Goal: Communication & Community: Answer question/provide support

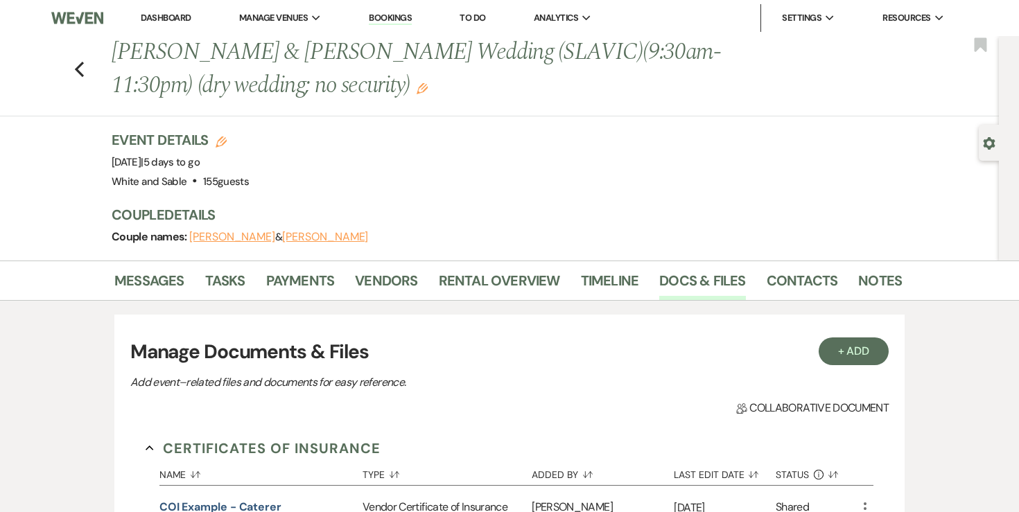
click at [177, 10] on li "Dashboard" at bounding box center [166, 18] width 64 height 28
click at [176, 18] on link "Dashboard" at bounding box center [166, 18] width 50 height 12
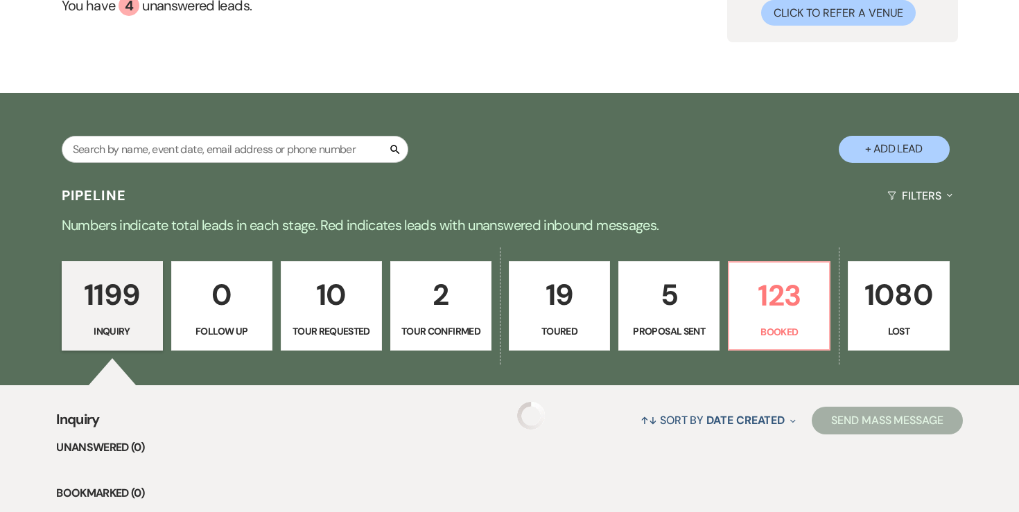
scroll to position [153, 0]
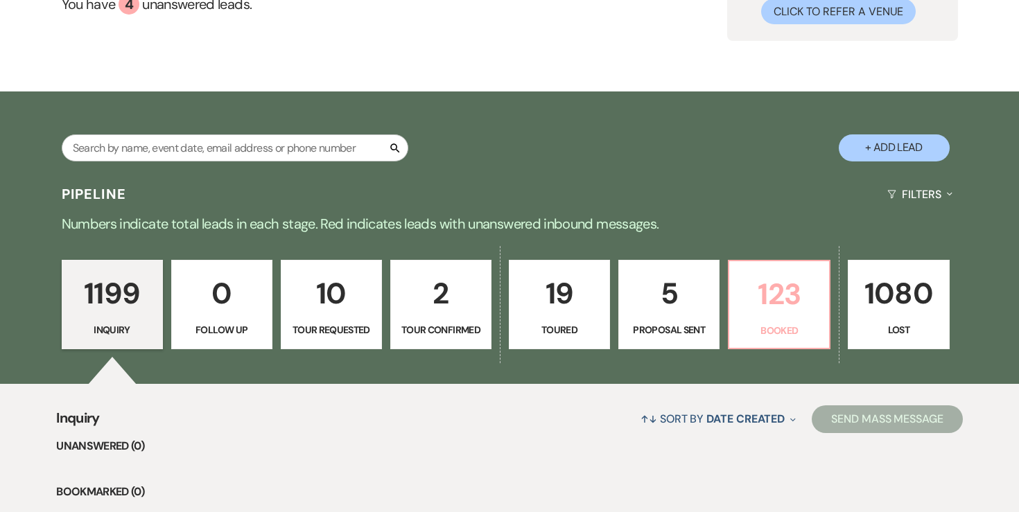
click at [769, 312] on p "123" at bounding box center [778, 294] width 83 height 46
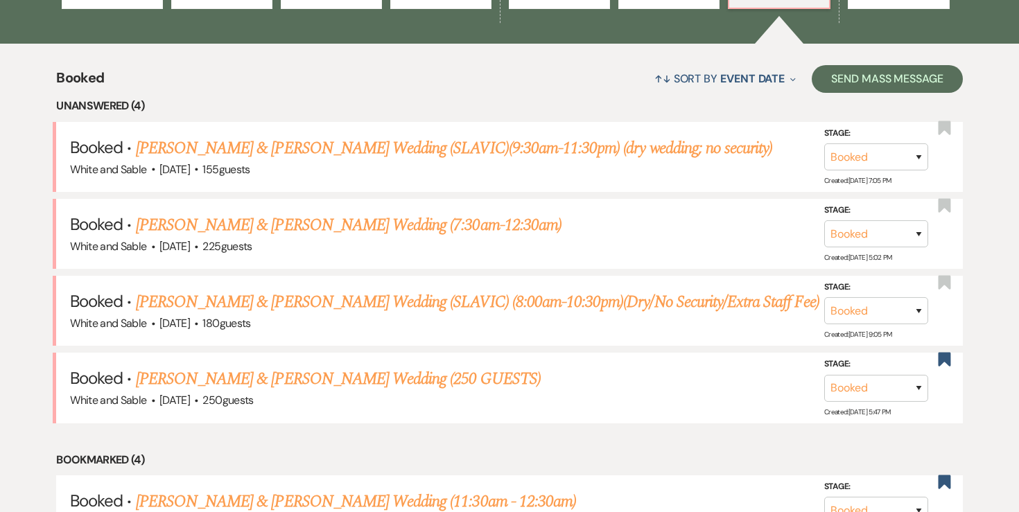
scroll to position [495, 0]
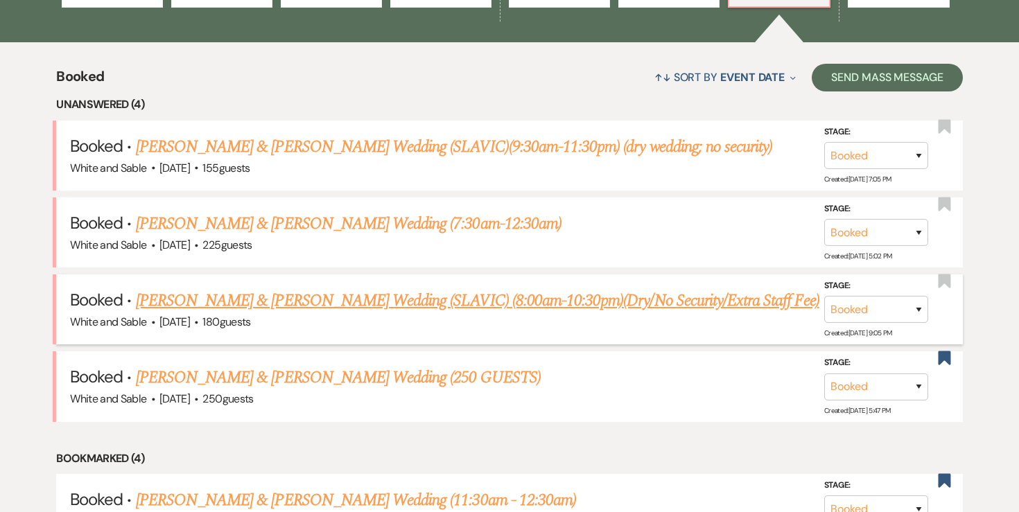
click at [380, 301] on link "[PERSON_NAME] & [PERSON_NAME] Wedding (SLAVIC) (8:00am-10:30pm)(Dry/No Security…" at bounding box center [477, 300] width 683 height 25
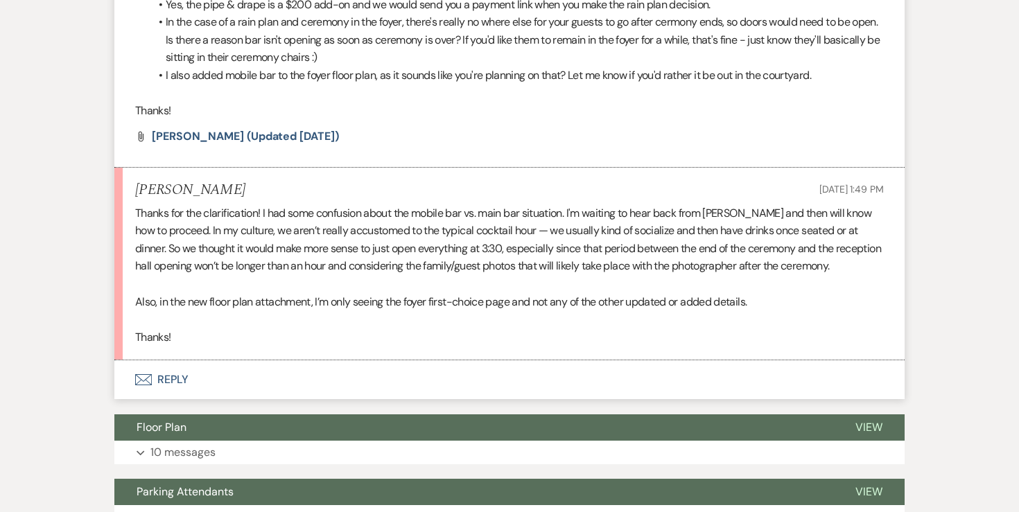
click at [174, 399] on button "Envelope Reply" at bounding box center [509, 379] width 790 height 39
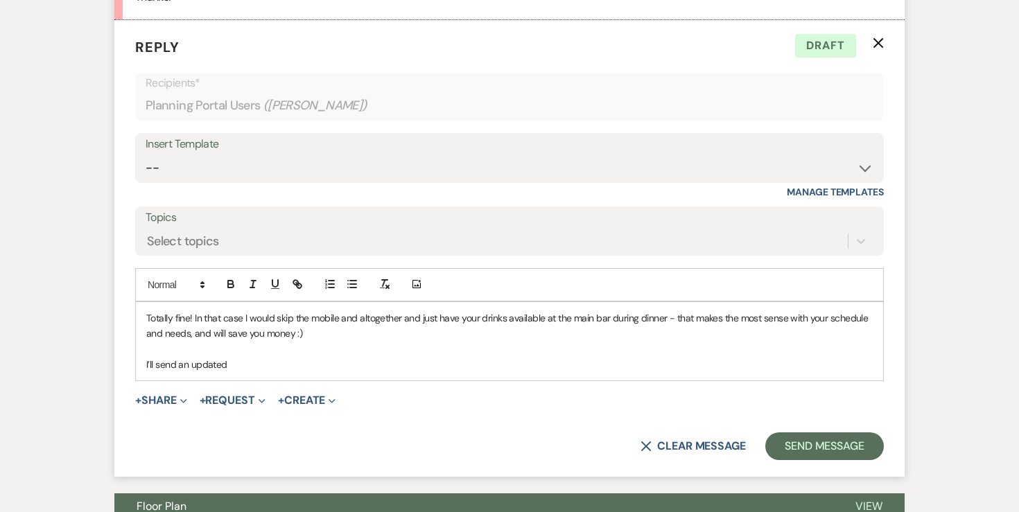
scroll to position [1776, 0]
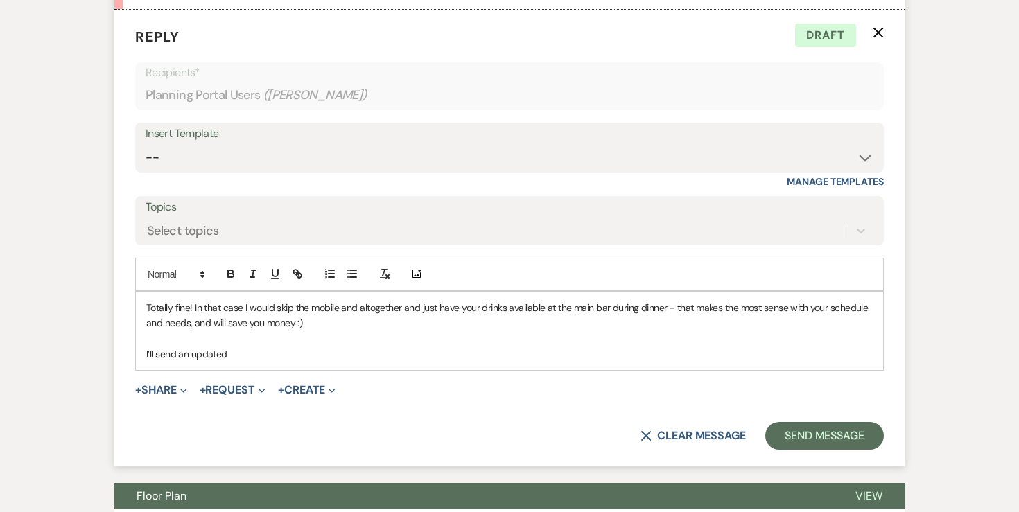
click at [344, 324] on p "Totally fine! In that case I would skip the mobile and altogether and just have…" at bounding box center [509, 315] width 726 height 31
click at [323, 331] on p "Totally fine! In that case I would skip the mobile altogether and just have you…" at bounding box center [509, 315] width 726 height 31
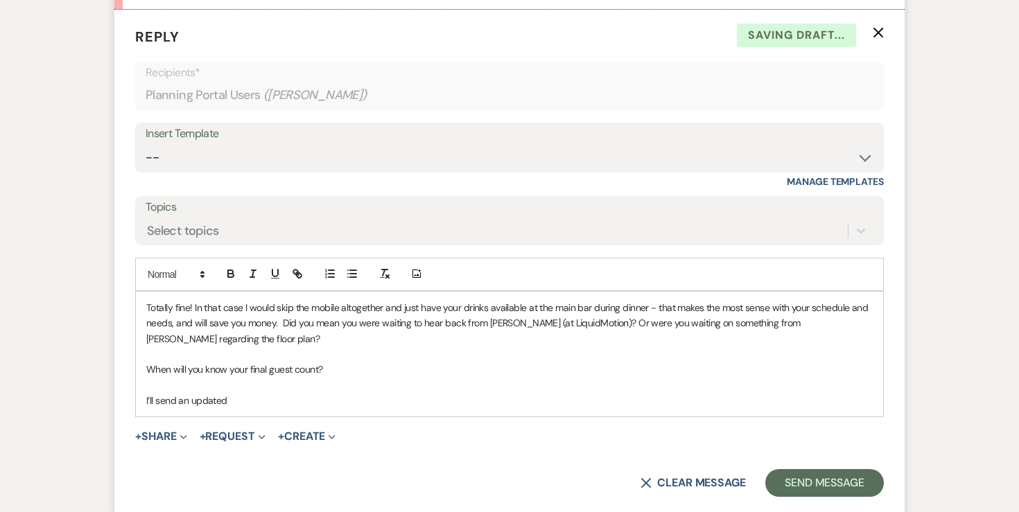
click at [261, 417] on div "Totally fine! In that case I would skip the mobile altogether and just have you…" at bounding box center [509, 354] width 747 height 125
click at [202, 408] on p "I’ll send an updated" at bounding box center [509, 400] width 726 height 15
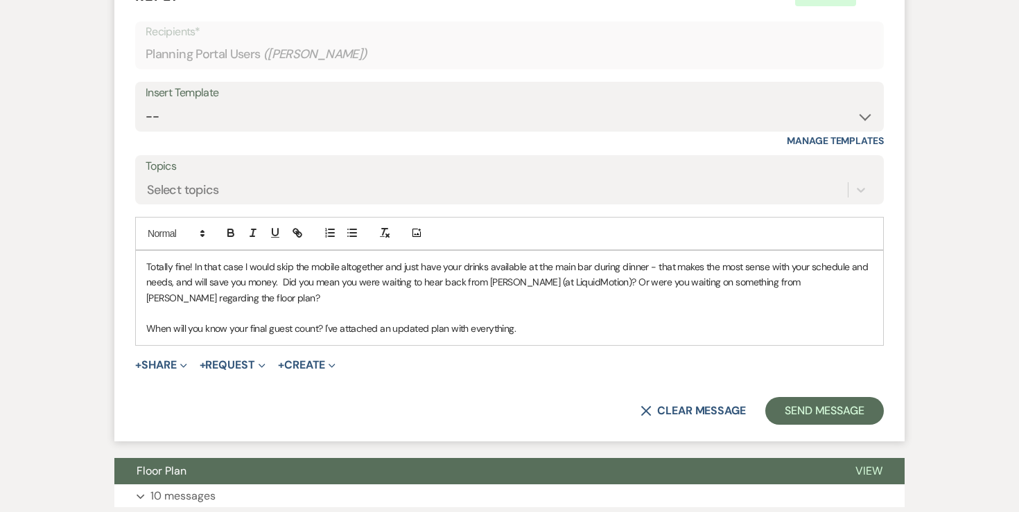
scroll to position [1831, 0]
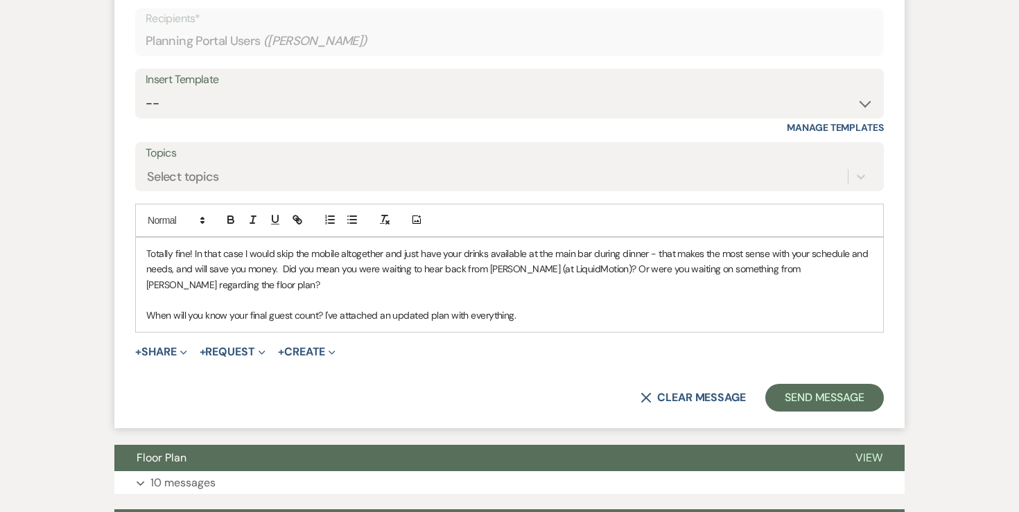
click at [166, 382] on form "Reply X Draft Recipients* Planning Portal Users ( [PERSON_NAME] ) Insert Templa…" at bounding box center [509, 192] width 790 height 472
click at [166, 358] on button "+ Share Expand" at bounding box center [161, 352] width 52 height 11
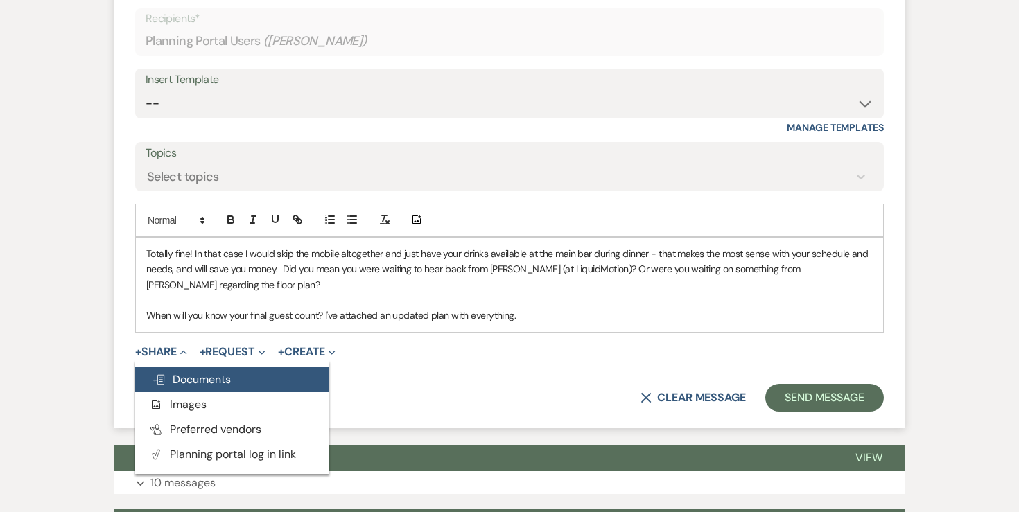
click at [201, 387] on span "Doc Upload Documents" at bounding box center [191, 379] width 79 height 15
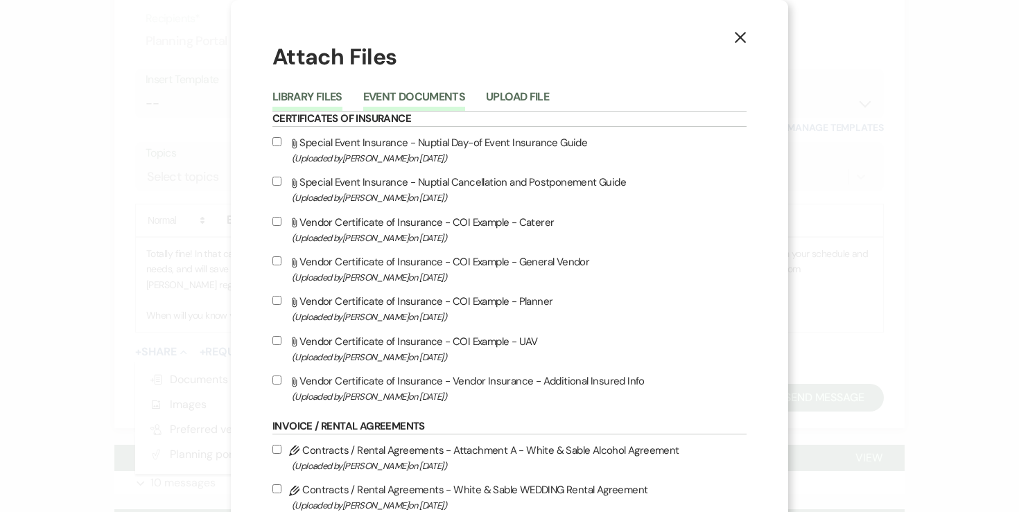
click at [430, 103] on button "Event Documents" at bounding box center [414, 100] width 102 height 19
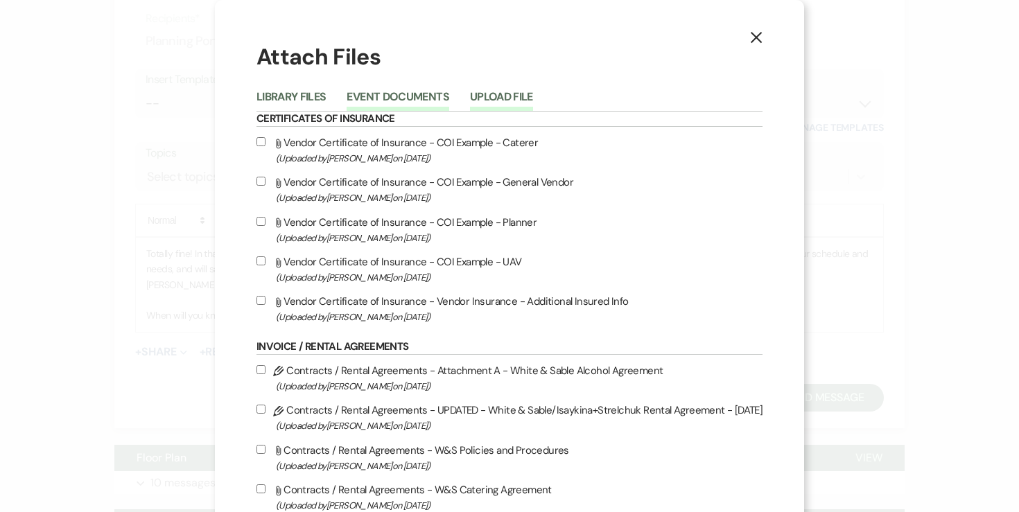
click at [482, 101] on button "Upload File" at bounding box center [501, 100] width 63 height 19
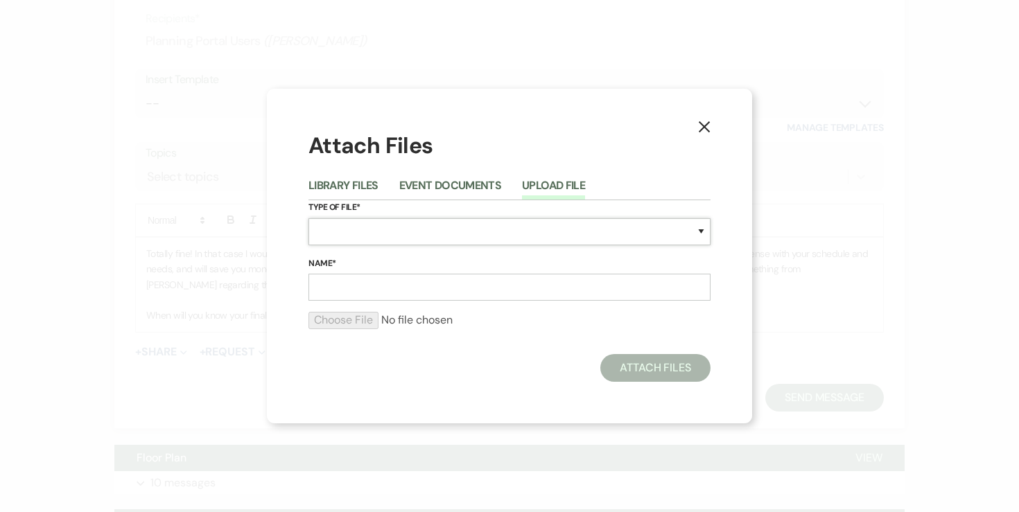
click at [370, 237] on select "Special Event Insurance Vendor Certificate of Insurance Contracts / Rental Agre…" at bounding box center [509, 231] width 402 height 27
select select "24"
click at [372, 274] on input "Name*" at bounding box center [509, 287] width 402 height 27
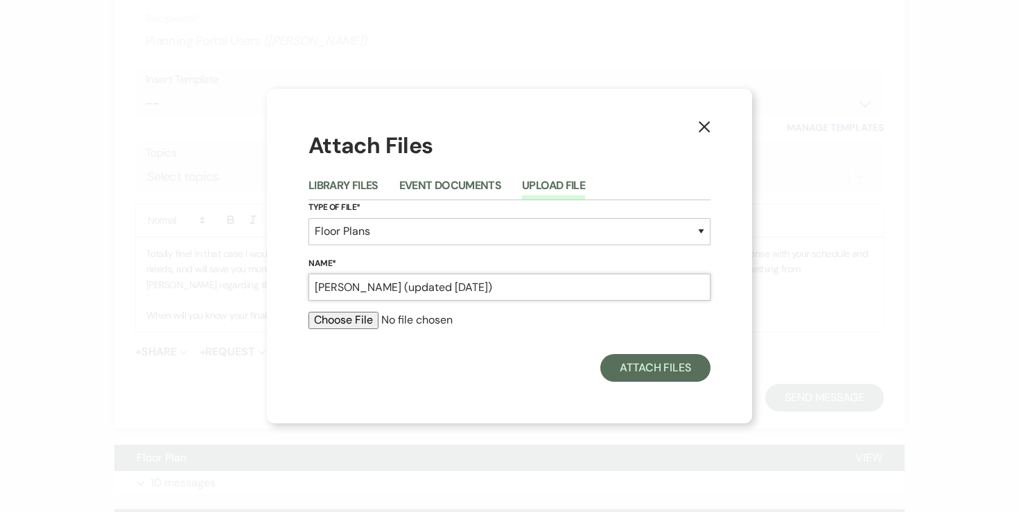
type input "[PERSON_NAME] (updated [DATE])"
click at [360, 317] on input "file" at bounding box center [509, 320] width 402 height 17
type input "C:\fakepath\[PERSON_NAME] (updated [DATE]) (1).pdf"
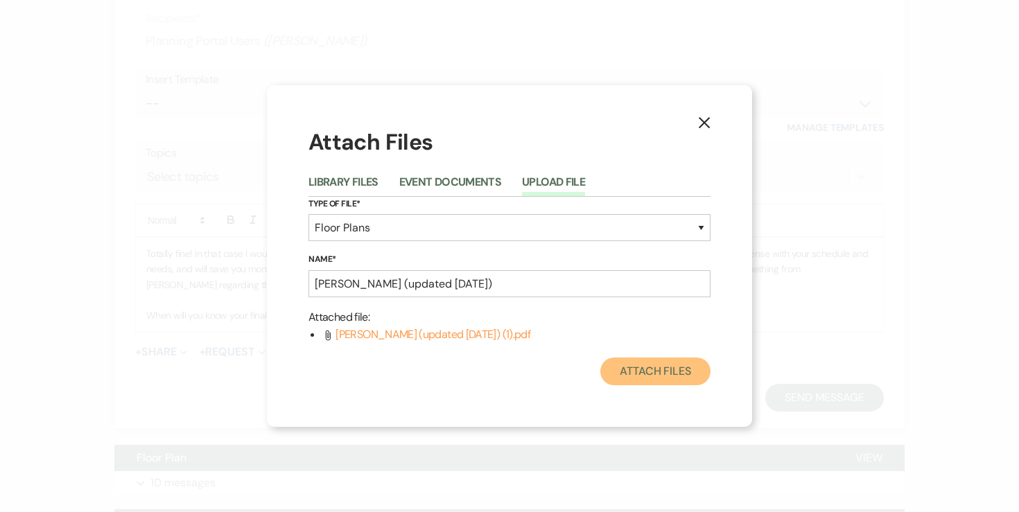
click at [670, 378] on button "Attach Files" at bounding box center [655, 372] width 110 height 28
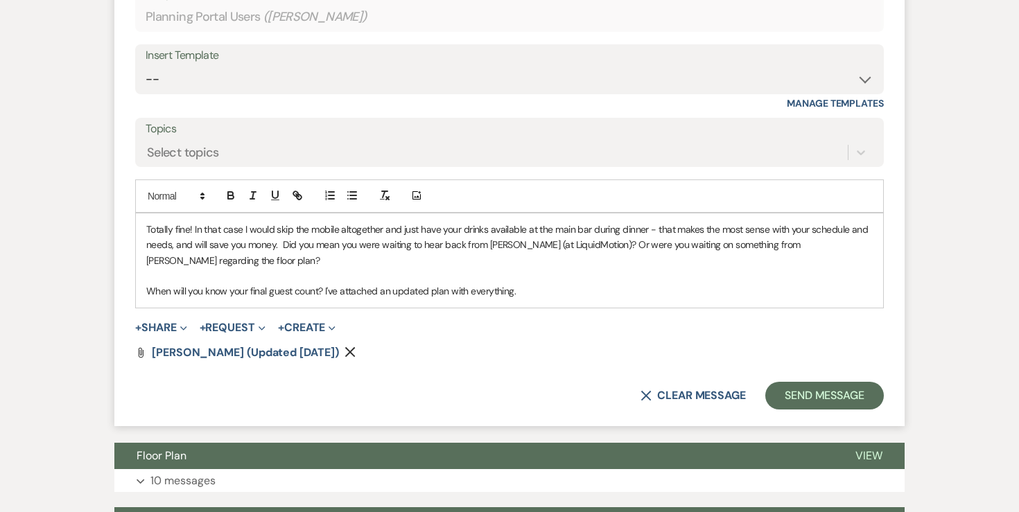
scroll to position [1859, 0]
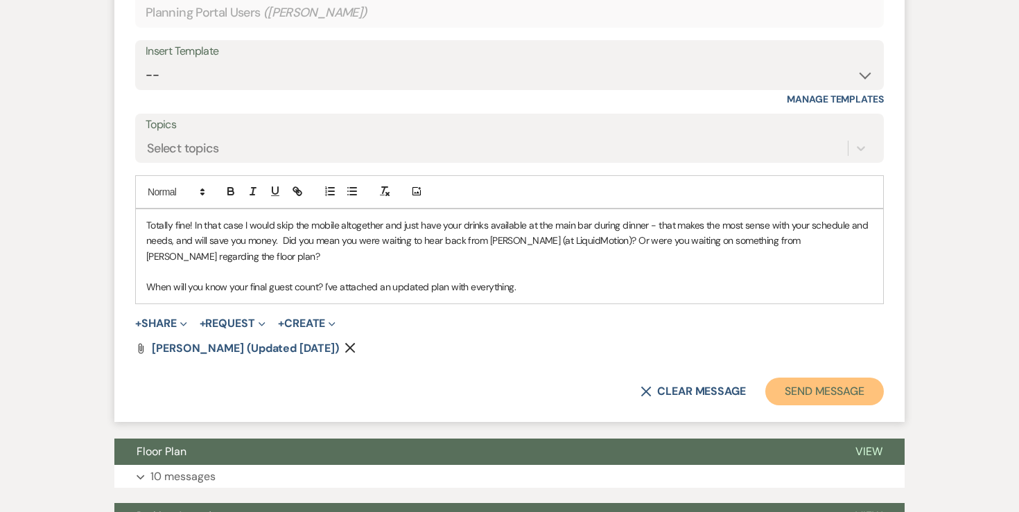
click at [830, 405] on button "Send Message" at bounding box center [824, 392] width 119 height 28
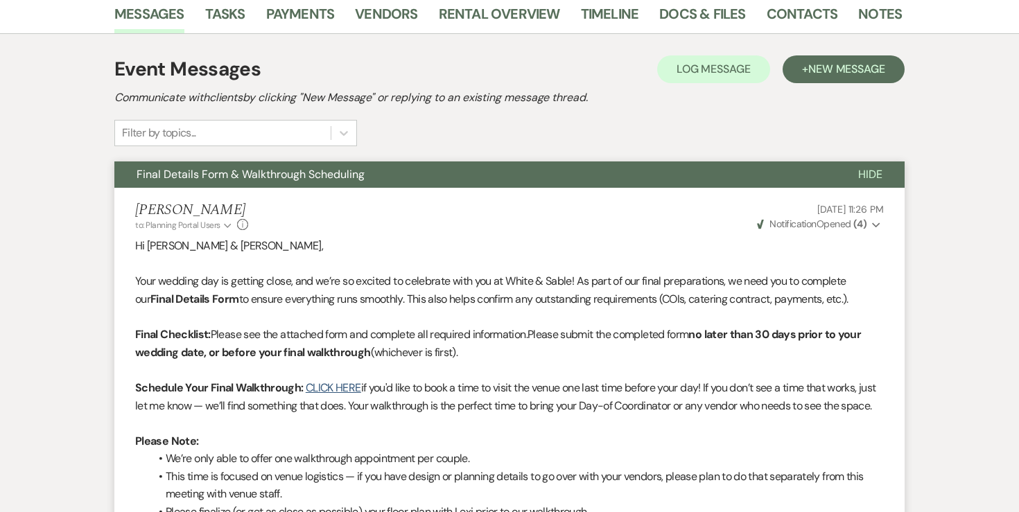
scroll to position [0, 0]
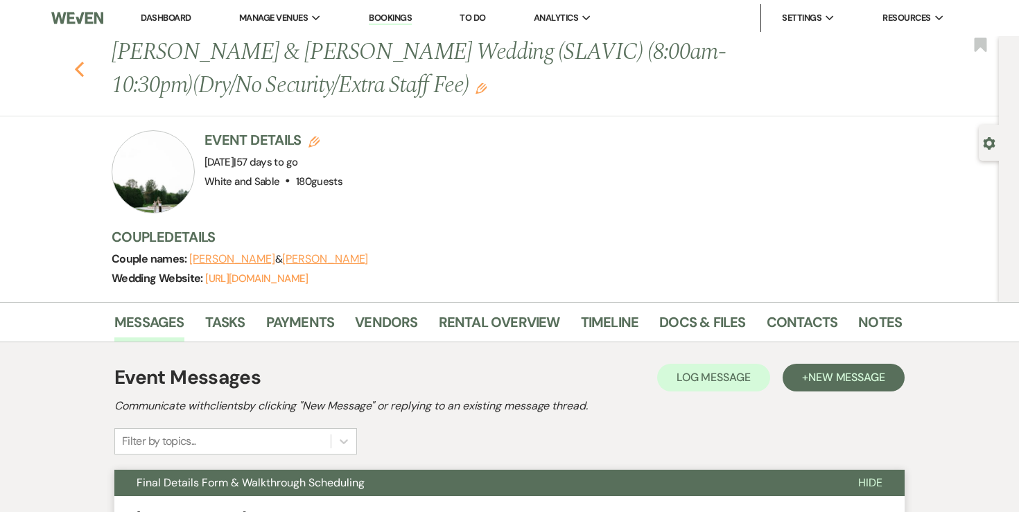
click at [81, 73] on use "button" at bounding box center [79, 69] width 9 height 15
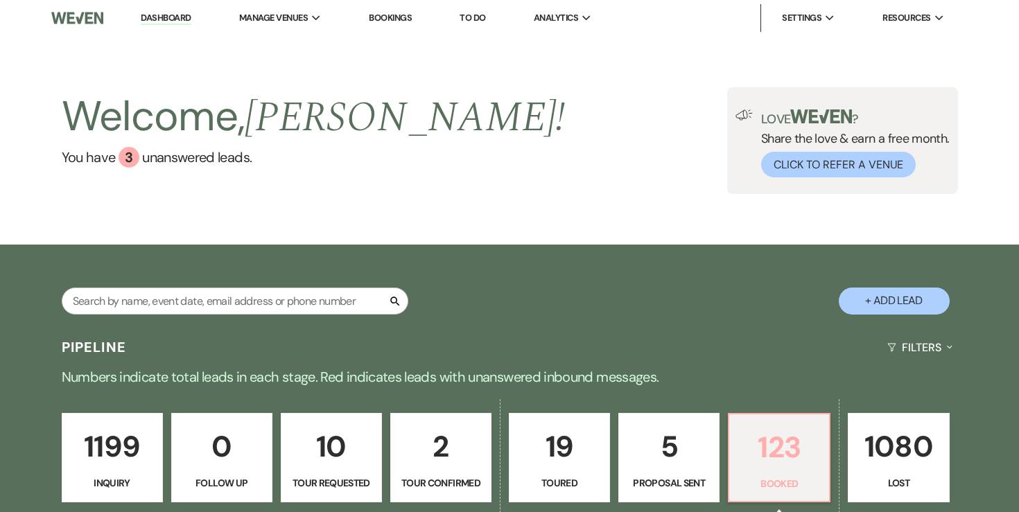
click at [770, 456] on p "123" at bounding box center [778, 447] width 83 height 46
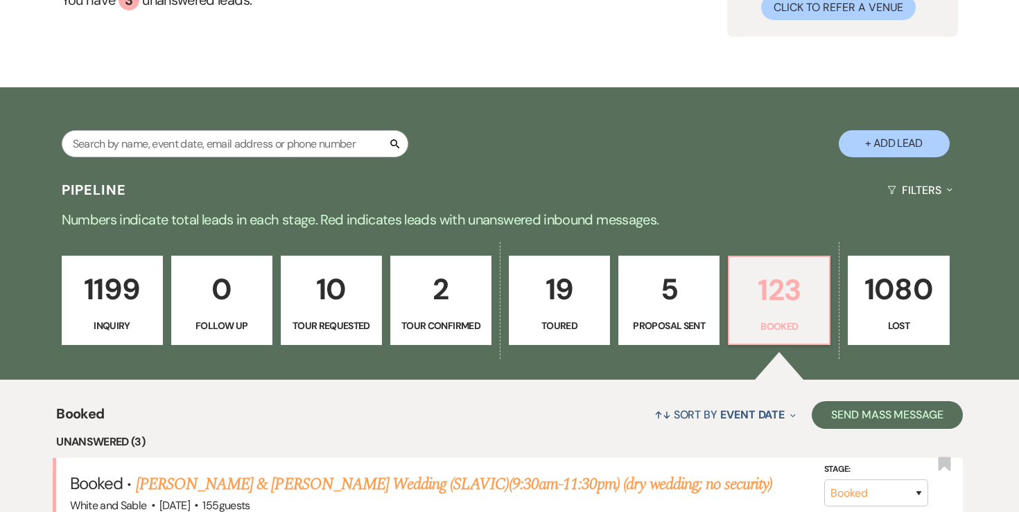
scroll to position [173, 0]
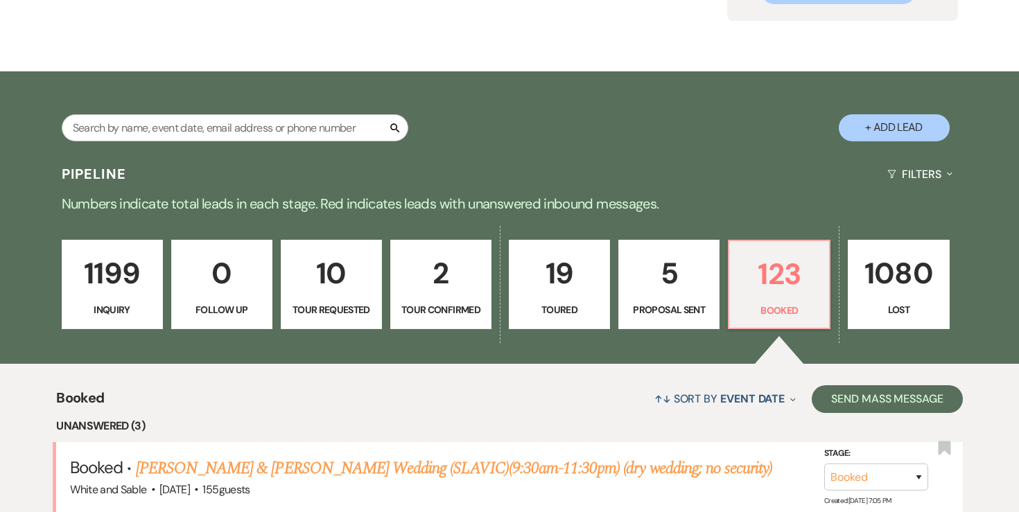
click at [679, 281] on p "5" at bounding box center [668, 273] width 83 height 46
select select "6"
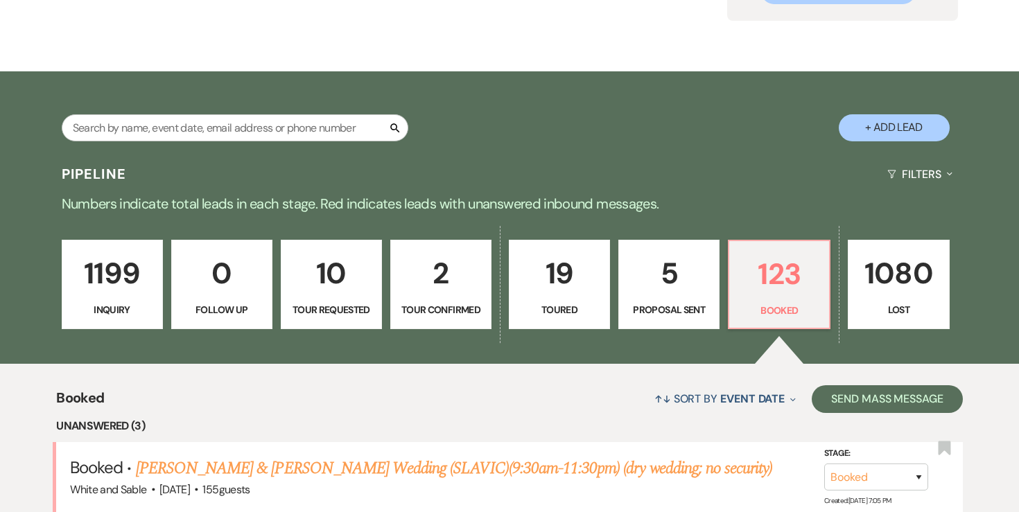
select select "6"
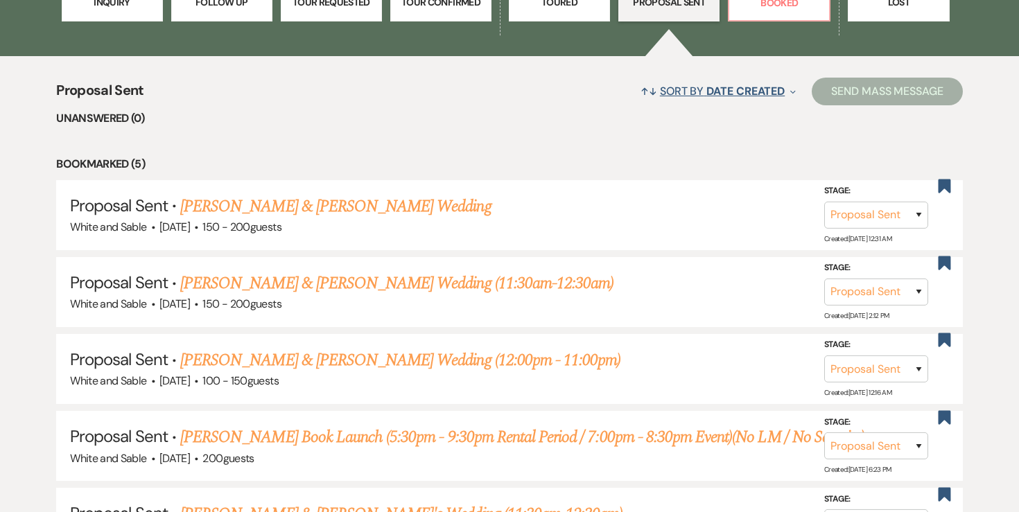
scroll to position [460, 0]
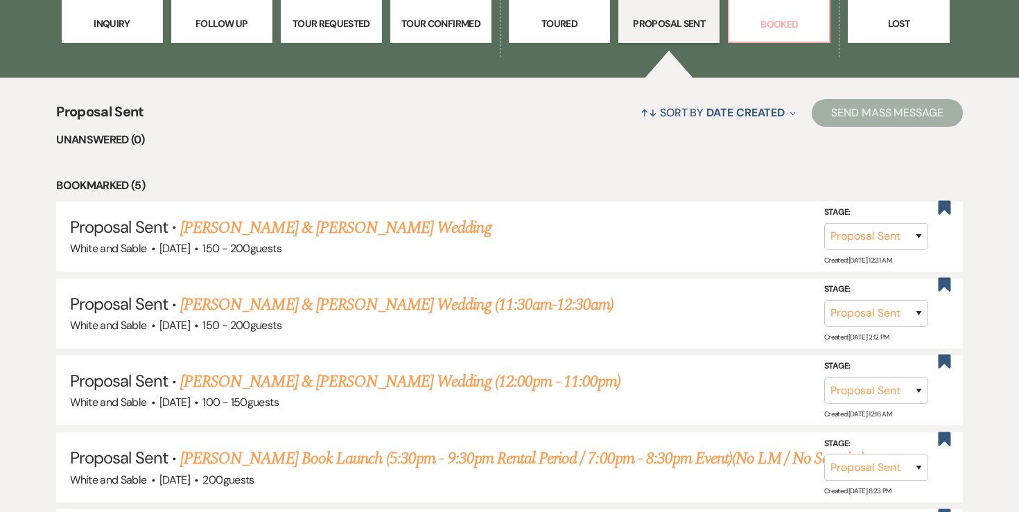
click at [784, 18] on p "Booked" at bounding box center [778, 24] width 83 height 15
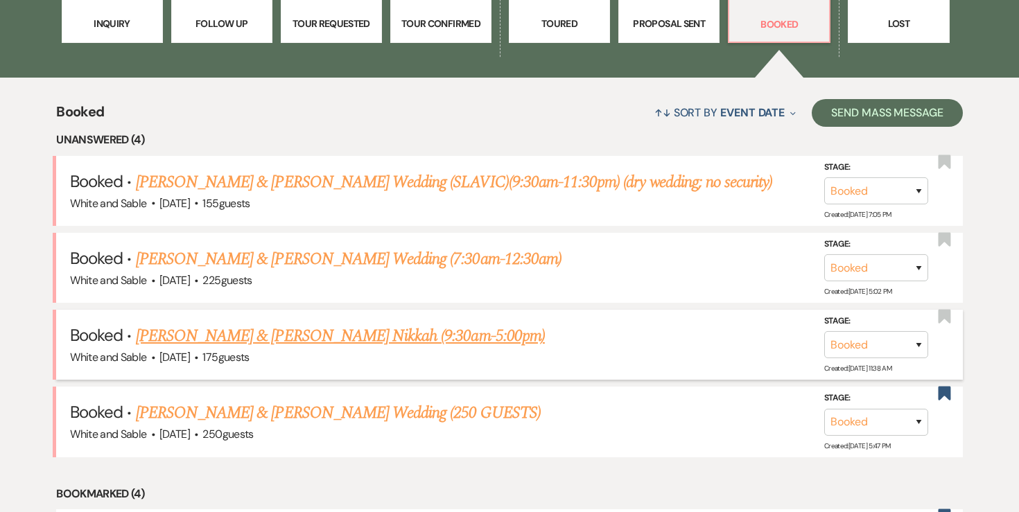
click at [319, 337] on link "[PERSON_NAME] & [PERSON_NAME] Nikkah (9:30am-5:00pm)" at bounding box center [340, 336] width 409 height 25
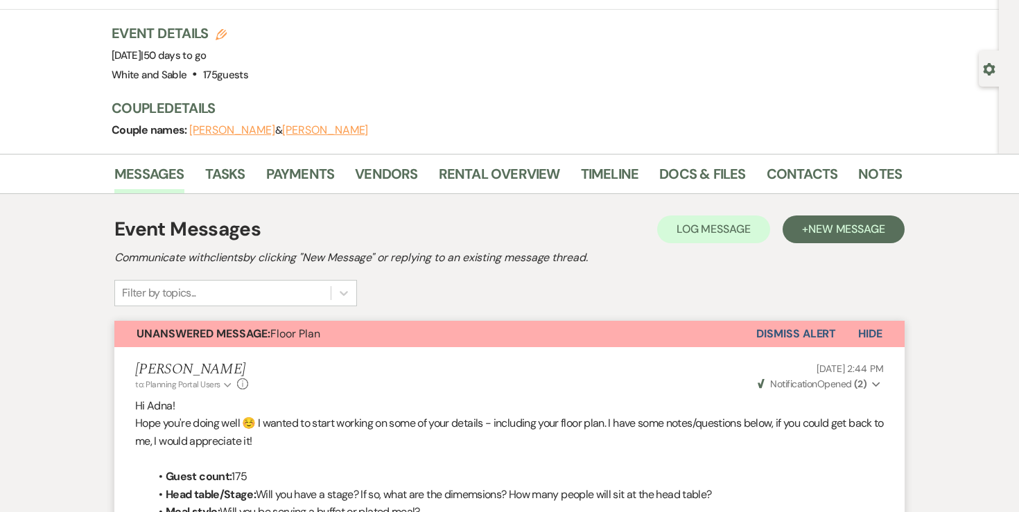
scroll to position [76, 0]
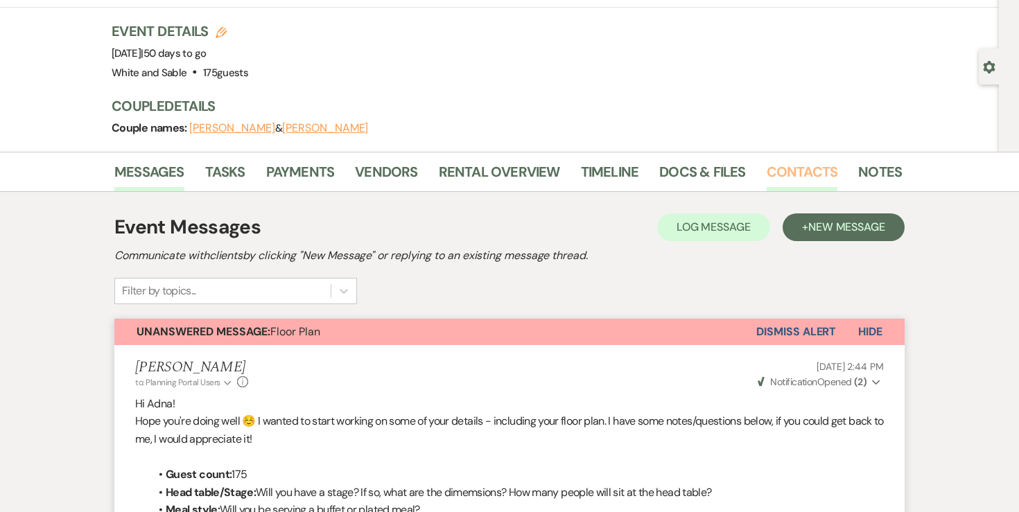
click at [796, 167] on link "Contacts" at bounding box center [802, 176] width 71 height 30
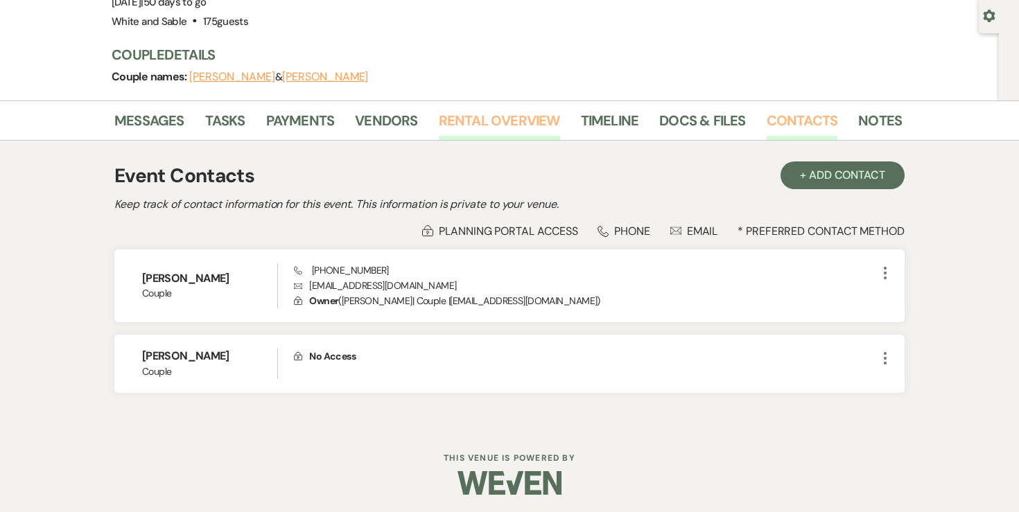
scroll to position [130, 0]
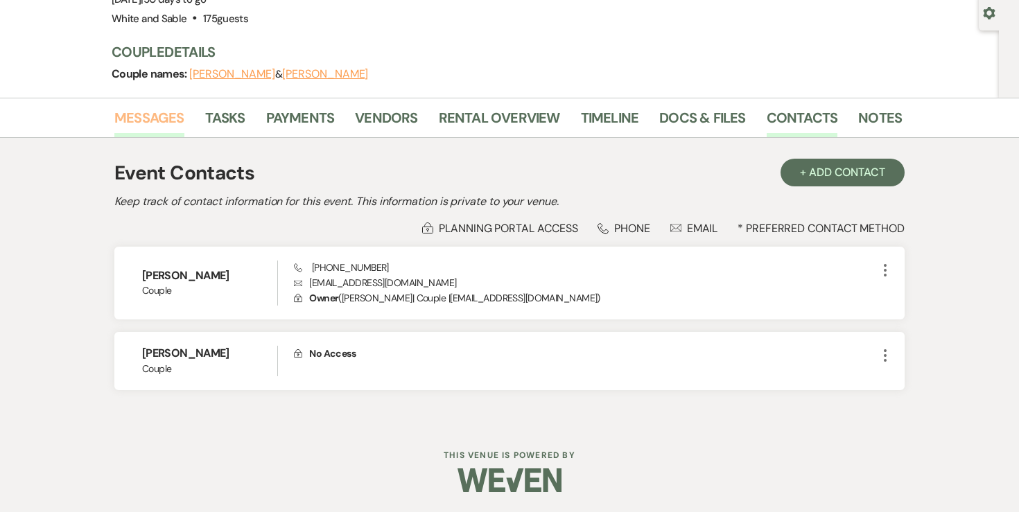
click at [168, 126] on link "Messages" at bounding box center [149, 122] width 70 height 30
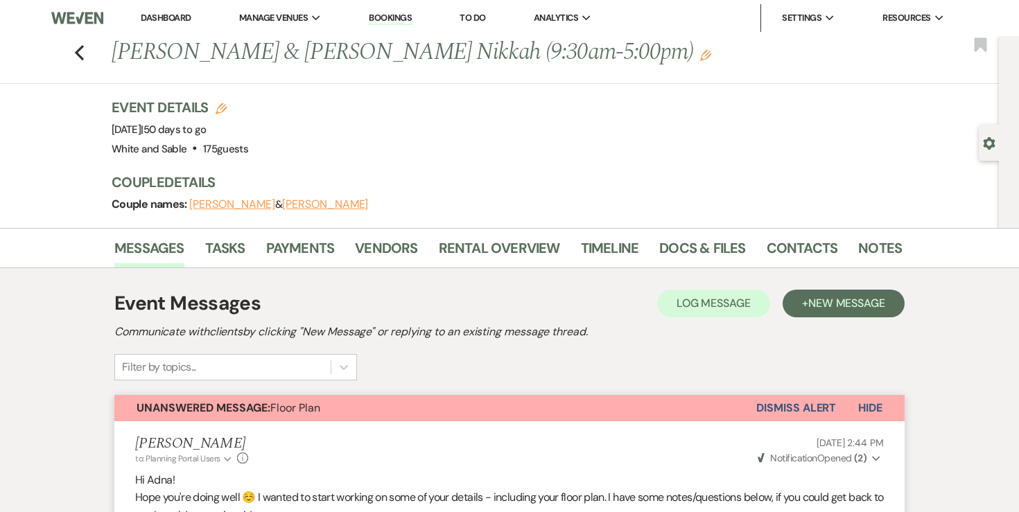
click at [170, 21] on link "Dashboard" at bounding box center [166, 18] width 50 height 12
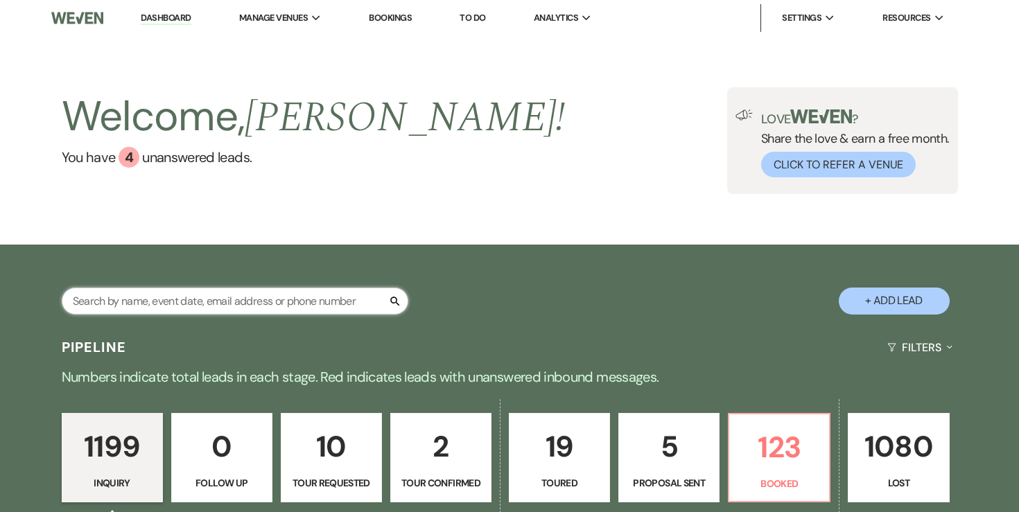
click at [199, 295] on input "text" at bounding box center [235, 301] width 347 height 27
type input "[PERSON_NAME]"
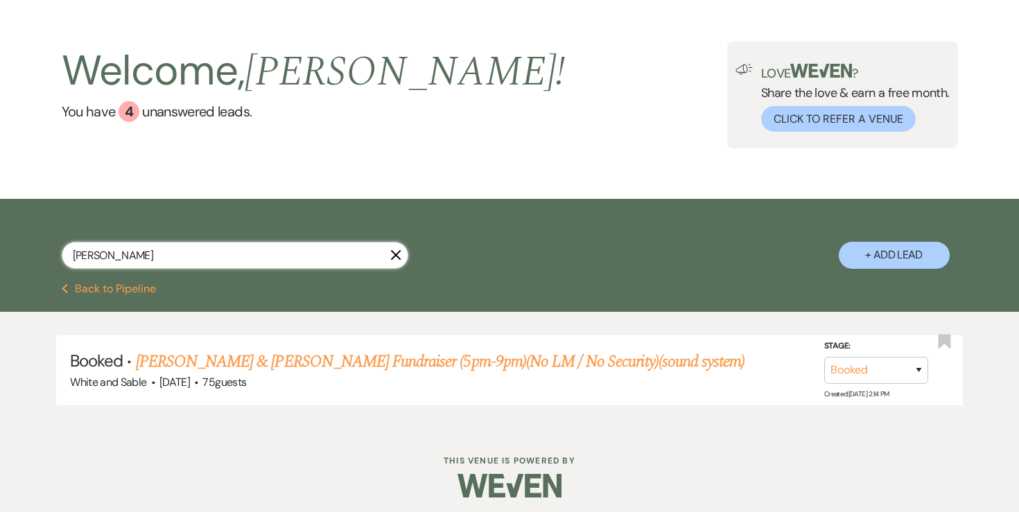
scroll to position [49, 0]
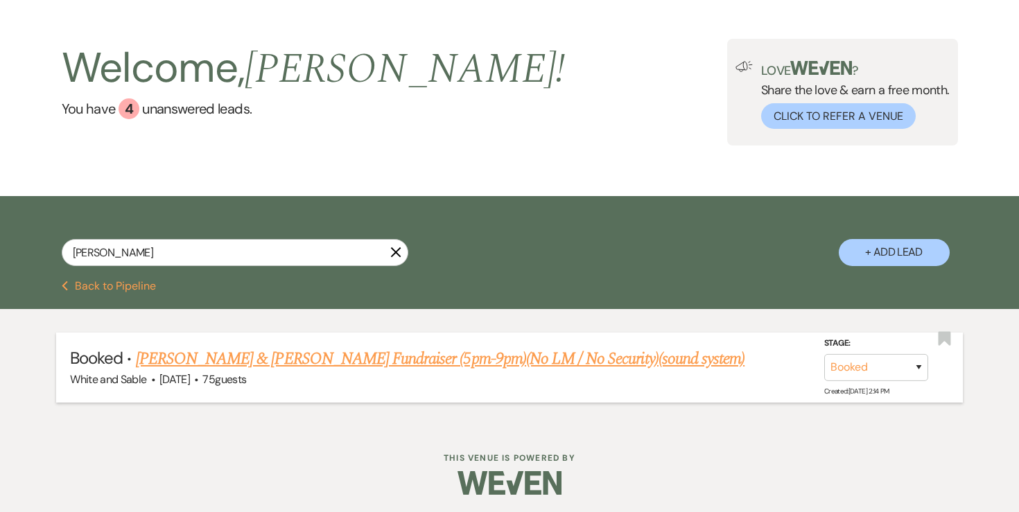
click at [246, 358] on link "[PERSON_NAME] & [PERSON_NAME] Fundraiser (5pm-9pm)(No LM / No Security)(sound s…" at bounding box center [440, 359] width 609 height 25
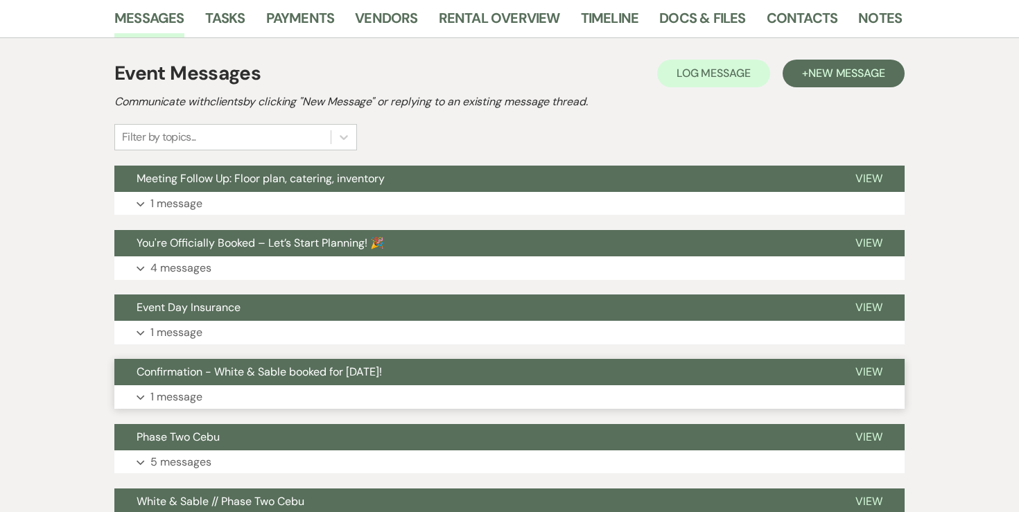
scroll to position [265, 0]
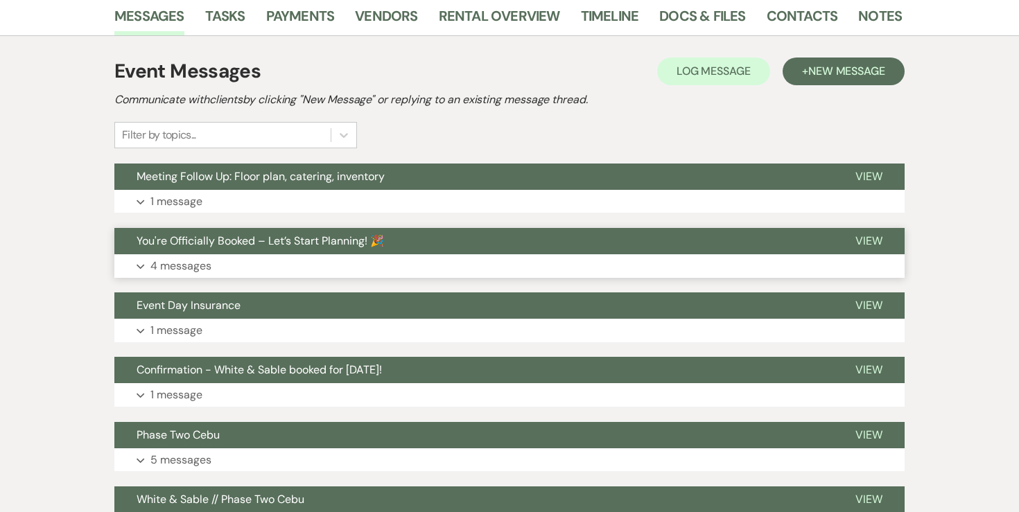
click at [180, 270] on p "4 messages" at bounding box center [180, 266] width 61 height 18
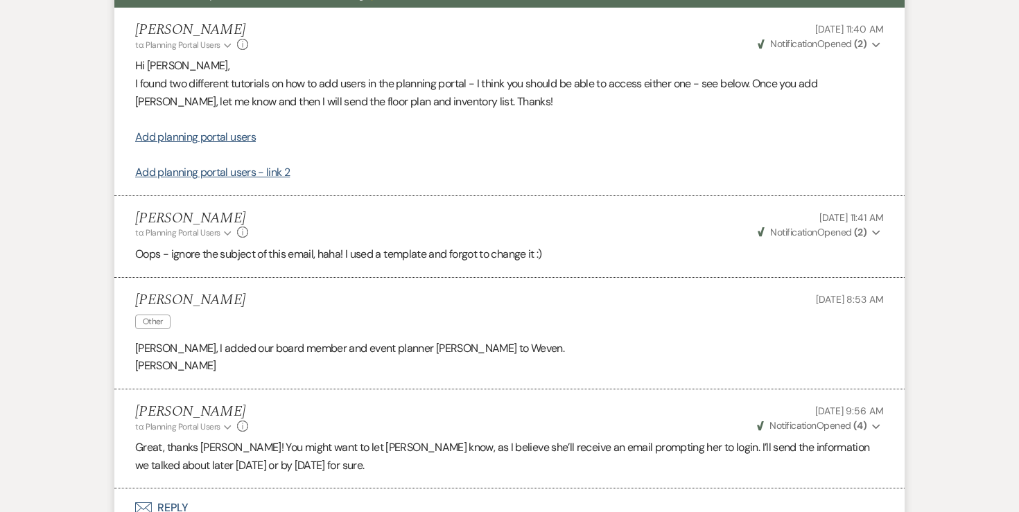
scroll to position [502, 0]
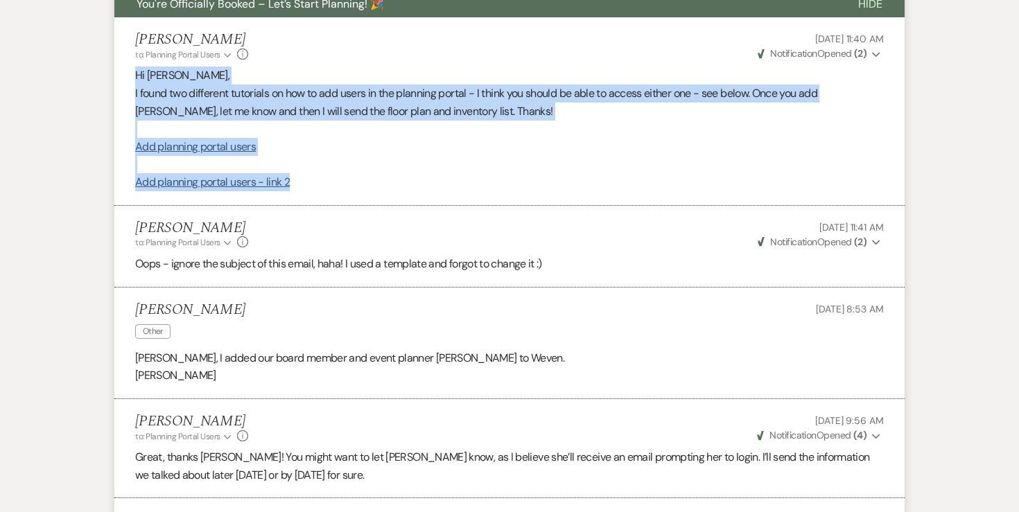
drag, startPoint x: 302, startPoint y: 184, endPoint x: 106, endPoint y: 77, distance: 223.0
click at [106, 77] on div "Messages Tasks Payments Vendors Rental Overview Timeline Docs & Files Contacts …" at bounding box center [509, 288] width 1019 height 1058
copy div "Hi [PERSON_NAME], I found two different tutorials on how to add users in the pl…"
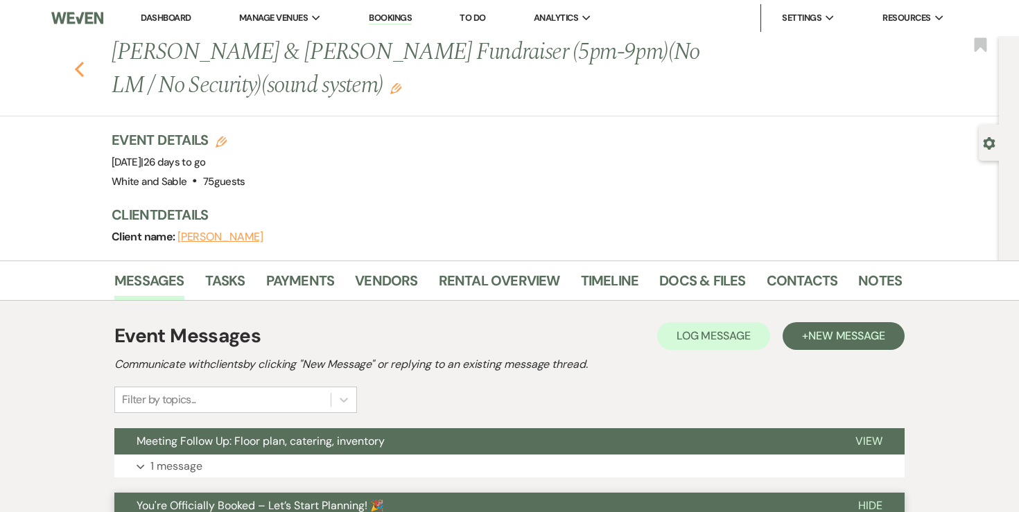
click at [80, 65] on use "button" at bounding box center [79, 69] width 9 height 15
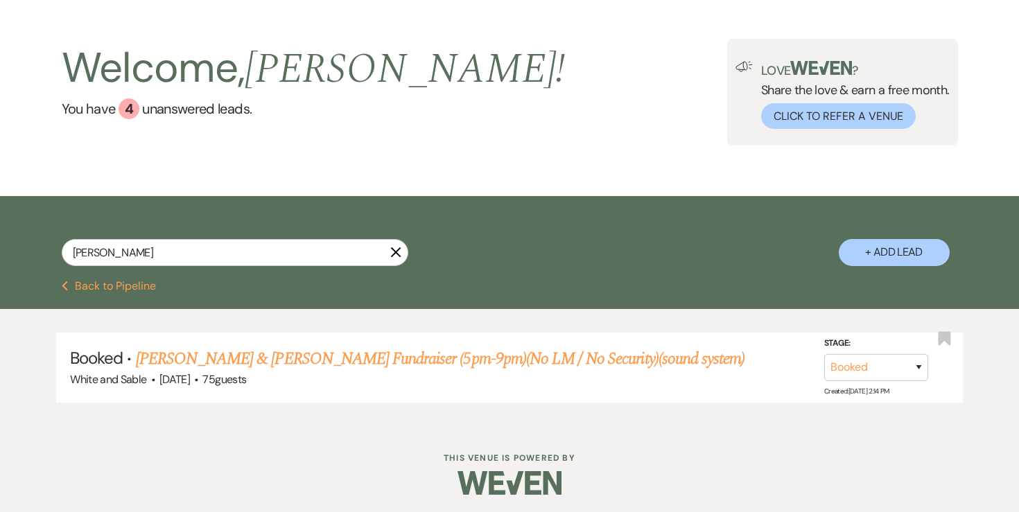
click at [134, 288] on button "Previous Back to Pipeline" at bounding box center [109, 286] width 95 height 11
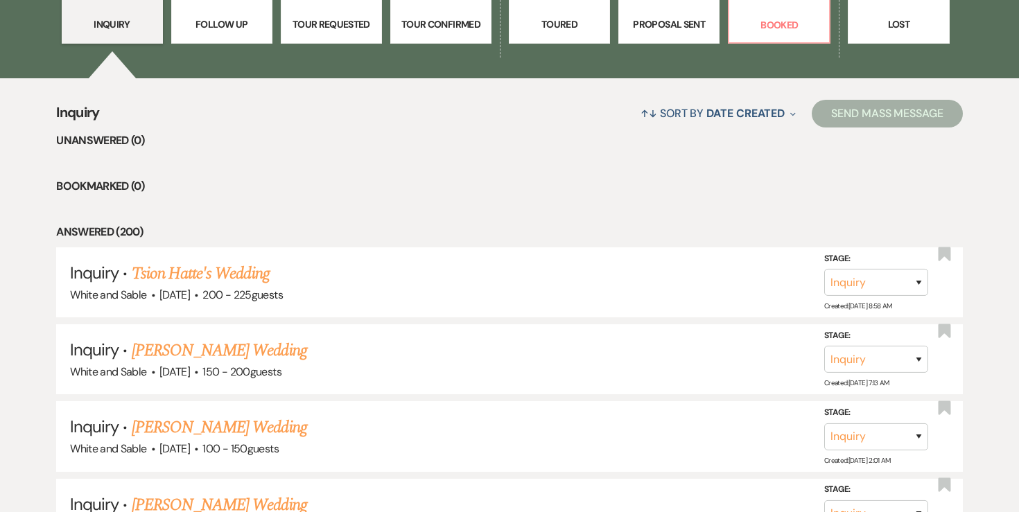
scroll to position [421, 0]
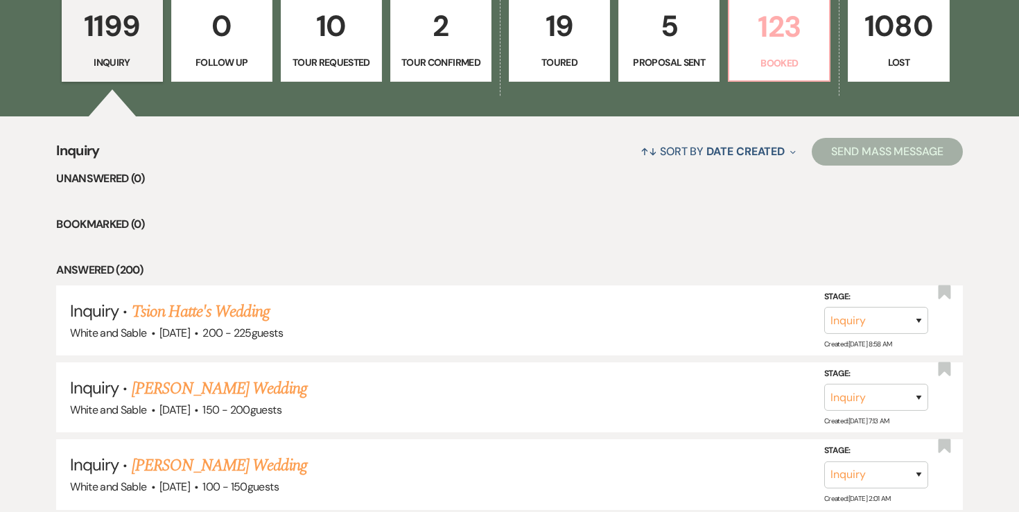
click at [741, 58] on p "Booked" at bounding box center [778, 62] width 83 height 15
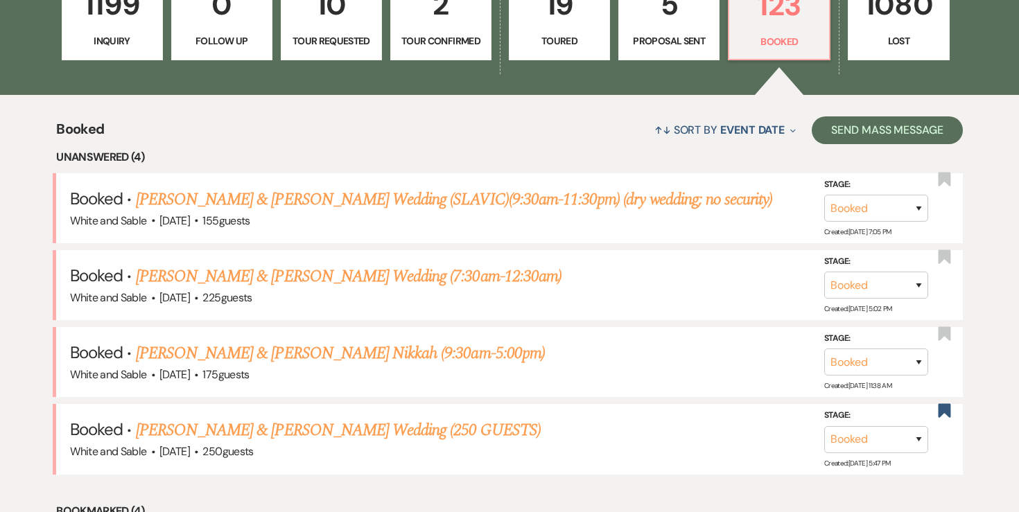
scroll to position [444, 0]
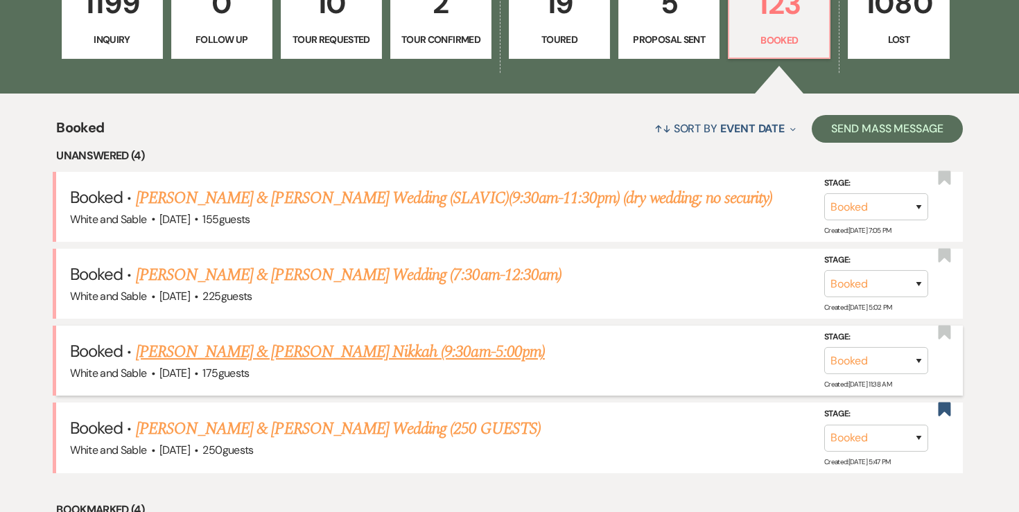
click at [315, 349] on link "[PERSON_NAME] & [PERSON_NAME] Nikkah (9:30am-5:00pm)" at bounding box center [340, 352] width 409 height 25
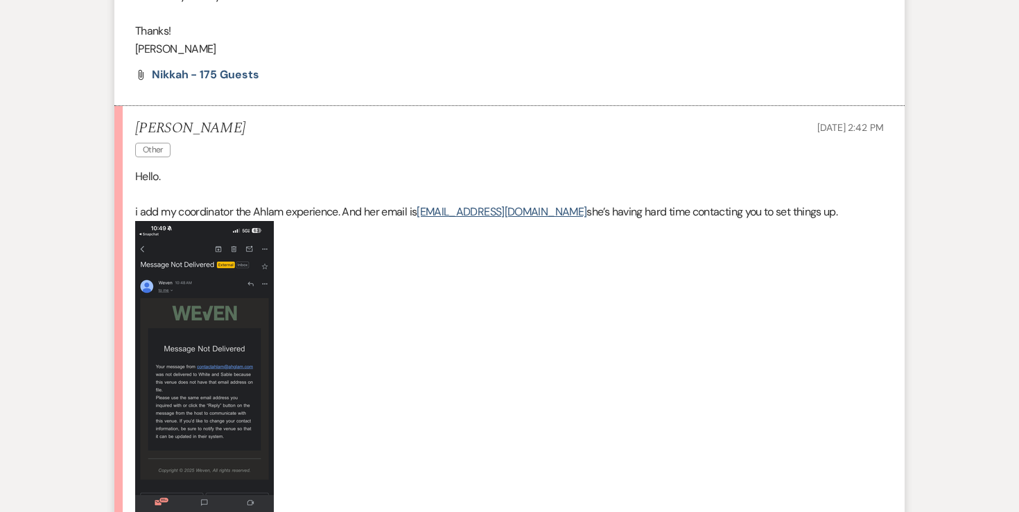
scroll to position [783, 0]
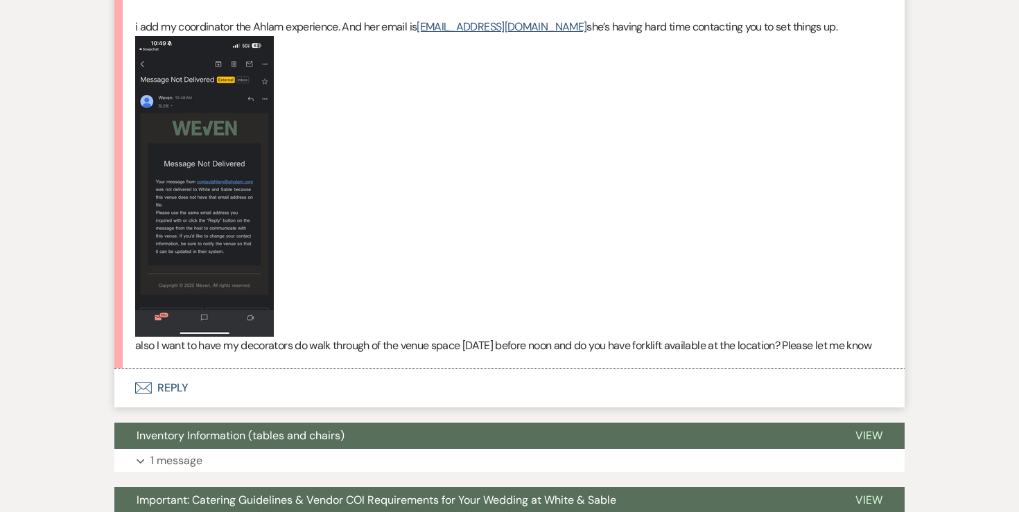
click at [179, 406] on button "Envelope Reply" at bounding box center [509, 388] width 790 height 39
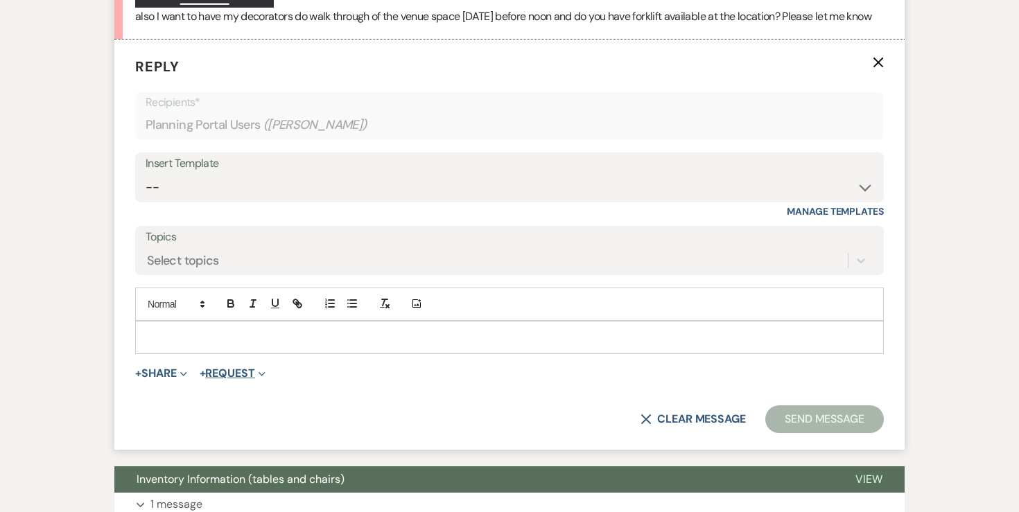
scroll to position [1235, 0]
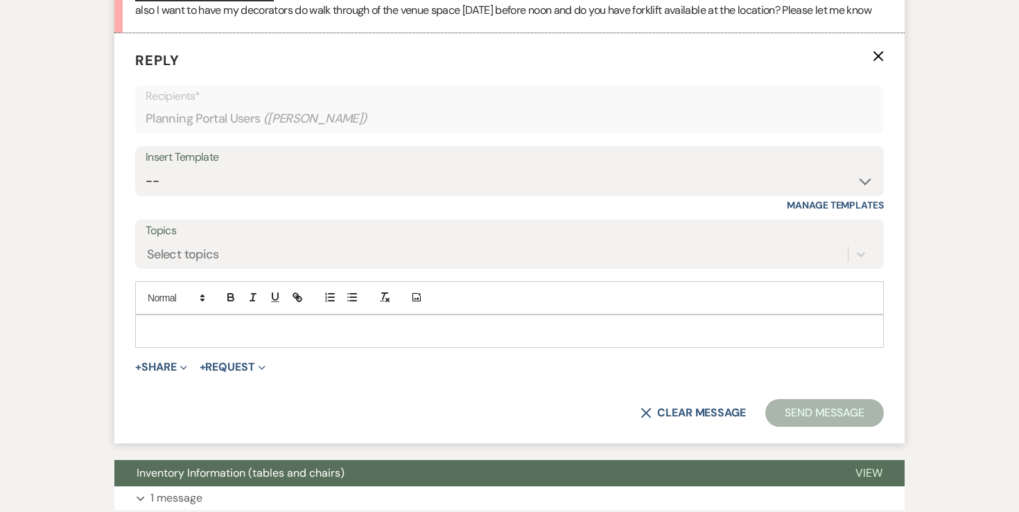
click at [236, 339] on p at bounding box center [509, 331] width 726 height 15
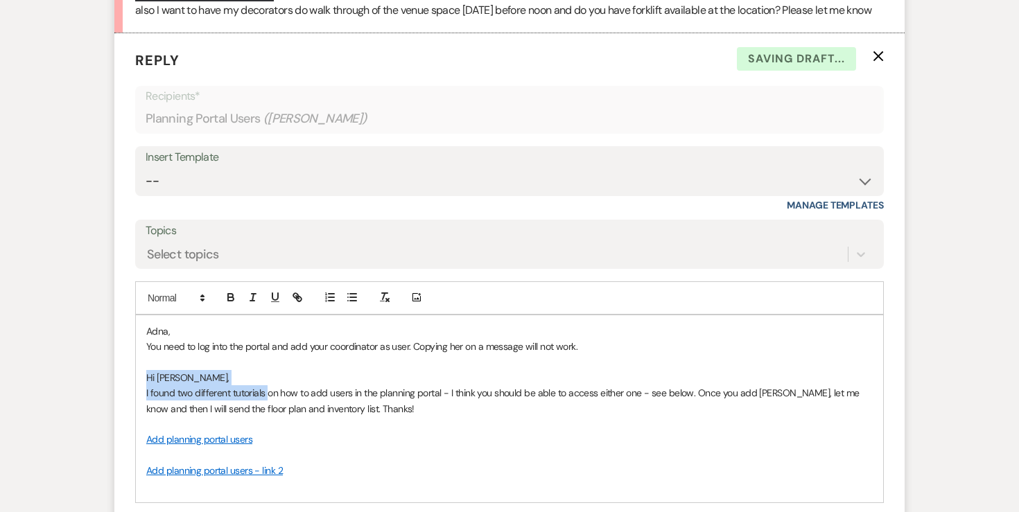
drag, startPoint x: 268, startPoint y: 410, endPoint x: 106, endPoint y: 391, distance: 162.6
click at [106, 391] on div "Messages Tasks Payments Vendors Rental Overview Timeline Docs & Files Contacts …" at bounding box center [509, 65] width 1019 height 2145
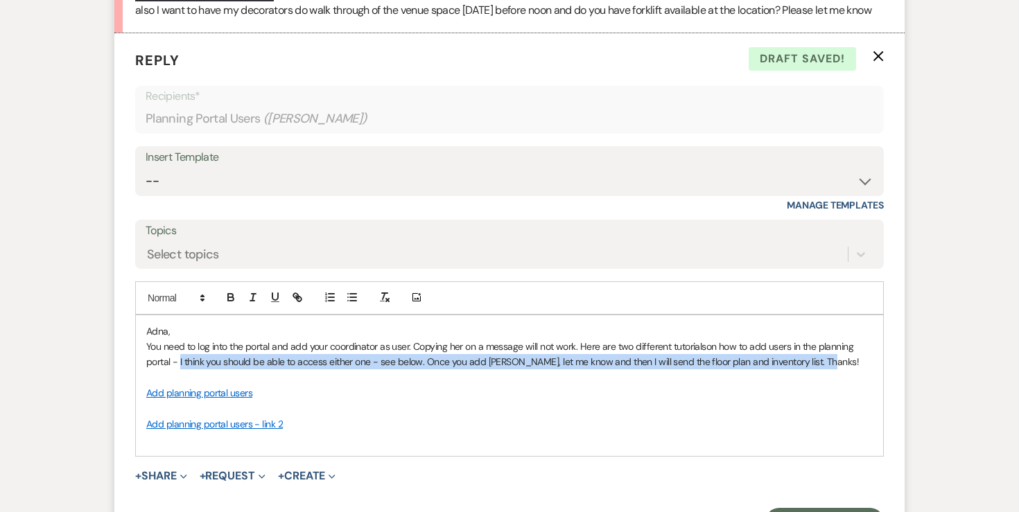
drag, startPoint x: 179, startPoint y: 380, endPoint x: 825, endPoint y: 383, distance: 646.0
click at [825, 370] on p "You need to log into the portal and add your coordinator as user. Copying her o…" at bounding box center [509, 354] width 726 height 31
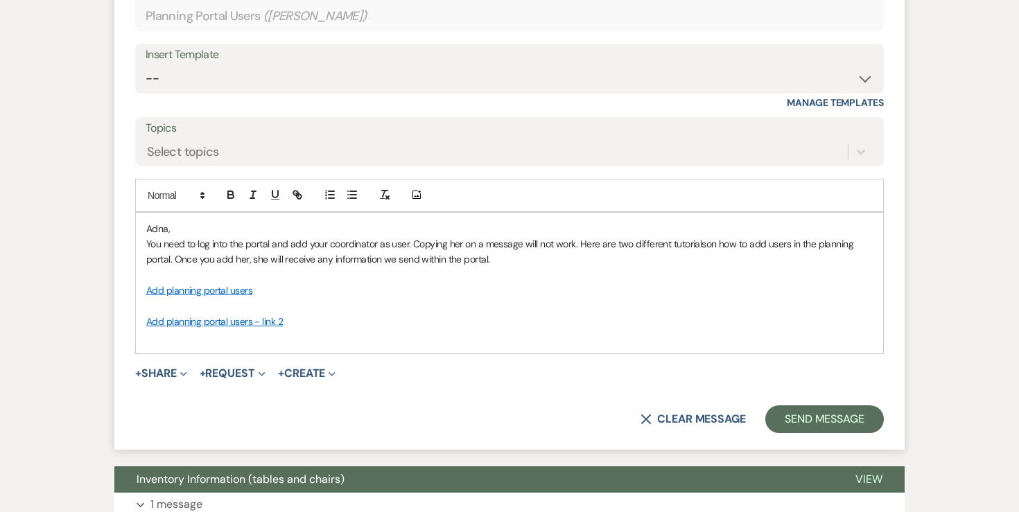
scroll to position [1342, 0]
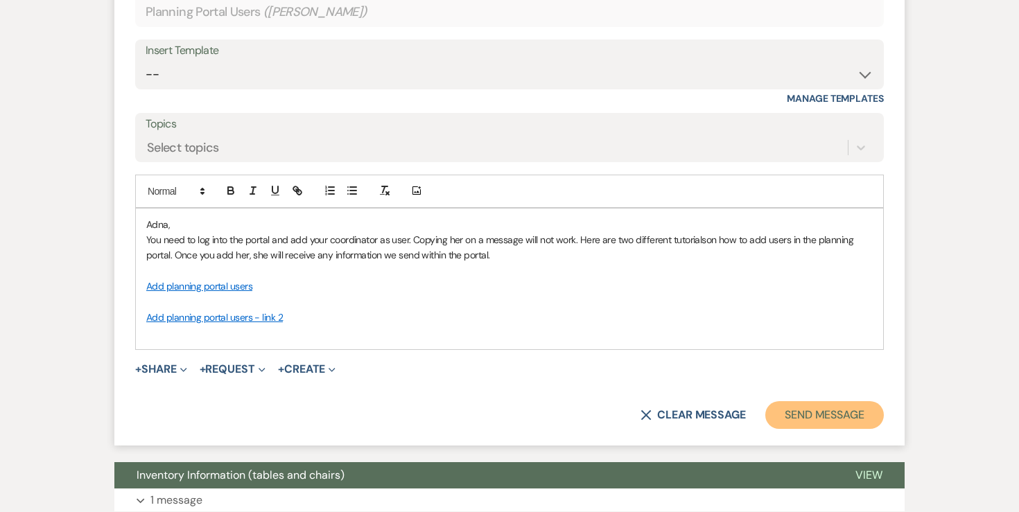
click at [796, 429] on button "Send Message" at bounding box center [824, 415] width 119 height 28
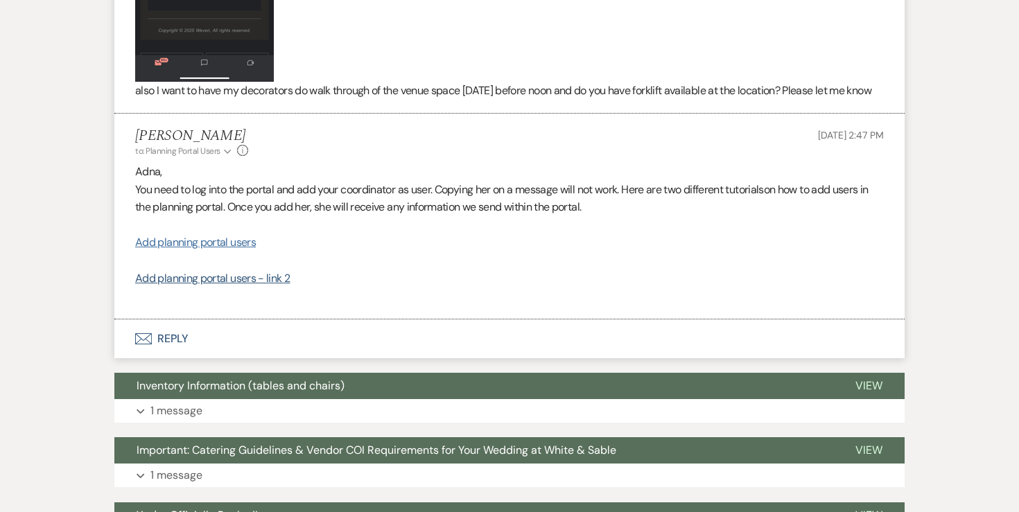
scroll to position [1146, 0]
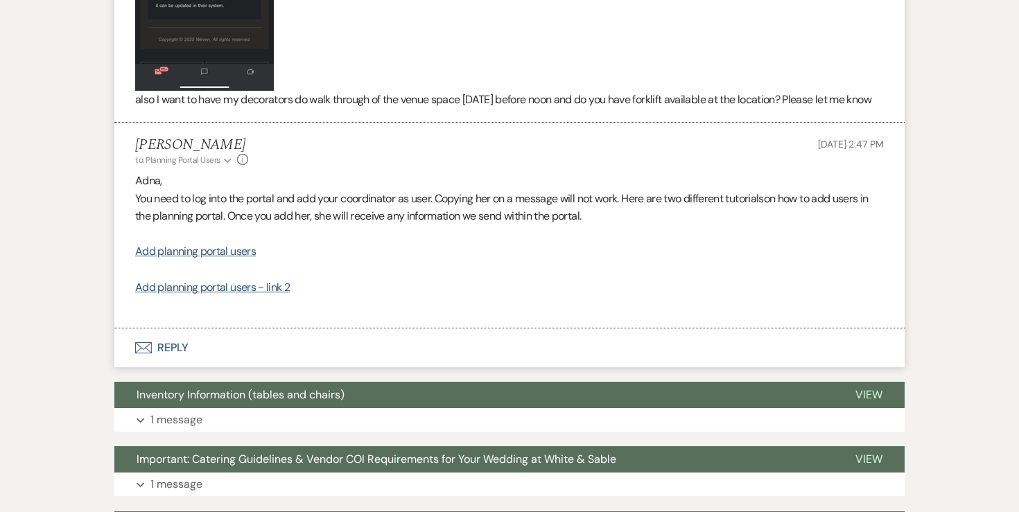
click at [182, 363] on button "Envelope Reply" at bounding box center [509, 348] width 790 height 39
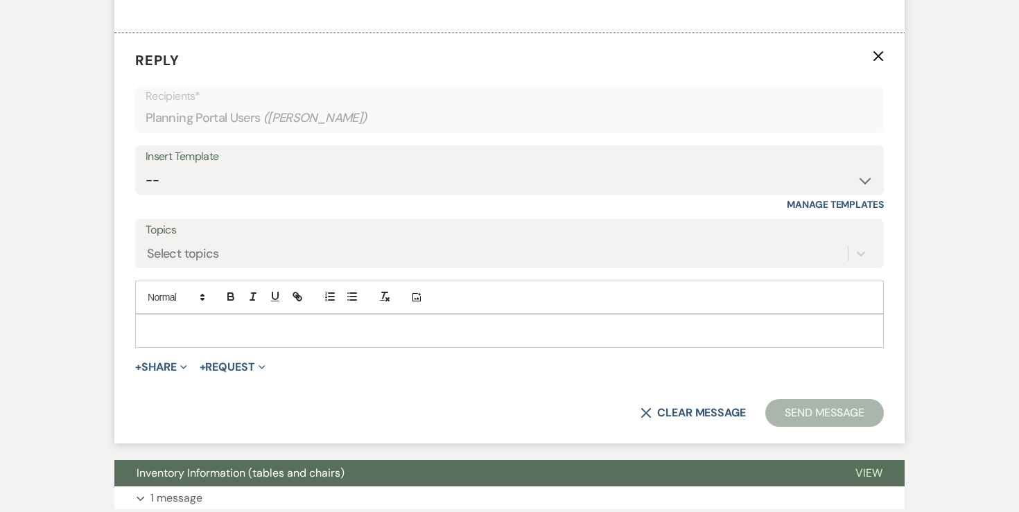
click at [304, 338] on p at bounding box center [509, 330] width 726 height 15
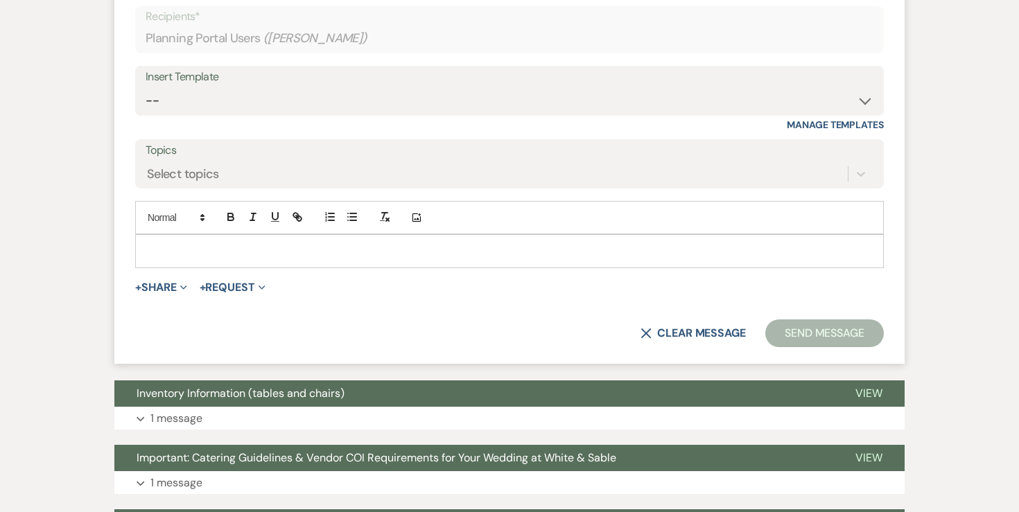
scroll to position [1492, 0]
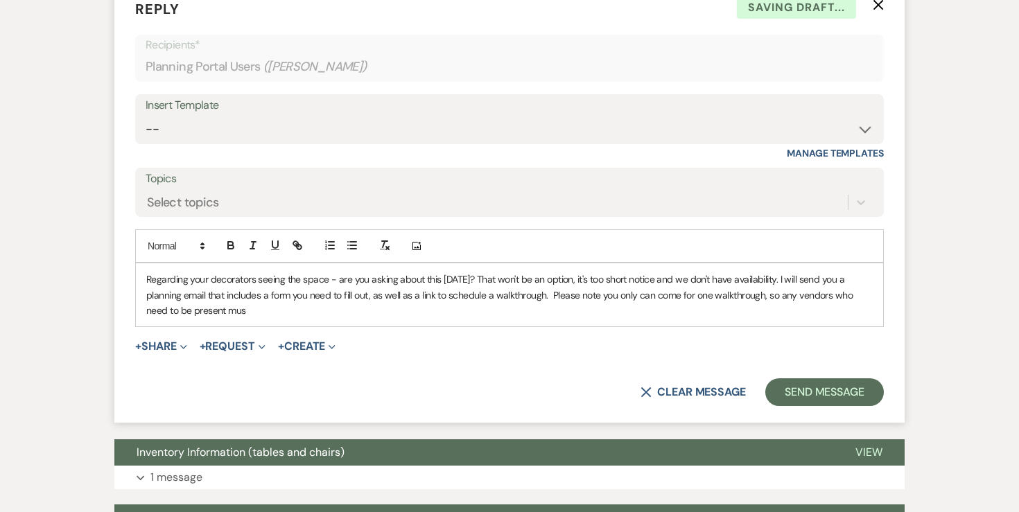
click at [143, 326] on div "Regarding your decorators seeing the space - are you asking about this [DATE]? …" at bounding box center [509, 294] width 747 height 63
click at [827, 312] on p "Regarding your decorators seeing the space - are you asking about this [DATE]? …" at bounding box center [509, 295] width 726 height 46
click at [428, 318] on p "Regarding your decorators seeing the space - are you asking about this [DATE]? …" at bounding box center [509, 295] width 726 height 46
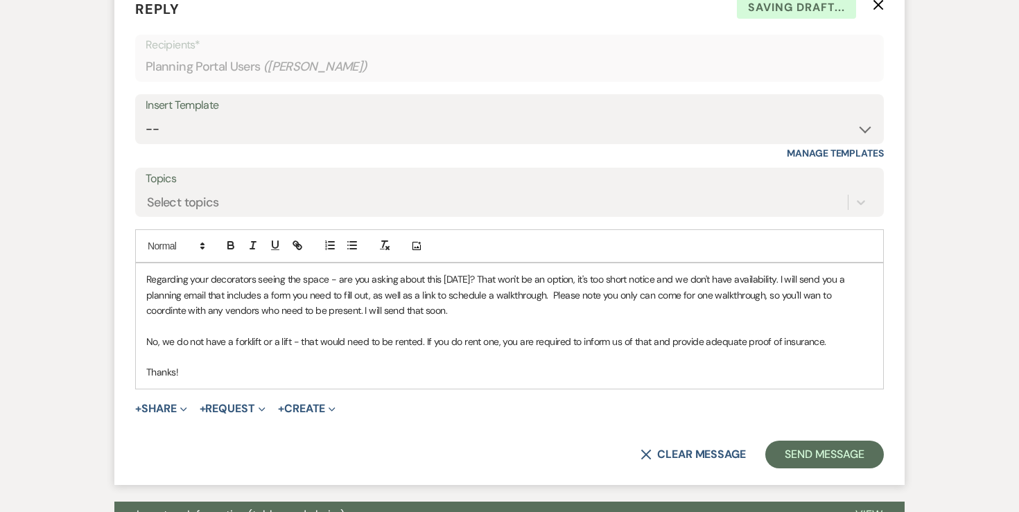
scroll to position [1546, 0]
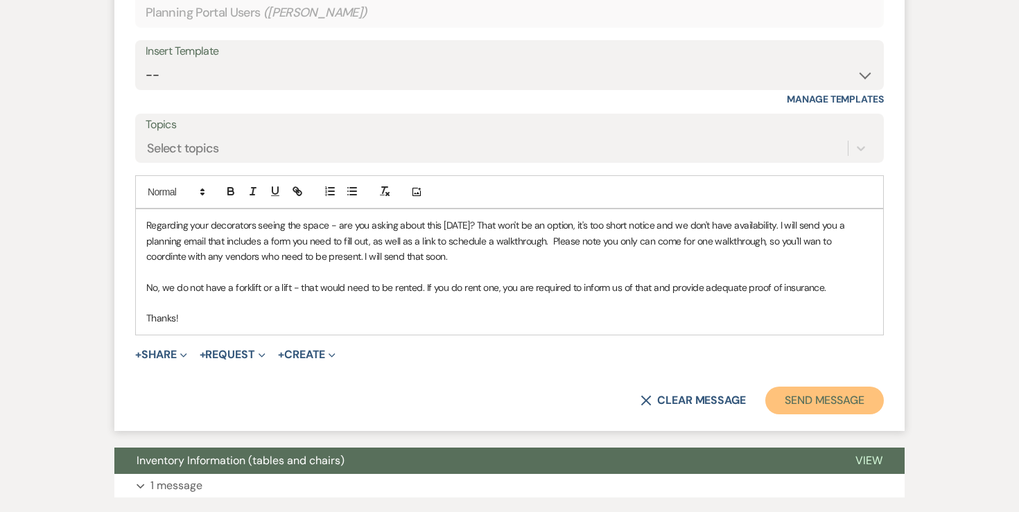
click at [811, 414] on button "Send Message" at bounding box center [824, 401] width 119 height 28
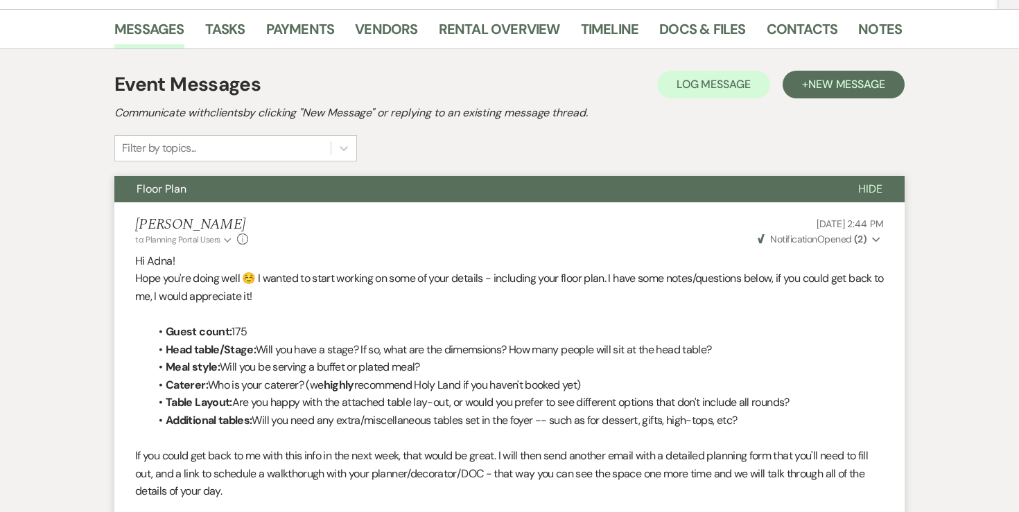
scroll to position [0, 0]
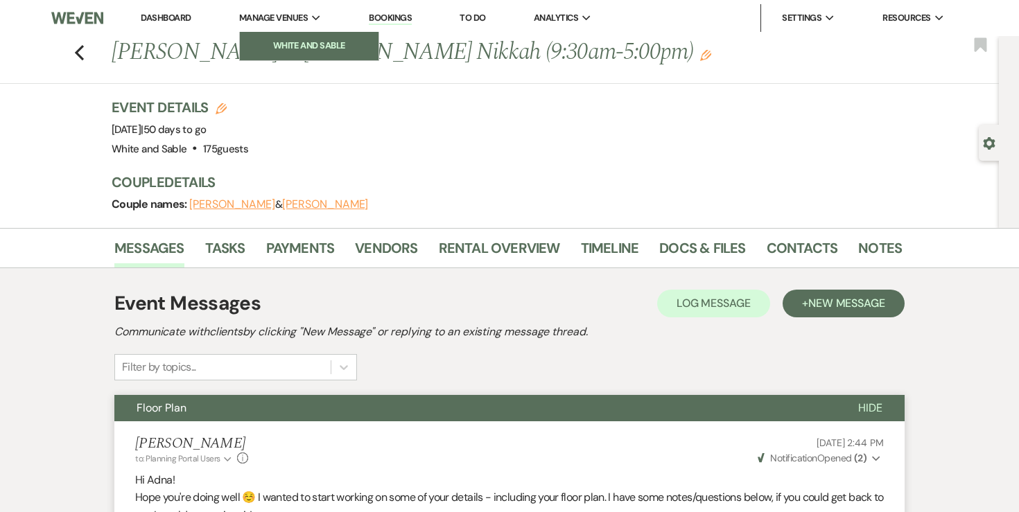
click at [288, 45] on li "White and Sable" at bounding box center [309, 46] width 125 height 14
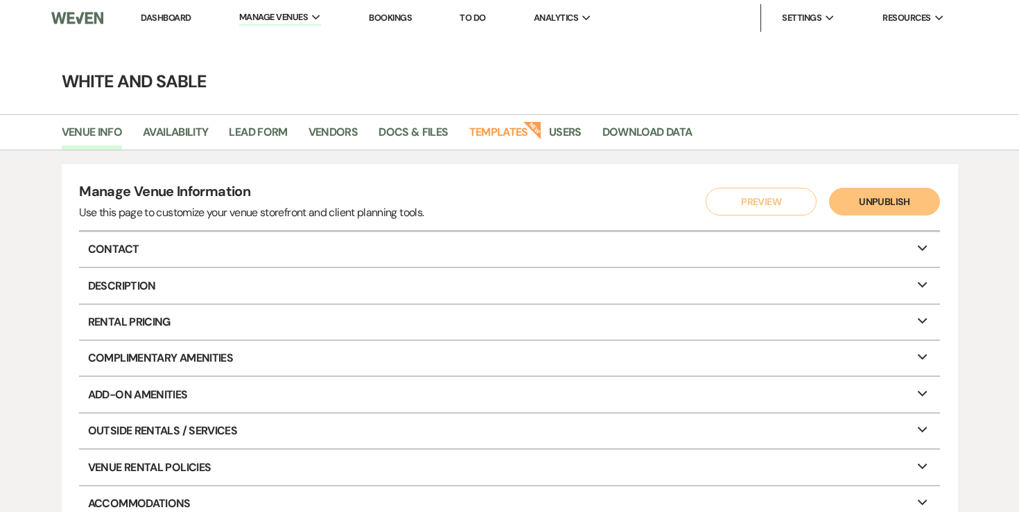
scroll to position [2, 0]
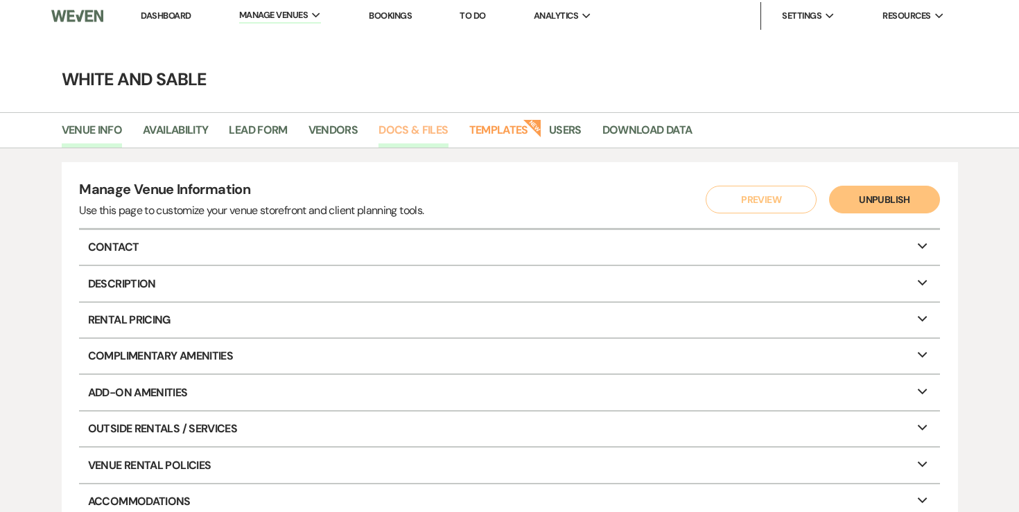
click at [424, 134] on link "Docs & Files" at bounding box center [412, 134] width 69 height 26
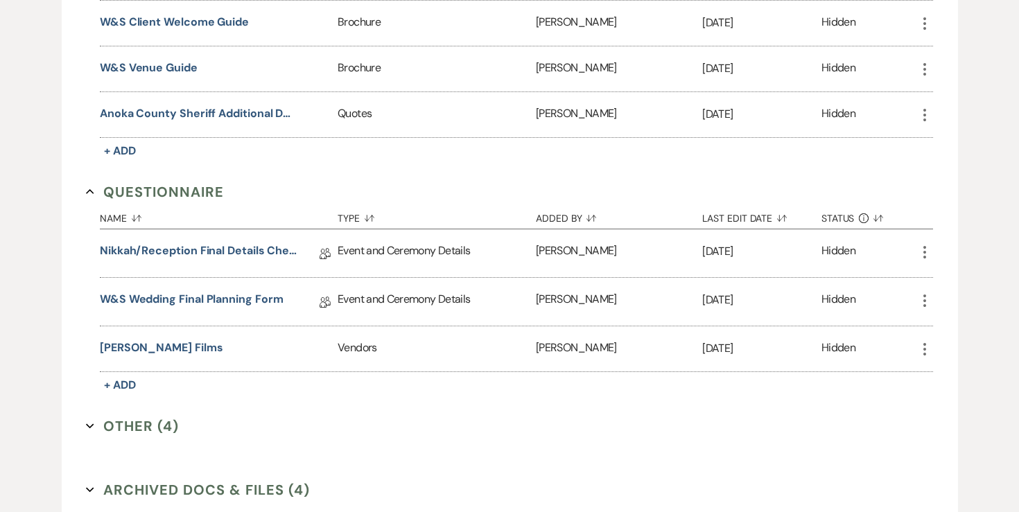
scroll to position [2343, 0]
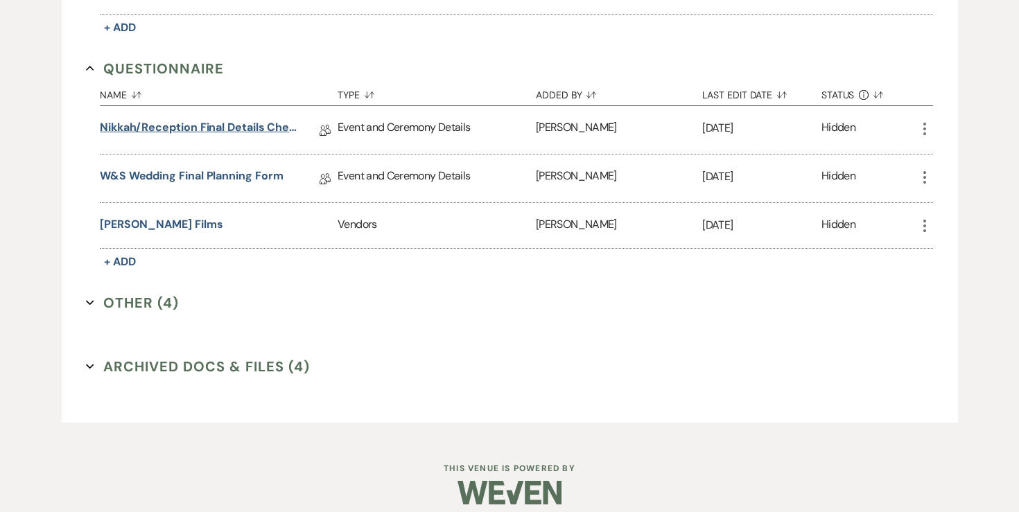
click at [254, 121] on link "Nikkah/Reception Final Details Checklist" at bounding box center [199, 129] width 198 height 21
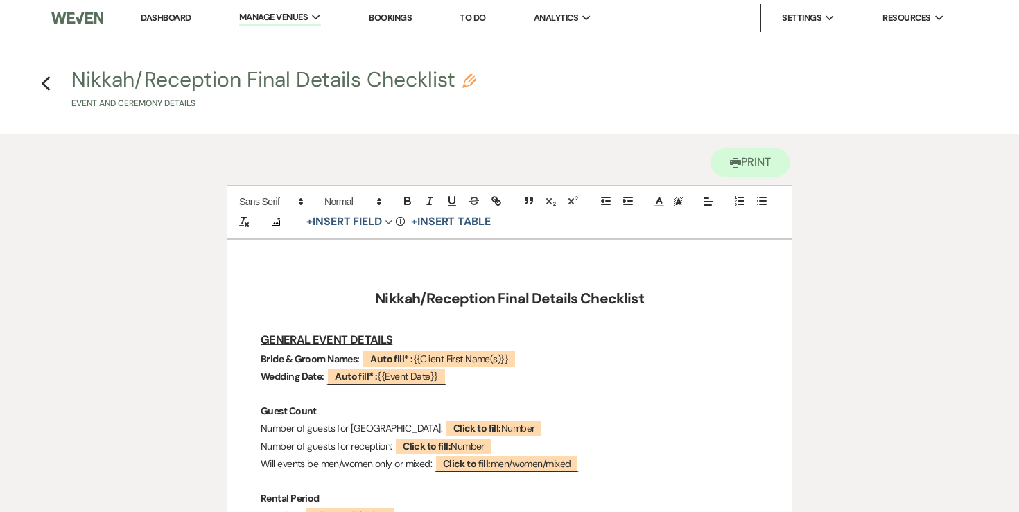
click at [474, 84] on icon "Pencil" at bounding box center [469, 81] width 14 height 14
select select "49"
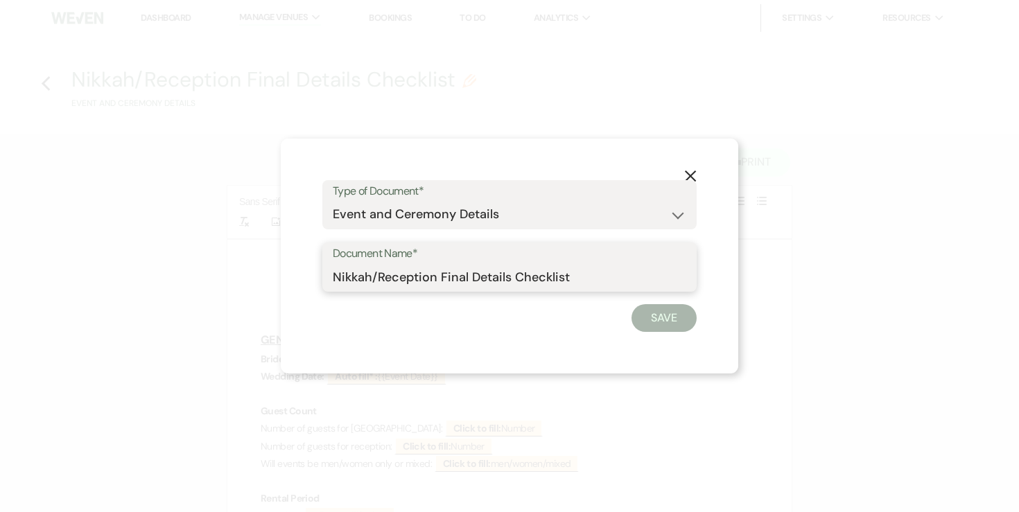
click at [491, 279] on input "Nikkah/Reception Final Details Checklist" at bounding box center [509, 276] width 353 height 27
drag, startPoint x: 600, startPoint y: 279, endPoint x: 516, endPoint y: 277, distance: 83.9
click at [516, 277] on input "Nikkah/Reception Final Details Checklist" at bounding box center [509, 276] width 353 height 27
type input "Nikkah/Reception Final Details Planning Form"
click at [658, 314] on button "Save" at bounding box center [663, 318] width 65 height 28
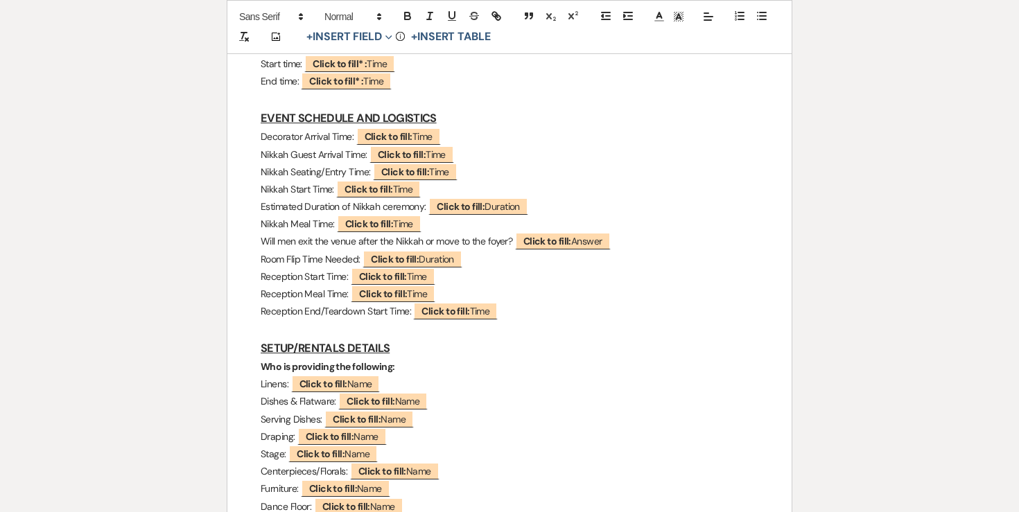
scroll to position [455, 0]
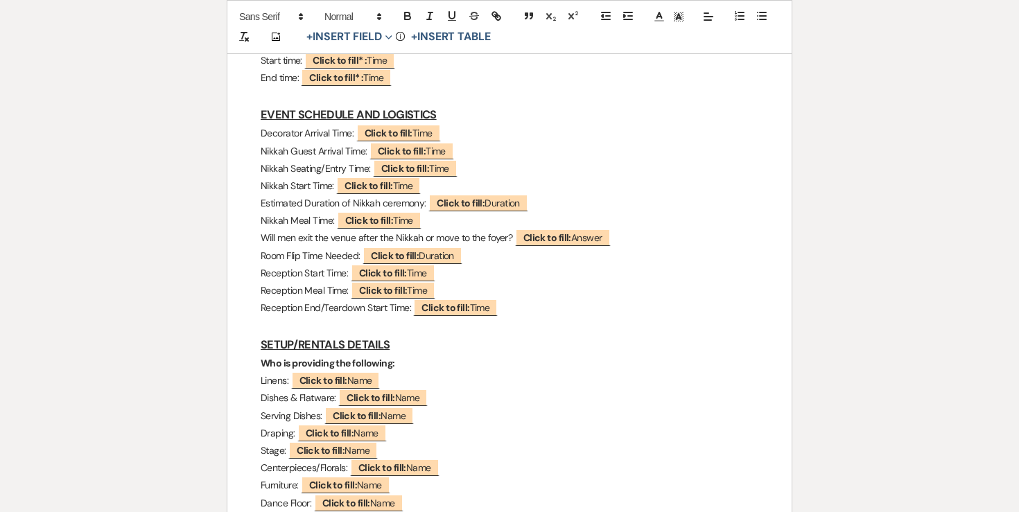
click at [452, 134] on p "Decorator Arrival Time: ﻿ Click to fill: Time ﻿" at bounding box center [510, 133] width 498 height 17
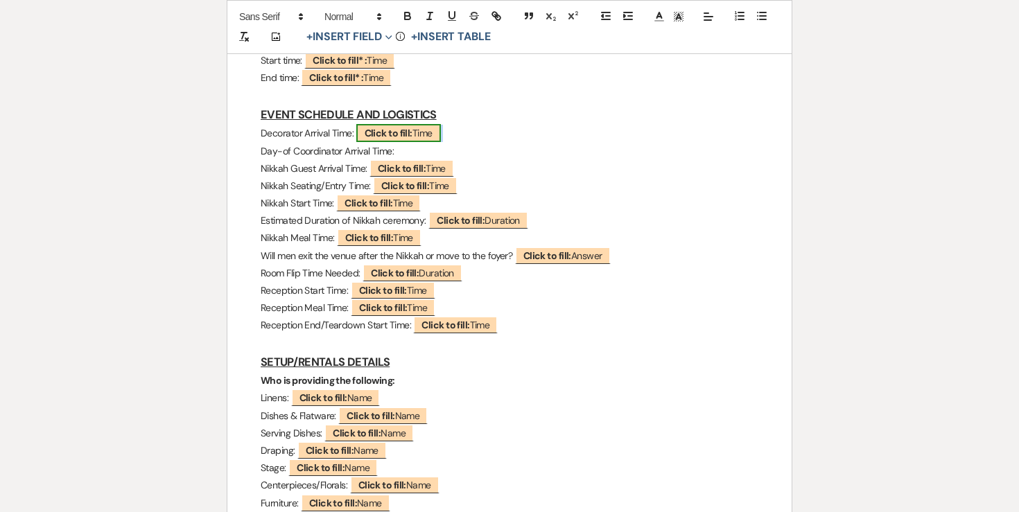
drag, startPoint x: 452, startPoint y: 133, endPoint x: 360, endPoint y: 131, distance: 91.5
click at [360, 131] on p "Decorator Arrival Time: ﻿ Click to fill: Time ﻿" at bounding box center [510, 133] width 498 height 17
copy p "﻿ Click to fill: Time ﻿"
click at [399, 152] on p "Day-of Coordinator Arrival Time:" at bounding box center [510, 151] width 498 height 17
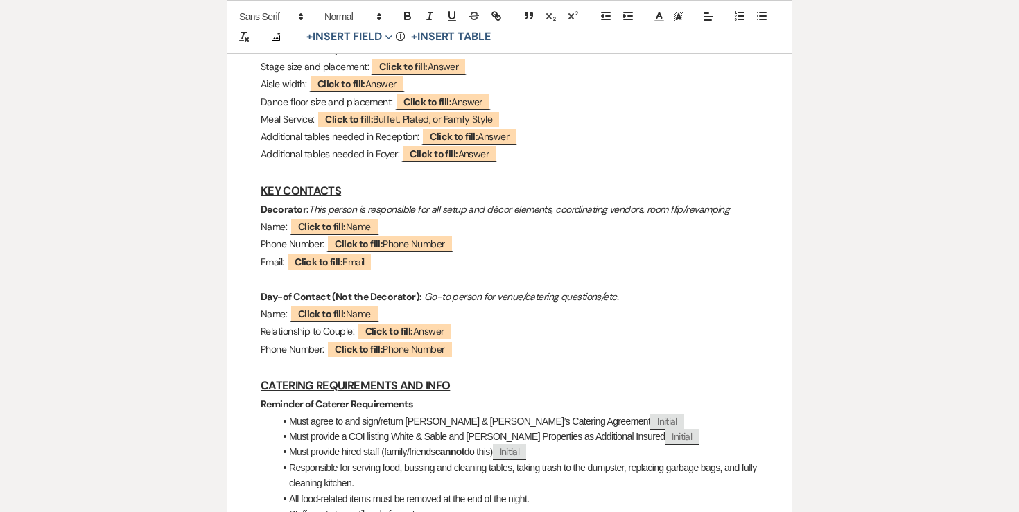
scroll to position [962, 0]
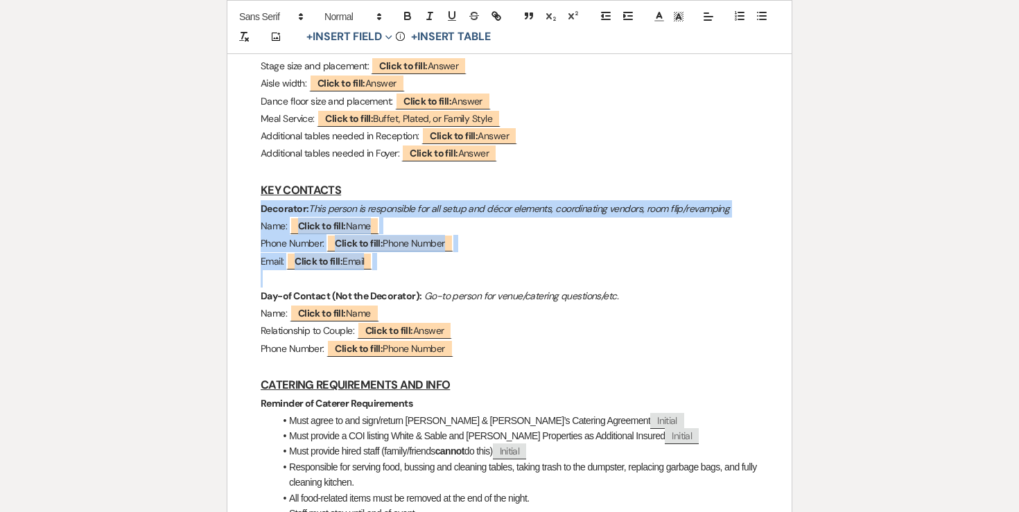
drag, startPoint x: 259, startPoint y: 207, endPoint x: 433, endPoint y: 277, distance: 187.5
click at [433, 277] on div "Nikkah/Reception Final Details Checklist GENERAL EVENT DETAILS Bride & Groom Na…" at bounding box center [509, 429] width 564 height 2302
copy div "Decorator: This person is responsible for all setup and décor elements, coordin…"
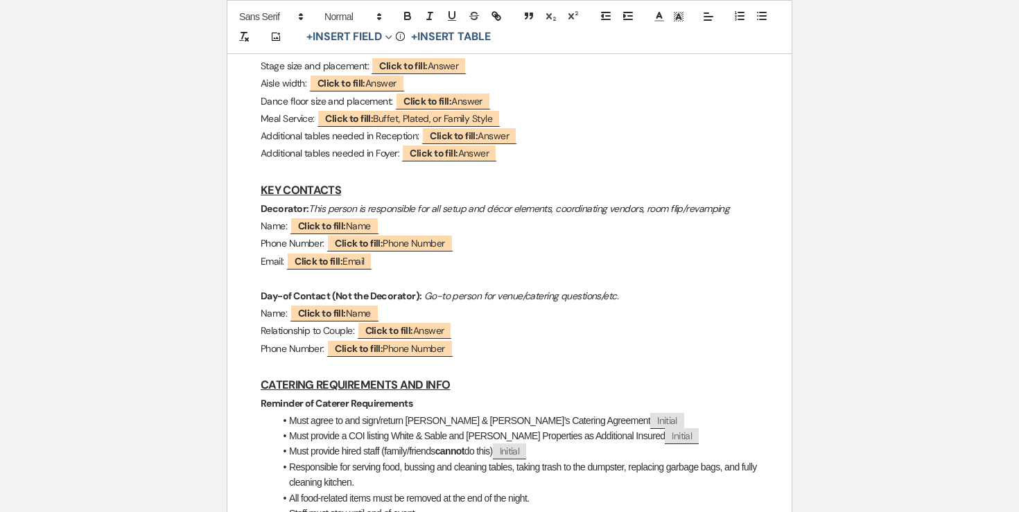
click at [298, 204] on strong "Decorator:" at bounding box center [285, 208] width 48 height 12
click at [261, 216] on p "Decorator: This person is responsible for all setup and décor elements, coordin…" at bounding box center [510, 208] width 498 height 17
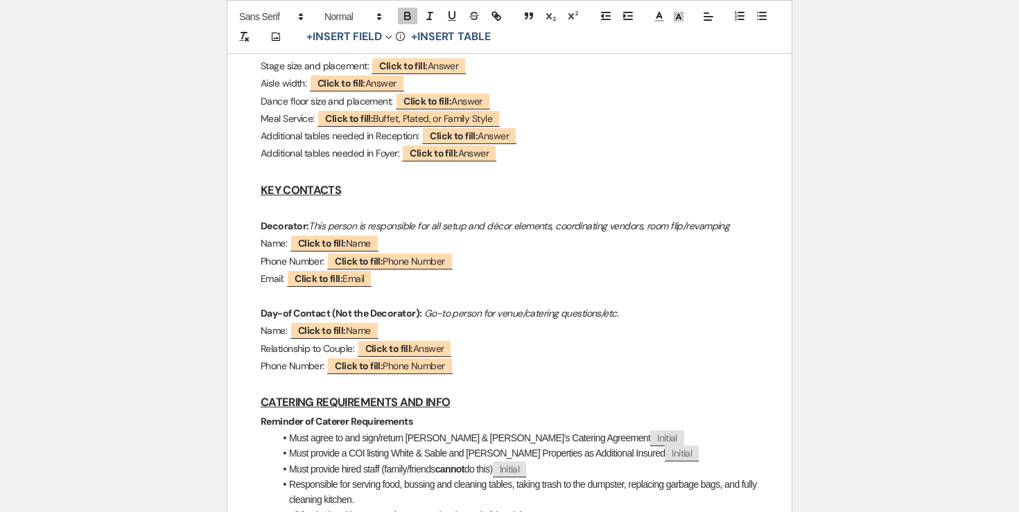
click at [263, 209] on p at bounding box center [510, 208] width 498 height 17
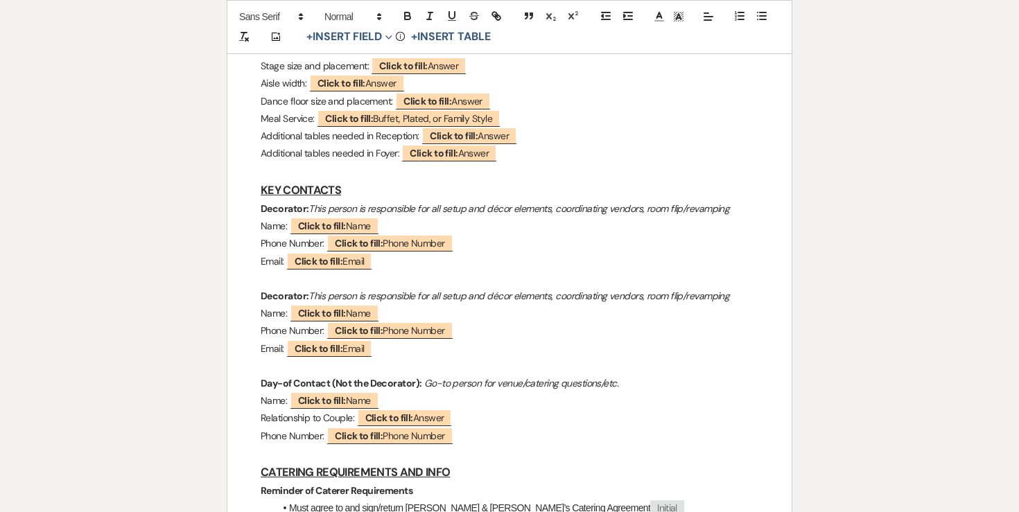
click at [286, 208] on strong "Decorator:" at bounding box center [285, 208] width 48 height 12
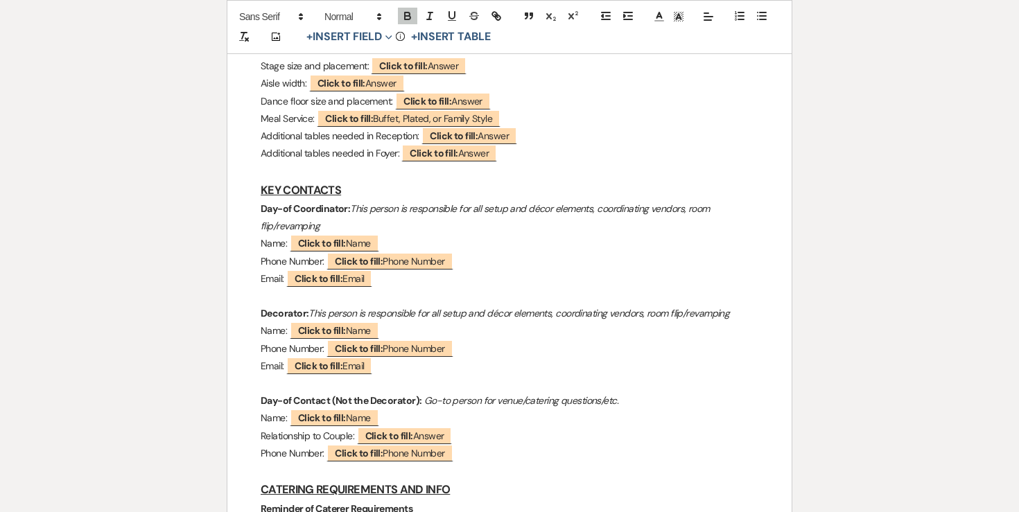
click at [472, 209] on em "This person is responsible for all setup and décor elements, coordinating vendo…" at bounding box center [486, 217] width 451 height 30
click at [378, 222] on p "Day-of Coordinator: This person is responsible for overseeing all setup and déc…" at bounding box center [510, 217] width 498 height 35
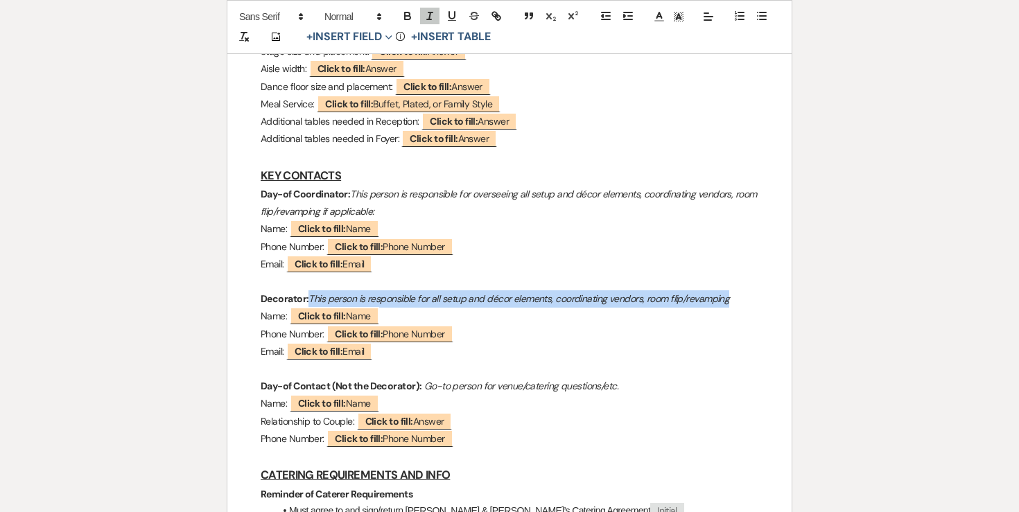
drag, startPoint x: 311, startPoint y: 295, endPoint x: 794, endPoint y: 297, distance: 483.8
click at [794, 297] on div "Printer Print Saved! Add Photo + Insert Field Expand Standard Field Smart Field…" at bounding box center [509, 435] width 998 height 2554
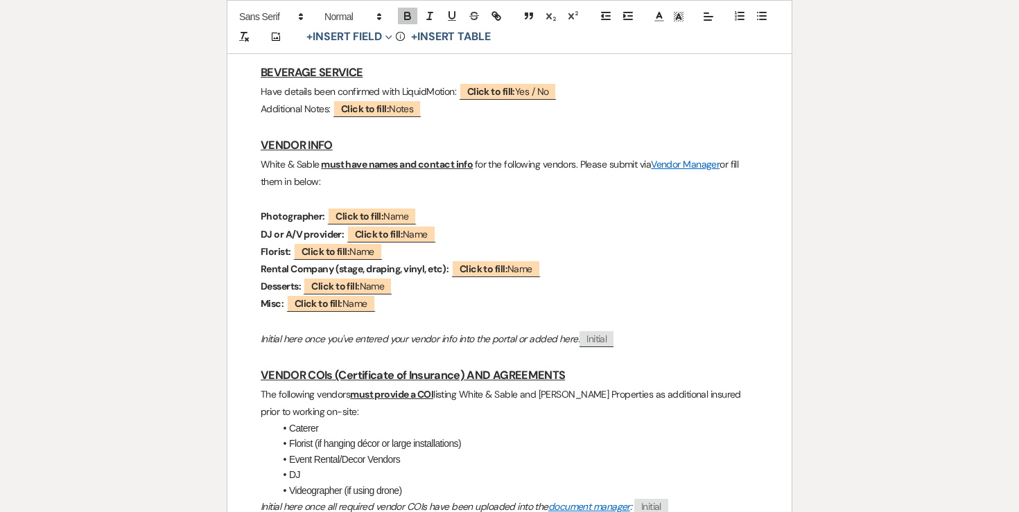
scroll to position [1805, 0]
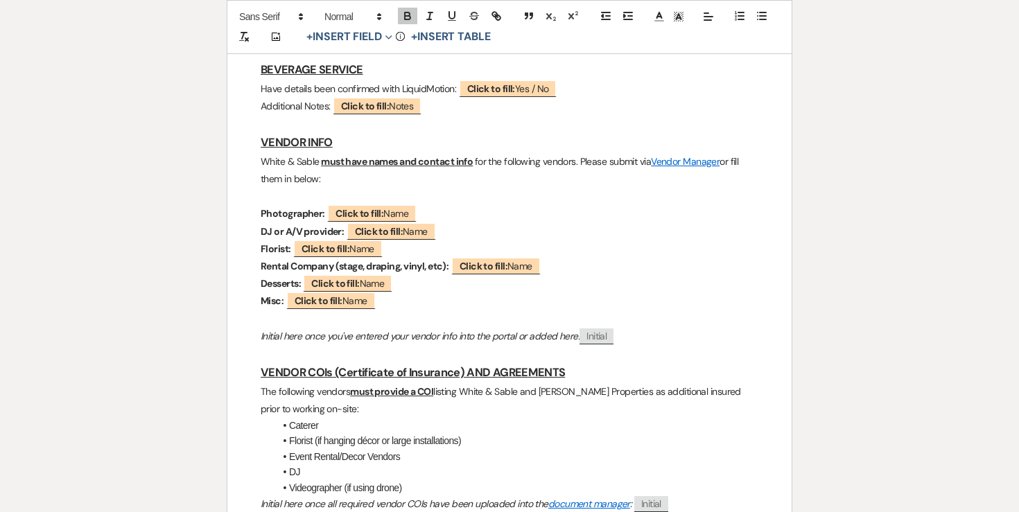
click at [442, 213] on p "Photographer: ﻿ Click to fill: Name ﻿" at bounding box center [510, 213] width 498 height 17
click at [335, 41] on button "+ Insert Field Expand" at bounding box center [350, 37] width 96 height 17
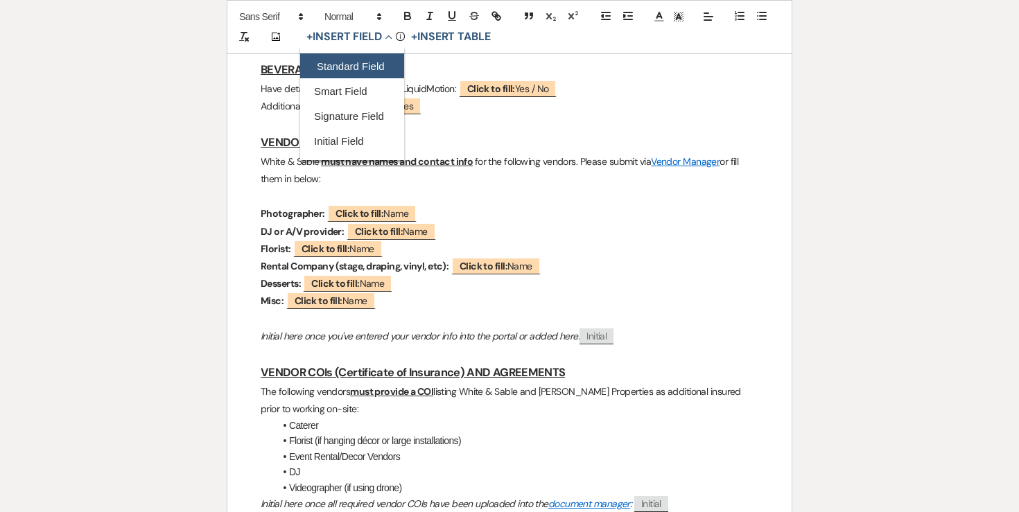
click at [338, 63] on button "Standard Field" at bounding box center [352, 66] width 104 height 25
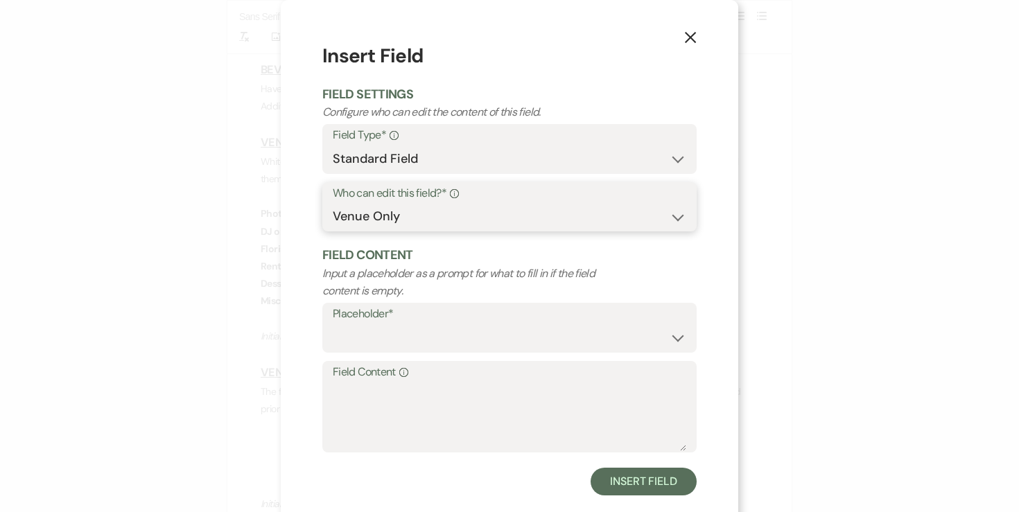
click at [417, 217] on select "Both Venue & Client Client Only Venue Only" at bounding box center [509, 216] width 353 height 27
select select "clientAndOwner"
click at [399, 334] on select "Custom Placeholder Date Time Name Location Venue Name Type Number Budget Addres…" at bounding box center [509, 337] width 353 height 27
click at [446, 155] on select "Standard Field Smart Field Signature Field Initial Field" at bounding box center [509, 159] width 353 height 27
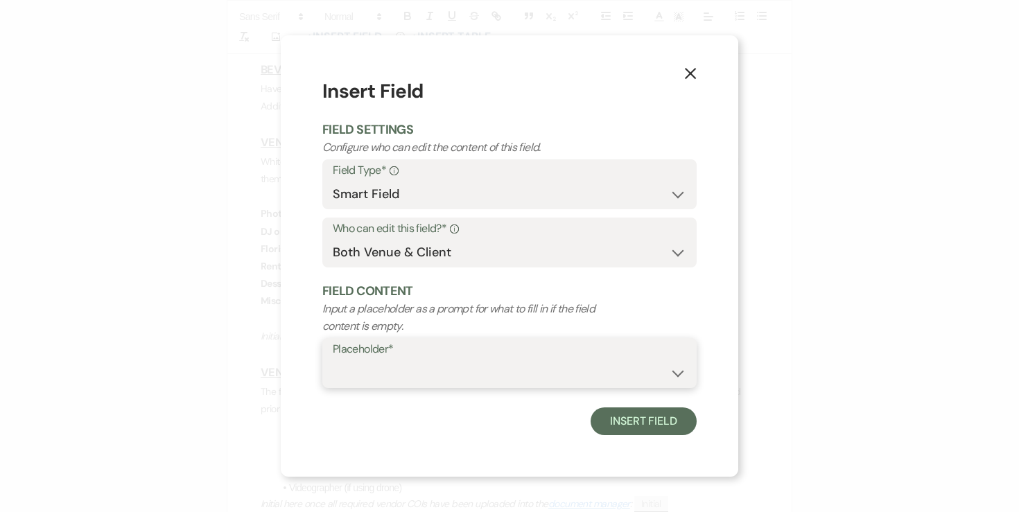
click at [382, 368] on select "{{Event Date}} {{Client Full Name(s)}} {{Client First Name(s)}} {{Venue Name}} …" at bounding box center [509, 373] width 353 height 27
click at [470, 198] on select "Standard Field Smart Field Signature Field Initial Field" at bounding box center [509, 194] width 353 height 27
select select "standardCustomField"
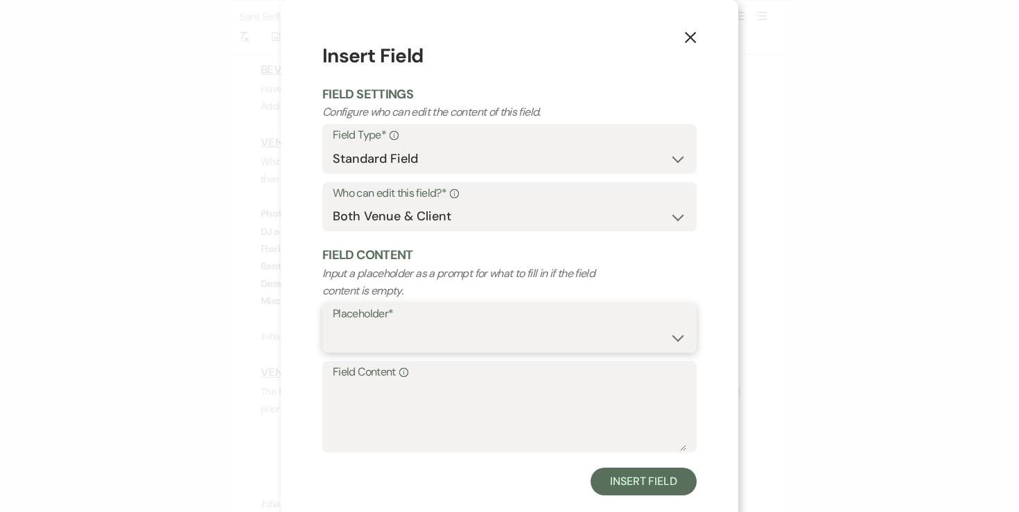
click at [404, 338] on select "Custom Placeholder Date Time Name Location Venue Name Type Number Budget Addres…" at bounding box center [509, 337] width 353 height 27
select select "Email"
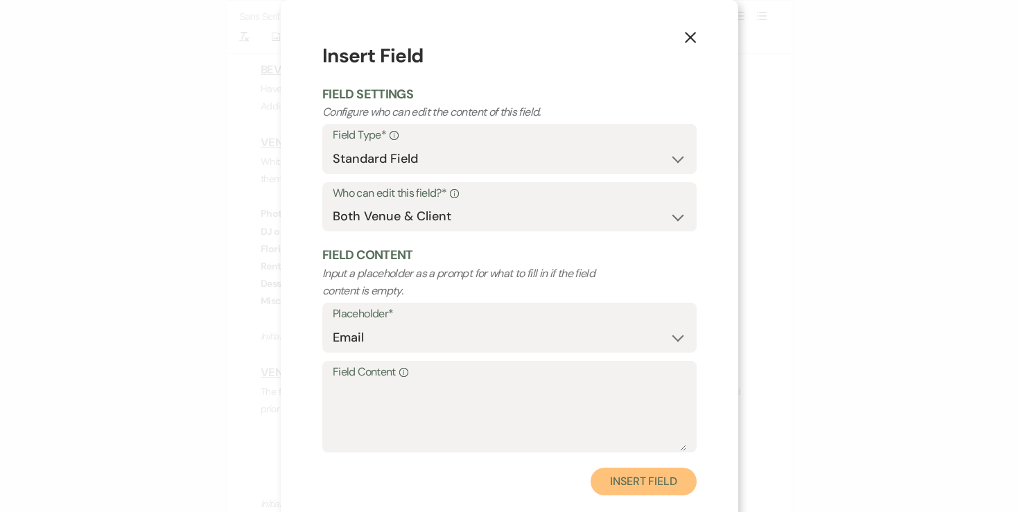
click at [636, 481] on button "Insert Field" at bounding box center [644, 482] width 106 height 28
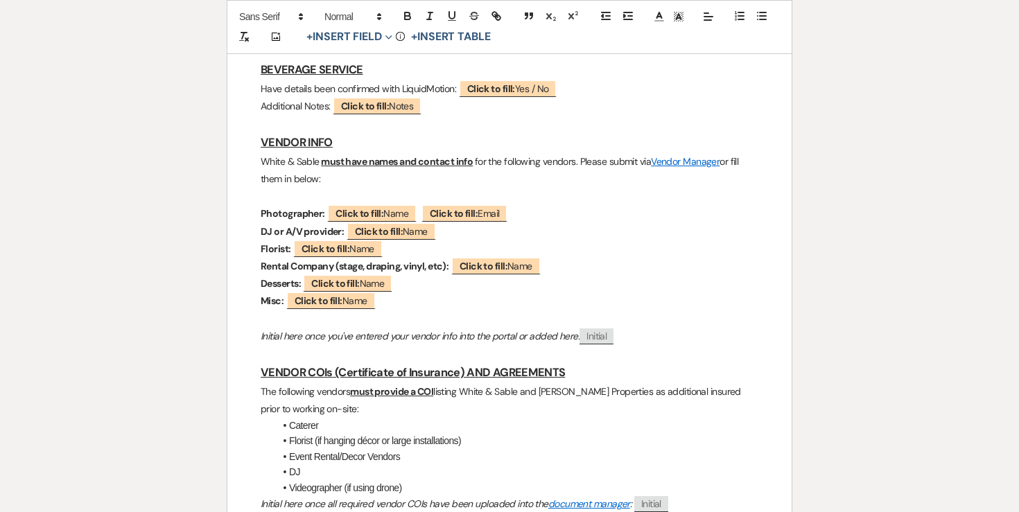
click at [456, 227] on p "DJ or A/V provider: ﻿ Click to fill: Name ﻿" at bounding box center [510, 231] width 498 height 17
drag, startPoint x: 532, startPoint y: 226, endPoint x: 473, endPoint y: 218, distance: 60.2
click at [545, 212] on p "Photographer: ﻿ Click to fill: Name ﻿ ﻿ Click to fill: Email ﻿" at bounding box center [510, 213] width 498 height 17
drag, startPoint x: 531, startPoint y: 213, endPoint x: 430, endPoint y: 210, distance: 100.6
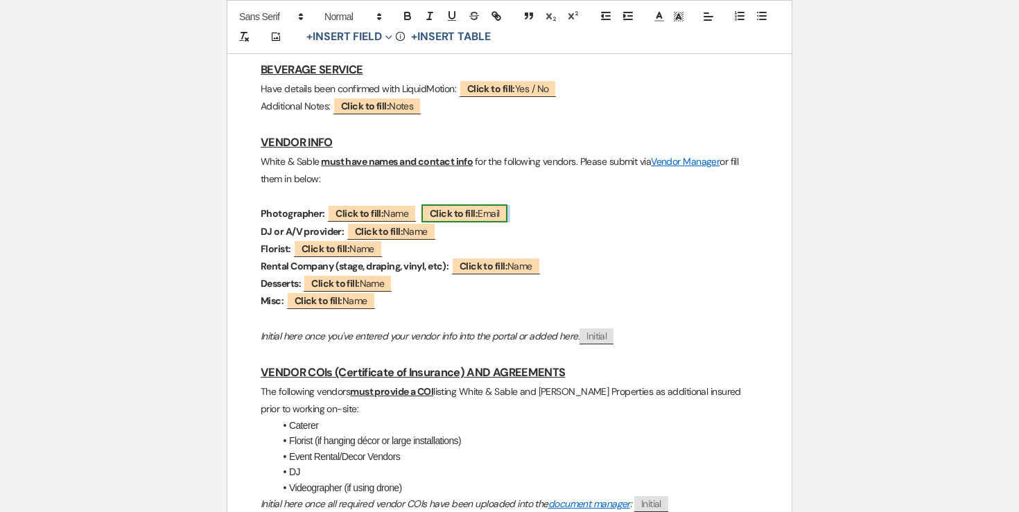
click at [430, 210] on p "Photographer: ﻿ Click to fill: Name ﻿ ﻿ Click to fill: Email ﻿" at bounding box center [510, 213] width 498 height 17
copy p "﻿ Click to fill: Email ﻿"
click at [470, 234] on p "DJ or A/V provider: ﻿ Click to fill: Name ﻿" at bounding box center [510, 231] width 498 height 17
click at [455, 256] on p "Florist: ﻿ Click to fill: Name ﻿" at bounding box center [510, 249] width 498 height 17
click at [561, 266] on p "Rental Company (stage, draping, vinyl, etc): ﻿ Click to fill: Name ﻿" at bounding box center [510, 266] width 498 height 17
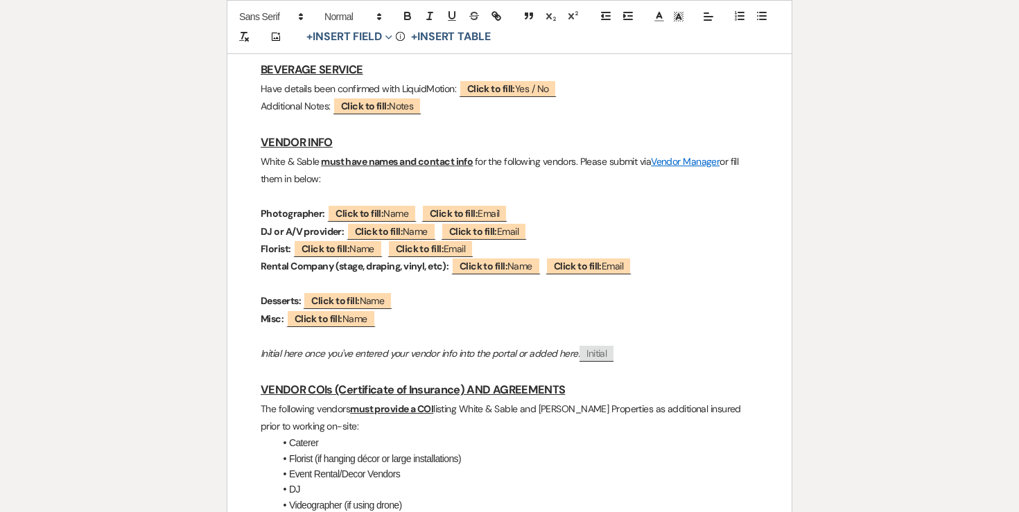
click at [333, 272] on strong "Rental Company (stage, draping, vinyl, etc):" at bounding box center [355, 266] width 188 height 12
click at [336, 270] on strong "Rental Company 2 (stage, draping, vinyl, etc):" at bounding box center [358, 266] width 195 height 12
click at [340, 269] on strong "Rental Company 2 (stage, draping, vinyl, etc):" at bounding box center [358, 266] width 195 height 12
click at [340, 269] on strong "Rental Company 1 (stage, draping, vinyl, etc):" at bounding box center [357, 266] width 193 height 12
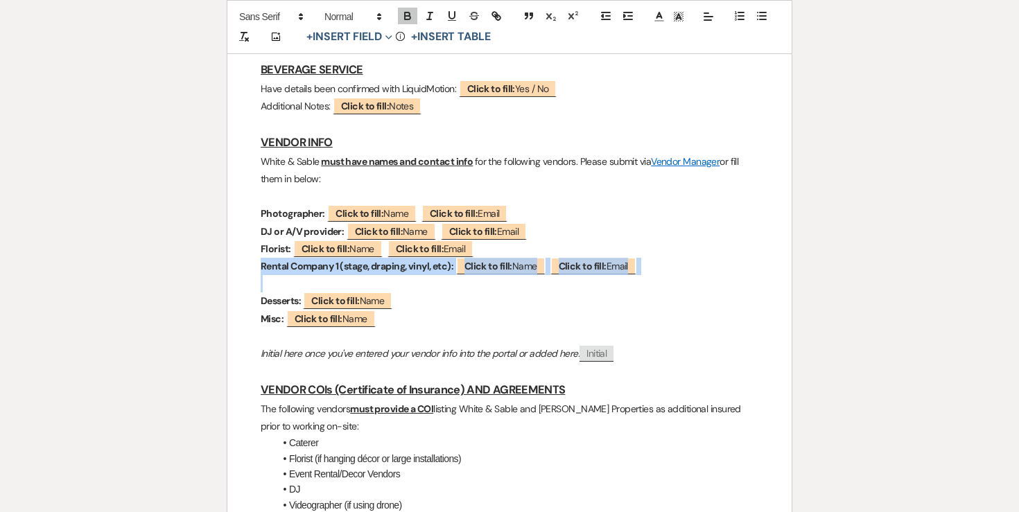
click at [340, 269] on strong "Rental Company 1 (stage, draping, vinyl, etc):" at bounding box center [357, 266] width 193 height 12
copy p "Rental Company 1 (stage, draping, vinyl, etc): ﻿ Click to fill: Name ﻿ ﻿ Click …"
click at [300, 286] on p at bounding box center [510, 283] width 498 height 17
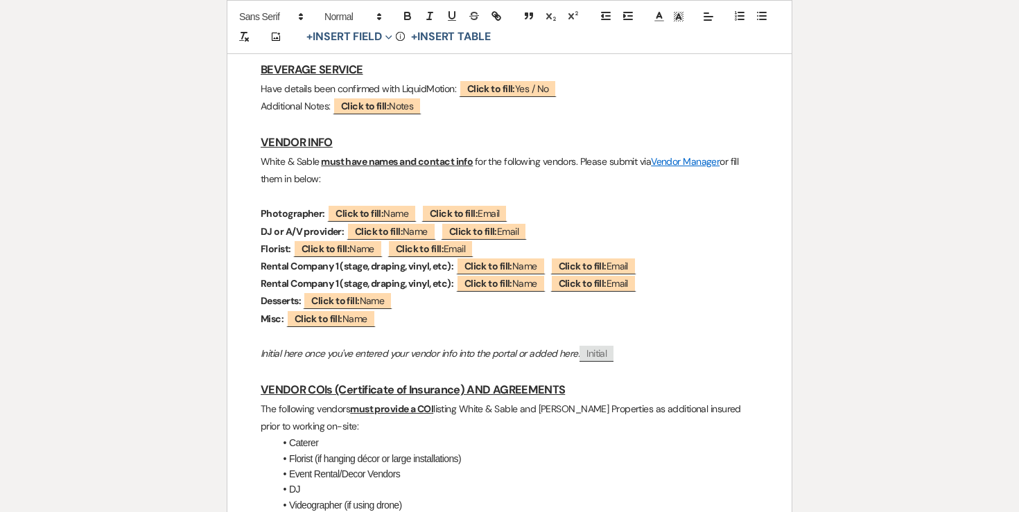
click at [338, 285] on strong "Rental Company 1 (stage, draping, vinyl, etc):" at bounding box center [357, 283] width 193 height 12
click at [433, 299] on p "Desserts: ﻿ Click to fill: Name ﻿" at bounding box center [510, 301] width 498 height 17
drag, startPoint x: 485, startPoint y: 252, endPoint x: 395, endPoint y: 247, distance: 90.2
click at [395, 247] on p "Florist: ﻿ Click to fill: Name ﻿ ﻿ Click to fill: Email ﻿" at bounding box center [510, 249] width 498 height 17
copy p "﻿"
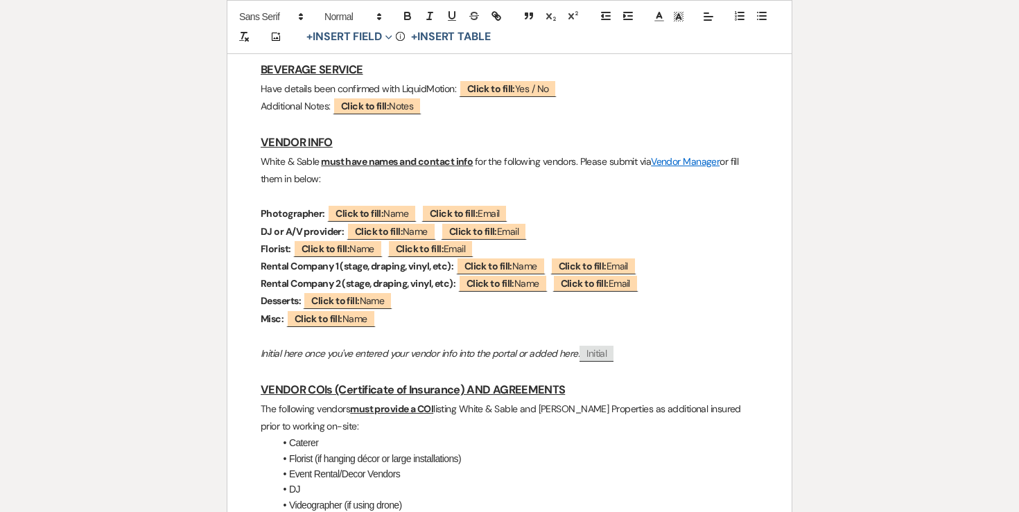
click at [408, 298] on p "Desserts: ﻿ Click to fill: Name ﻿" at bounding box center [510, 301] width 498 height 17
drag, startPoint x: 532, startPoint y: 234, endPoint x: 507, endPoint y: 235, distance: 24.3
click at [507, 235] on span "Click to fill: Email" at bounding box center [484, 231] width 86 height 18
select select "Email"
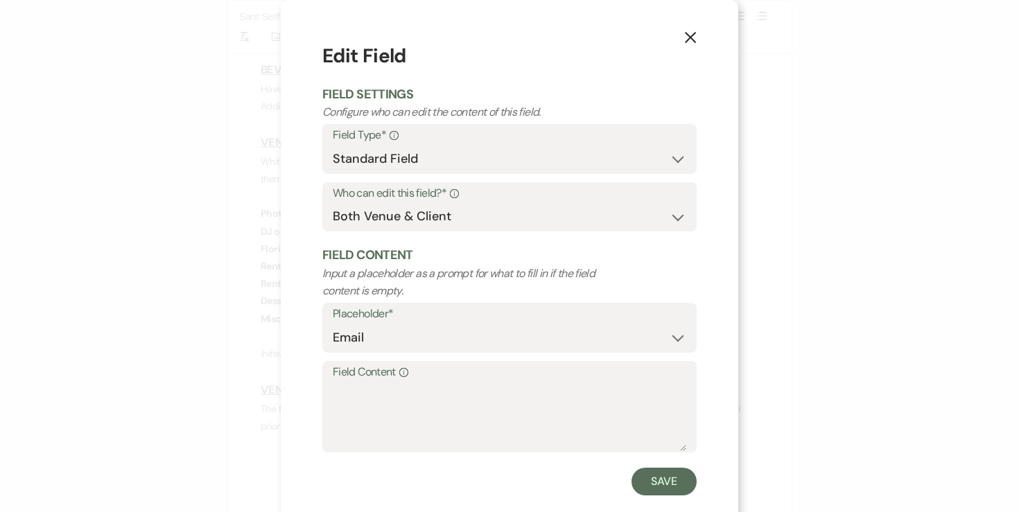
click at [690, 35] on icon "X" at bounding box center [690, 37] width 12 height 12
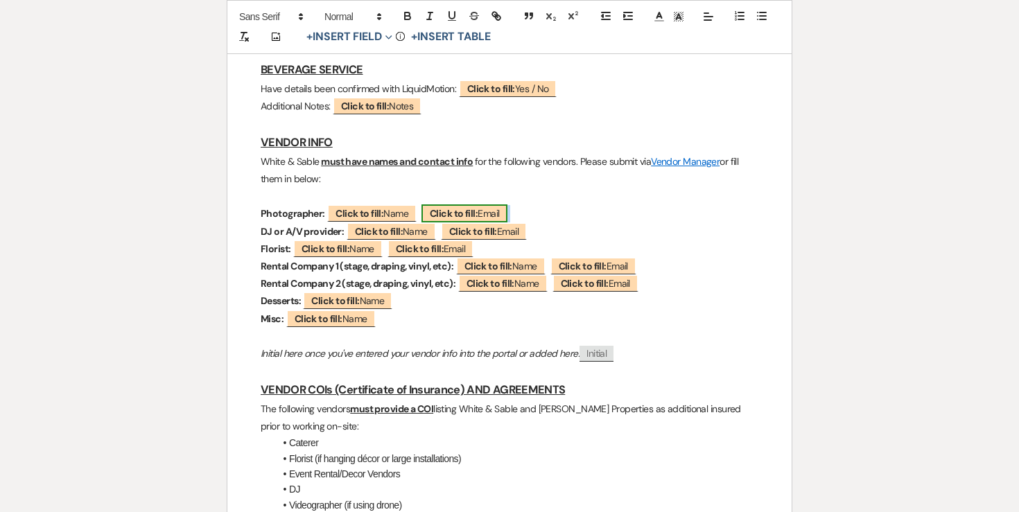
drag, startPoint x: 533, startPoint y: 218, endPoint x: 433, endPoint y: 213, distance: 100.6
click at [433, 213] on p "Photographer: ﻿ Click to fill: Name ﻿ ﻿ Click to fill: Email ﻿" at bounding box center [510, 213] width 498 height 17
copy p "﻿ Click to fill: Email ﻿"
click at [436, 304] on p "Desserts: ﻿ Click to fill: Name ﻿" at bounding box center [510, 301] width 498 height 17
click at [411, 320] on p "Misc: ﻿ Click to fill: Name ﻿" at bounding box center [510, 319] width 498 height 17
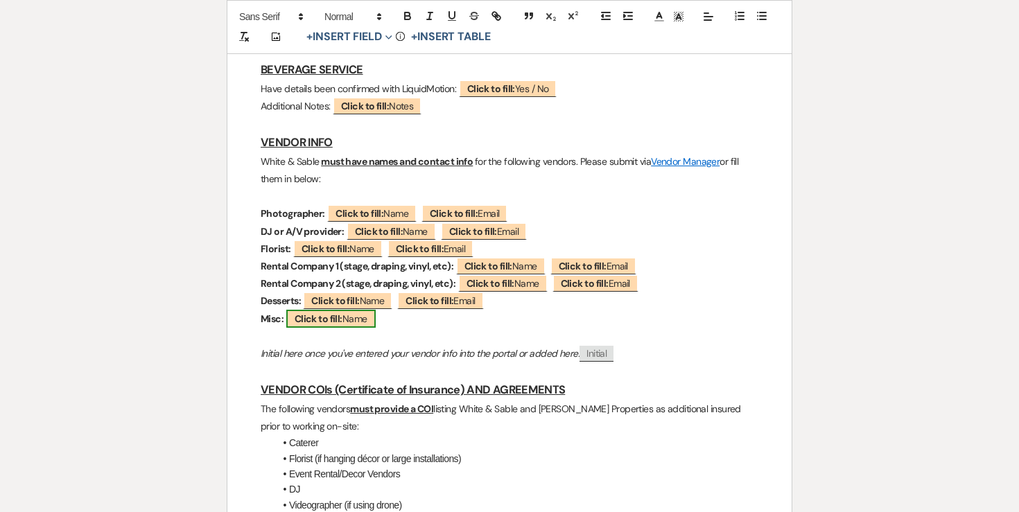
click at [342, 323] on b "Click to fill:" at bounding box center [319, 319] width 48 height 12
select select "Name"
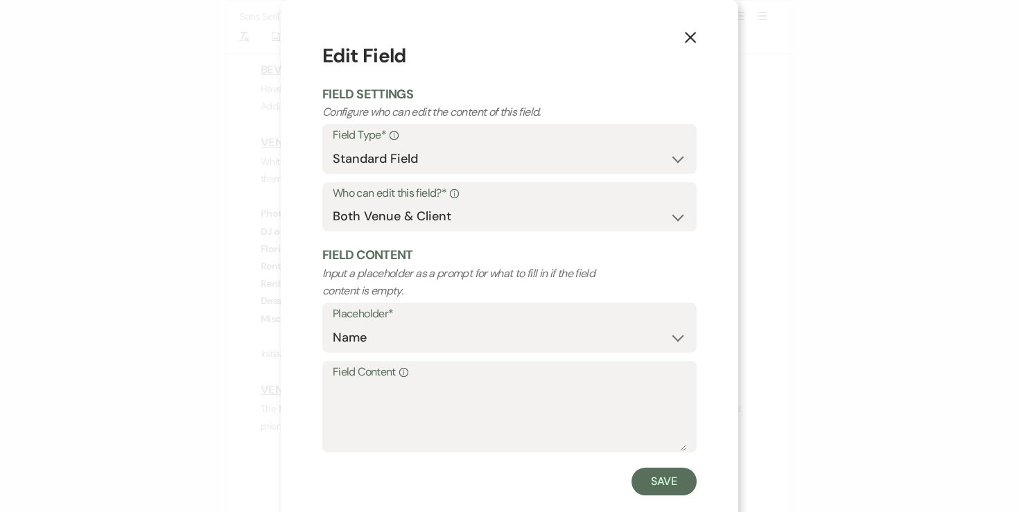
click at [690, 36] on icon "X" at bounding box center [690, 37] width 12 height 12
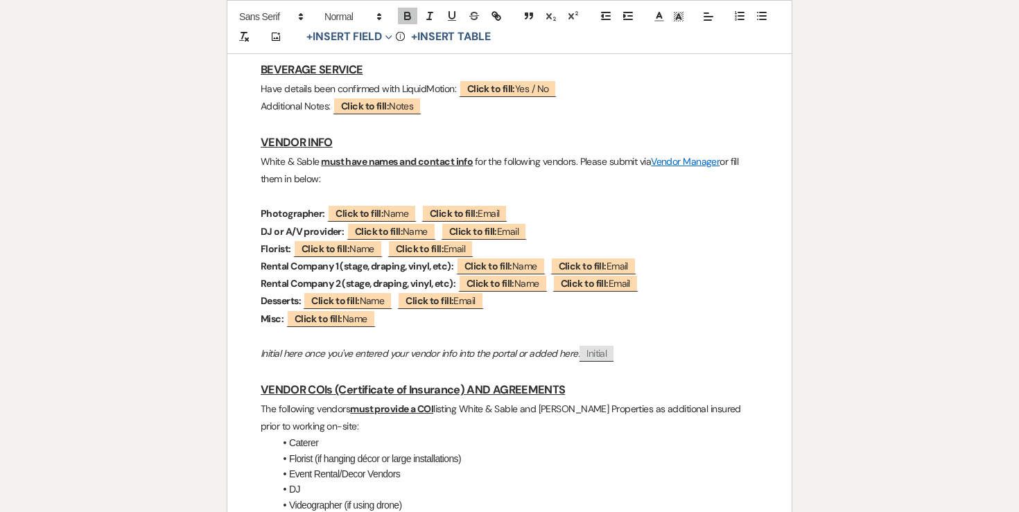
click at [398, 324] on p "Misc: ﻿ Click to fill: Name ﻿" at bounding box center [510, 319] width 498 height 17
click at [280, 322] on strong "Misc:" at bounding box center [272, 319] width 23 height 12
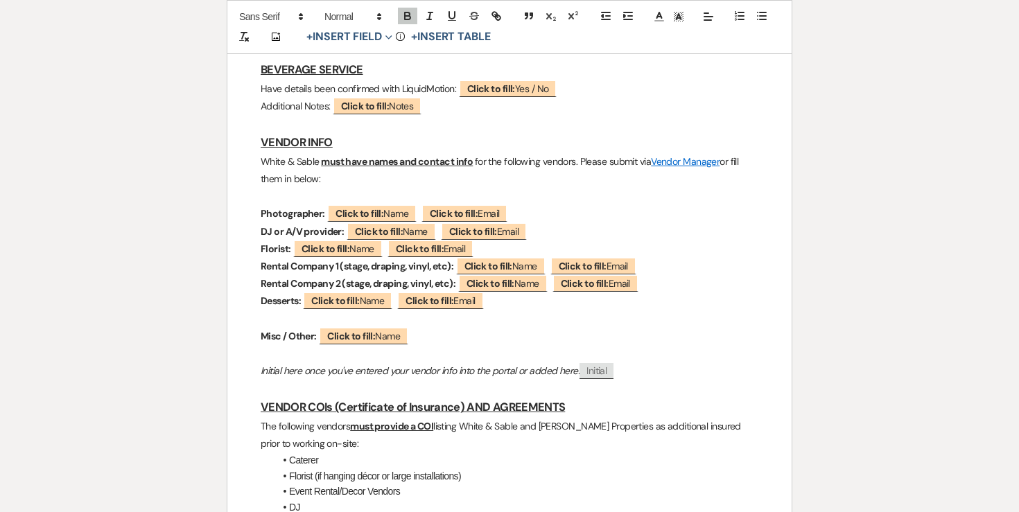
click at [279, 305] on strong "Desserts:" at bounding box center [281, 301] width 40 height 12
copy p "Desserts: ﻿ Click to fill: Name ﻿ ﻿ Click to fill: Email ﻿"
click at [281, 317] on p at bounding box center [510, 319] width 498 height 17
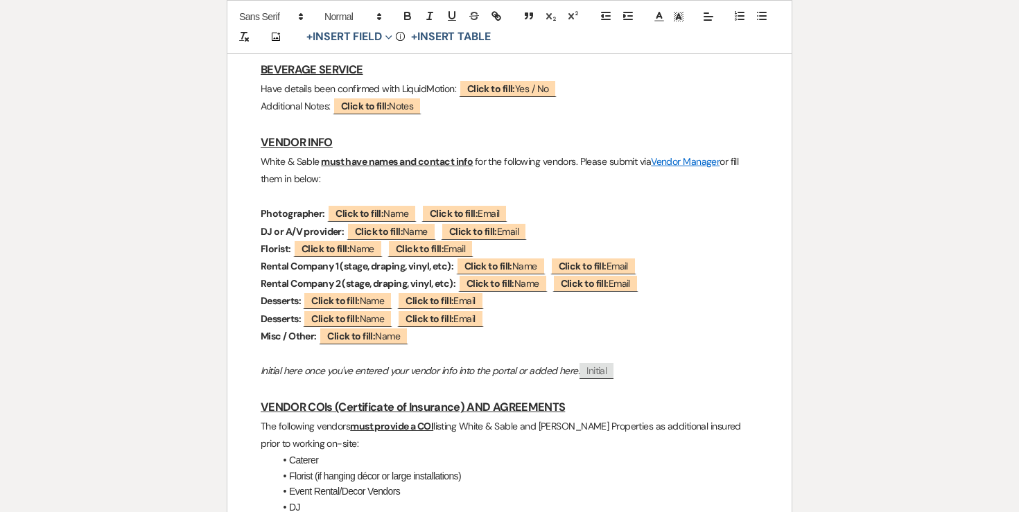
click at [281, 317] on strong "Desserts:" at bounding box center [281, 319] width 40 height 12
drag, startPoint x: 516, startPoint y: 322, endPoint x: 427, endPoint y: 320, distance: 89.4
click at [427, 320] on p "Photo Booth: ﻿ Click to fill: Name ﻿ ﻿ Click to fill: Email ﻿" at bounding box center [510, 319] width 498 height 17
copy p "﻿ Click to fill: Email ﻿"
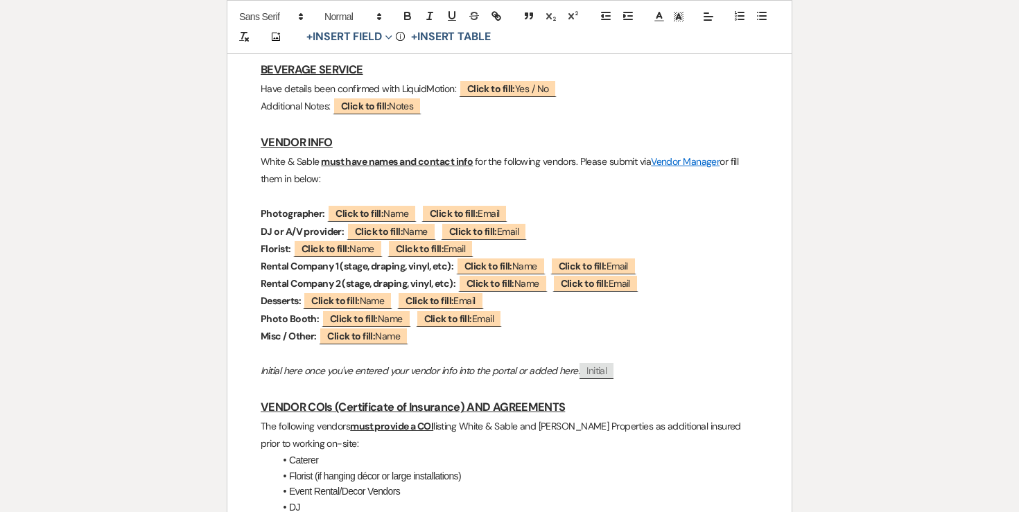
click at [426, 338] on p "Misc / Other: ﻿ Click to fill: Name ﻿" at bounding box center [510, 336] width 498 height 17
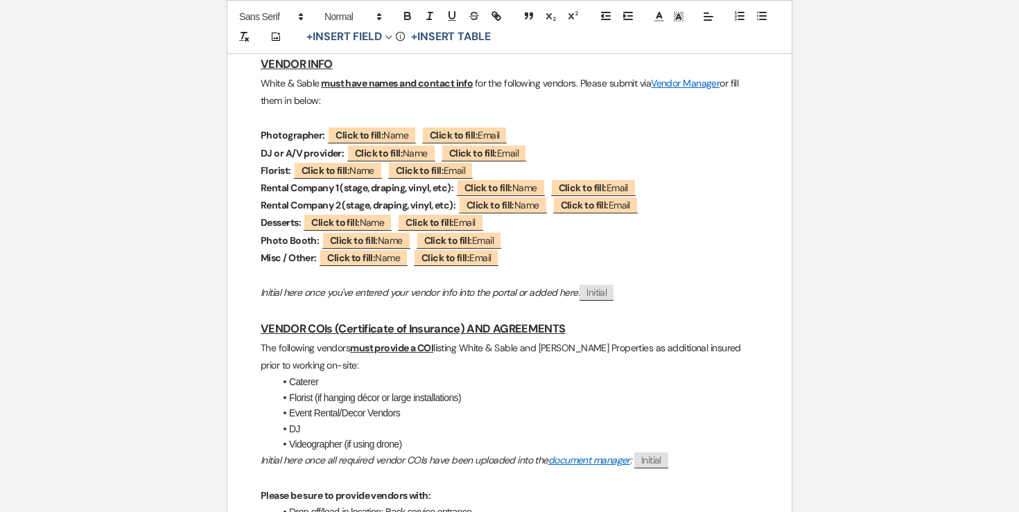
scroll to position [1884, 0]
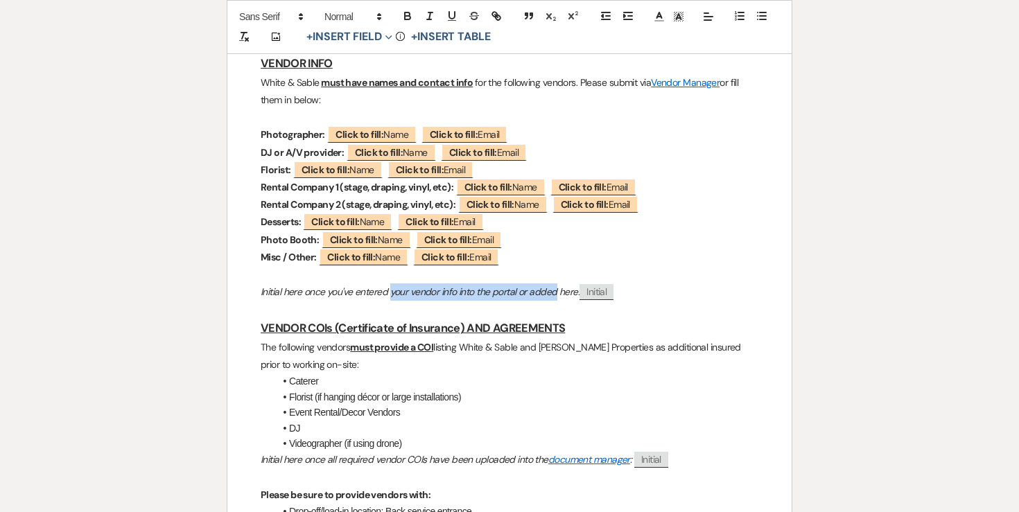
drag, startPoint x: 392, startPoint y: 293, endPoint x: 557, endPoint y: 292, distance: 165.0
click at [557, 292] on em "Initial here once you've entered your vendor info into the portal or added here:" at bounding box center [420, 292] width 319 height 12
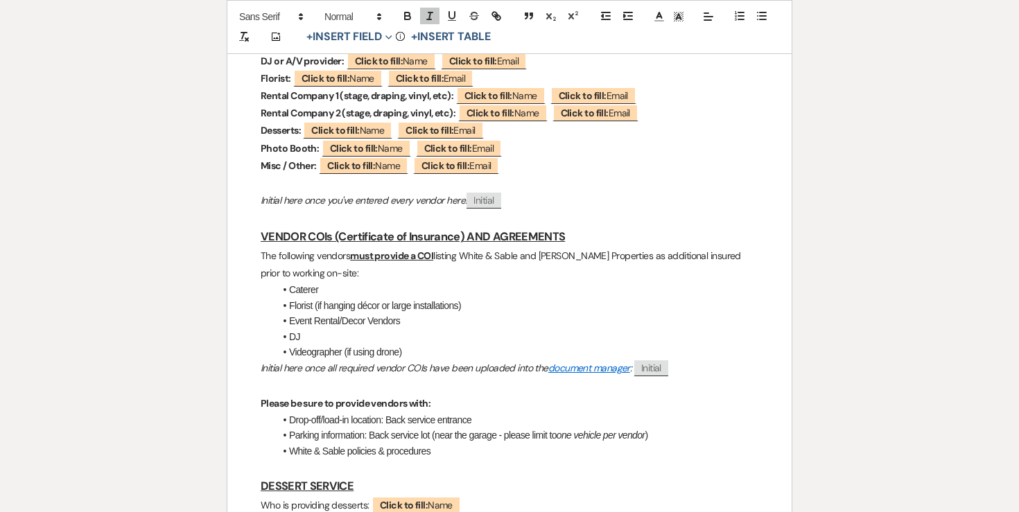
scroll to position [1976, 0]
click at [460, 283] on li "Caterer" at bounding box center [516, 288] width 484 height 15
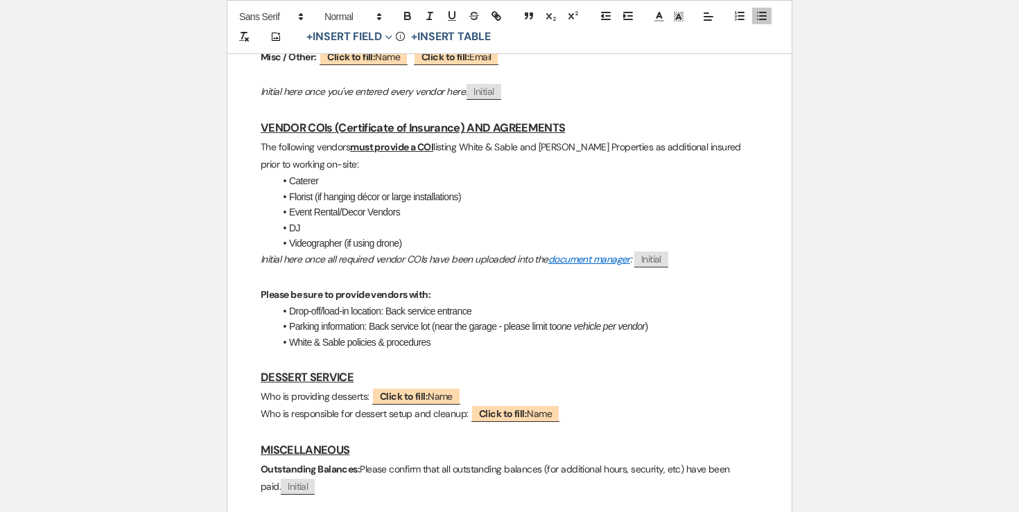
scroll to position [2086, 0]
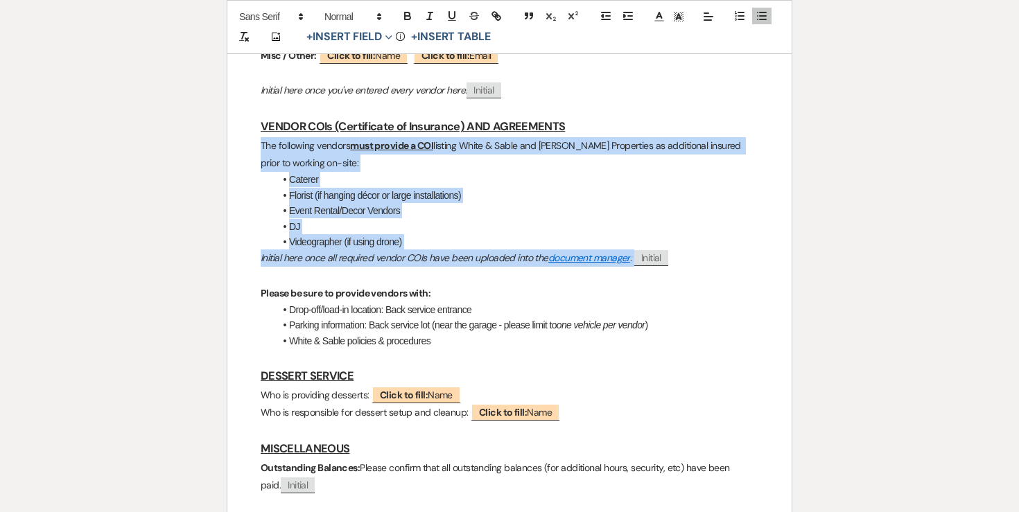
drag, startPoint x: 260, startPoint y: 147, endPoint x: 705, endPoint y: 261, distance: 459.3
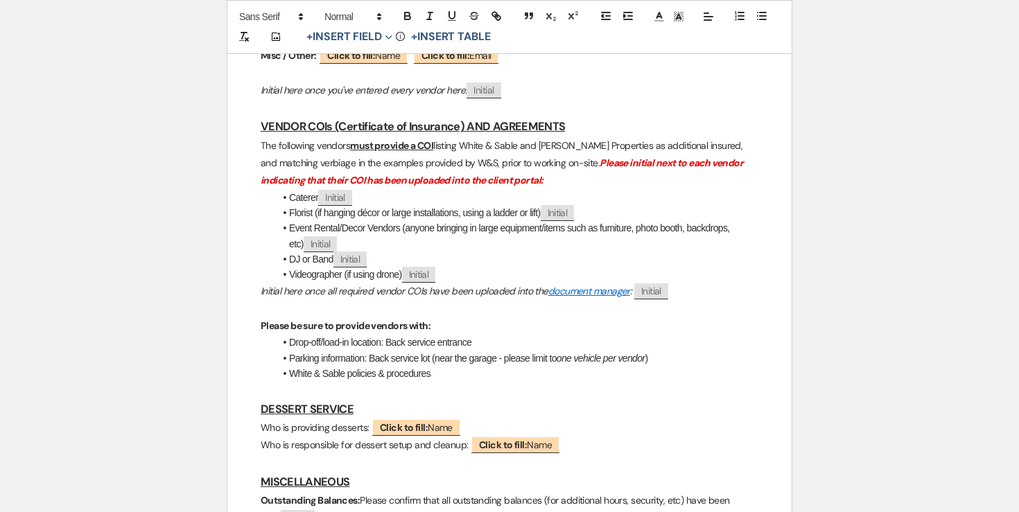
click at [695, 298] on p "Initial here once all required vendor COIs have been uploaded into the document…" at bounding box center [510, 291] width 498 height 17
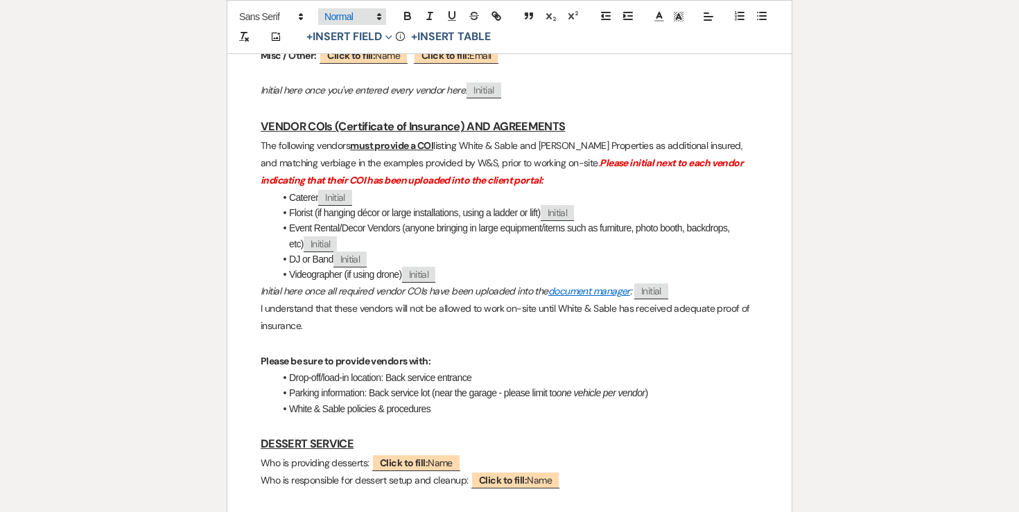
click at [375, 22] on icon at bounding box center [379, 16] width 12 height 12
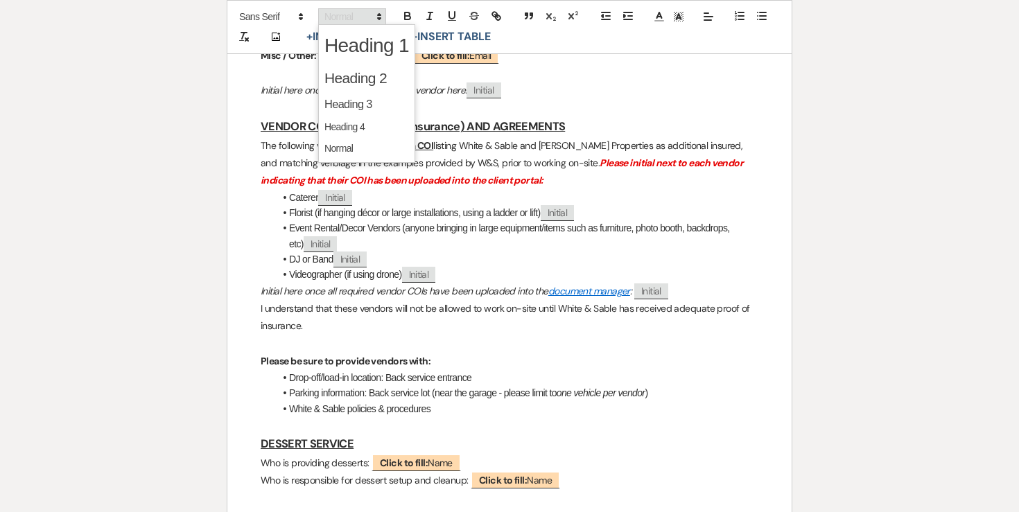
click at [375, 22] on icon at bounding box center [379, 16] width 12 height 12
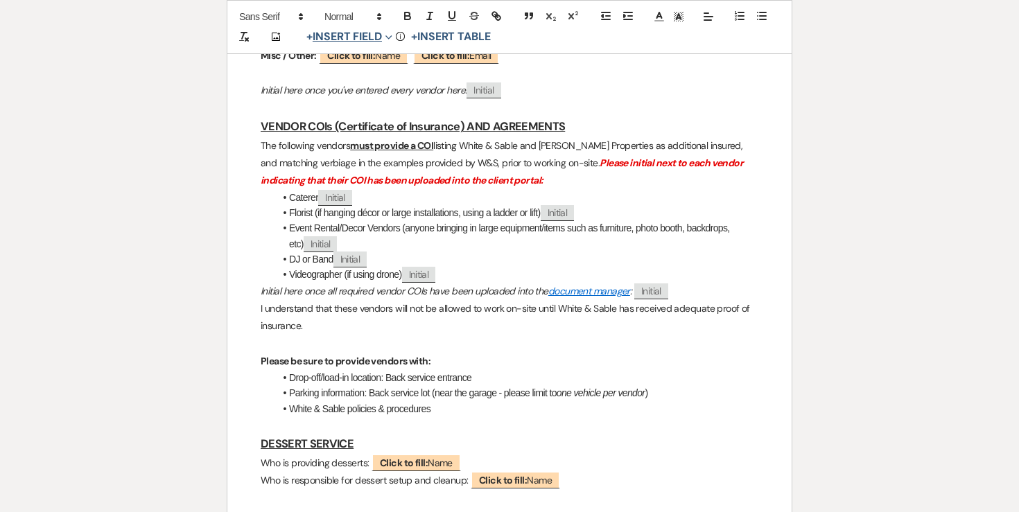
click at [365, 39] on button "+ Insert Field Expand" at bounding box center [350, 37] width 96 height 17
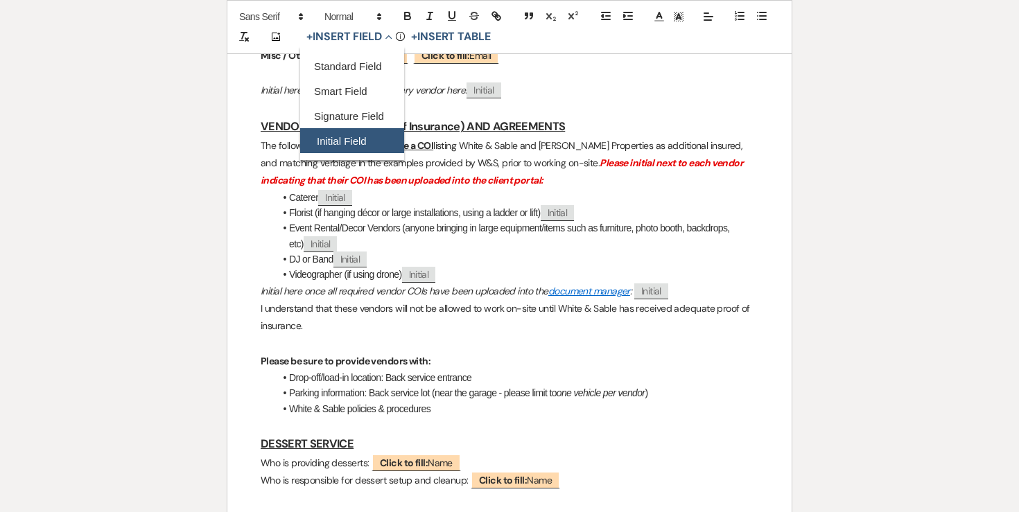
click at [362, 141] on button "Initial Field" at bounding box center [352, 141] width 104 height 25
select select "initialField"
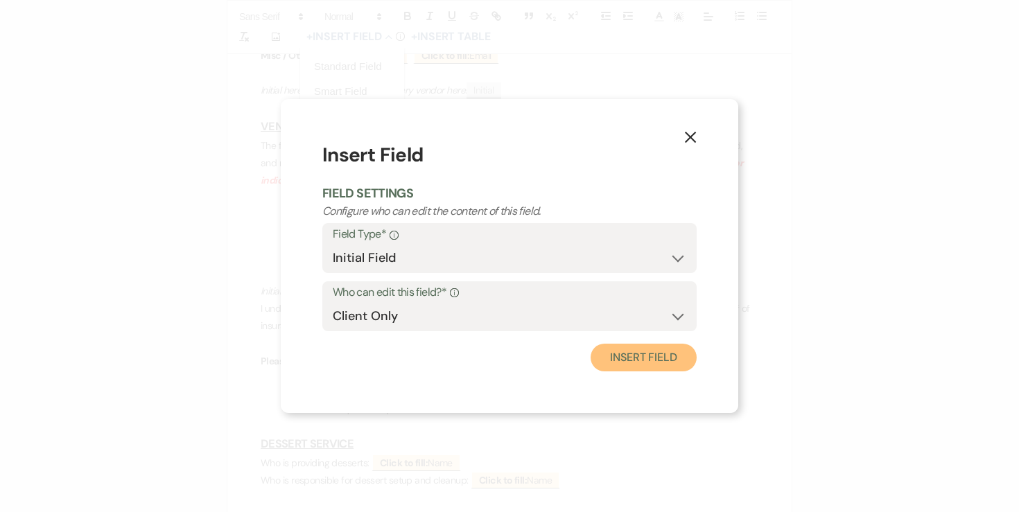
click at [631, 350] on button "Insert Field" at bounding box center [644, 358] width 106 height 28
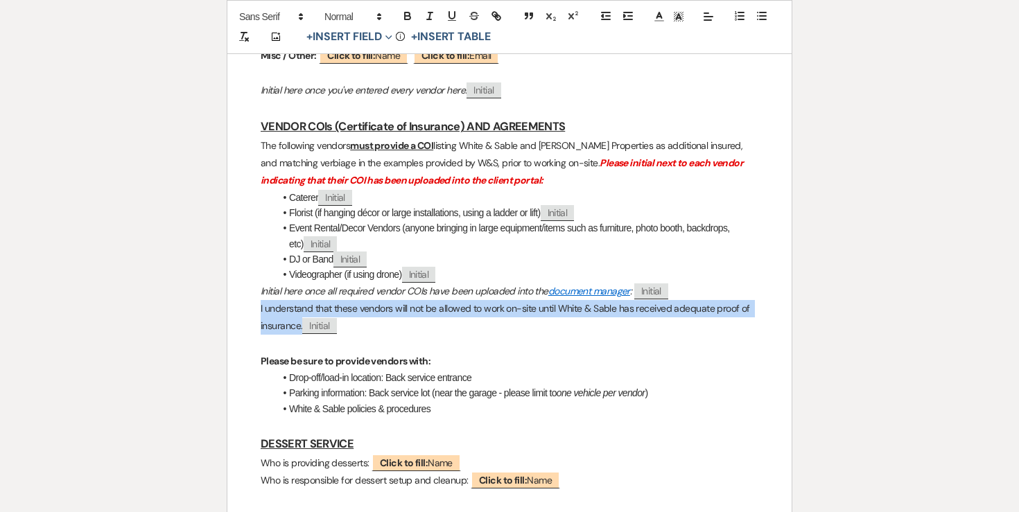
drag, startPoint x: 259, startPoint y: 311, endPoint x: 302, endPoint y: 331, distance: 48.1
click at [423, 19] on button "button" at bounding box center [429, 16] width 19 height 17
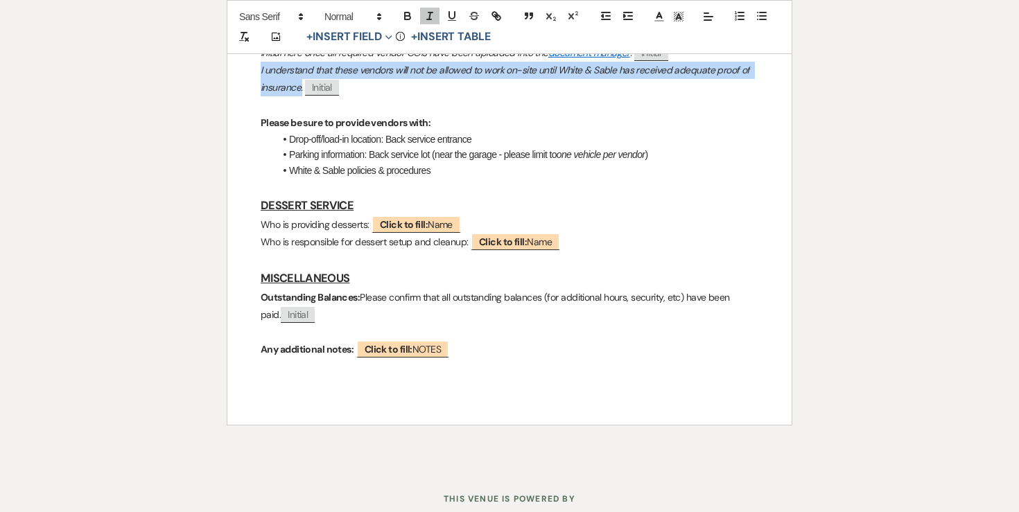
scroll to position [2328, 0]
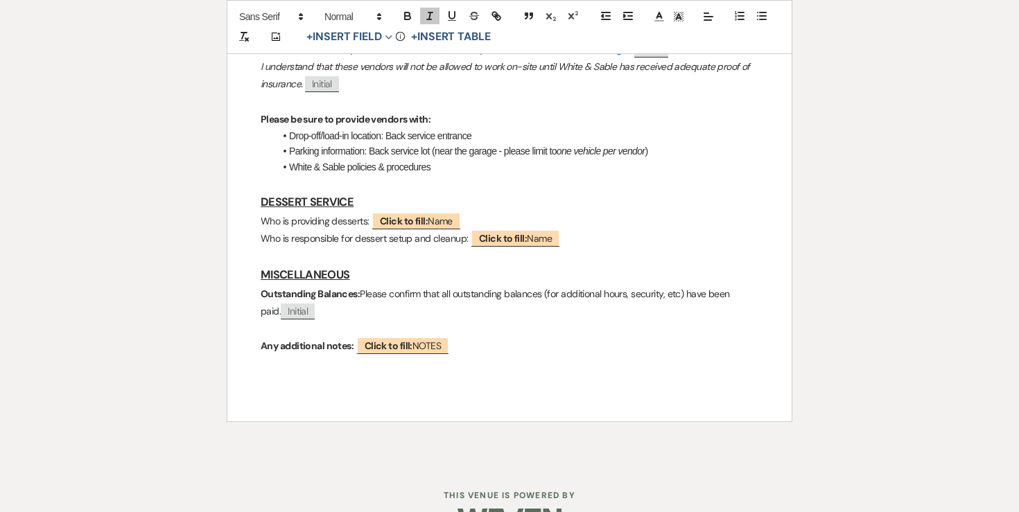
click at [487, 138] on li "Drop-off/load-in location: Back service entrance" at bounding box center [516, 135] width 484 height 15
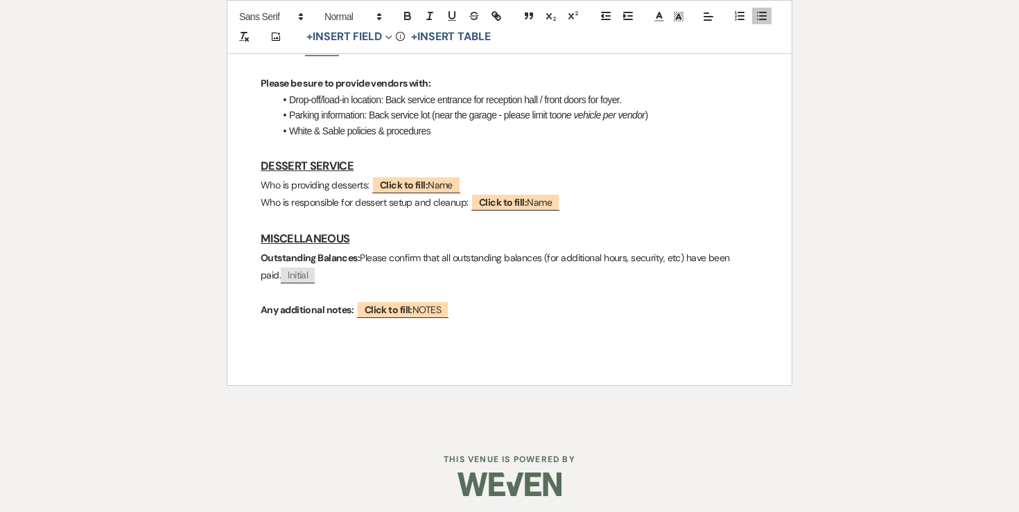
scroll to position [2370, 0]
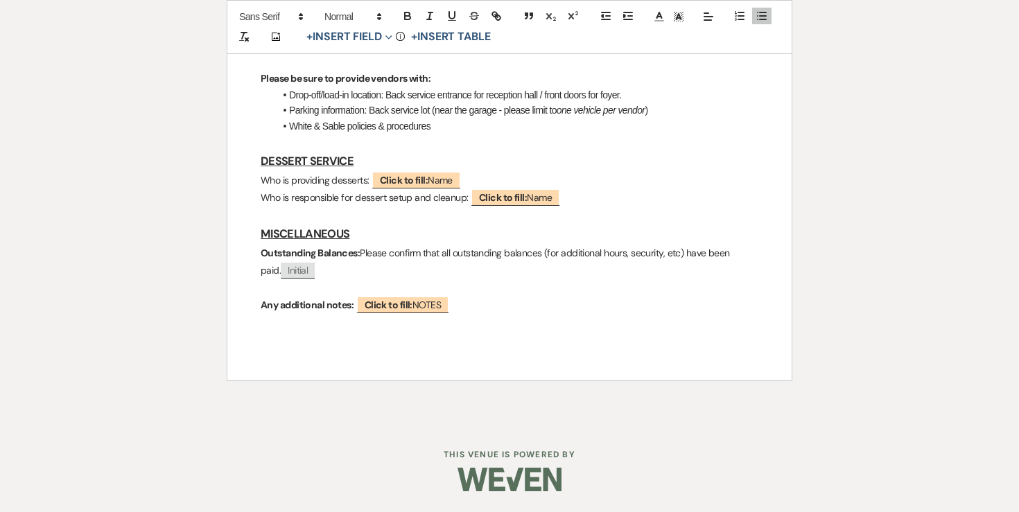
click at [464, 201] on p "Who is responsible for dessert setup and cleanup: ﻿ Click to fill: Name ﻿" at bounding box center [510, 197] width 498 height 17
click at [581, 207] on p "Who is responsible for dessert setup and cleanup: ﻿ Click to fill: Name ﻿" at bounding box center [510, 197] width 498 height 17
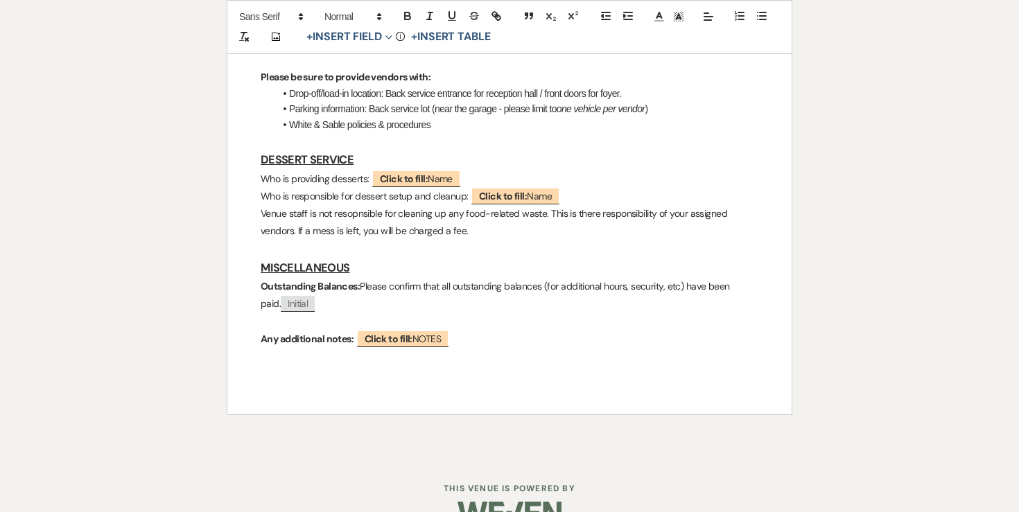
click at [675, 217] on p "Venue staff is not resopnsible for cleaning up any food-related waste. This is …" at bounding box center [510, 222] width 498 height 35
click at [347, 232] on p "Venue staff is not resopnsible for cleaning up any food-related waste. This is …" at bounding box center [510, 222] width 498 height 35
click at [335, 232] on p "Venue staff is not resopnsible for cleaning up any food-related waste. This is …" at bounding box center [510, 222] width 498 height 35
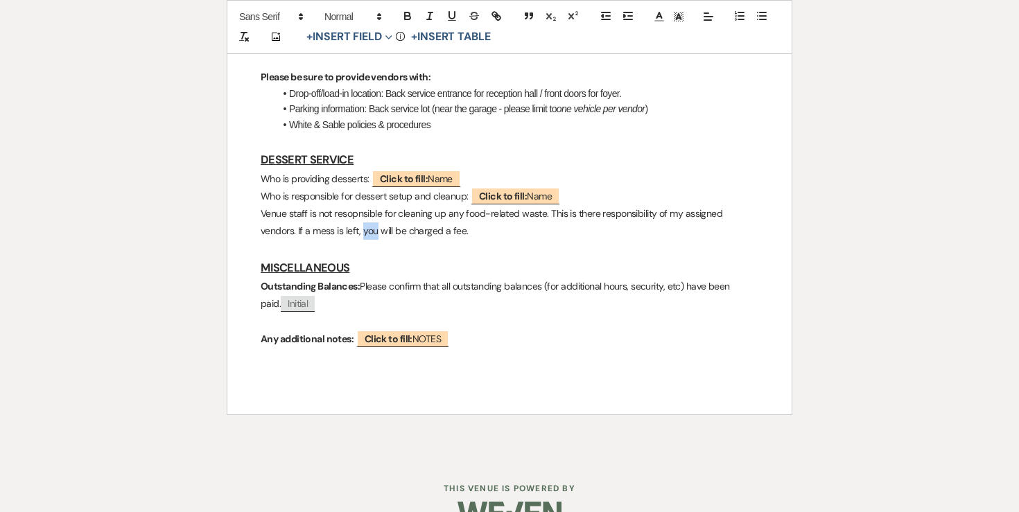
click at [335, 232] on p "Venue staff is not resopnsible for cleaning up any food-related waste. This is …" at bounding box center [510, 222] width 498 height 35
drag, startPoint x: 259, startPoint y: 216, endPoint x: 440, endPoint y: 241, distance: 183.2
click at [433, 16] on icon "button" at bounding box center [430, 16] width 12 height 12
click at [442, 233] on p "Venue staff is not resopnsible for cleaning up any food-related waste. This is …" at bounding box center [510, 222] width 498 height 35
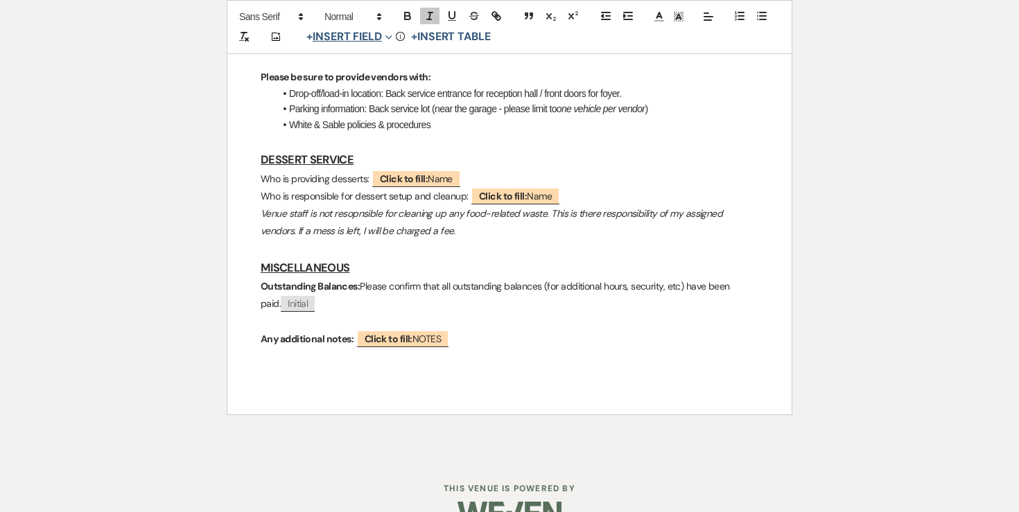
click at [349, 35] on button "+ Insert Field Expand" at bounding box center [350, 37] width 96 height 17
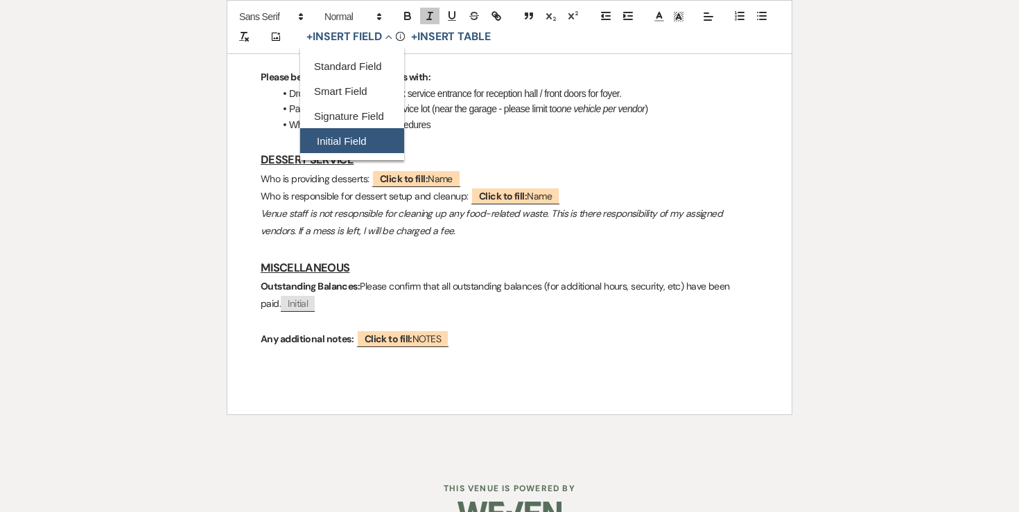
click at [351, 130] on button "Initial Field" at bounding box center [352, 141] width 104 height 25
select select "initialField"
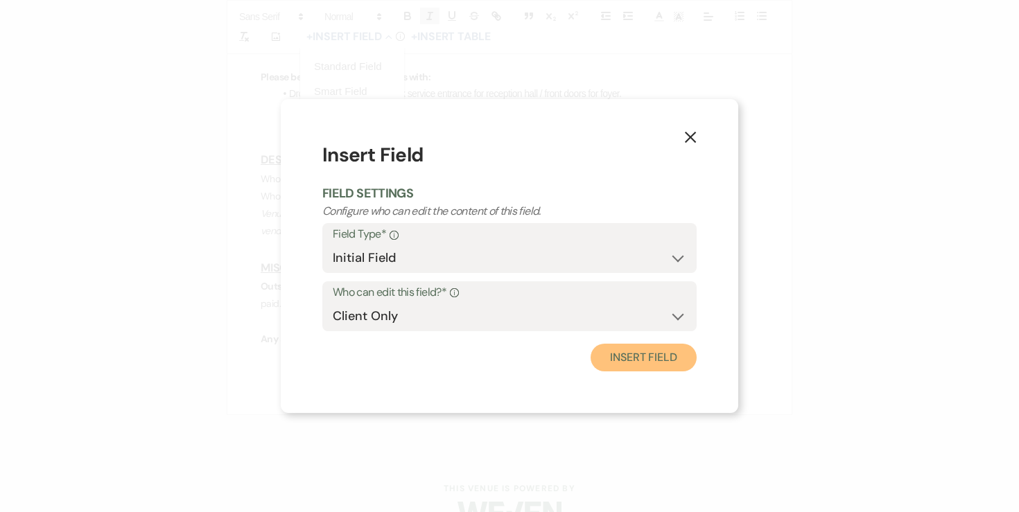
click at [660, 370] on button "Insert Field" at bounding box center [644, 358] width 106 height 28
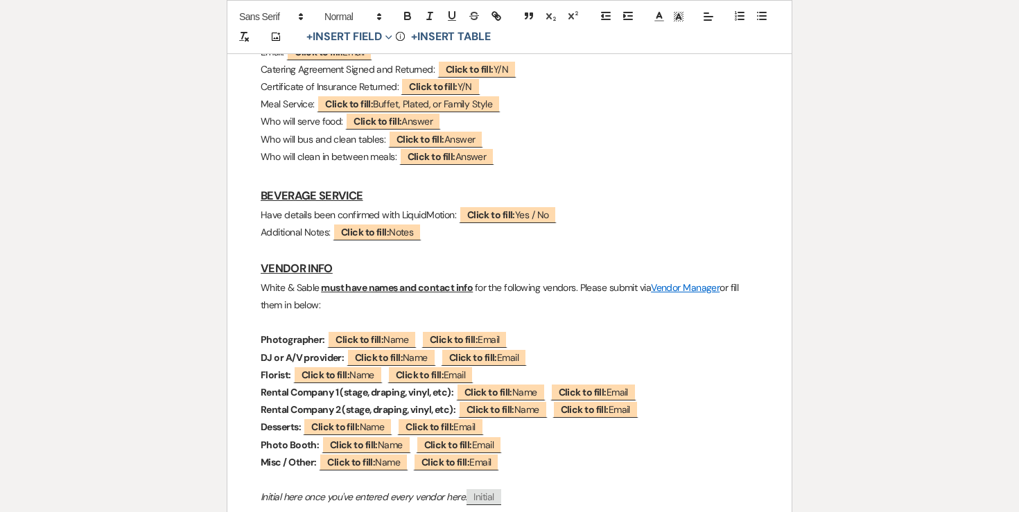
scroll to position [1681, 0]
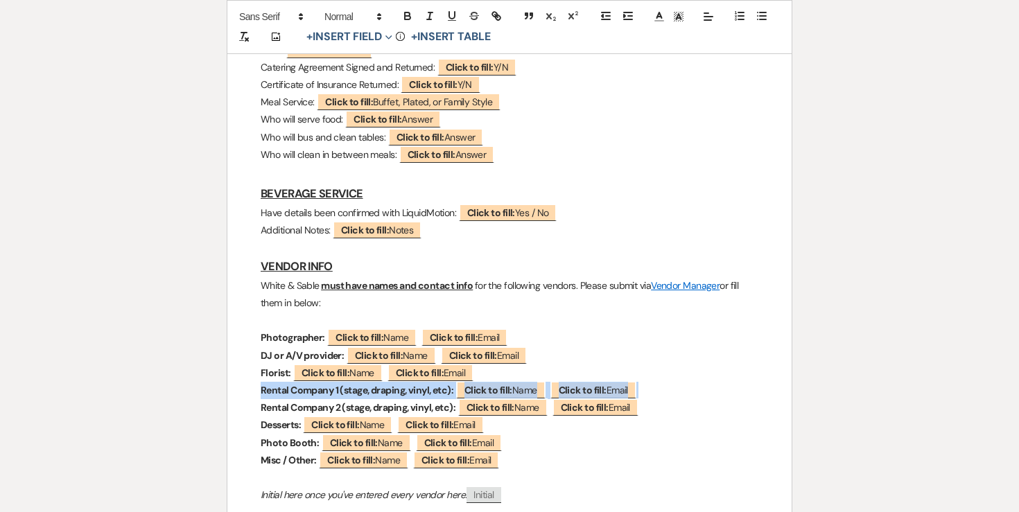
drag, startPoint x: 254, startPoint y: 389, endPoint x: 678, endPoint y: 393, distance: 423.5
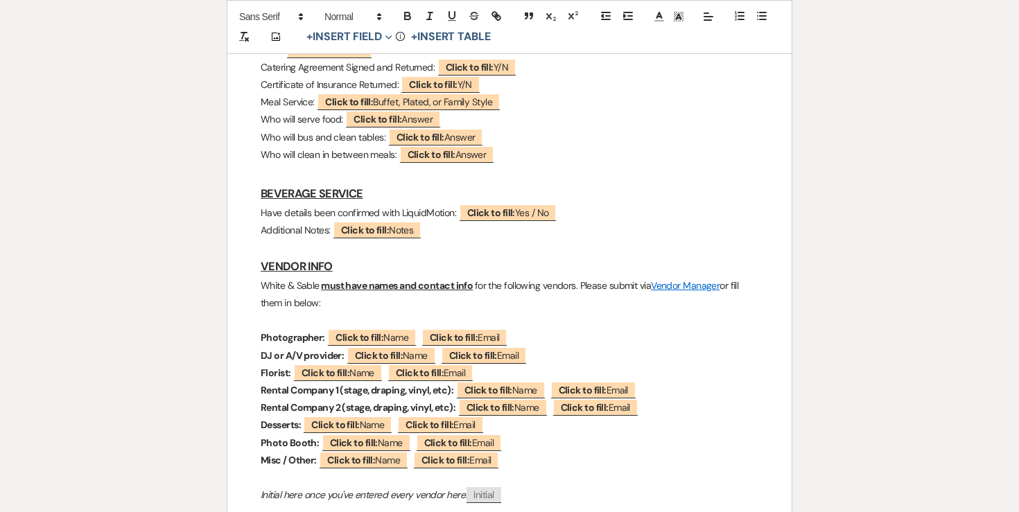
click at [700, 349] on p "DJ or A/V provider: ﻿ Click to fill: Name ﻿ ﻿ Click to fill: Email ﻿" at bounding box center [510, 355] width 498 height 17
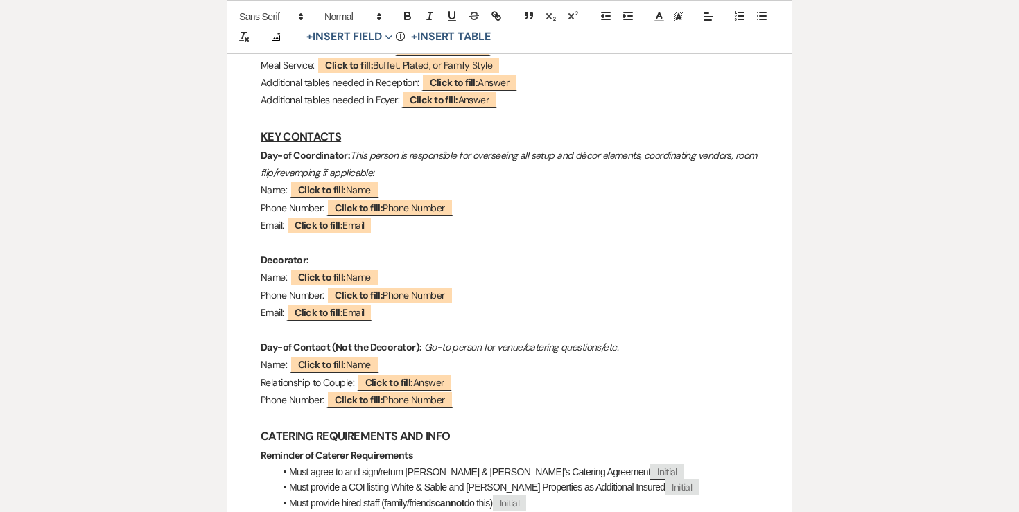
scroll to position [1029, 0]
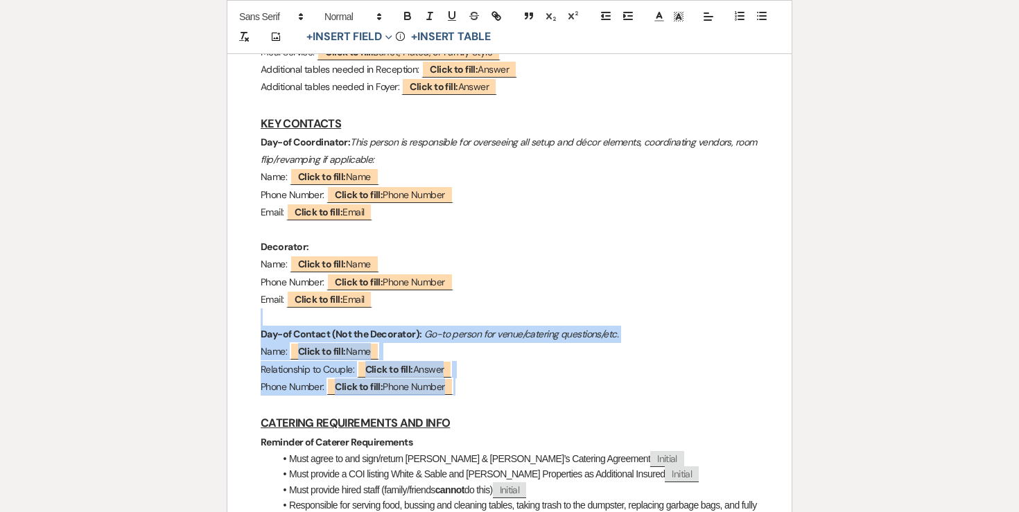
drag, startPoint x: 469, startPoint y: 385, endPoint x: 246, endPoint y: 325, distance: 231.2
click at [246, 325] on div "Nikkah/Reception Final Details Checklist GENERAL EVENT DETAILS Bride & Groom Na…" at bounding box center [509, 483] width 564 height 2544
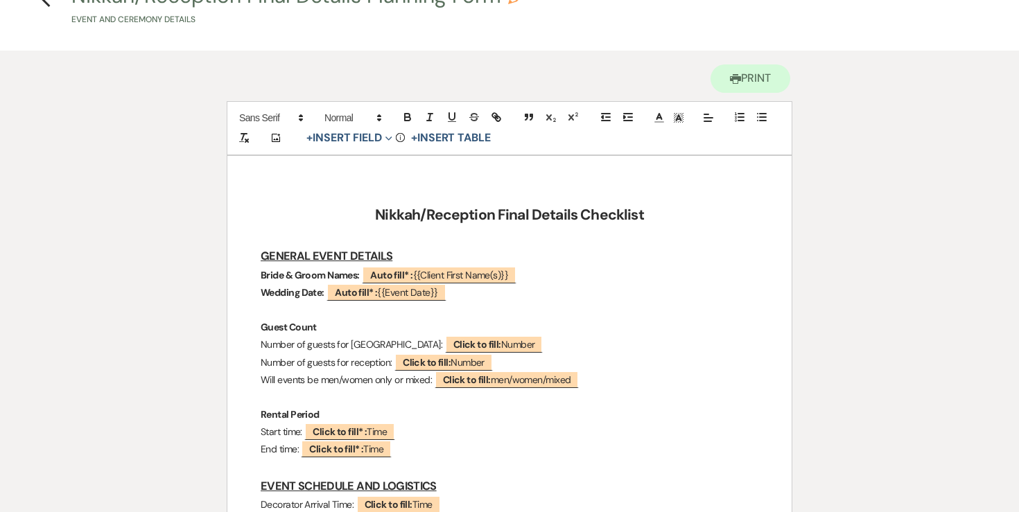
scroll to position [0, 0]
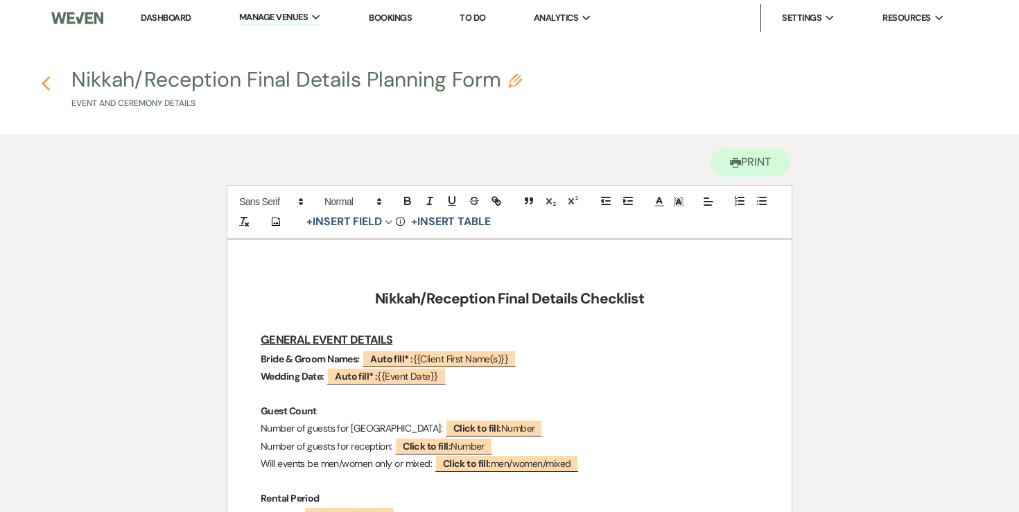
click at [45, 83] on icon "Previous" at bounding box center [46, 84] width 10 height 17
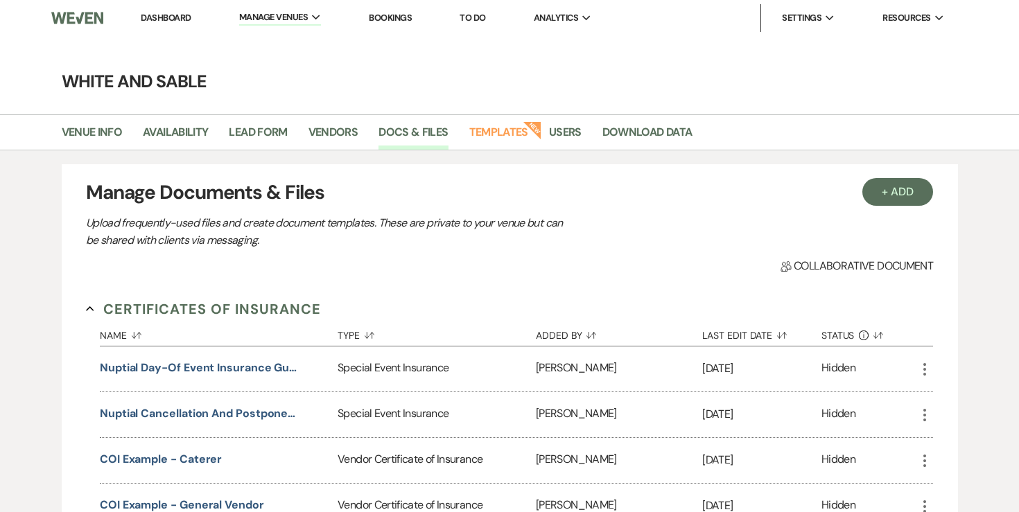
click at [155, 17] on link "Dashboard" at bounding box center [166, 18] width 50 height 12
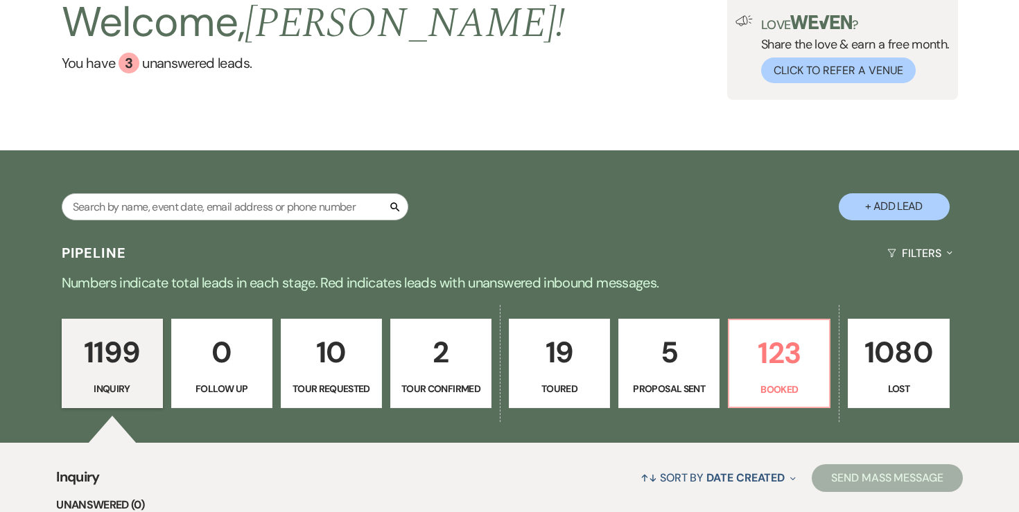
scroll to position [99, 0]
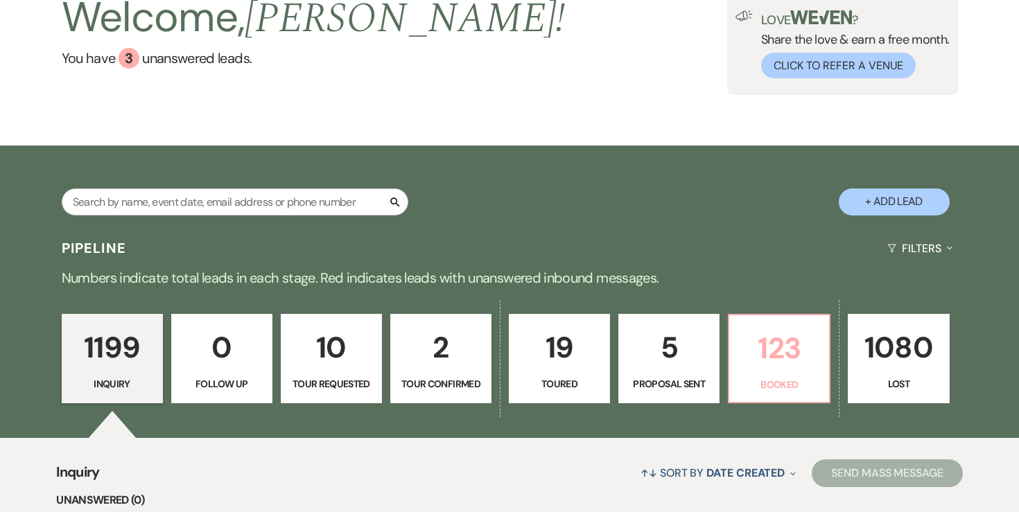
click at [759, 349] on p "123" at bounding box center [778, 348] width 83 height 46
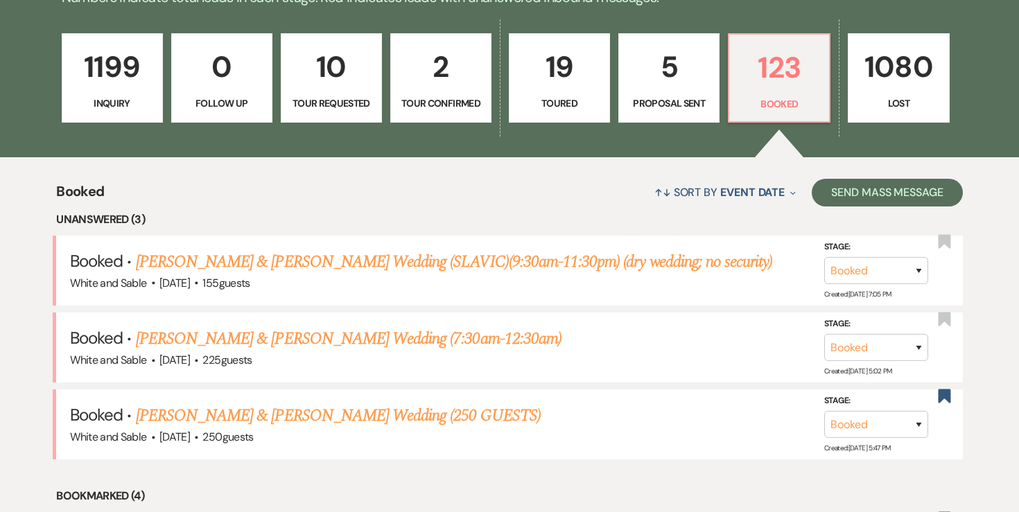
scroll to position [411, 0]
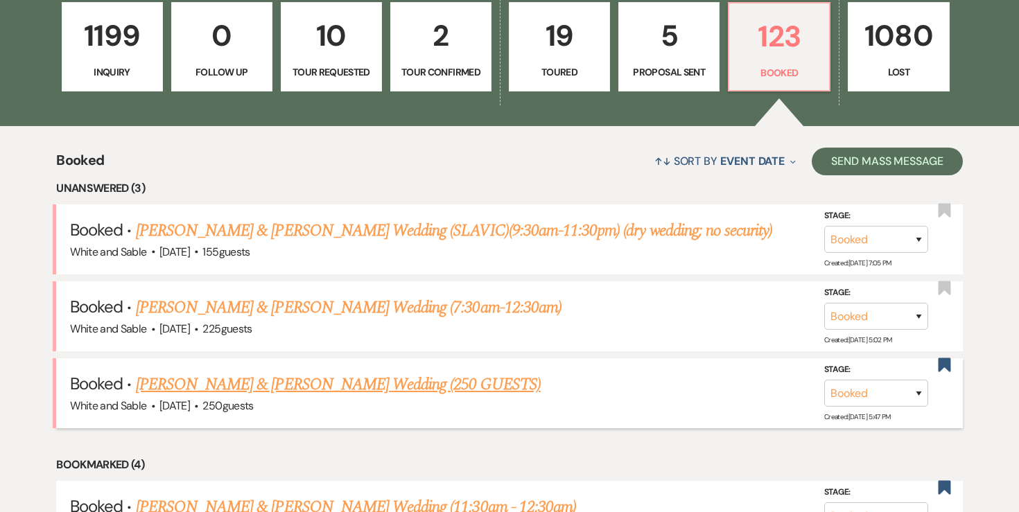
click at [354, 376] on link "[PERSON_NAME] & [PERSON_NAME] Wedding (250 GUESTS)" at bounding box center [338, 384] width 405 height 25
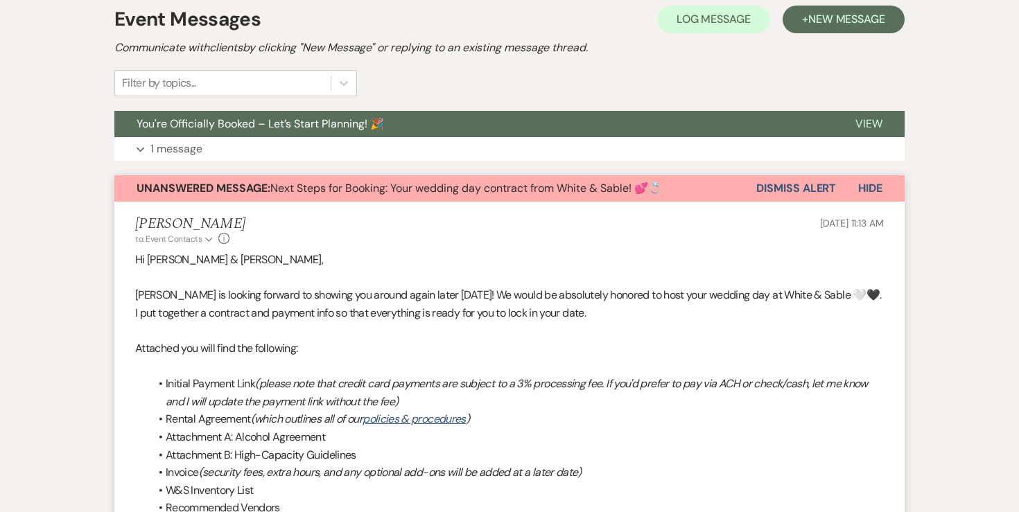
scroll to position [365, 0]
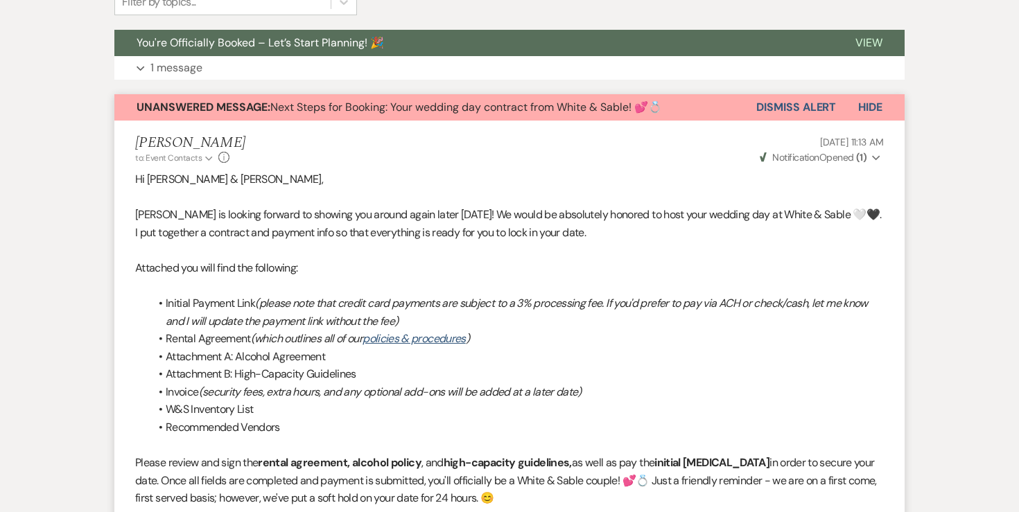
click at [798, 103] on button "Dismiss Alert" at bounding box center [796, 107] width 80 height 26
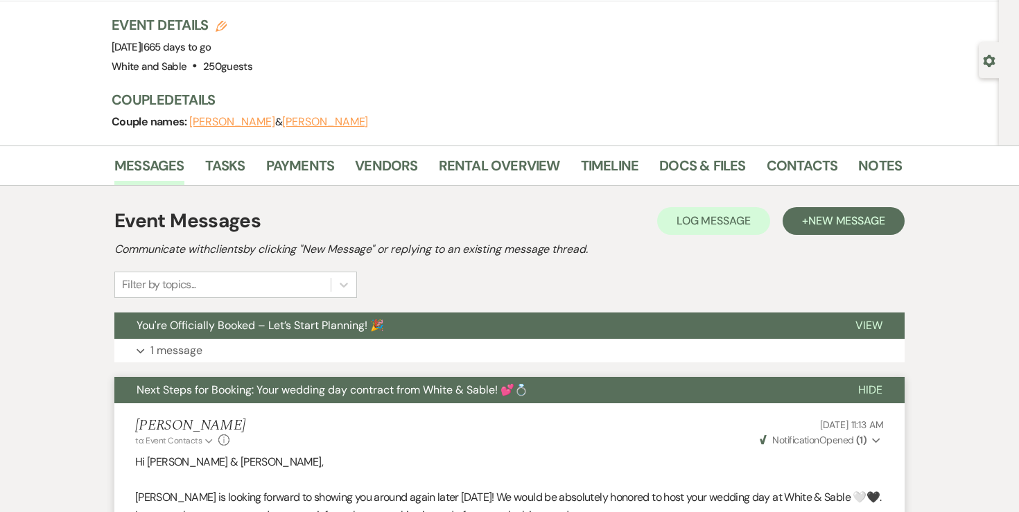
scroll to position [0, 0]
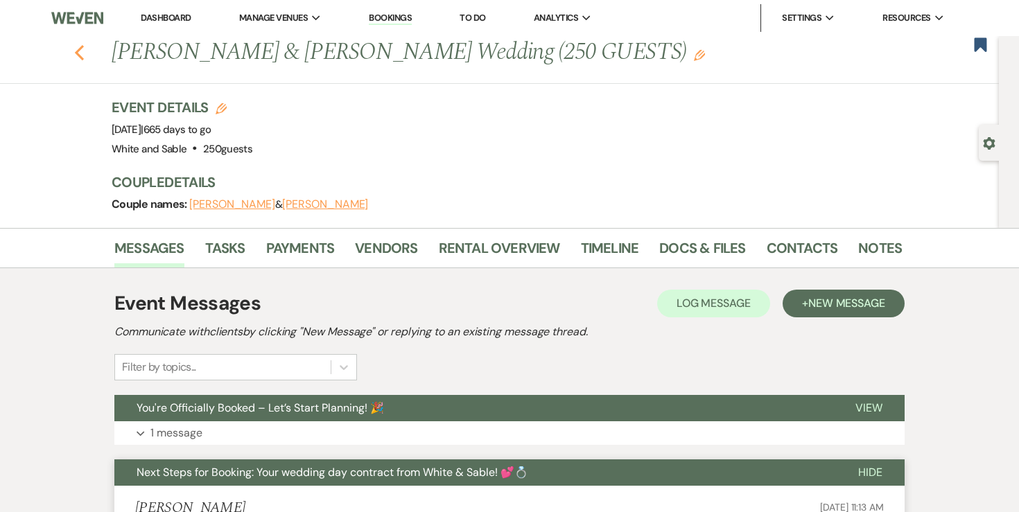
click at [74, 50] on icon "Previous" at bounding box center [79, 52] width 10 height 17
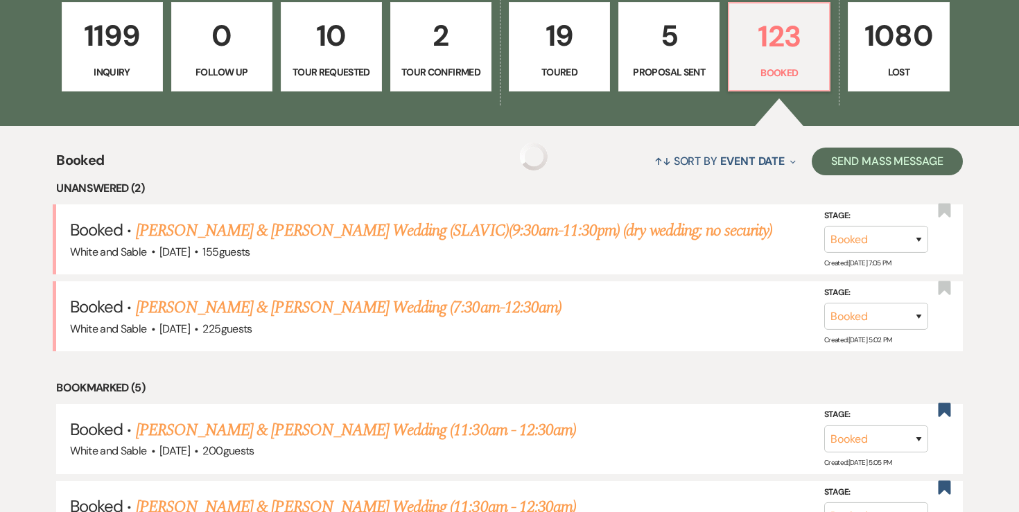
scroll to position [427, 0]
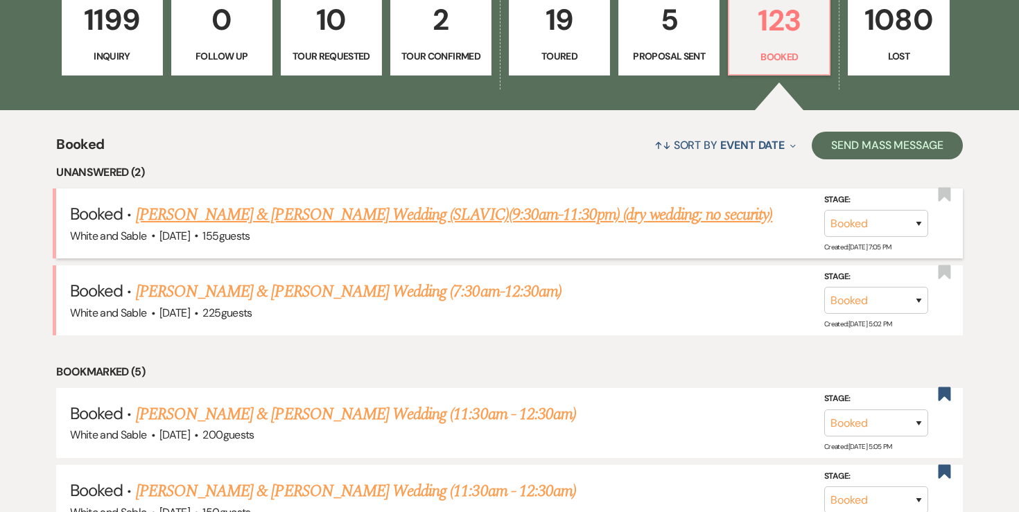
click at [234, 213] on link "[PERSON_NAME] & [PERSON_NAME] Wedding (SLAVIC)(9:30am-11:30pm) (dry wedding; no…" at bounding box center [454, 214] width 637 height 25
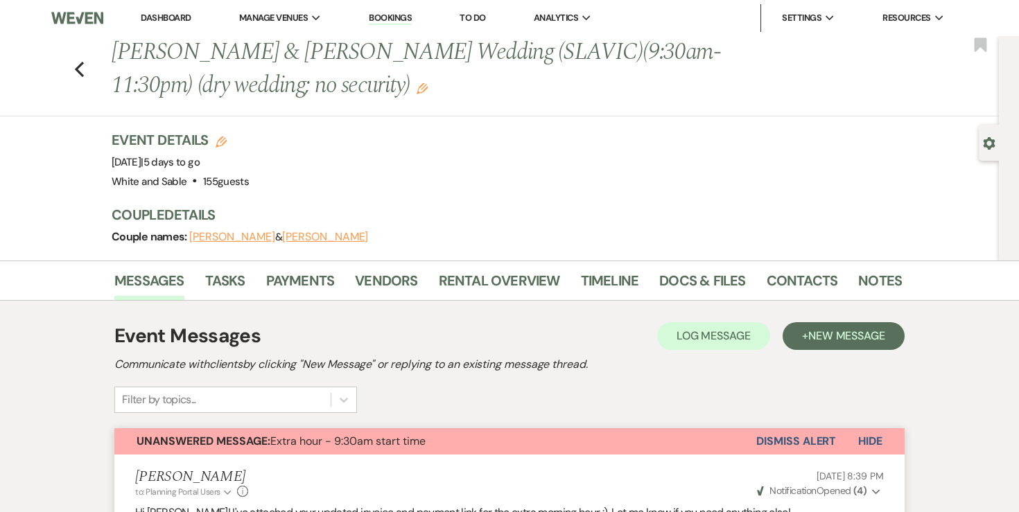
click at [781, 444] on button "Dismiss Alert" at bounding box center [796, 441] width 80 height 26
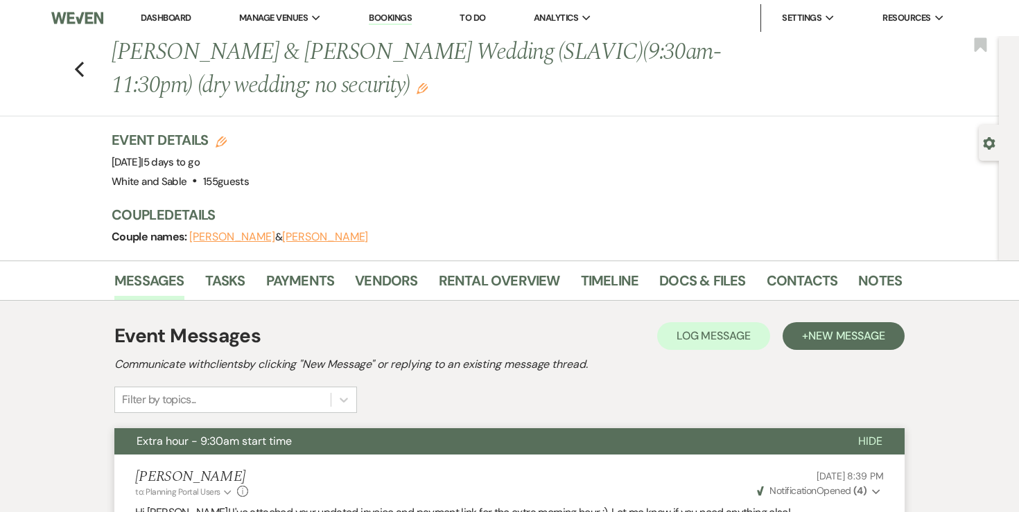
click at [77, 78] on div "Previous [PERSON_NAME] & [PERSON_NAME] Wedding (SLAVIC)(9:30am-11:30pm) (dry we…" at bounding box center [496, 76] width 1006 height 80
click at [77, 69] on use "button" at bounding box center [79, 69] width 9 height 15
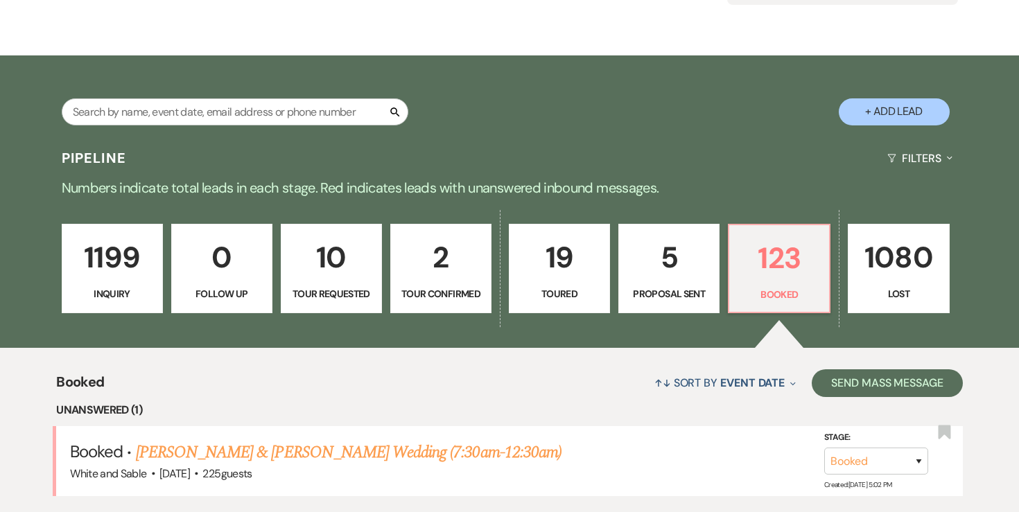
scroll to position [232, 0]
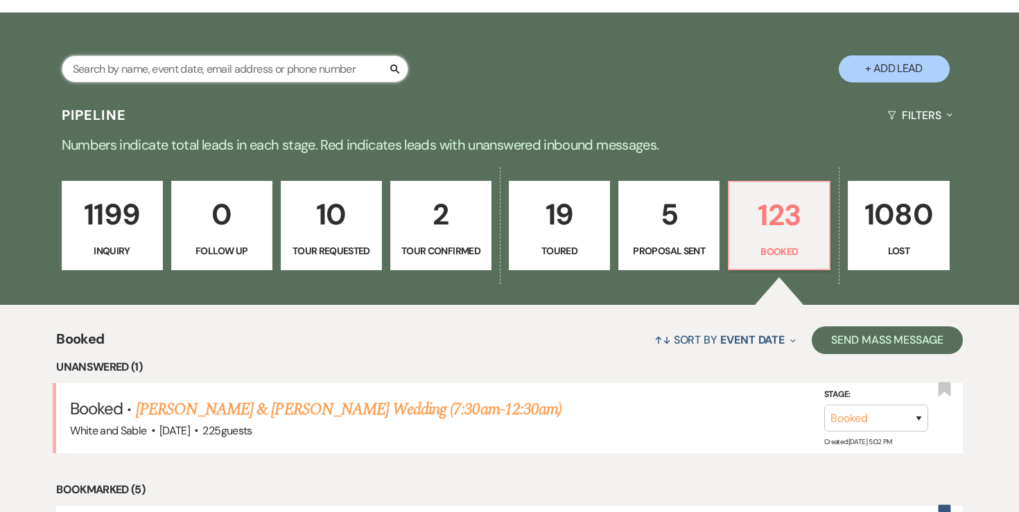
click at [304, 66] on input "text" at bounding box center [235, 68] width 347 height 27
type input "adna"
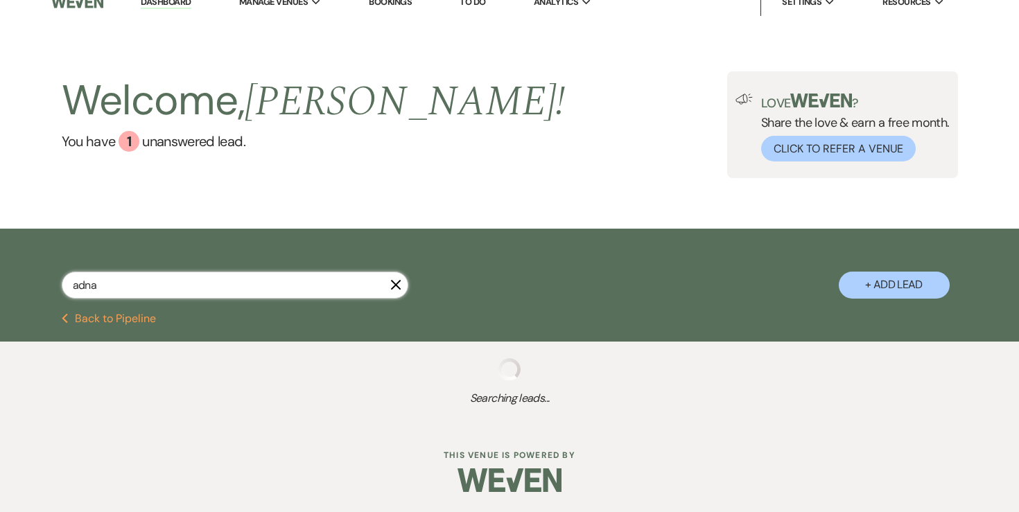
scroll to position [128, 0]
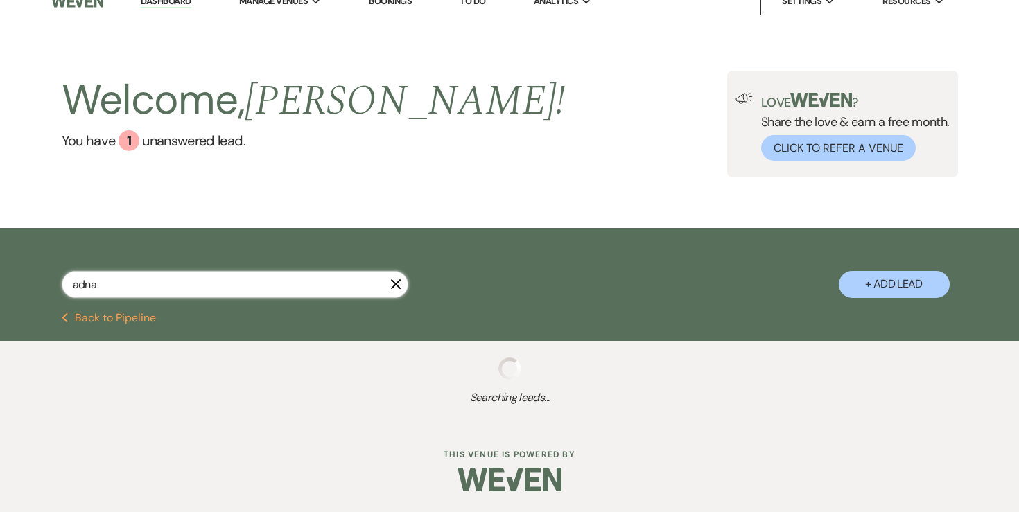
select select "8"
select select "10"
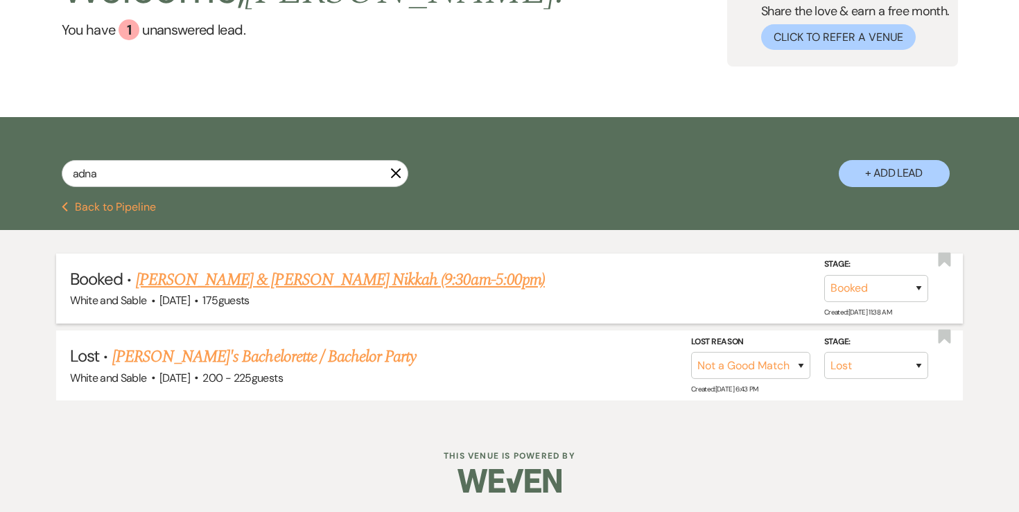
click at [325, 278] on link "[PERSON_NAME] & [PERSON_NAME] Nikkah (9:30am-5:00pm)" at bounding box center [340, 280] width 409 height 25
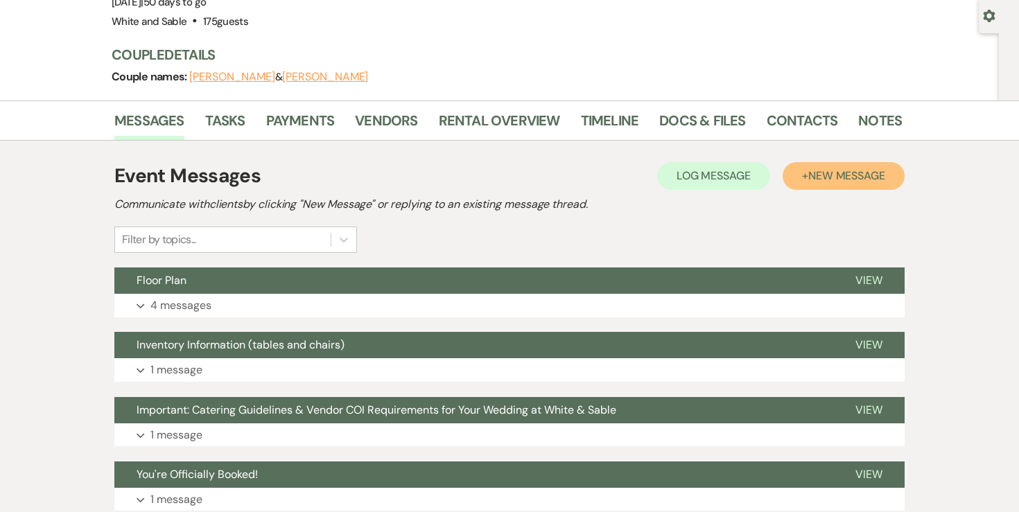
click at [858, 174] on span "New Message" at bounding box center [846, 175] width 77 height 15
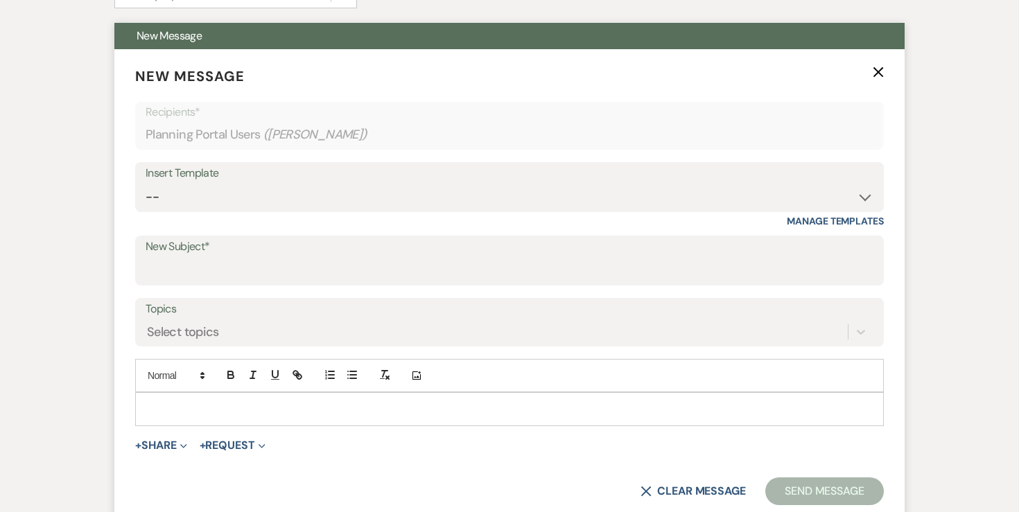
scroll to position [398, 0]
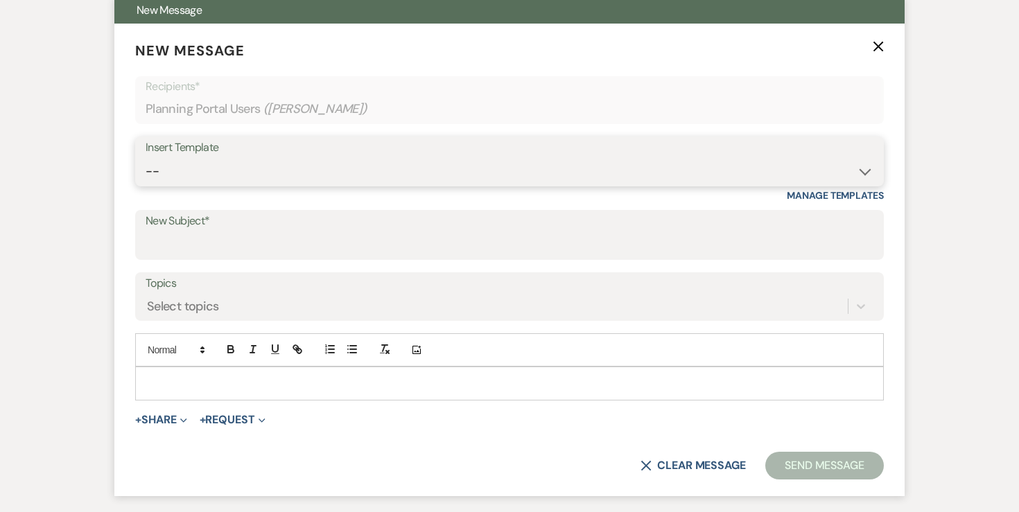
click at [286, 169] on select "-- Inquiry Response (Venue Guide) Schedule - Venue Tour Appt Confirmation Sched…" at bounding box center [510, 171] width 728 height 27
select select "5414"
type input "Final Details Form & Walkthrough Scheduling"
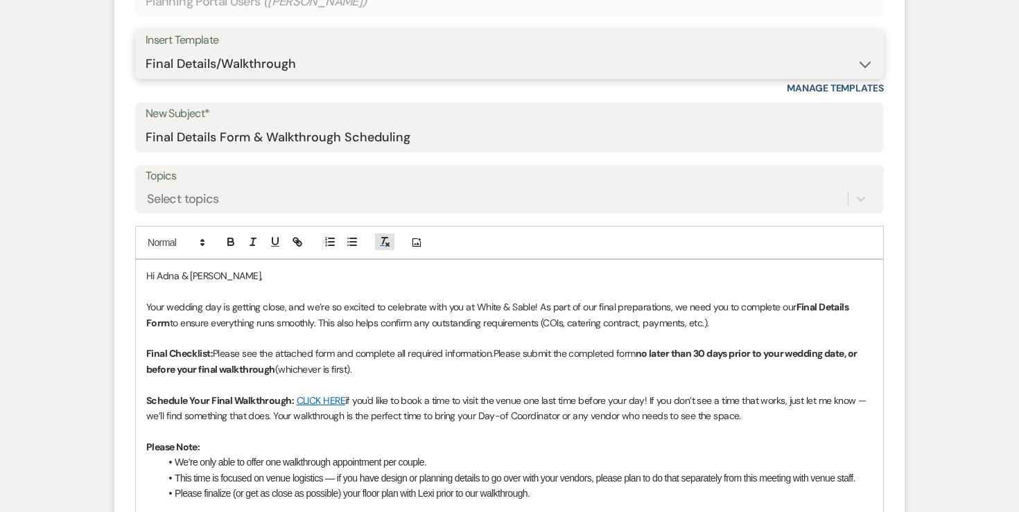
scroll to position [506, 0]
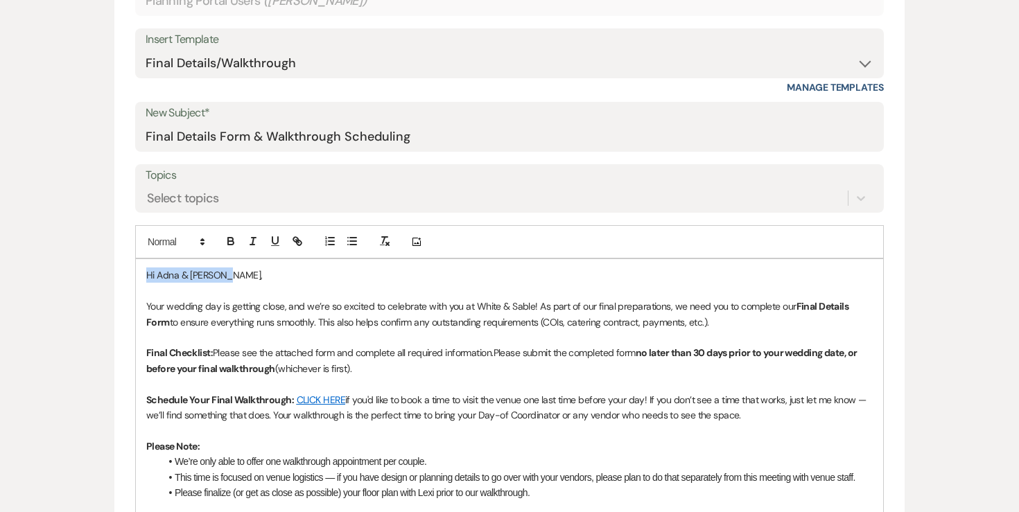
drag, startPoint x: 254, startPoint y: 278, endPoint x: 69, endPoint y: 235, distance: 190.0
click at [69, 235] on div "Messages Tasks Payments Vendors Rental Overview Timeline Docs & Files Contacts …" at bounding box center [509, 504] width 1019 height 1565
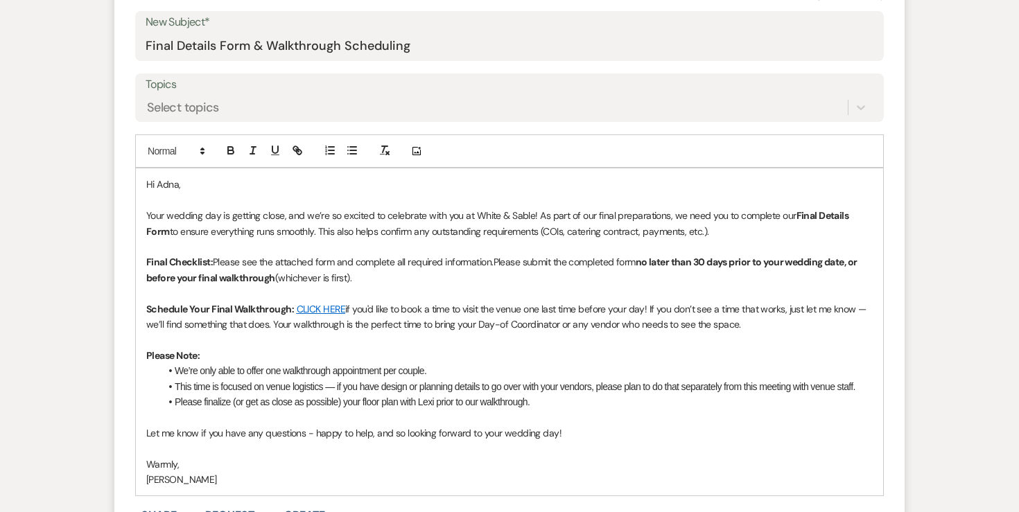
scroll to position [597, 0]
click at [712, 261] on strong "no later than 30 days prior to your wedding date, or before your final walkthro…" at bounding box center [502, 269] width 713 height 28
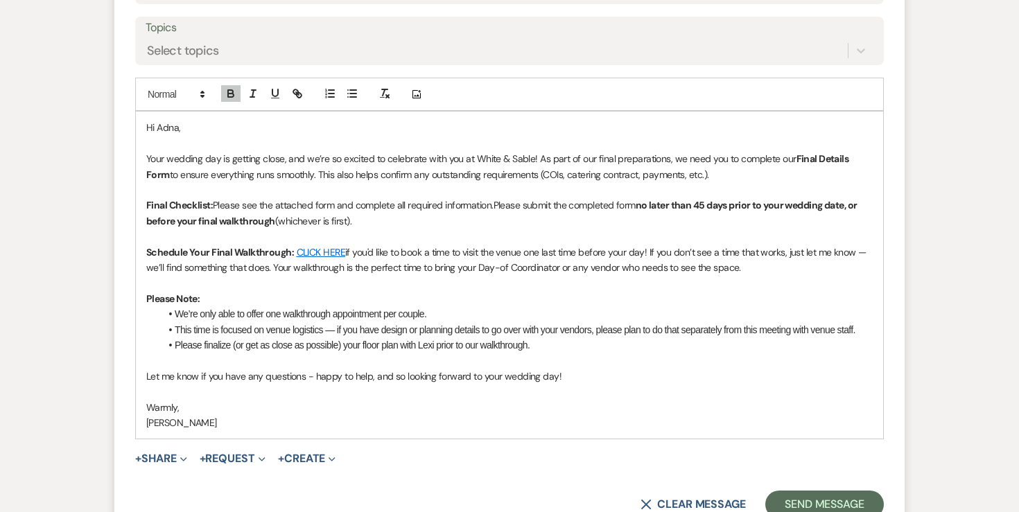
scroll to position [662, 0]
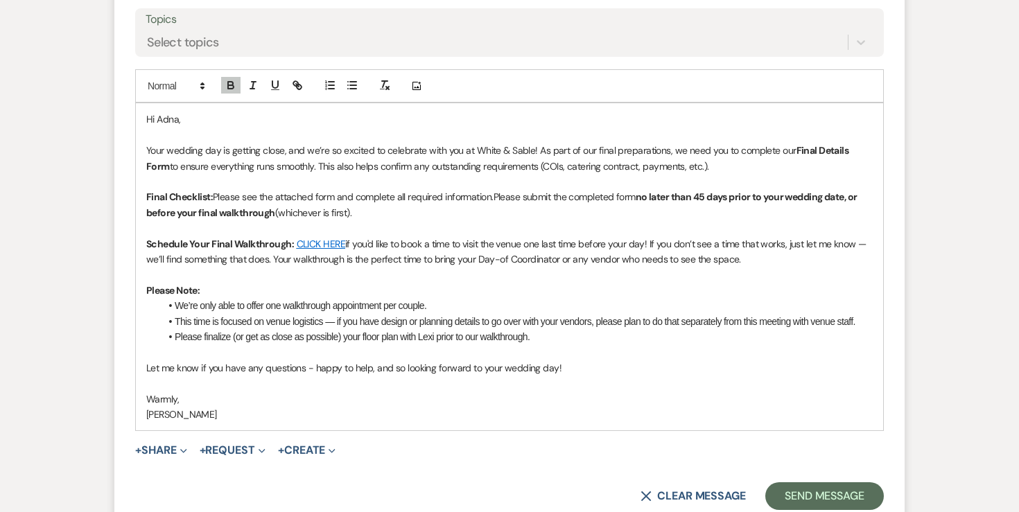
click at [270, 310] on span "We’re only able to offer one walkthrough appointment per couple." at bounding box center [301, 305] width 252 height 11
click at [233, 88] on icon "button" at bounding box center [231, 86] width 6 height 3
click at [364, 308] on span "walkthrough appointment per couple." at bounding box center [350, 305] width 143 height 11
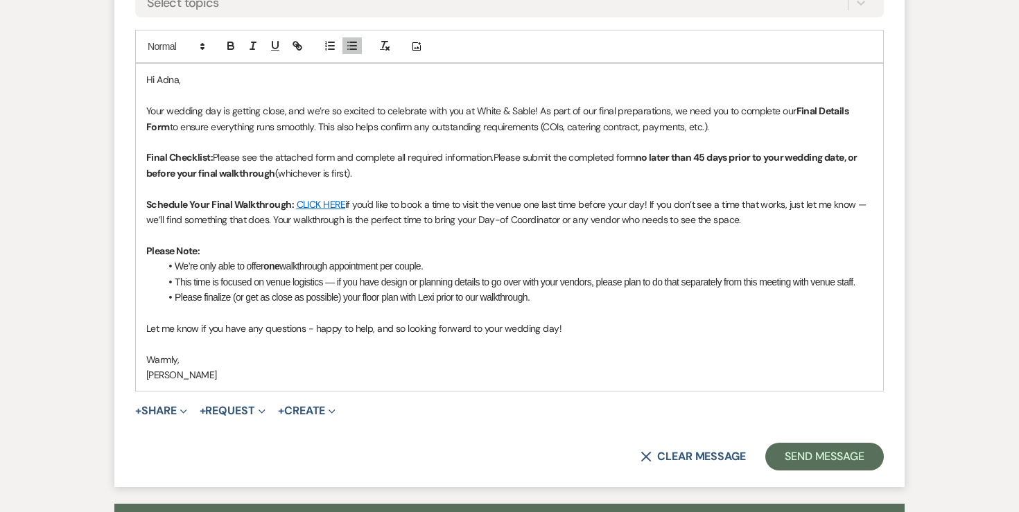
scroll to position [706, 0]
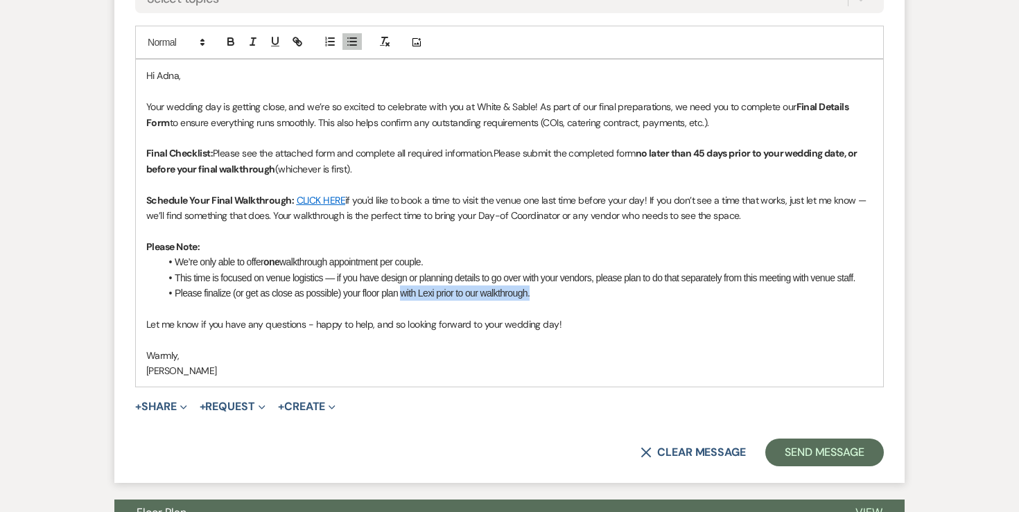
drag, startPoint x: 401, startPoint y: 293, endPoint x: 553, endPoint y: 293, distance: 151.8
click at [553, 293] on li "Please finalize (or get as close as possible) your floor plan with Lexi prior t…" at bounding box center [516, 293] width 713 height 15
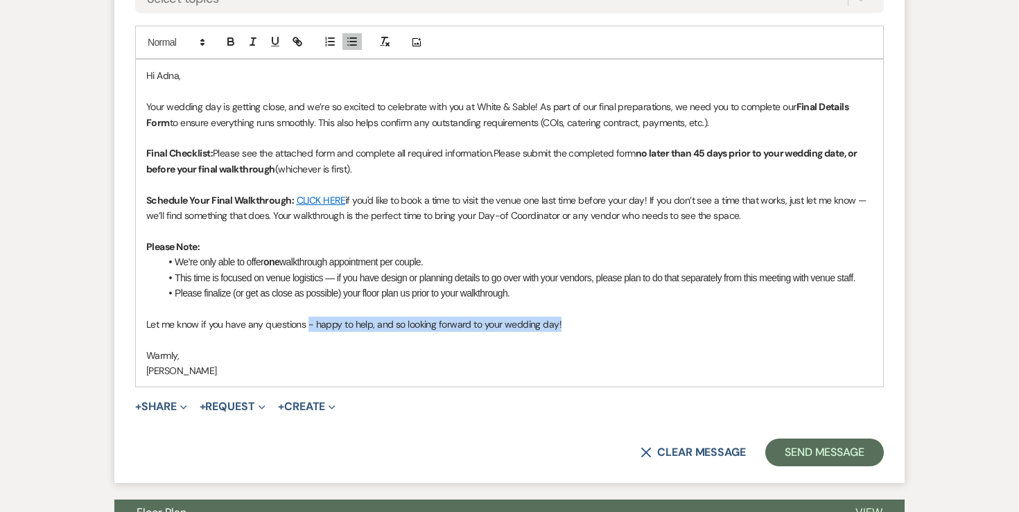
drag, startPoint x: 308, startPoint y: 324, endPoint x: 664, endPoint y: 323, distance: 356.3
click at [664, 324] on p "Let me know if you have any questions - happy to help, and so looking forward t…" at bounding box center [509, 324] width 726 height 15
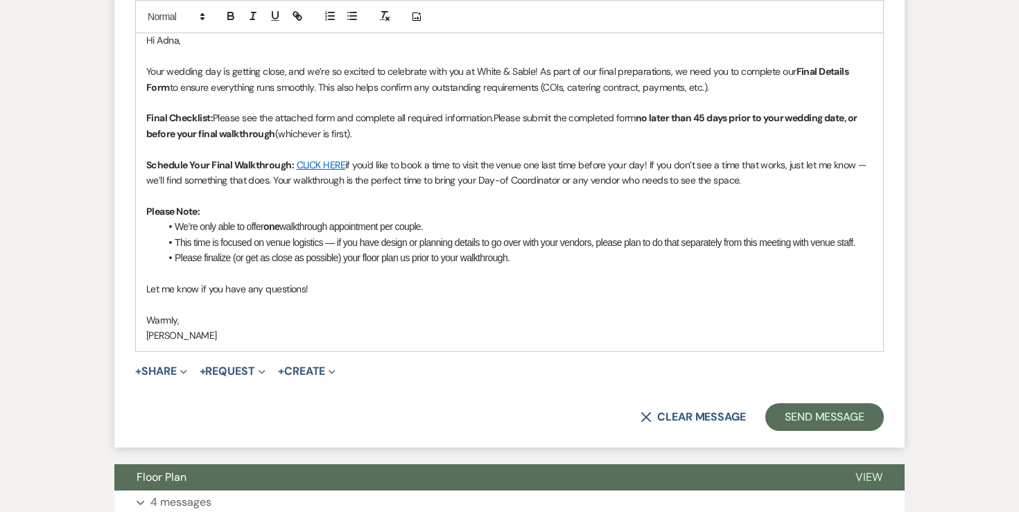
scroll to position [751, 0]
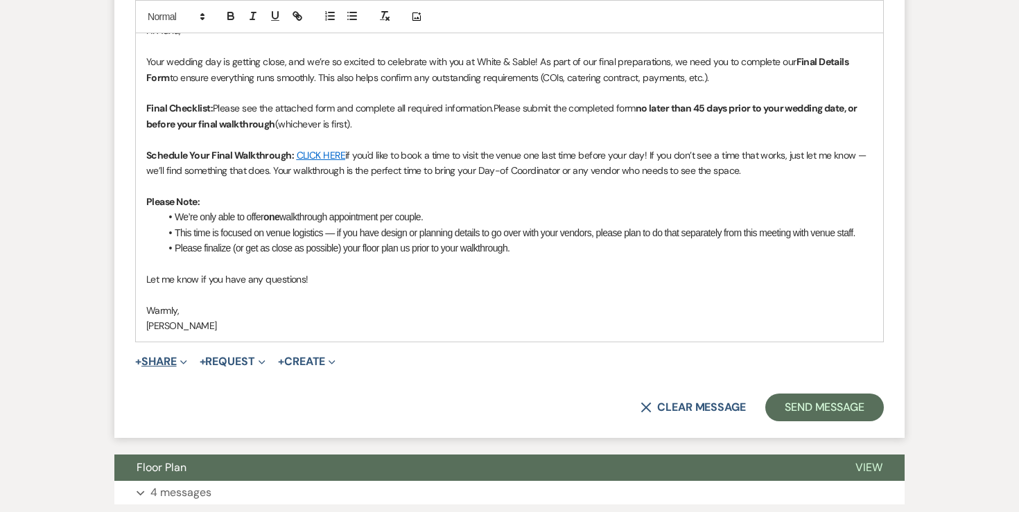
click at [166, 361] on button "+ Share Expand" at bounding box center [161, 361] width 52 height 11
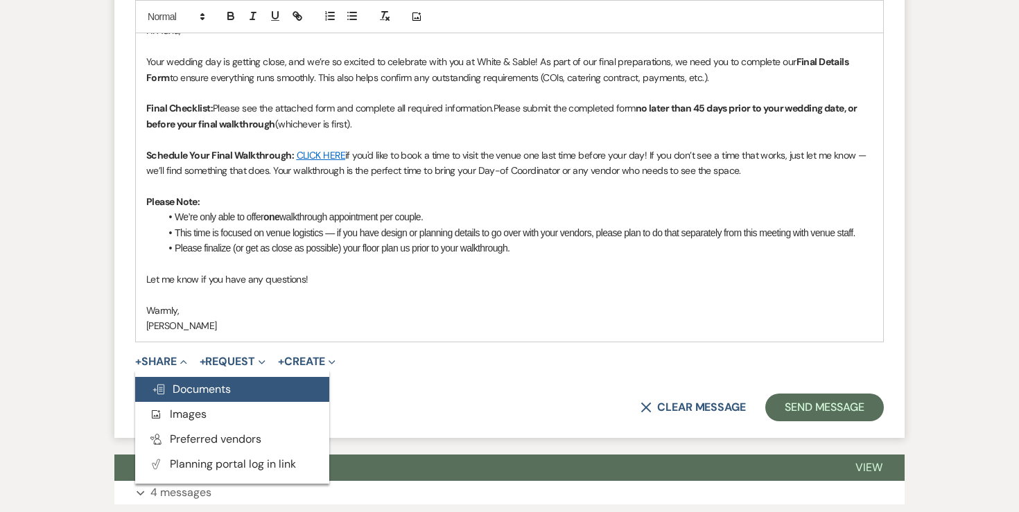
click at [166, 381] on button "Doc Upload Documents" at bounding box center [232, 389] width 194 height 25
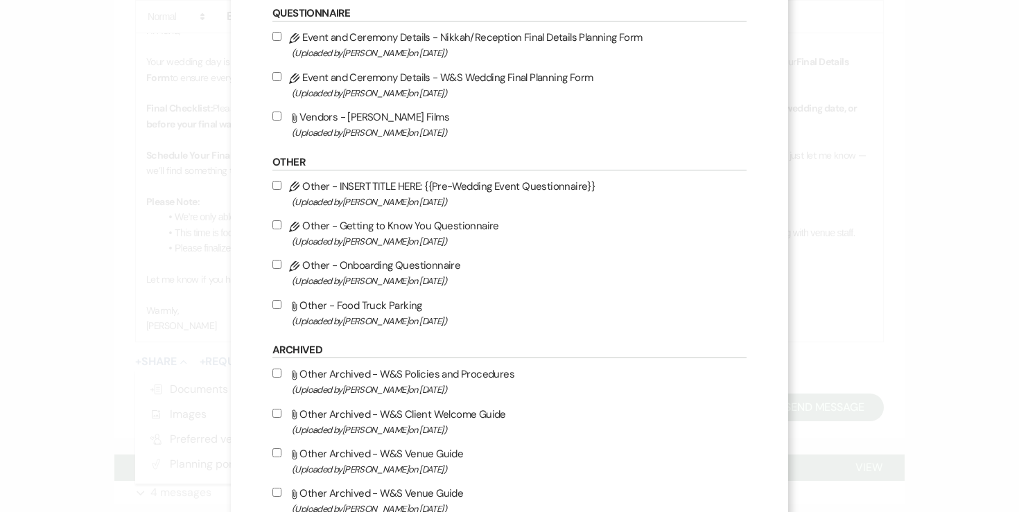
scroll to position [1641, 0]
click at [281, 43] on input "Pencil Event and Ceremony Details - Nikkah/Reception Final Details Planning For…" at bounding box center [276, 38] width 9 height 9
checkbox input "true"
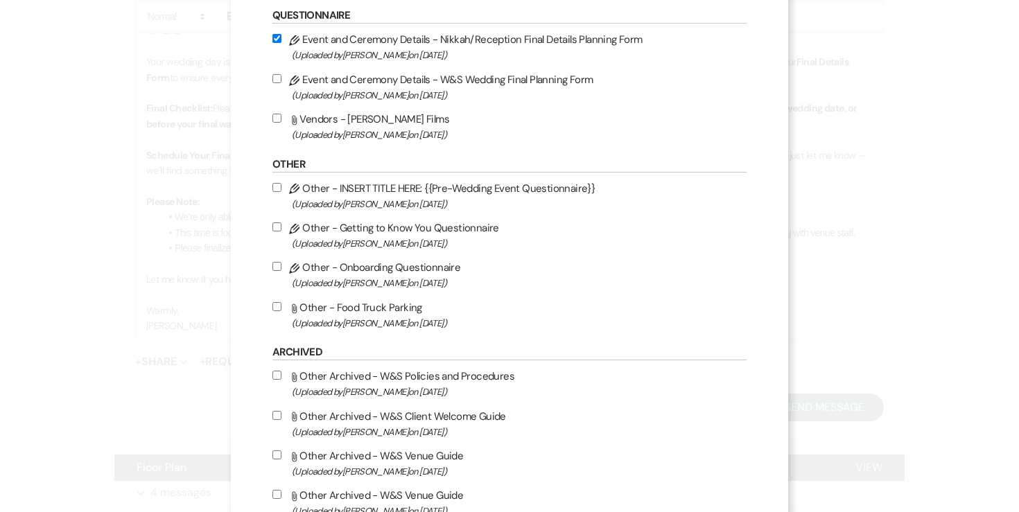
scroll to position [1747, 0]
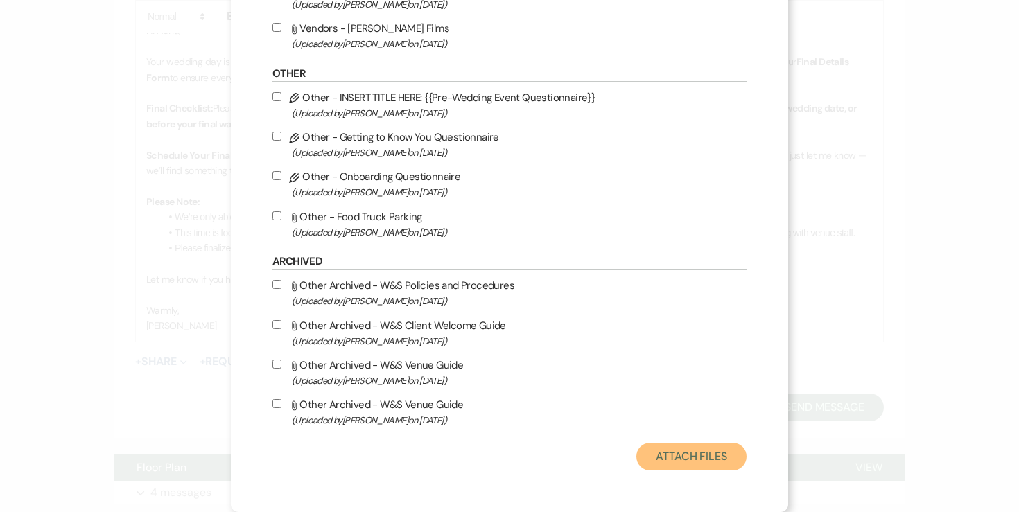
click at [704, 457] on button "Attach Files" at bounding box center [691, 457] width 110 height 28
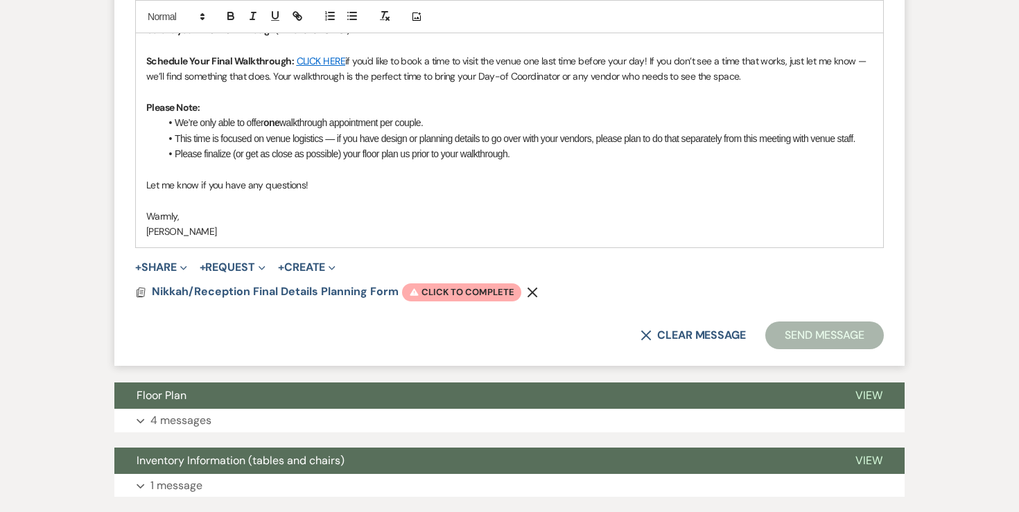
scroll to position [859, 0]
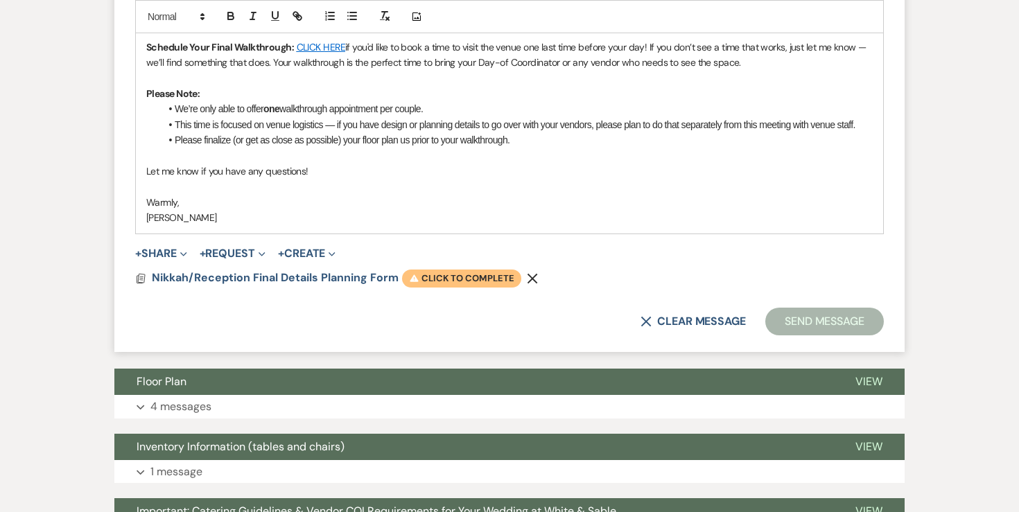
click at [453, 281] on span "Warning Click to complete" at bounding box center [461, 279] width 119 height 18
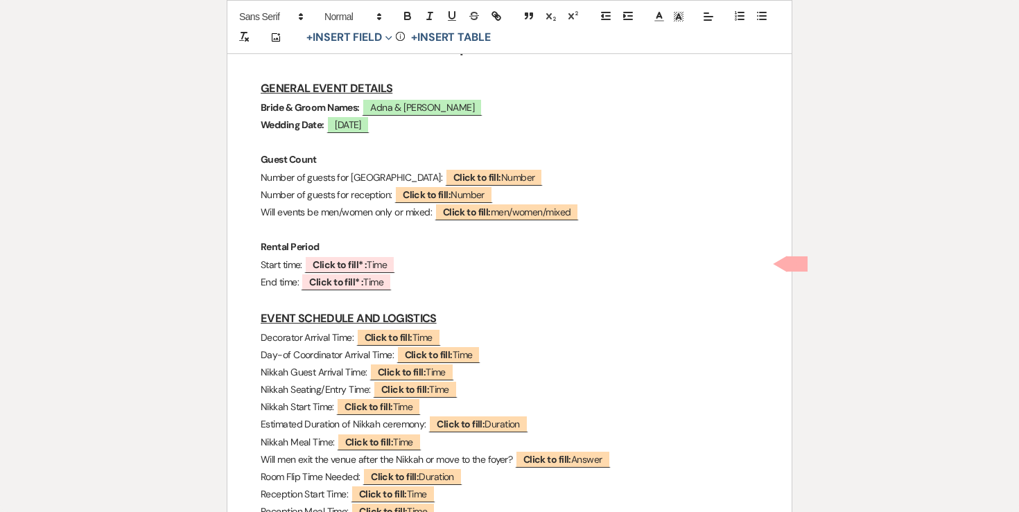
scroll to position [222, 0]
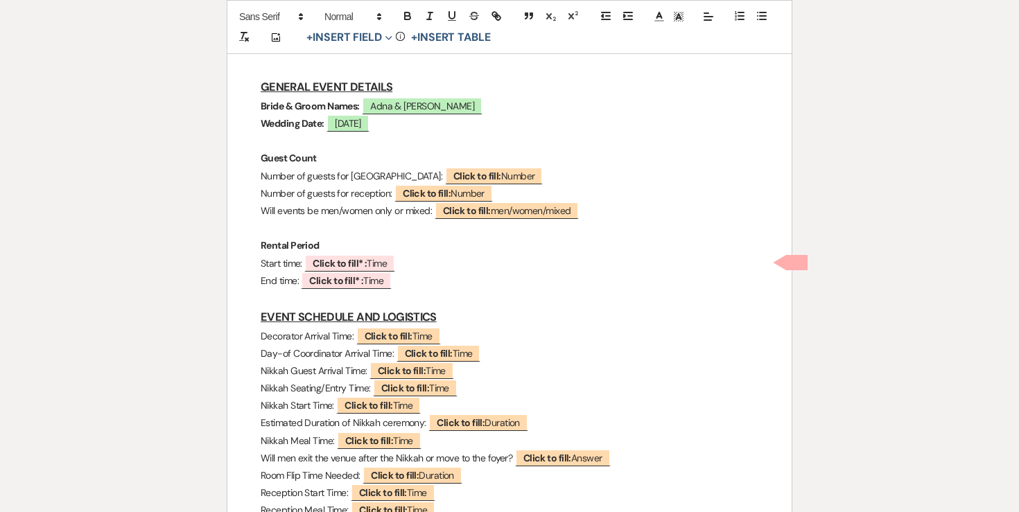
click at [364, 192] on p "Number of guests for reception: ﻿ Click to fill: Number ﻿" at bounding box center [510, 193] width 498 height 17
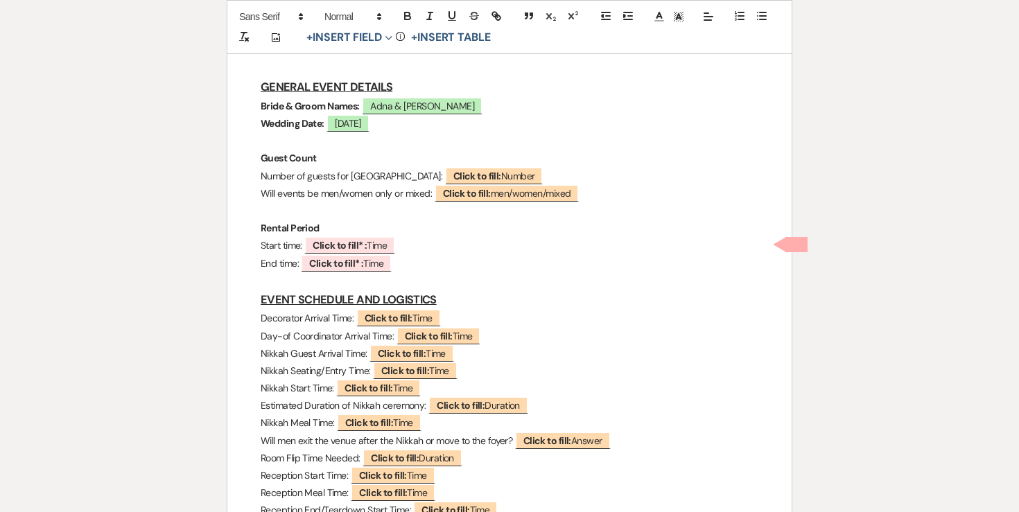
click at [365, 192] on p "Will events be men/women only or mixed: ﻿ Click to fill: men/women/mixed ﻿" at bounding box center [510, 193] width 498 height 17
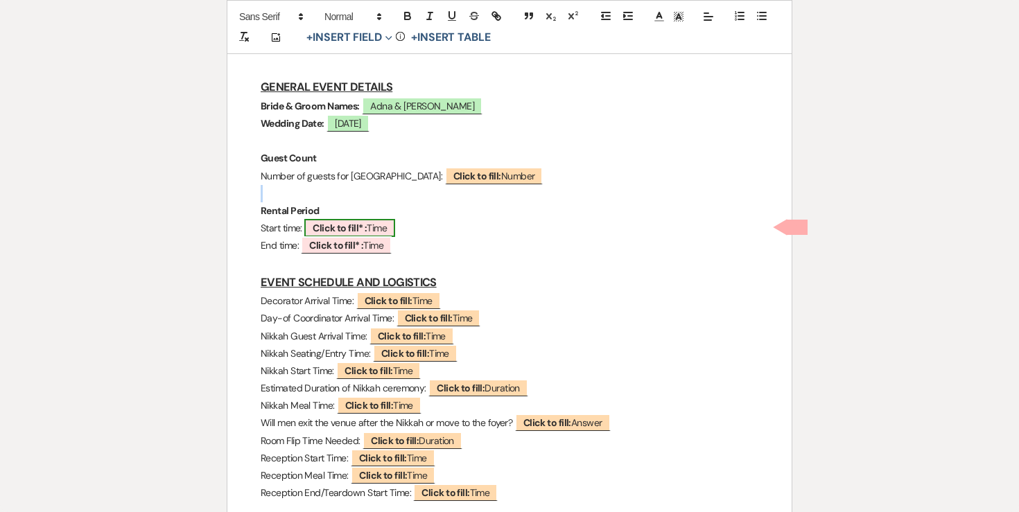
click at [342, 222] on b "Click to fill* :" at bounding box center [340, 228] width 54 height 12
select select "owner"
select select "Time"
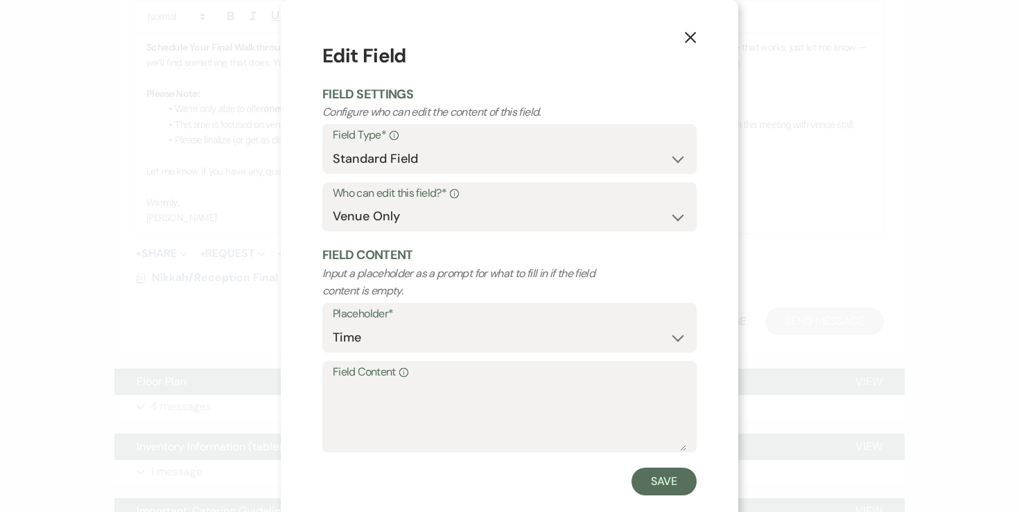
click at [386, 376] on label "Field Content Info" at bounding box center [509, 373] width 353 height 20
click at [386, 382] on textarea "Field Content Info" at bounding box center [509, 416] width 353 height 69
type textarea "9:30am"
click at [674, 479] on button "Save" at bounding box center [663, 482] width 65 height 28
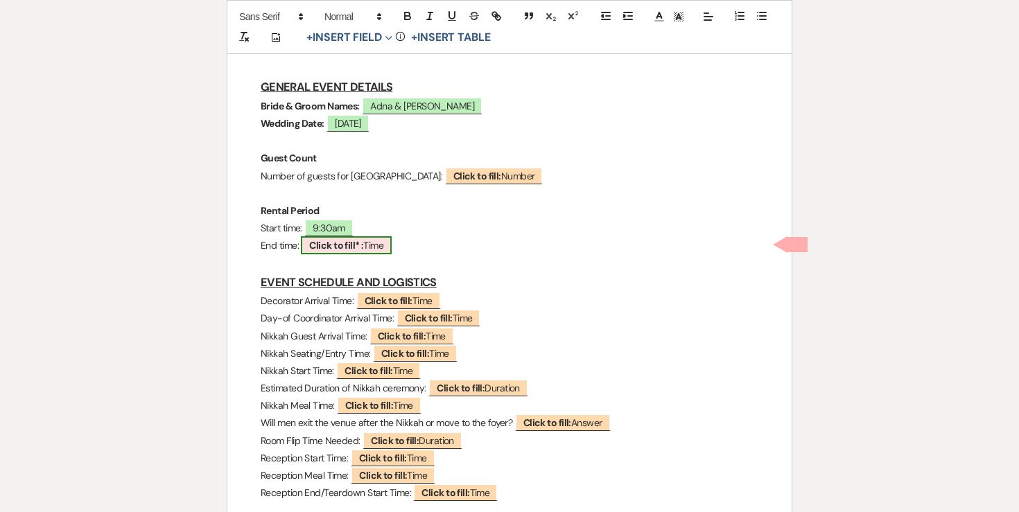
click at [374, 249] on span "Click to fill* : Time" at bounding box center [346, 245] width 91 height 18
select select "owner"
select select "Time"
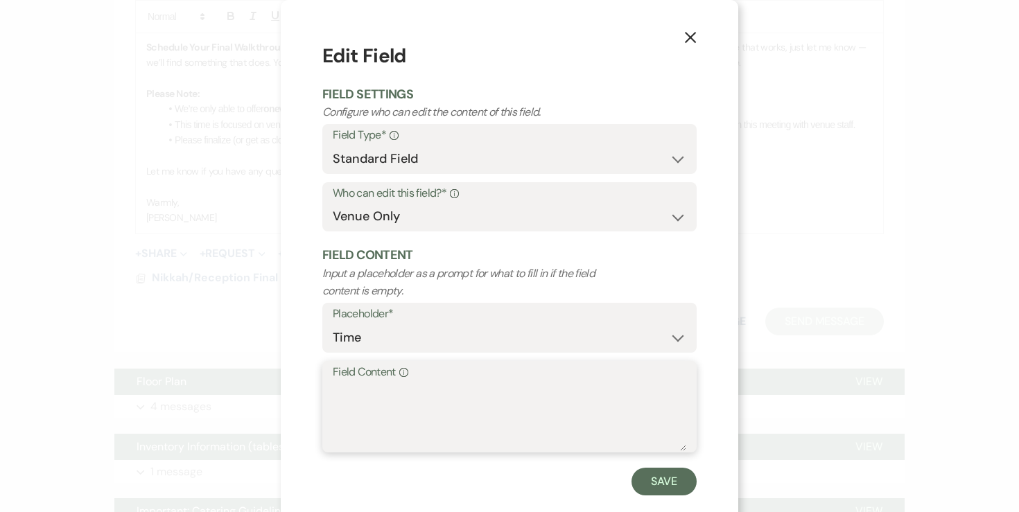
click at [400, 394] on textarea "Field Content Info" at bounding box center [509, 416] width 353 height 69
type textarea "5:00pm"
click at [660, 486] on button "Save" at bounding box center [663, 482] width 65 height 28
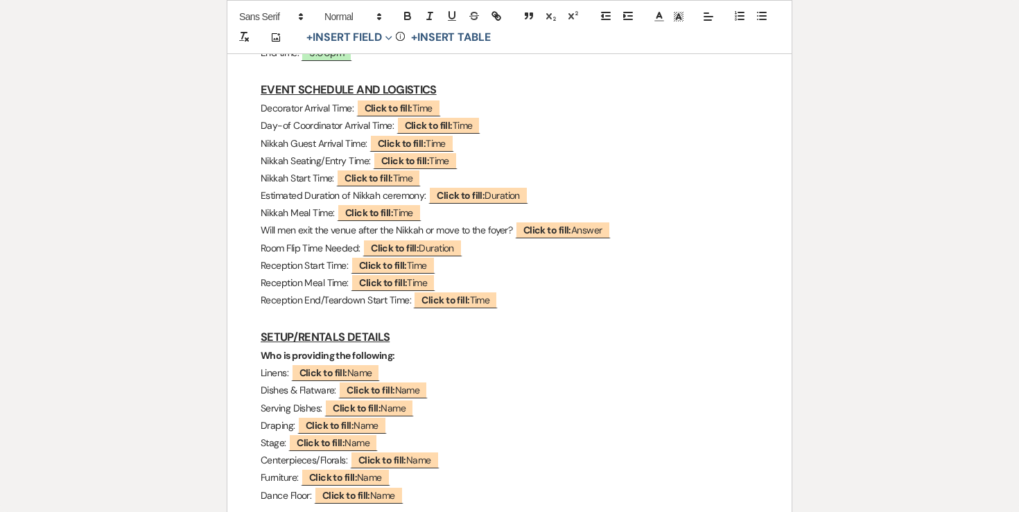
scroll to position [348, 0]
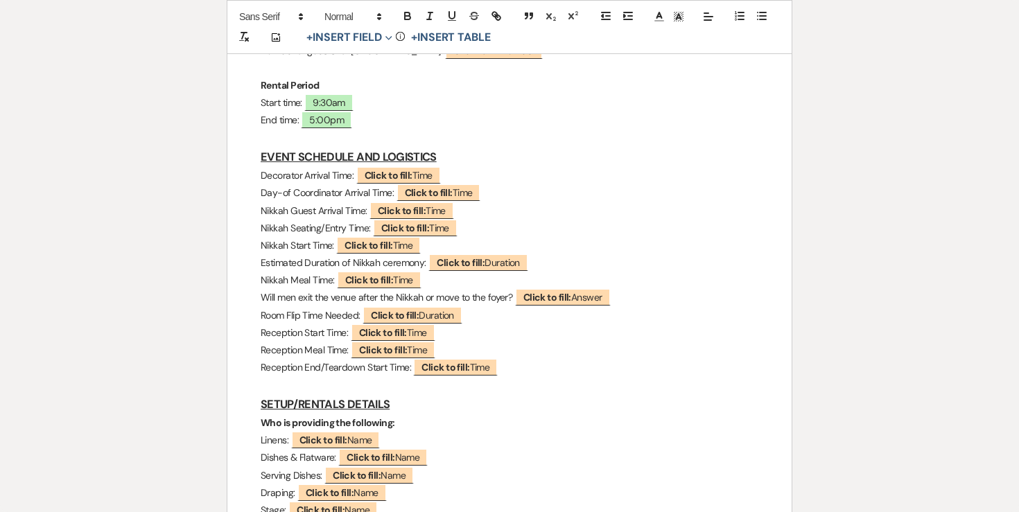
click at [337, 180] on p "Decorator Arrival Time: ﻿ Click to fill: Time ﻿" at bounding box center [510, 175] width 498 height 17
click at [311, 211] on p "Nikkah Guest Arrival Time: ﻿ Click to fill: Time ﻿" at bounding box center [510, 210] width 498 height 17
click at [290, 237] on p "Nikkah Start Time: ﻿ Click to fill: Time ﻿" at bounding box center [510, 245] width 498 height 17
click at [286, 259] on p "Estimated Duration of Nikkah ceremony: ﻿ Click to fill: Duration ﻿" at bounding box center [510, 262] width 498 height 17
click at [283, 279] on p "Nikkah Meal Time: ﻿ Click to fill: Time ﻿" at bounding box center [510, 280] width 498 height 17
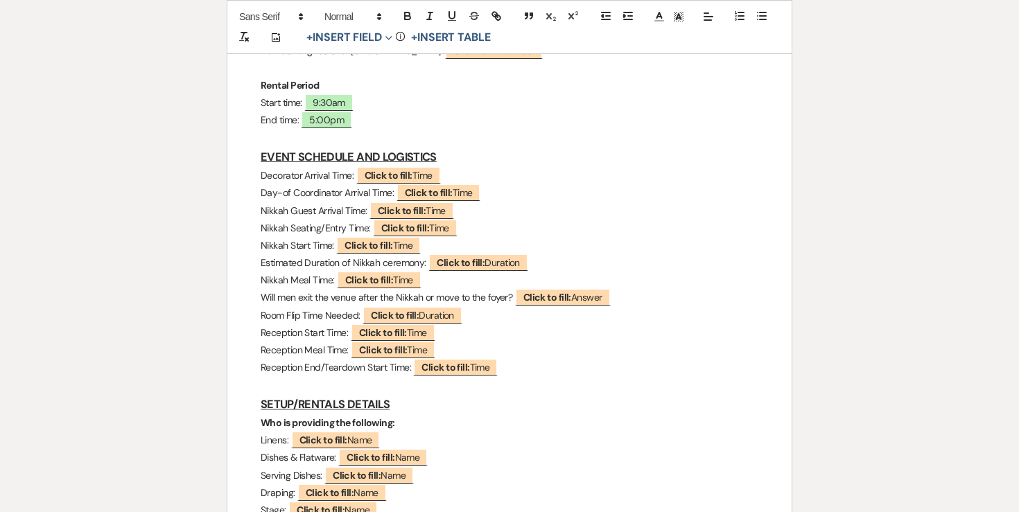
click at [279, 299] on p "Will men exit the venue after the Nikkah or move to the foyer? ﻿ Click to fill:…" at bounding box center [510, 297] width 498 height 17
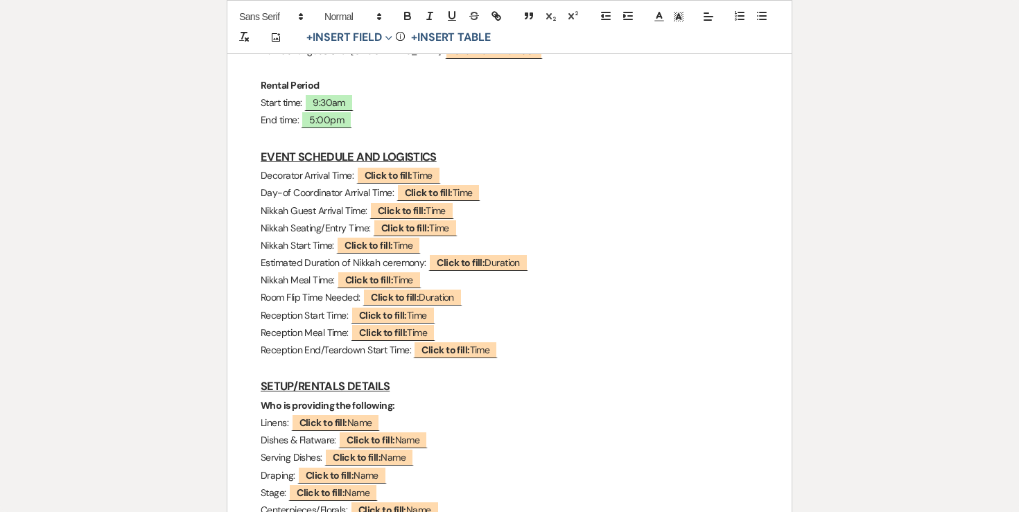
click at [286, 299] on p "Room Flip Time Needed: ﻿ Click to fill: Duration ﻿" at bounding box center [510, 297] width 498 height 17
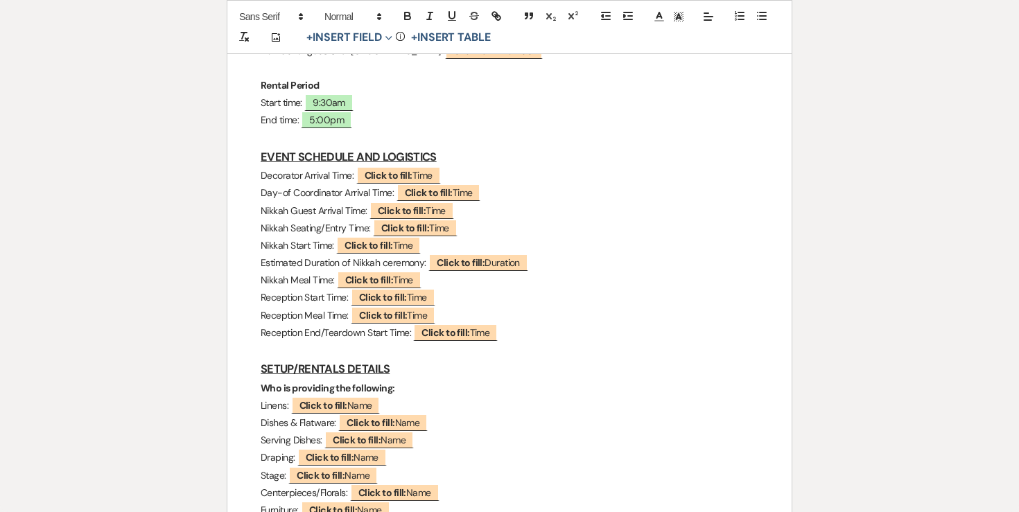
click at [286, 299] on p "Reception Start Time: ﻿ Click to fill: Time ﻿" at bounding box center [510, 297] width 498 height 17
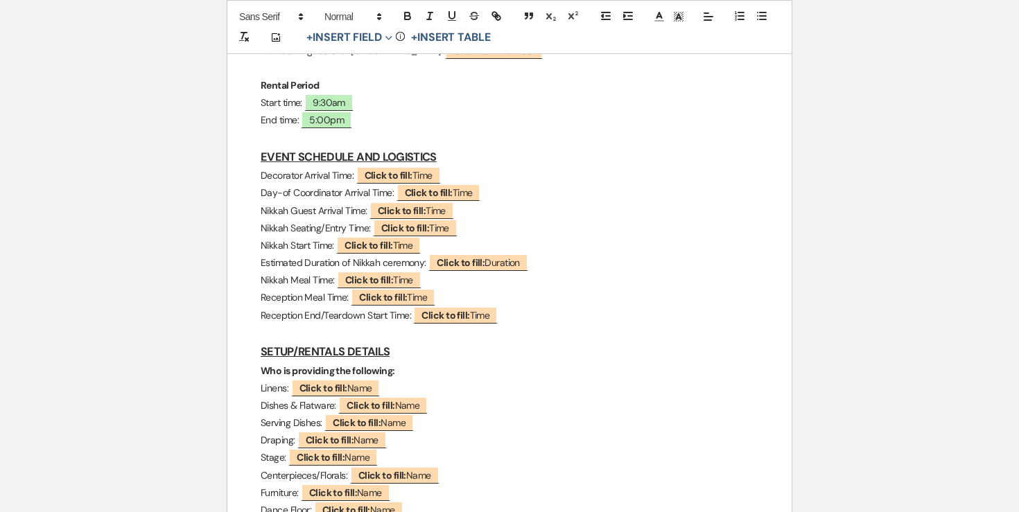
click at [286, 299] on p "Reception Meal Time: ﻿ Click to fill: Time ﻿" at bounding box center [510, 297] width 498 height 17
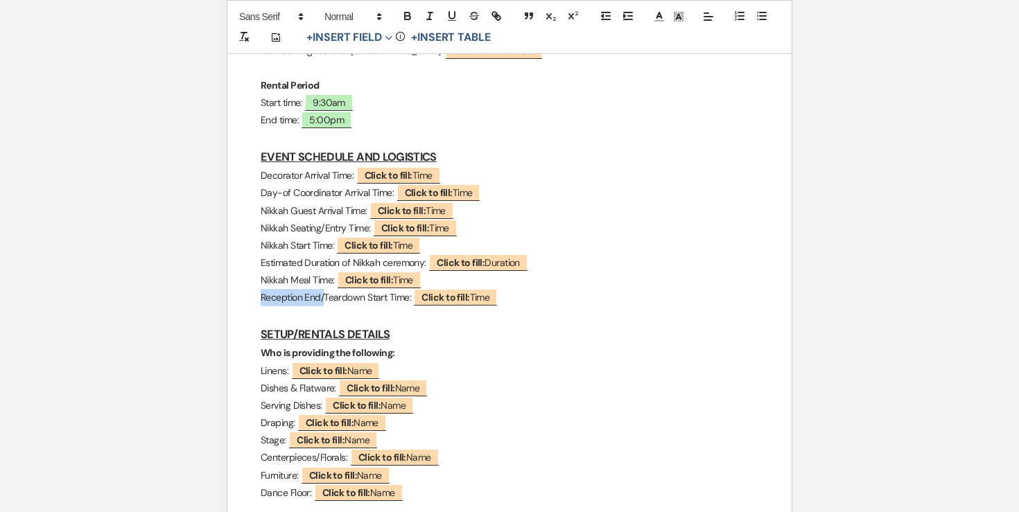
drag, startPoint x: 325, startPoint y: 297, endPoint x: 232, endPoint y: 302, distance: 93.7
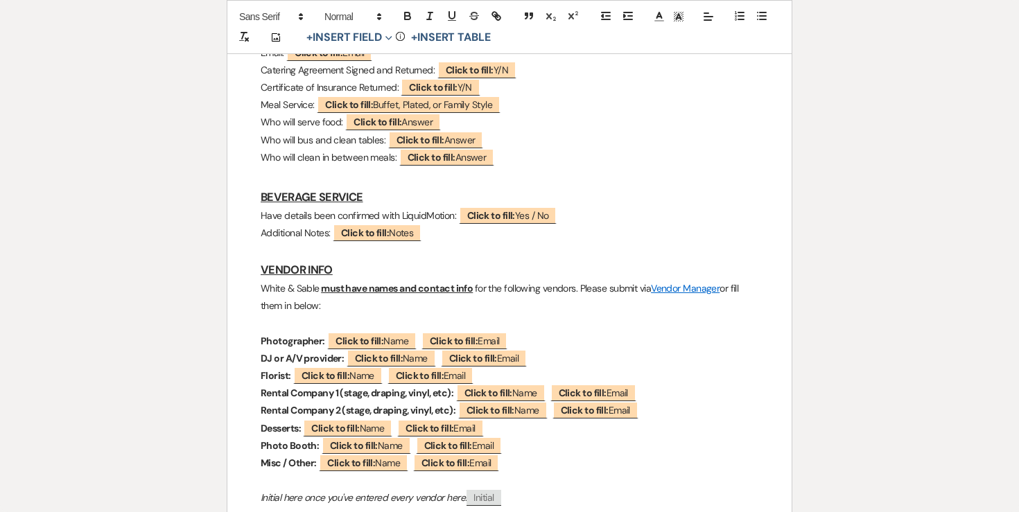
scroll to position [1457, 0]
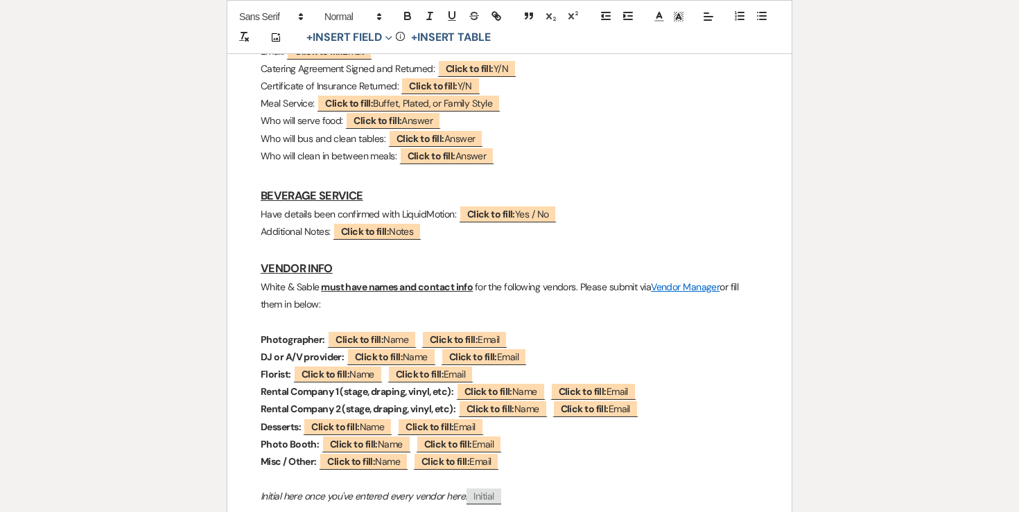
click at [334, 163] on p "Who will clean in between meals: ﻿ Click to fill: Answer ﻿" at bounding box center [510, 156] width 498 height 17
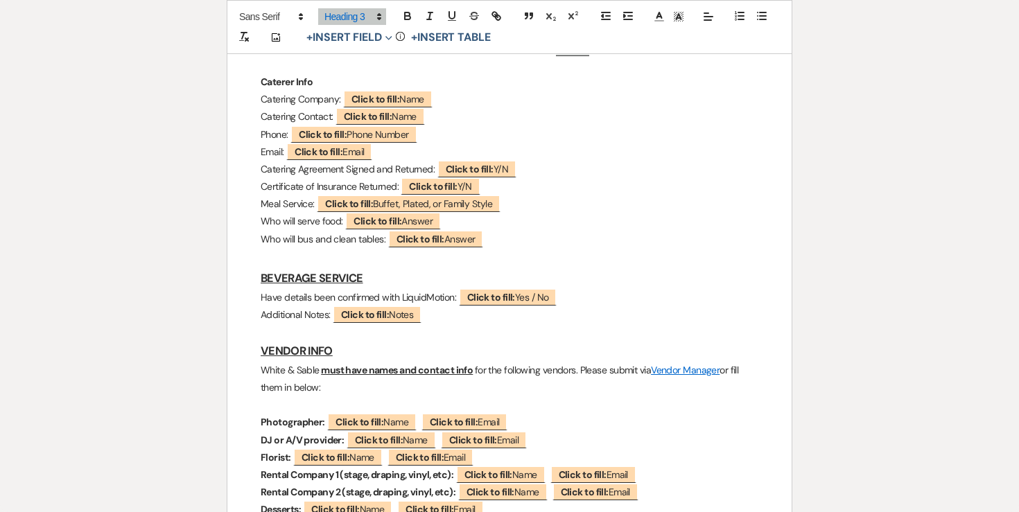
scroll to position [1358, 0]
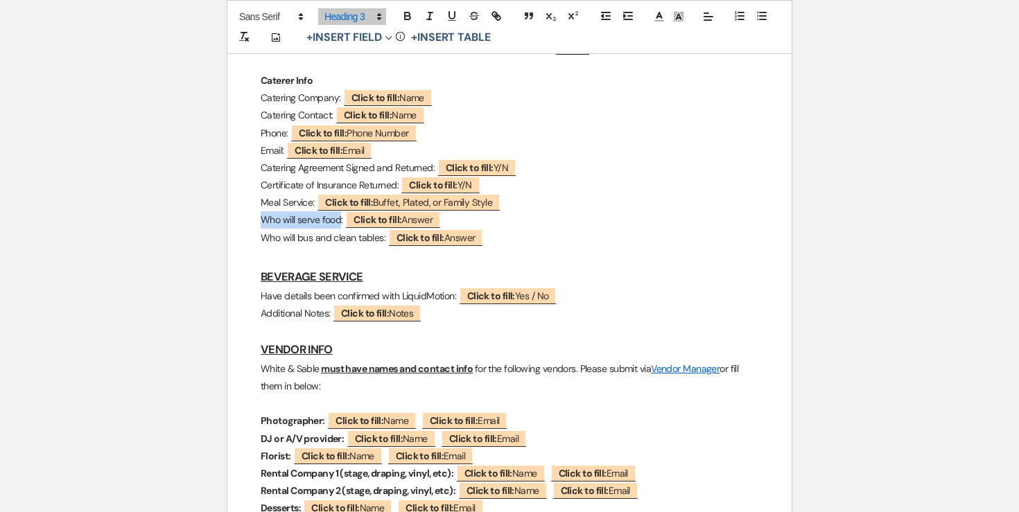
drag, startPoint x: 258, startPoint y: 219, endPoint x: 341, endPoint y: 219, distance: 83.2
click at [341, 219] on div "Nikkah/Reception Final Details Checklist GENERAL EVENT DETAILS Bride & Groom Na…" at bounding box center [509, 18] width 564 height 2335
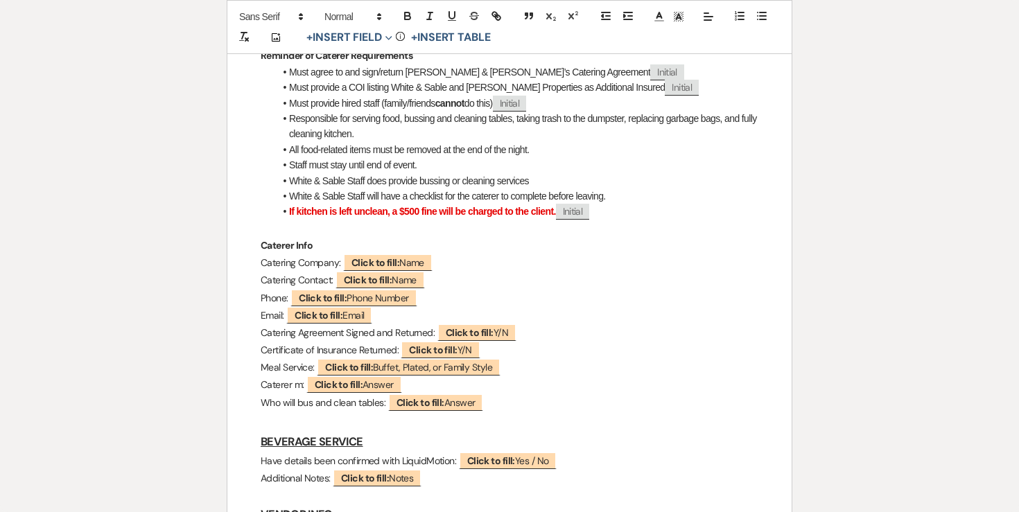
scroll to position [1194, 0]
click at [452, 159] on li "Staff must stay until end of event." at bounding box center [516, 164] width 484 height 15
click at [560, 173] on li "White & Sable Staff does provide bussing or cleaning services" at bounding box center [516, 180] width 484 height 15
click at [352, 37] on button "+ Insert Field Expand" at bounding box center [350, 37] width 96 height 17
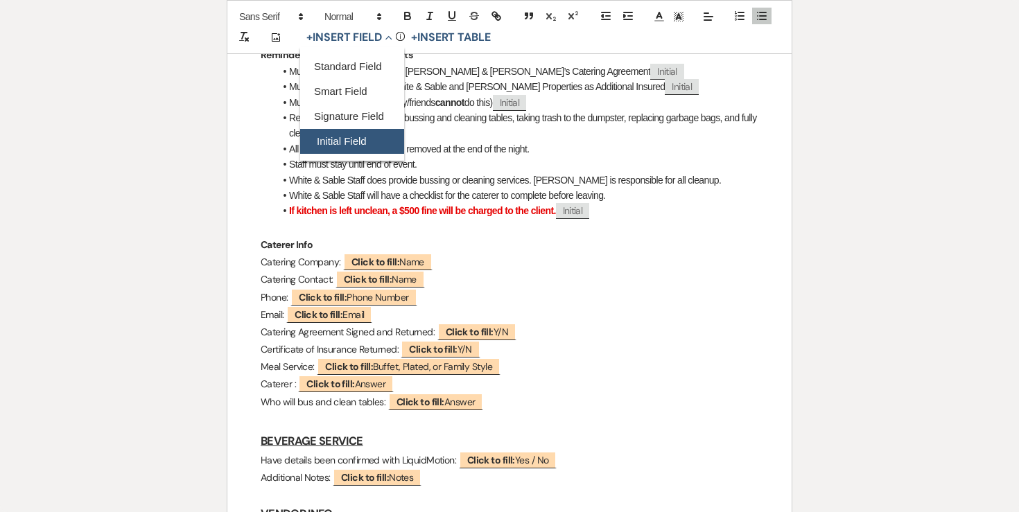
click at [344, 139] on button "Initial Field" at bounding box center [352, 141] width 104 height 25
select select "initialField"
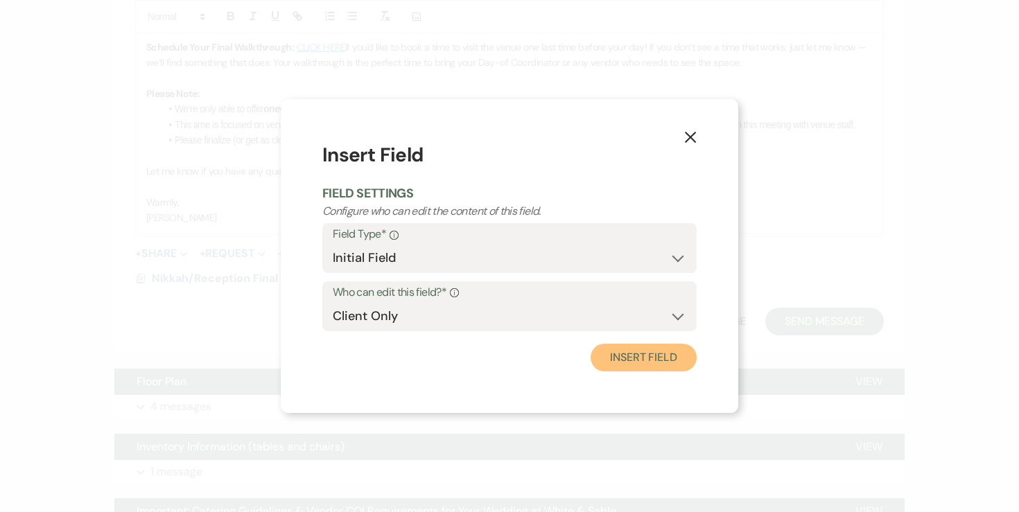
click at [651, 351] on button "Insert Field" at bounding box center [644, 358] width 106 height 28
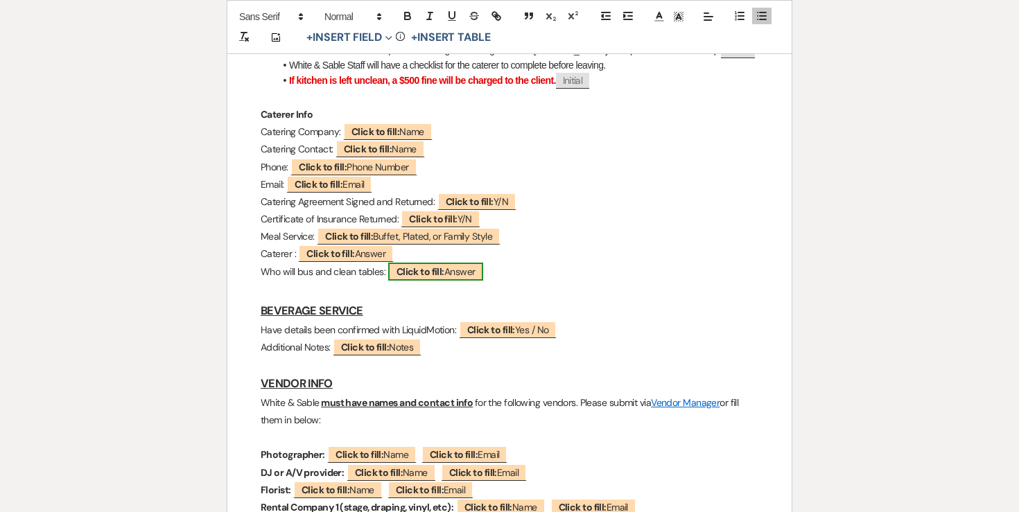
scroll to position [1327, 0]
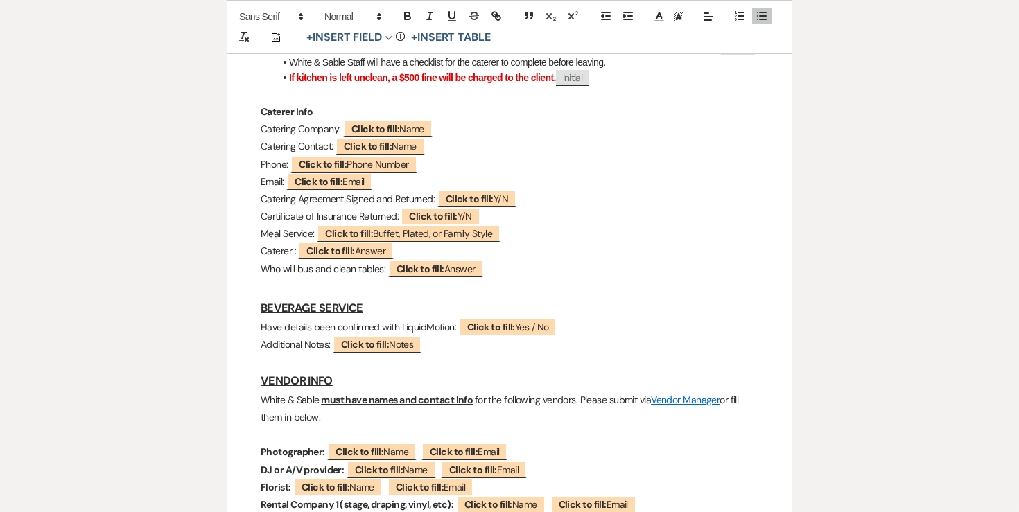
click at [284, 252] on p "Caterer : ﻿ Click to fill: Answer ﻿" at bounding box center [510, 251] width 498 height 17
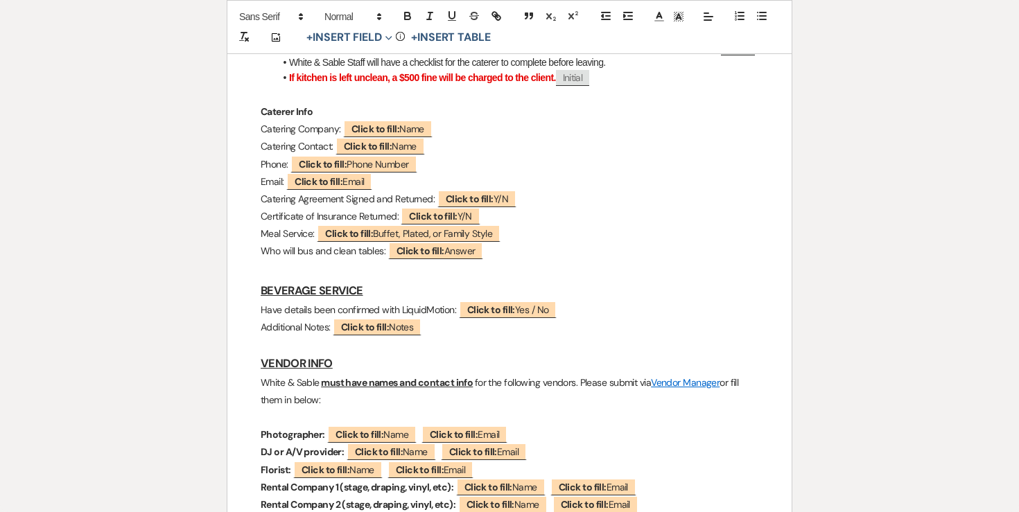
click at [278, 255] on p "Who will bus and clean tables: ﻿ Click to fill: Answer ﻿" at bounding box center [510, 251] width 498 height 17
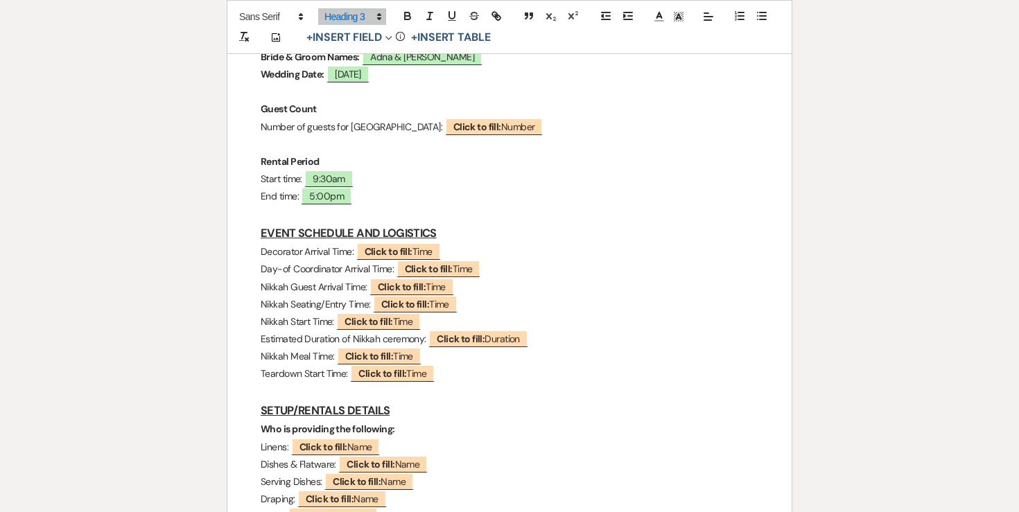
scroll to position [0, 0]
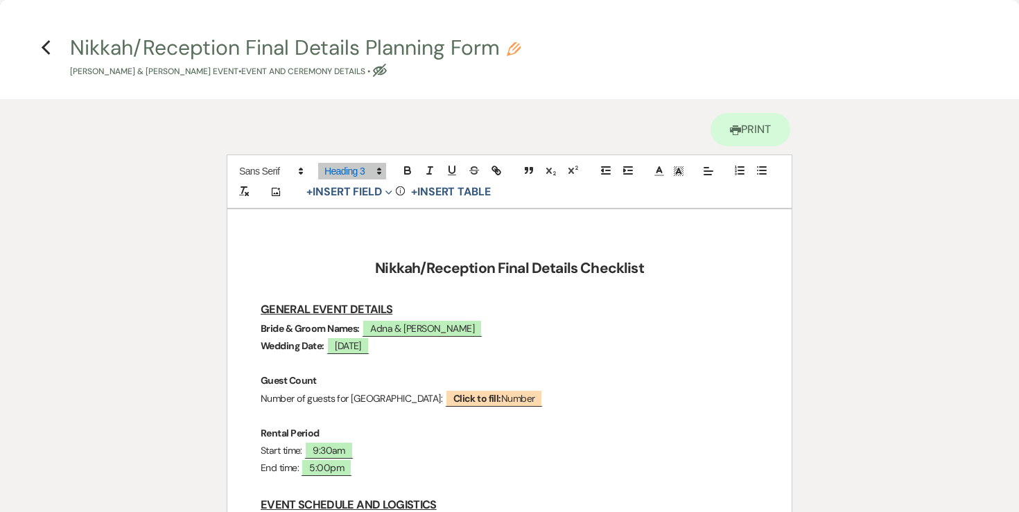
click at [517, 51] on use "button" at bounding box center [514, 49] width 14 height 14
select select "49"
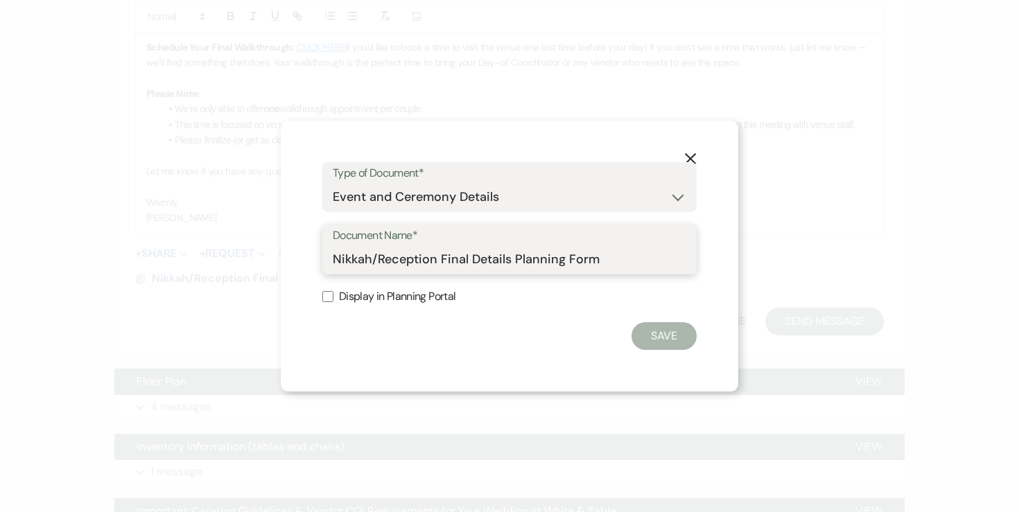
click at [615, 260] on input "Nikkah/Reception Final Details Planning Form" at bounding box center [509, 259] width 353 height 27
type input "Nikkah/Reception Final Details Planning Form - Adna & [PERSON_NAME]"
click at [683, 330] on button "Save" at bounding box center [663, 336] width 65 height 28
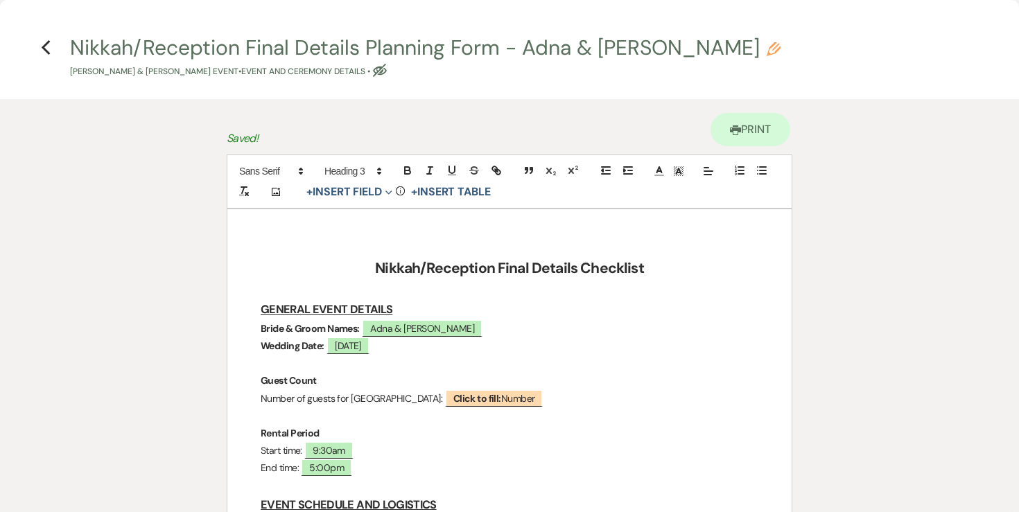
click at [40, 44] on h4 "Previous Nikkah/Reception Final Details Planning Form - Adna & [PERSON_NAME] & …" at bounding box center [509, 55] width 998 height 45
click at [767, 49] on icon "Pencil" at bounding box center [774, 49] width 14 height 14
select select "49"
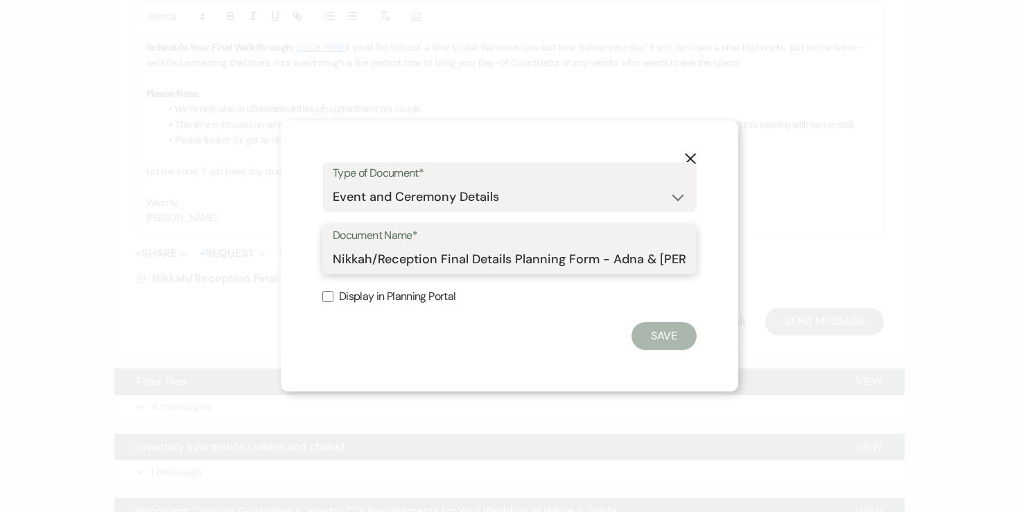
click at [448, 254] on input "Nikkah/Reception Final Details Planning Form - Adna & [PERSON_NAME]" at bounding box center [509, 259] width 353 height 27
drag, startPoint x: 442, startPoint y: 261, endPoint x: 300, endPoint y: 265, distance: 141.5
click at [300, 265] on div "X Type of Document* Special Event Insurance Vendor Certificate of Insurance Con…" at bounding box center [509, 256] width 457 height 271
type input "Nikkah Final Details Planning Form - Adna & [PERSON_NAME]"
click at [665, 315] on form "Type of Document* Special Event Insurance Vendor Certificate of Insurance Contr…" at bounding box center [509, 256] width 374 height 188
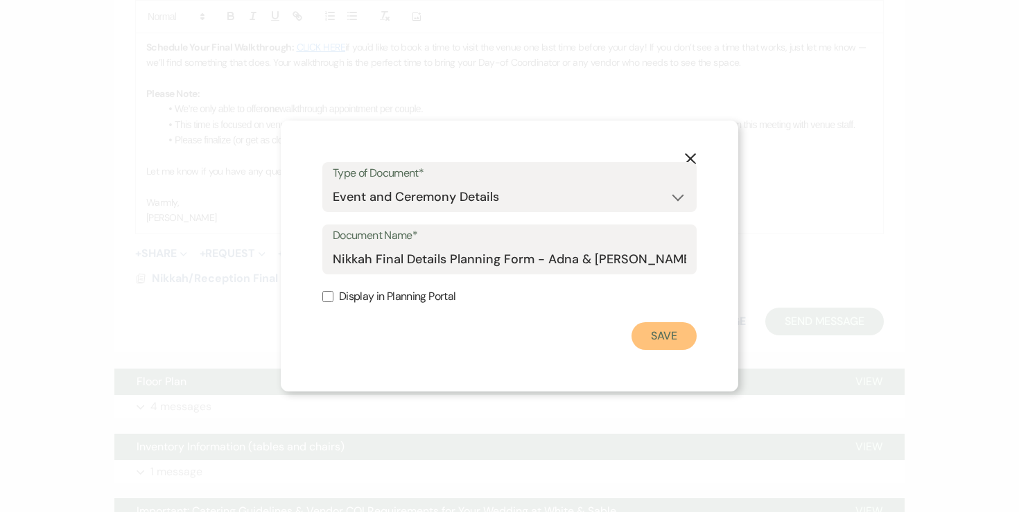
click at [665, 335] on button "Save" at bounding box center [663, 336] width 65 height 28
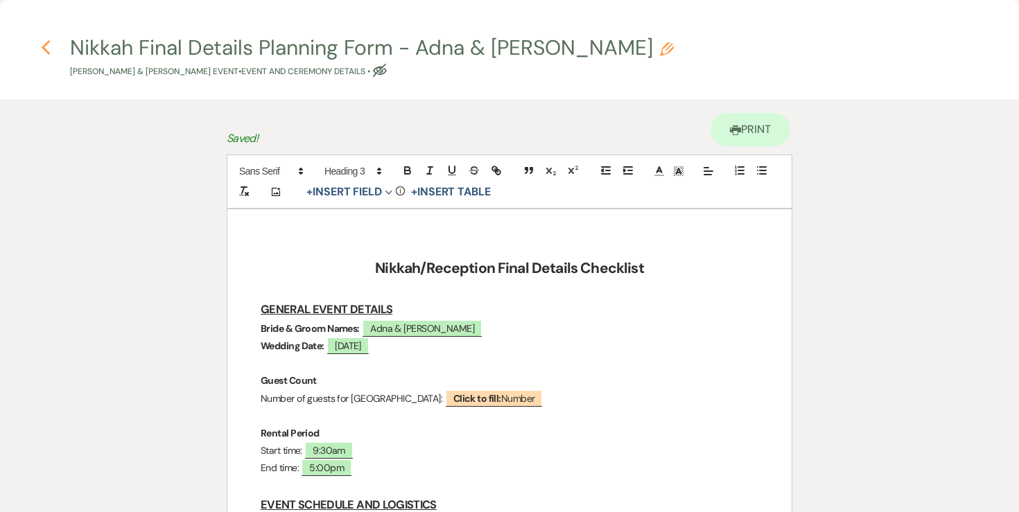
click at [49, 46] on icon "Previous" at bounding box center [46, 48] width 10 height 17
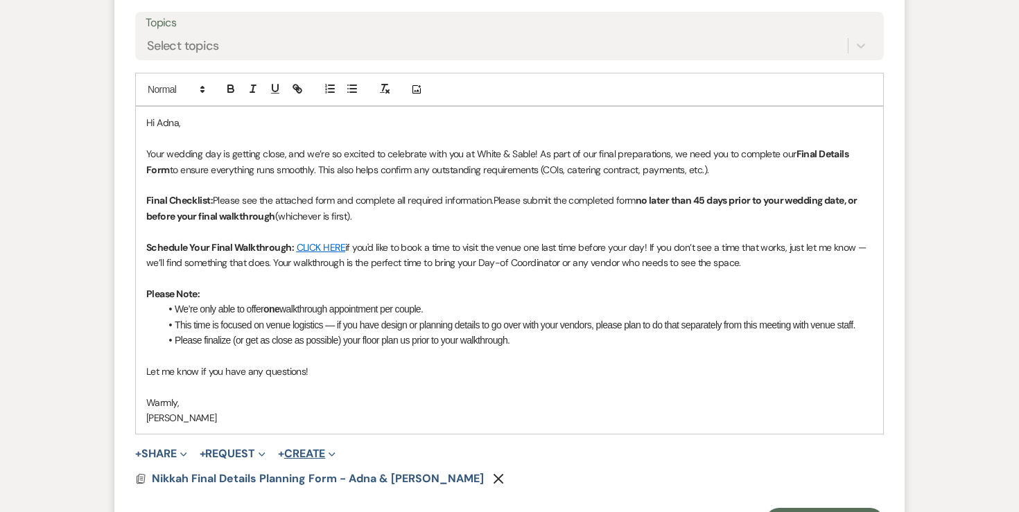
scroll to position [664, 0]
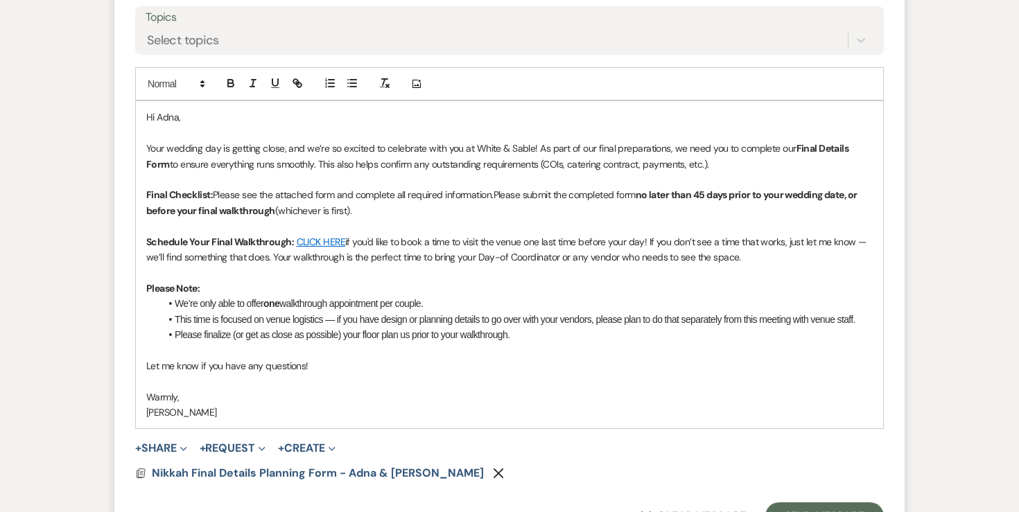
click at [435, 193] on span "Please see the attached form and complete all required information." at bounding box center [353, 195] width 280 height 12
click at [340, 196] on span "Please see the attached form and complete all information." at bounding box center [334, 195] width 243 height 12
click at [338, 199] on span "Please see the attached form and complete all information." at bounding box center [334, 195] width 243 height 12
click at [481, 195] on span "Please see the attached form - this is a required form - please and complete al…" at bounding box center [403, 195] width 380 height 12
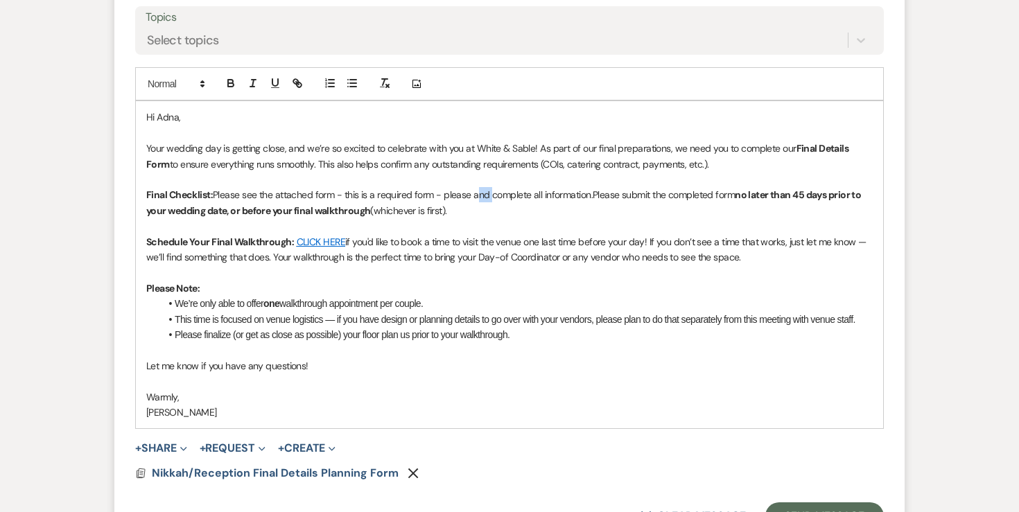
click at [481, 195] on span "Please see the attached form - this is a required form - please and complete al…" at bounding box center [403, 195] width 380 height 12
drag, startPoint x: 345, startPoint y: 194, endPoint x: 433, endPoint y: 194, distance: 88.0
click at [433, 194] on span "Please see the attached form - this is a required form - please complete all in…" at bounding box center [393, 195] width 361 height 12
click at [233, 85] on icon "button" at bounding box center [231, 84] width 6 height 3
click at [273, 84] on icon "button" at bounding box center [275, 83] width 12 height 12
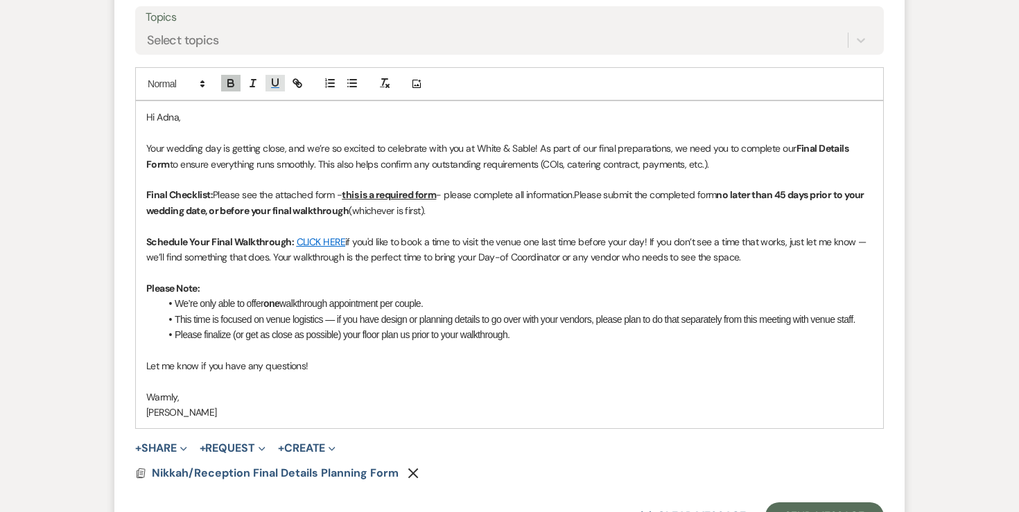
click at [273, 84] on icon "button" at bounding box center [275, 83] width 12 height 12
click at [258, 83] on icon "button" at bounding box center [253, 83] width 12 height 12
click at [490, 211] on p "Final Checklist: Please see the attached form - this is a required form - pleas…" at bounding box center [509, 202] width 726 height 31
click at [508, 200] on span "- please complete all information." at bounding box center [505, 195] width 138 height 12
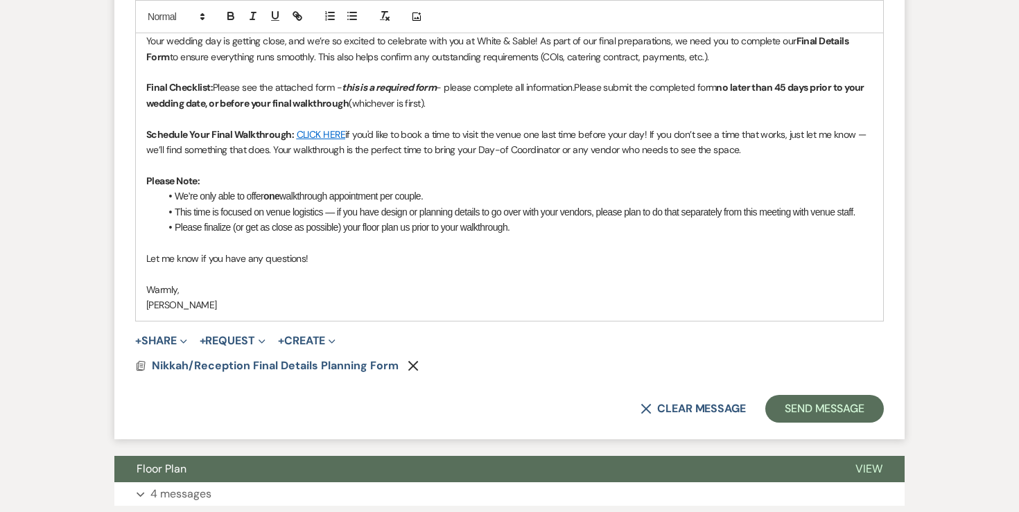
scroll to position [869, 0]
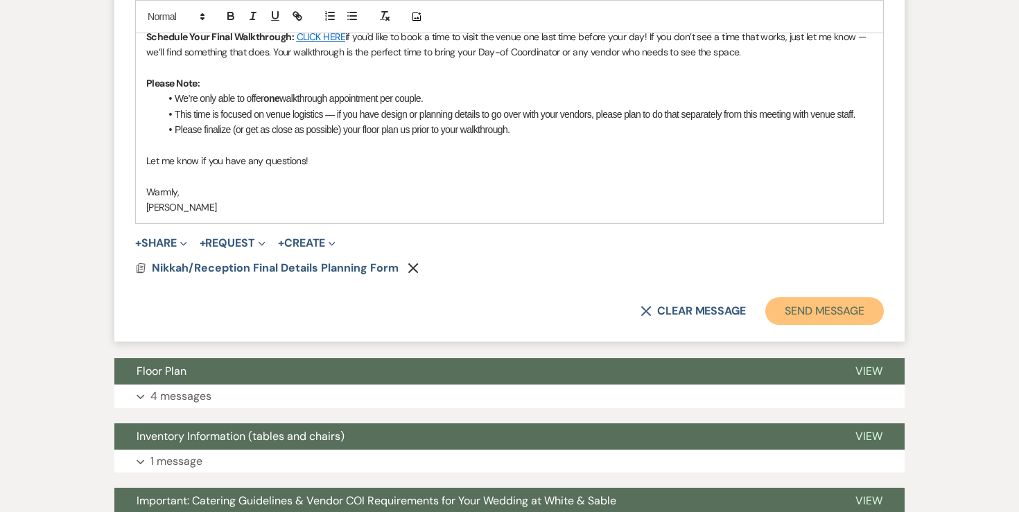
click at [821, 302] on button "Send Message" at bounding box center [824, 311] width 119 height 28
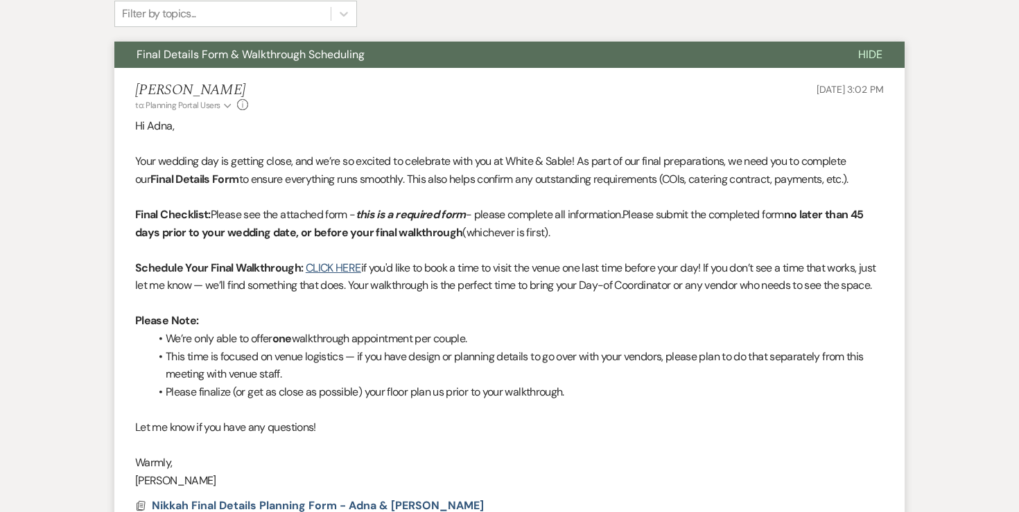
scroll to position [0, 0]
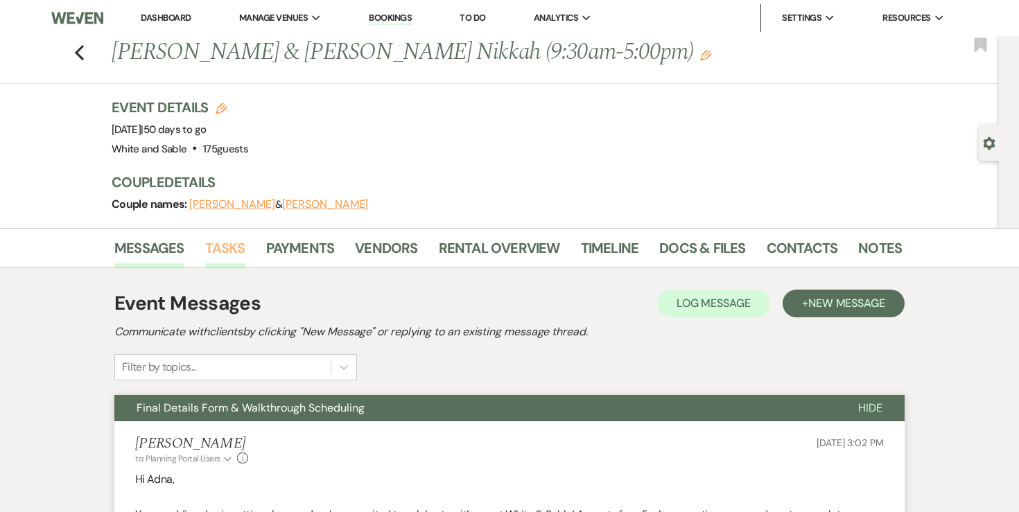
click at [222, 243] on link "Tasks" at bounding box center [225, 252] width 40 height 30
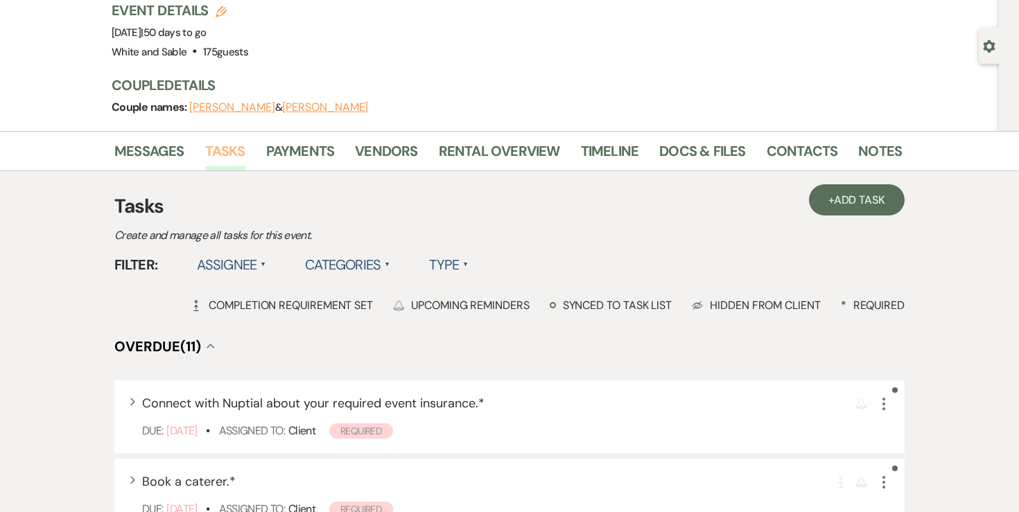
scroll to position [83, 0]
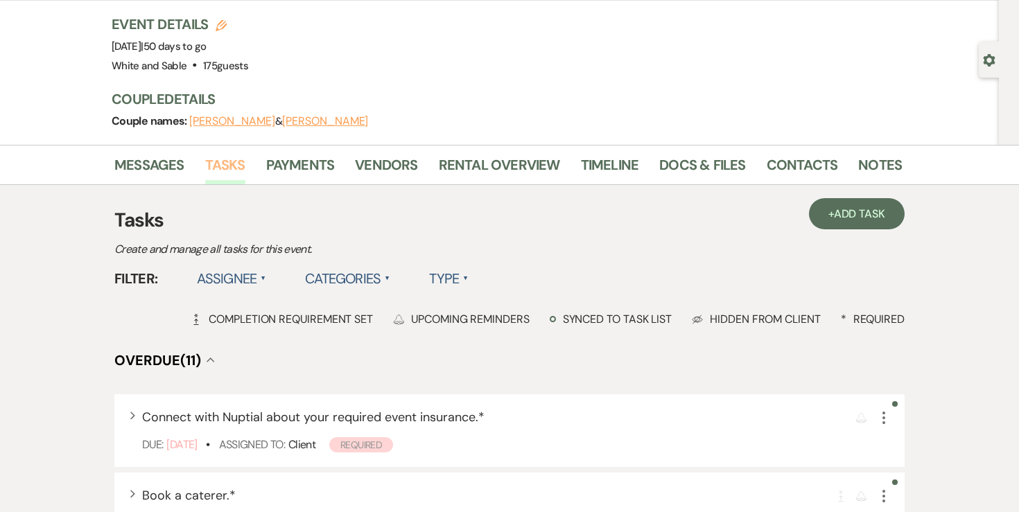
click at [225, 162] on link "Tasks" at bounding box center [225, 169] width 40 height 30
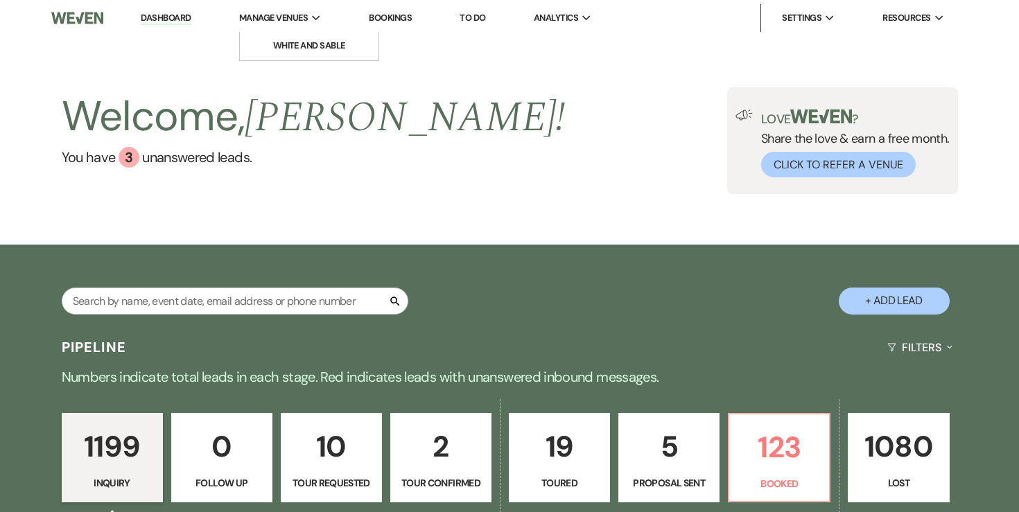
click at [275, 19] on span "Manage Venues" at bounding box center [273, 18] width 69 height 14
click at [275, 40] on li "White and Sable" at bounding box center [309, 46] width 125 height 14
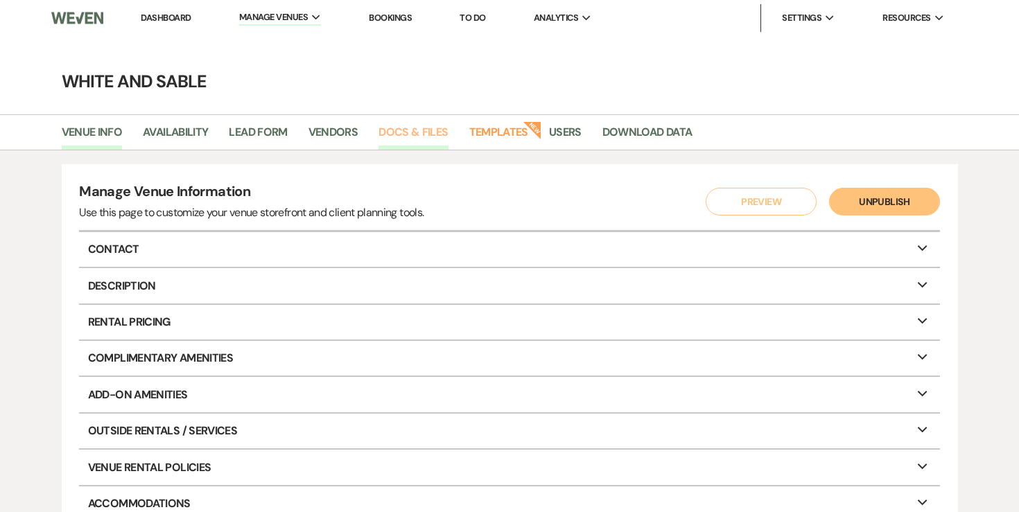
click at [416, 123] on link "Docs & Files" at bounding box center [412, 136] width 69 height 26
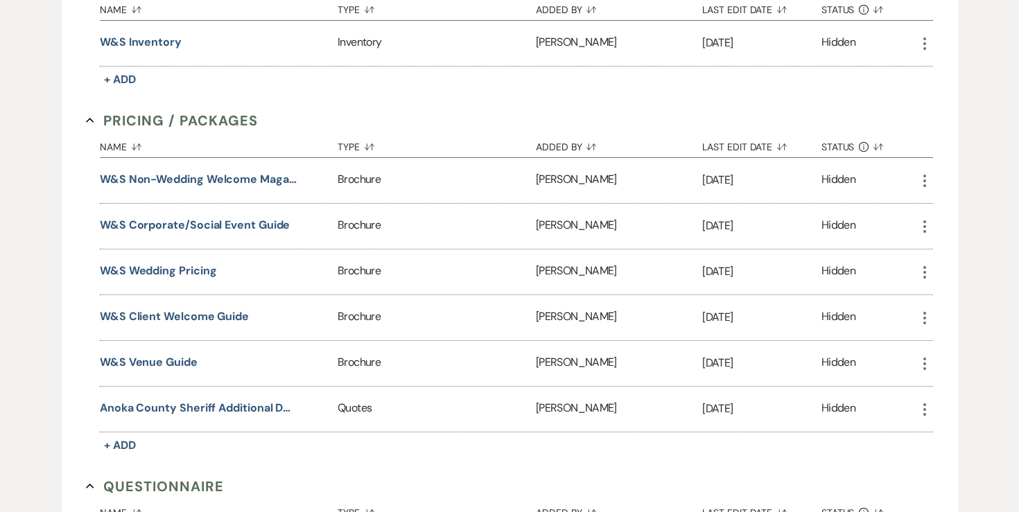
scroll to position [2343, 0]
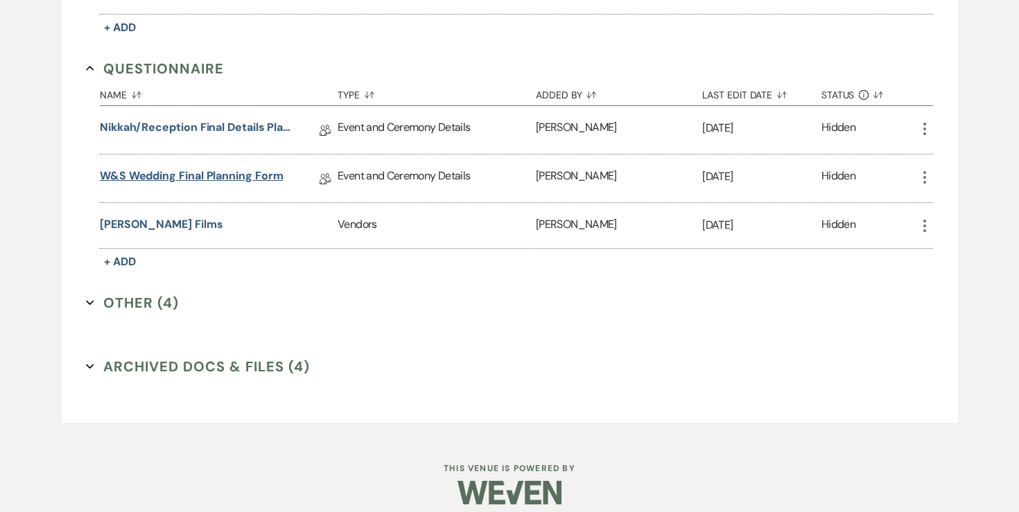
click at [173, 168] on link "W&S Wedding Final Planning Form" at bounding box center [192, 178] width 184 height 21
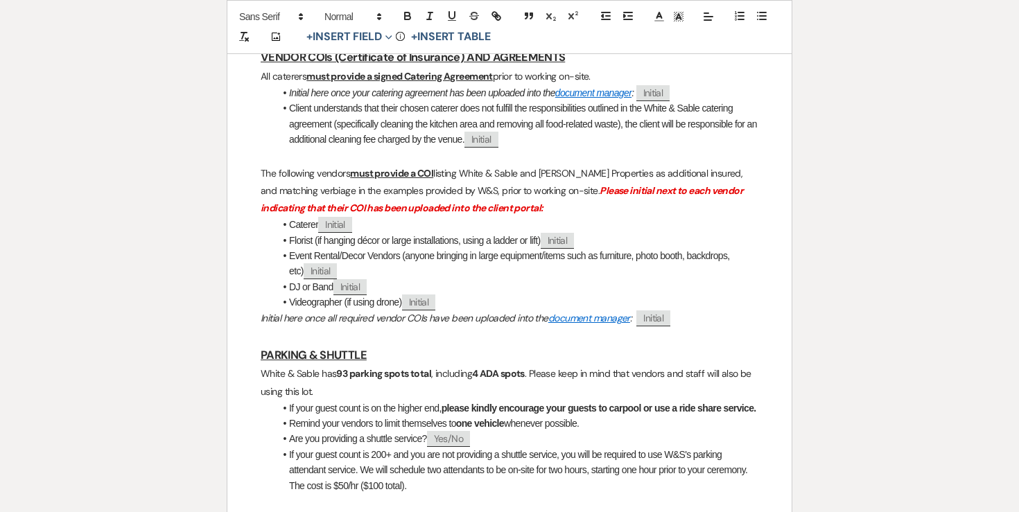
scroll to position [1900, 0]
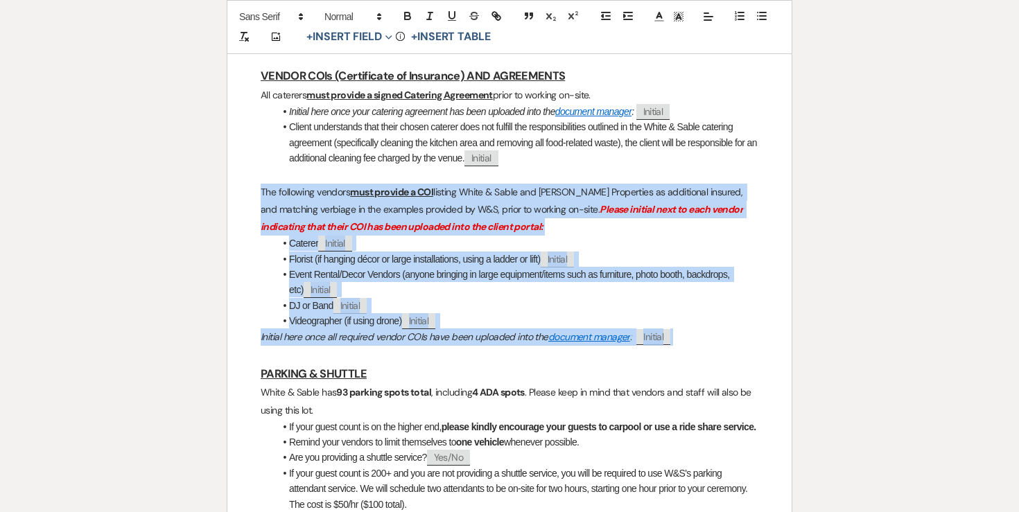
drag, startPoint x: 695, startPoint y: 353, endPoint x: 248, endPoint y: 200, distance: 471.7
copy div "The following vendors must provide a COI listing White & Sable and Paxton Prope…"
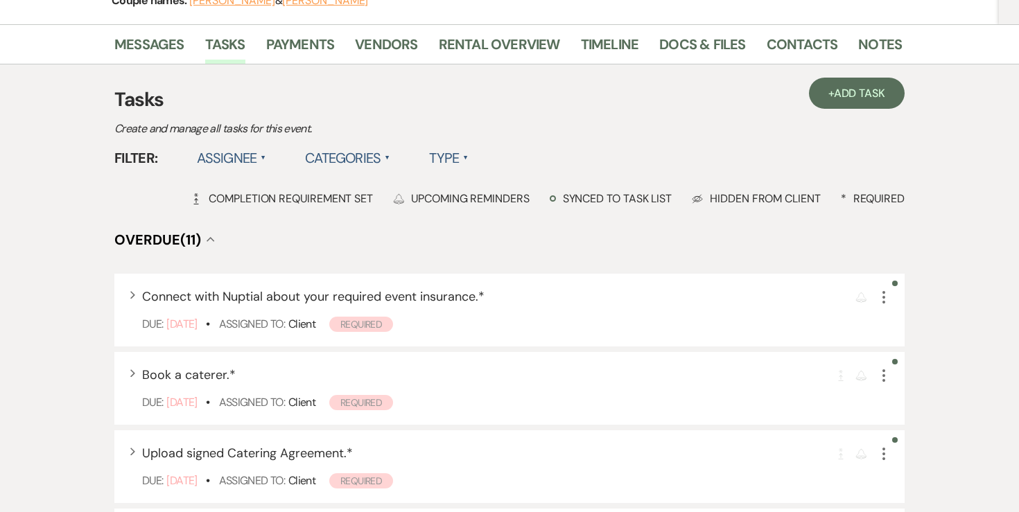
scroll to position [205, 0]
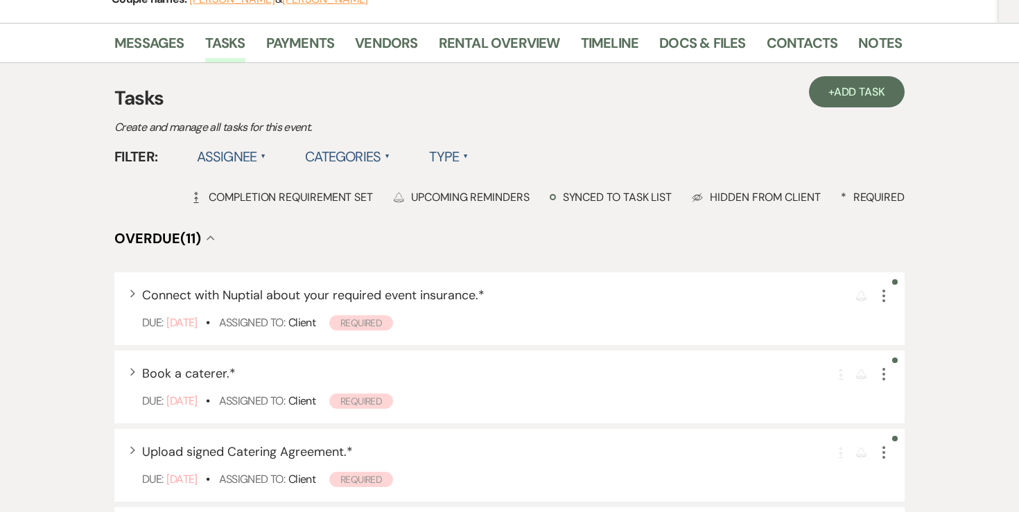
click at [222, 153] on label "Assignee ▲" at bounding box center [232, 156] width 70 height 25
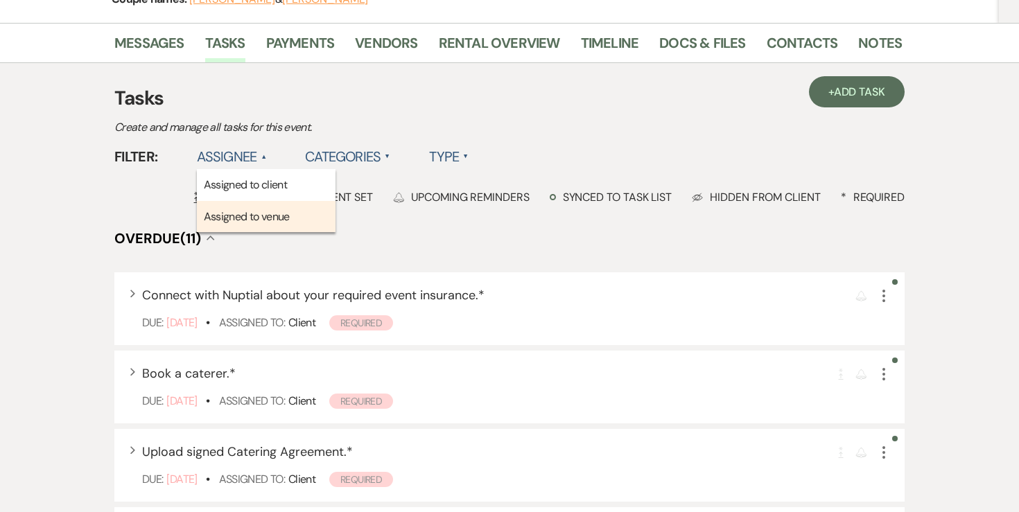
click at [222, 216] on li "Assigned to venue" at bounding box center [266, 217] width 139 height 32
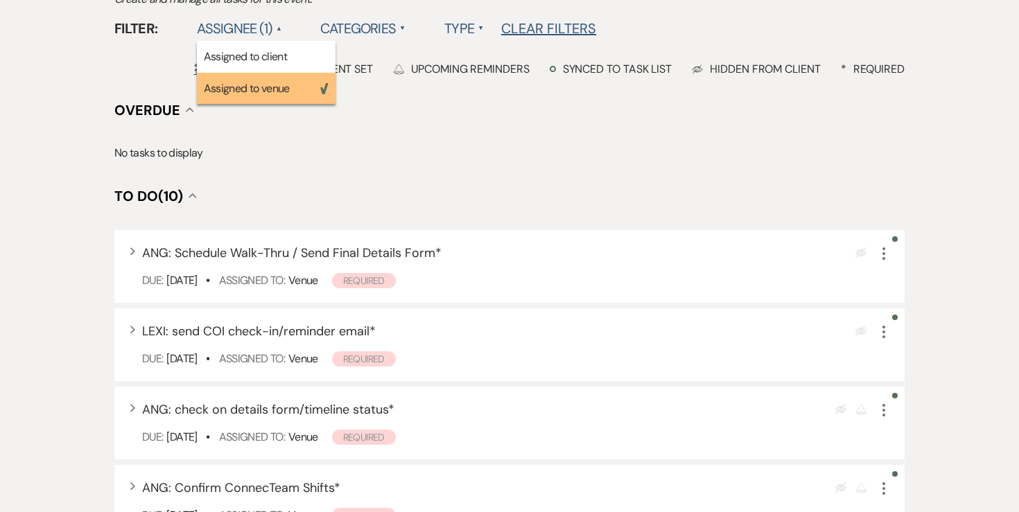
scroll to position [337, 0]
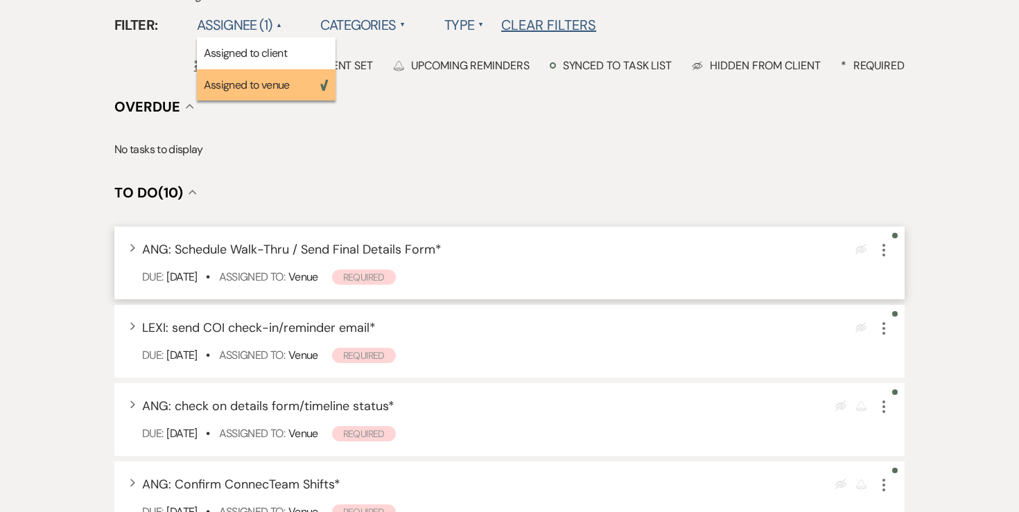
click at [882, 253] on icon "More" at bounding box center [883, 250] width 17 height 17
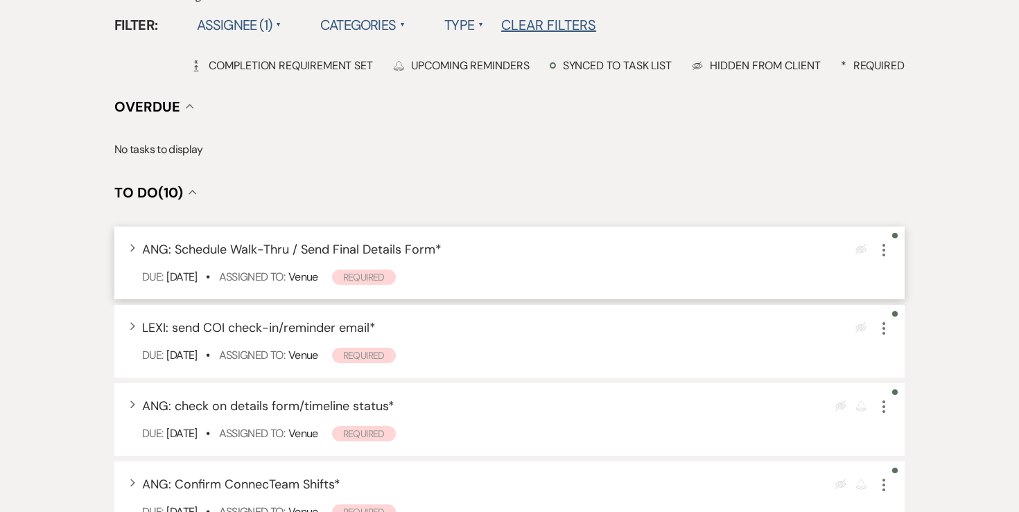
click at [889, 259] on div "More" at bounding box center [883, 250] width 17 height 19
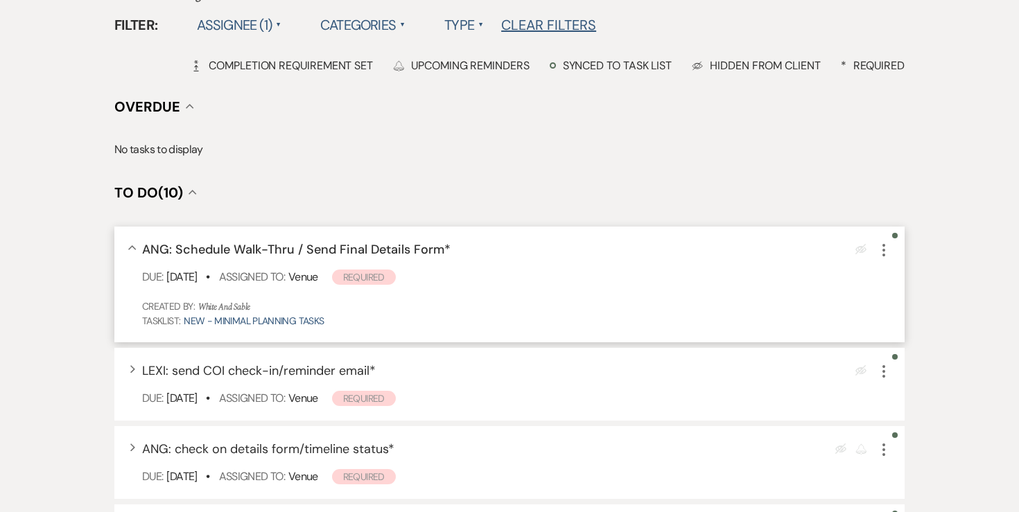
click at [887, 250] on icon "More" at bounding box center [883, 250] width 17 height 17
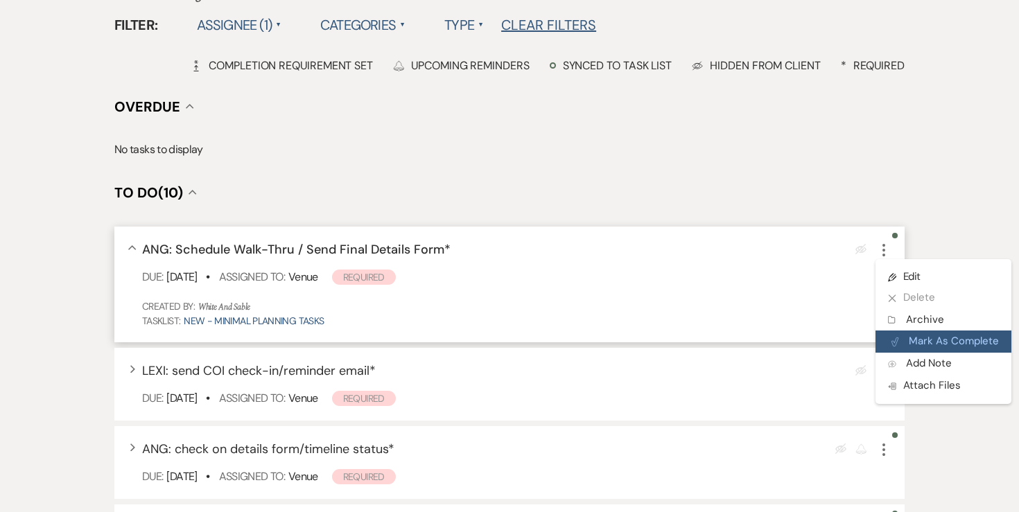
click at [914, 336] on button "Plan Portal Link Mark As Complete" at bounding box center [943, 342] width 136 height 22
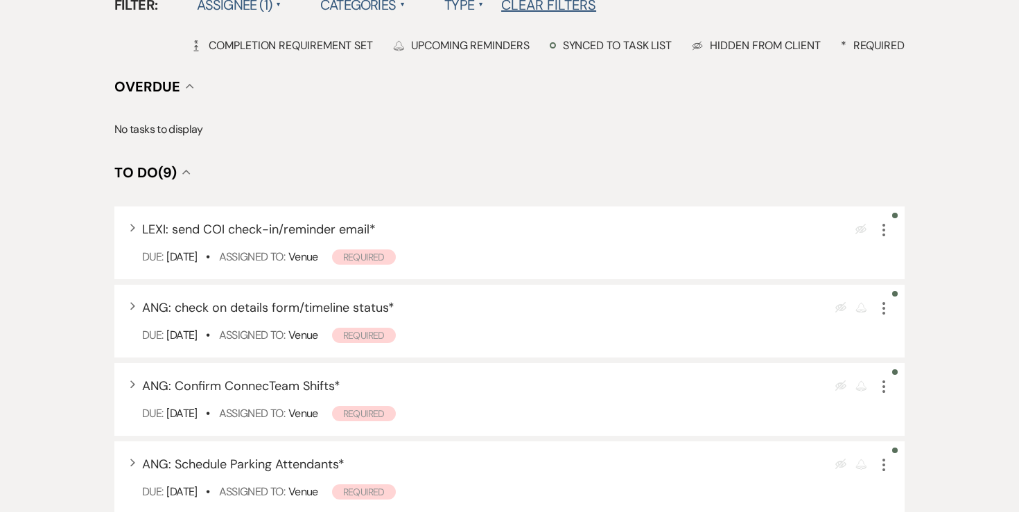
scroll to position [0, 0]
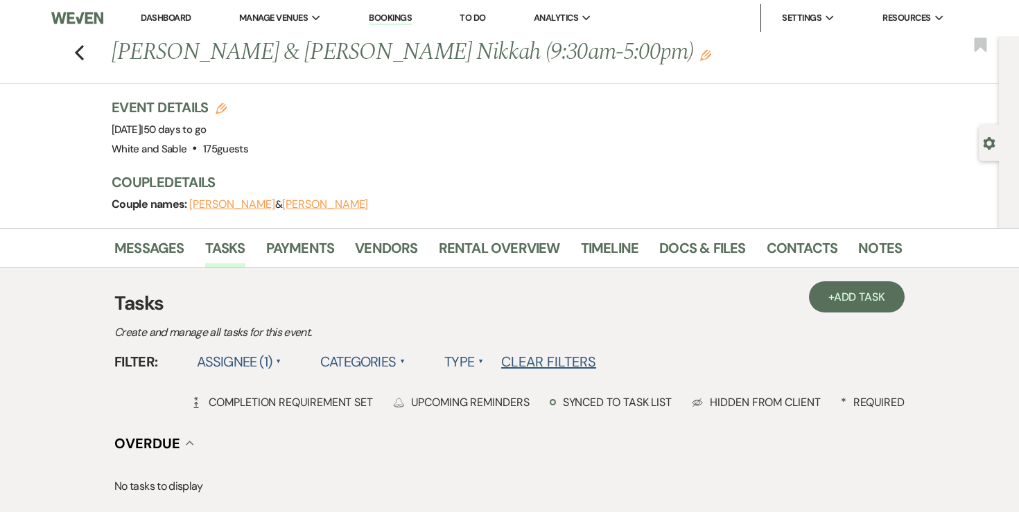
click at [163, 11] on li "Dashboard" at bounding box center [166, 18] width 64 height 28
click at [162, 16] on link "Dashboard" at bounding box center [166, 18] width 50 height 12
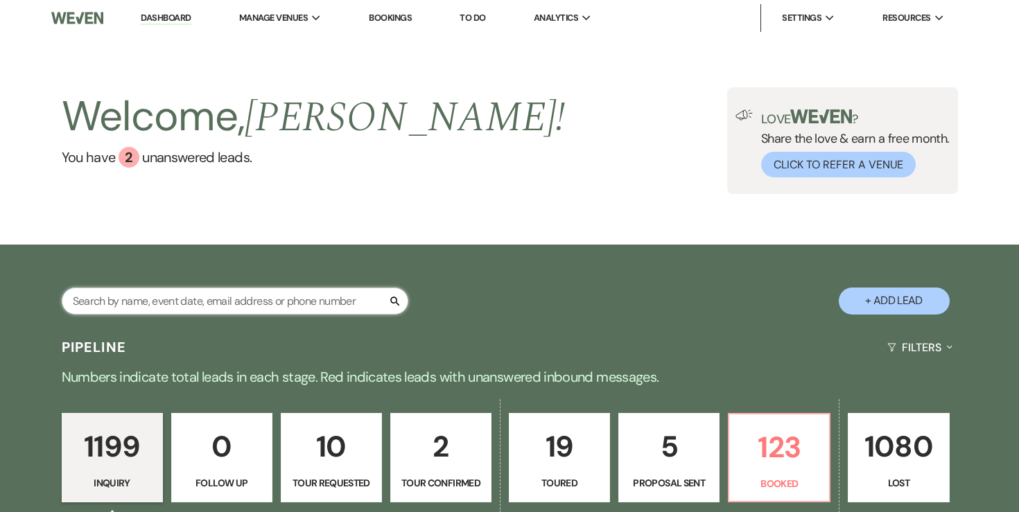
click at [215, 302] on input "text" at bounding box center [235, 301] width 347 height 27
click at [209, 299] on input "text" at bounding box center [235, 301] width 347 height 27
type input "emily"
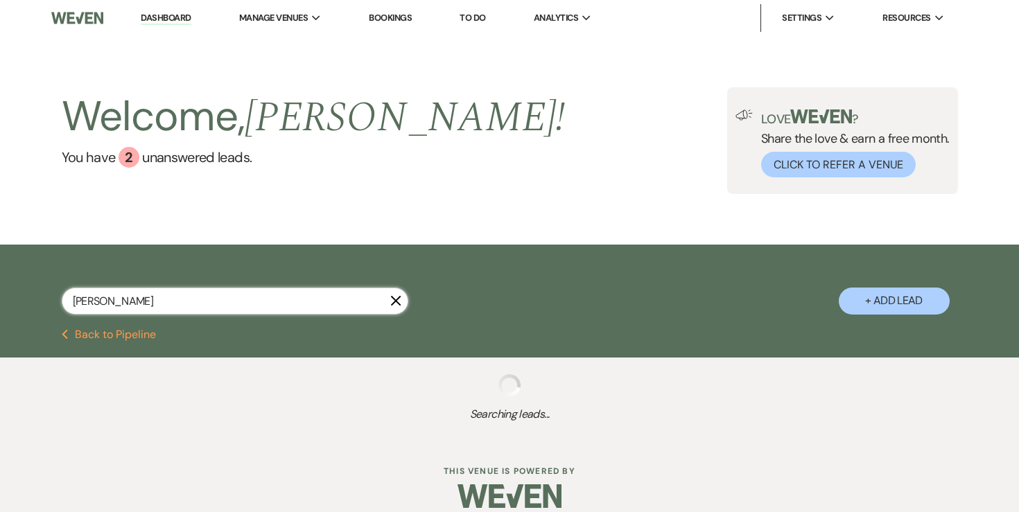
select select "8"
select select "6"
select select "8"
select select "5"
select select "8"
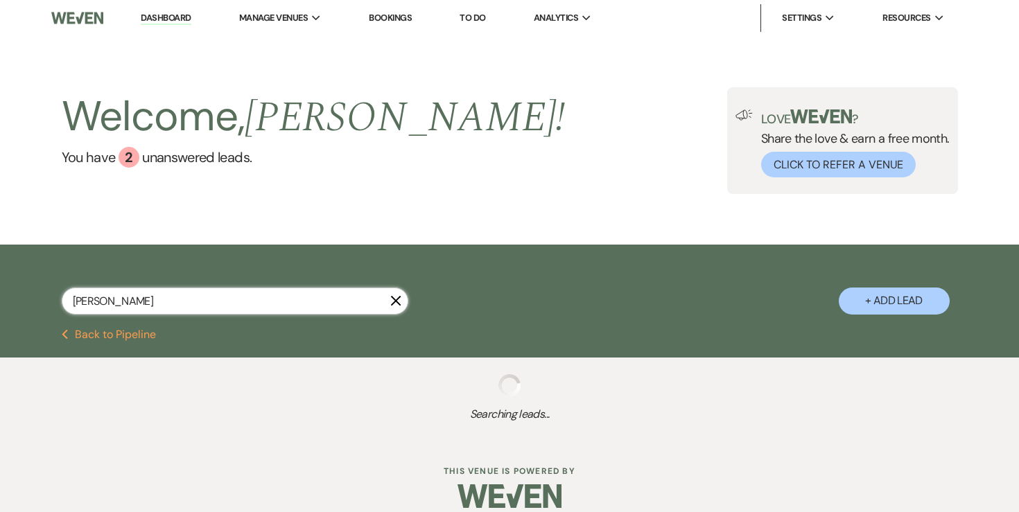
select select "10"
select select "8"
select select "10"
select select "8"
select select "5"
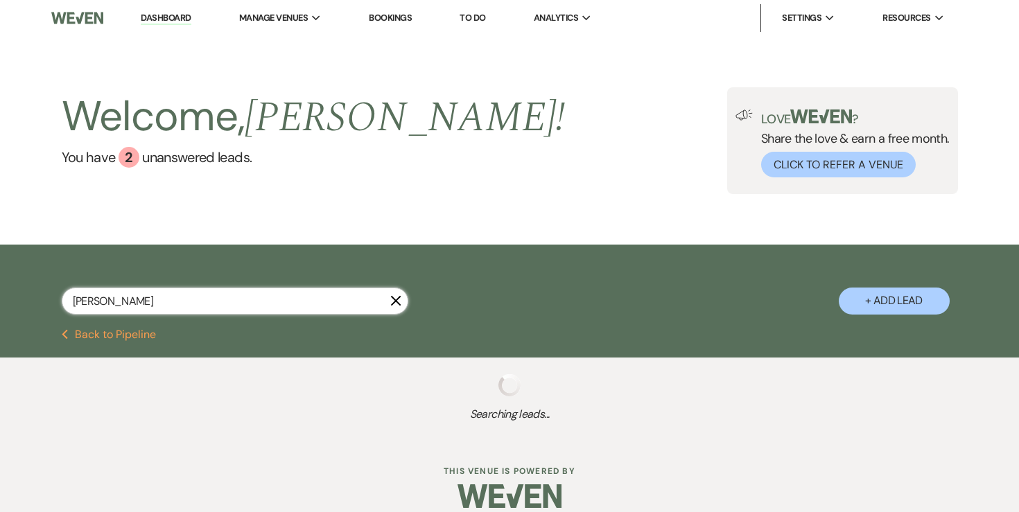
select select "8"
select select "5"
select select "8"
select select "5"
select select "8"
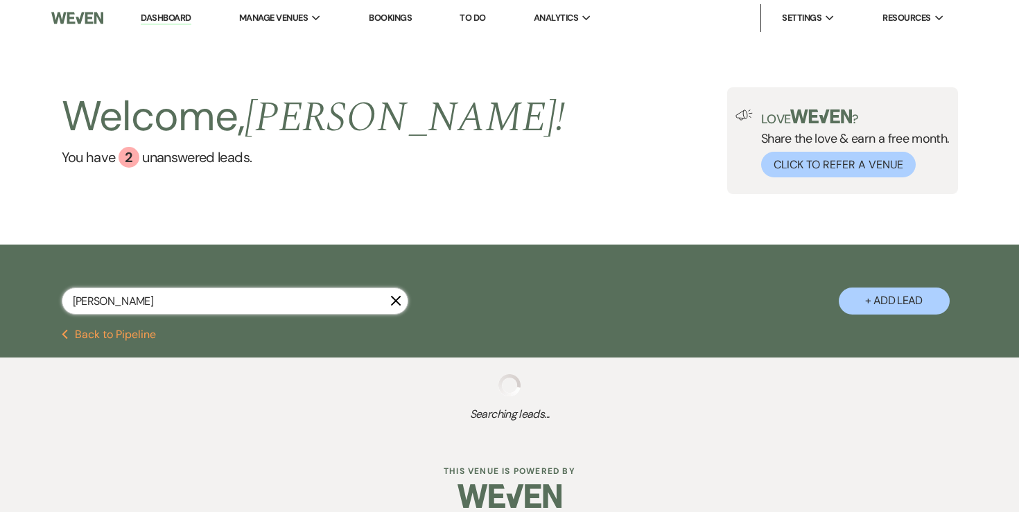
select select "5"
select select "8"
select select "10"
select select "8"
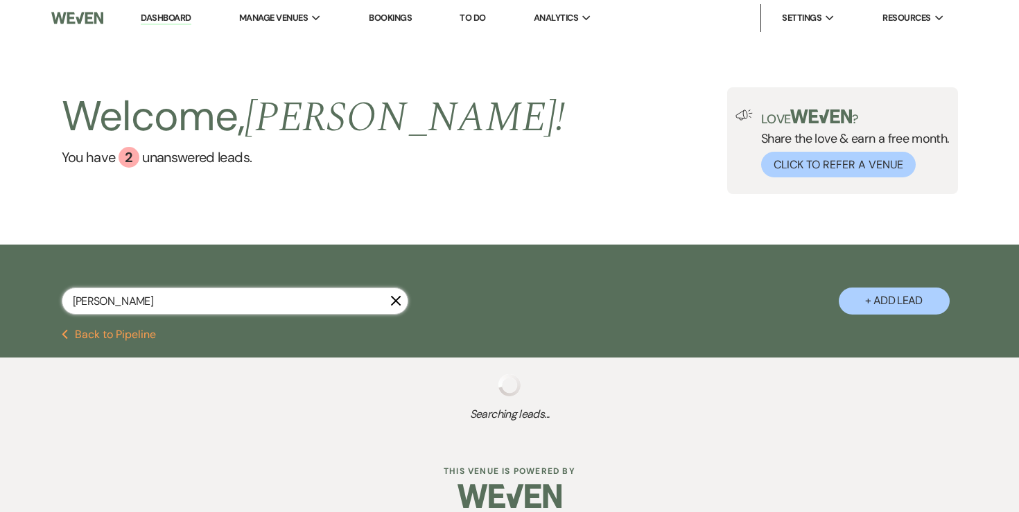
select select "4"
select select "8"
select select "11"
select select "8"
select select "6"
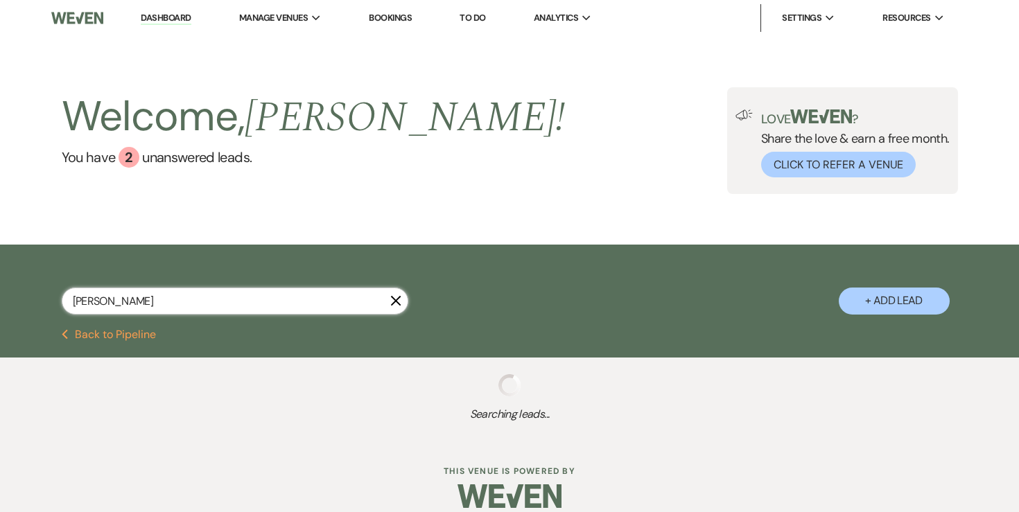
select select "8"
select select "2"
select select "8"
select select "2"
select select "8"
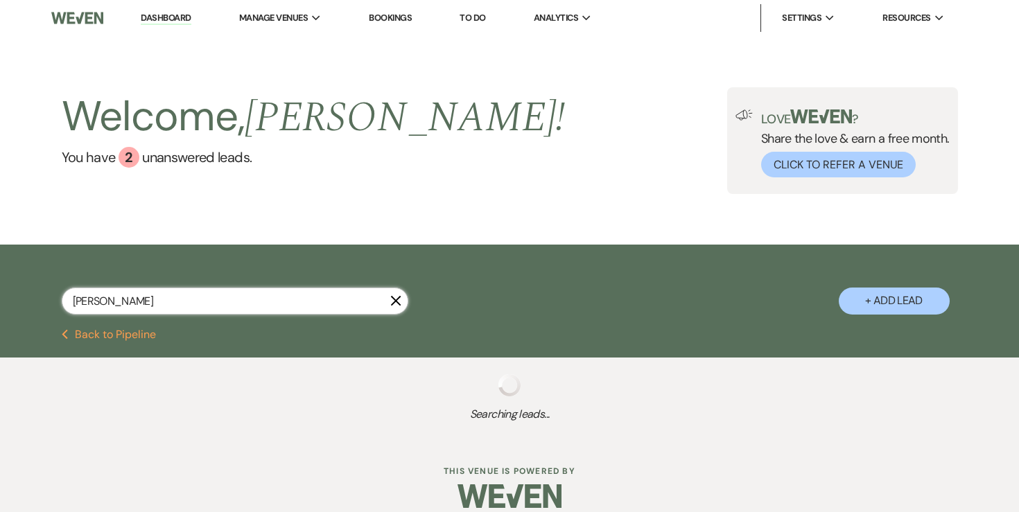
select select "2"
select select "8"
select select "2"
select select "8"
select select "2"
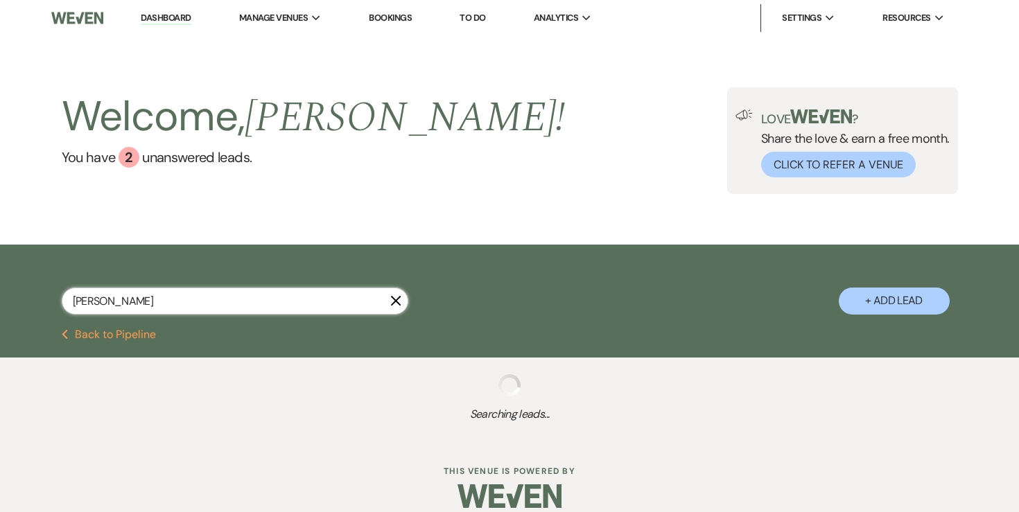
select select "8"
select select "2"
select select "8"
select select "2"
select select "8"
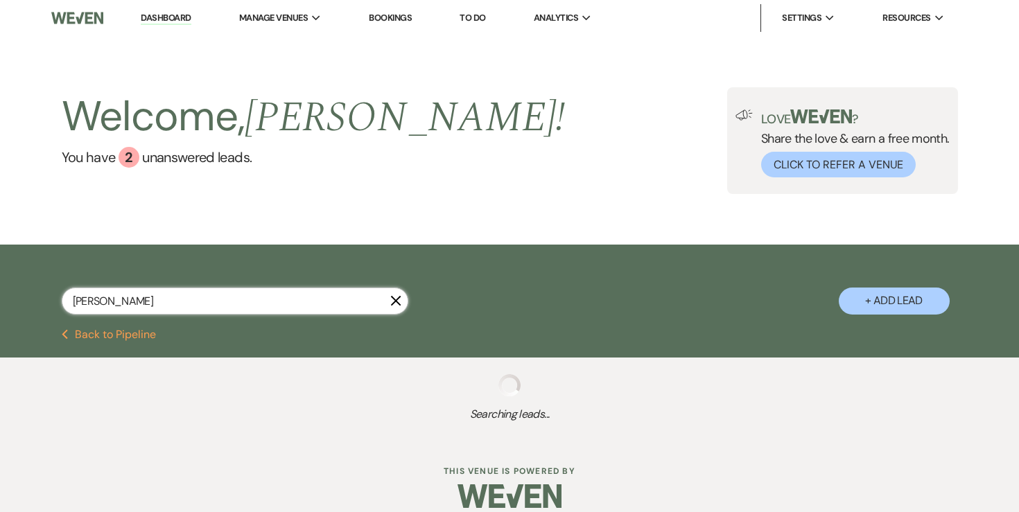
select select "2"
select select "8"
select select "2"
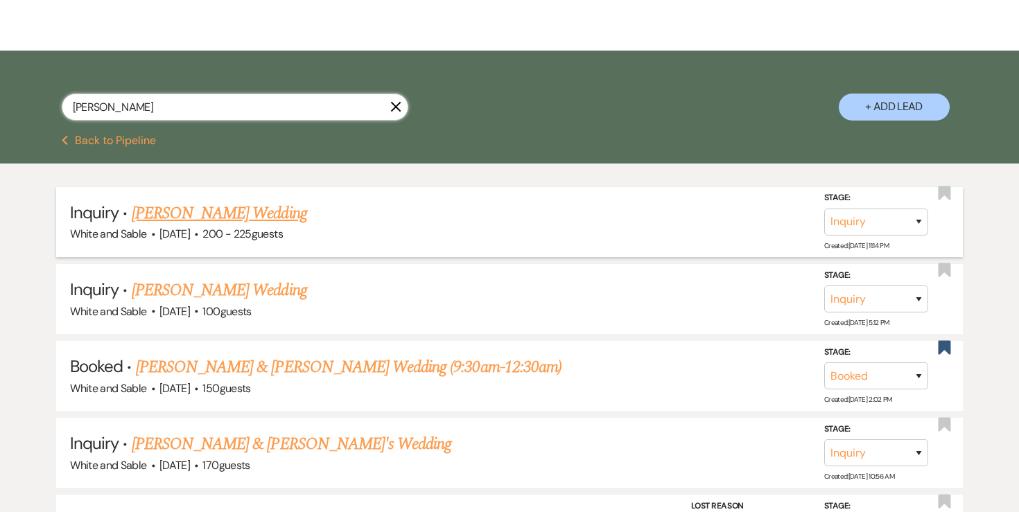
scroll to position [213, 0]
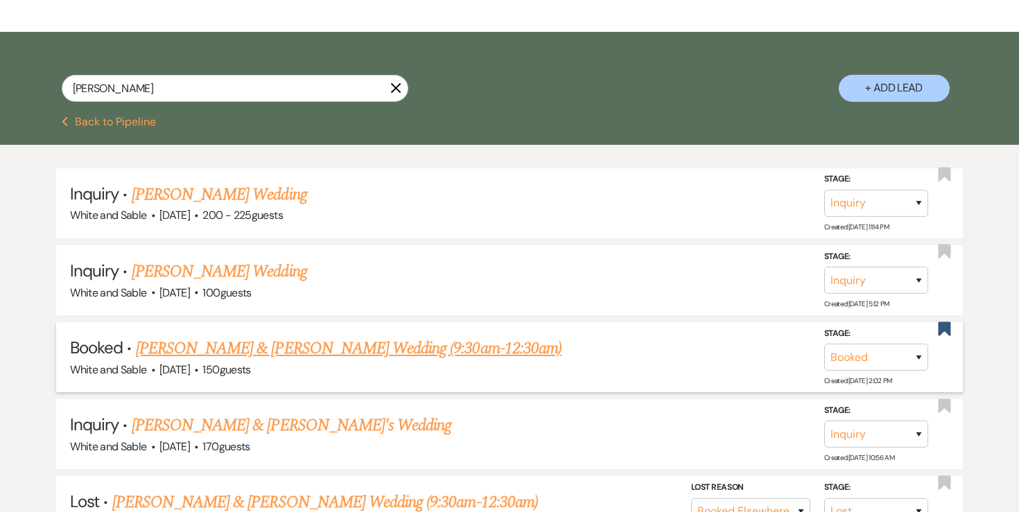
click at [240, 354] on link "Emily Boehm & Jeremy Suciu's Wedding (9:30am-12:30am)" at bounding box center [349, 348] width 426 height 25
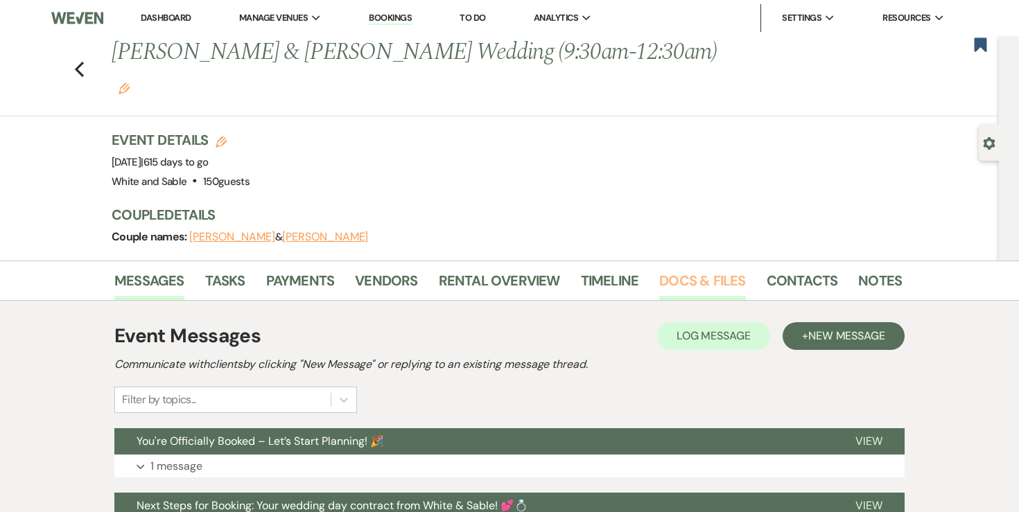
click at [670, 270] on link "Docs & Files" at bounding box center [702, 285] width 86 height 30
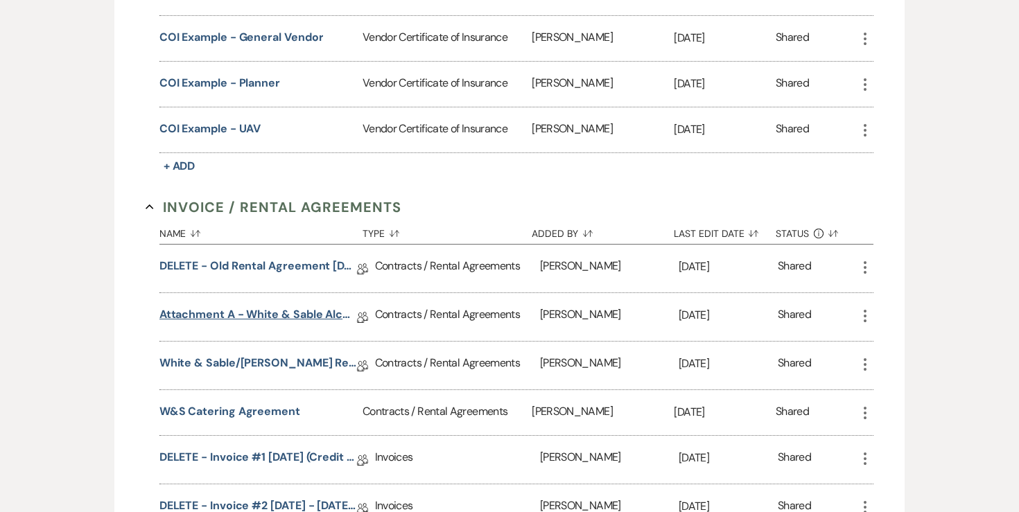
scroll to position [534, 0]
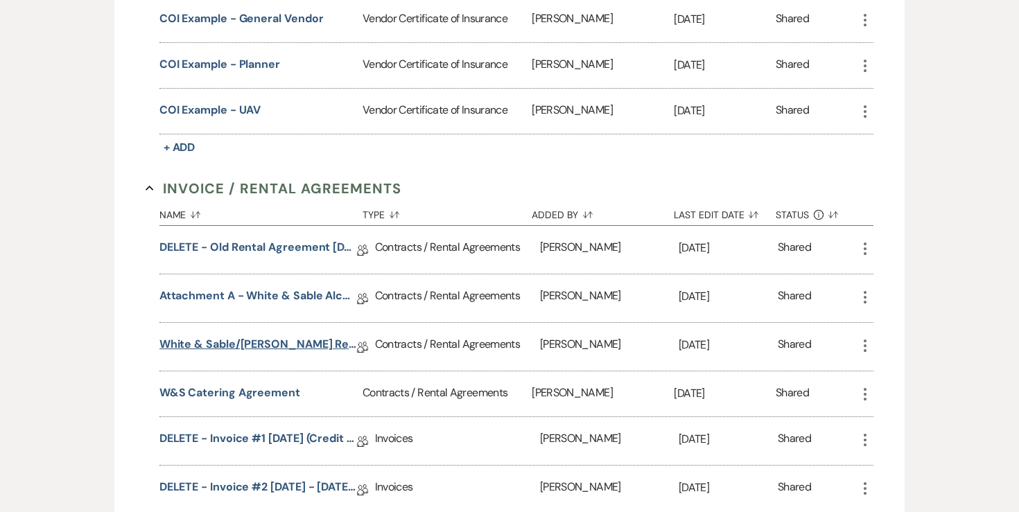
click at [270, 336] on link "White & Sable/Boehm Rental Agreement - 4.23.27" at bounding box center [258, 346] width 198 height 21
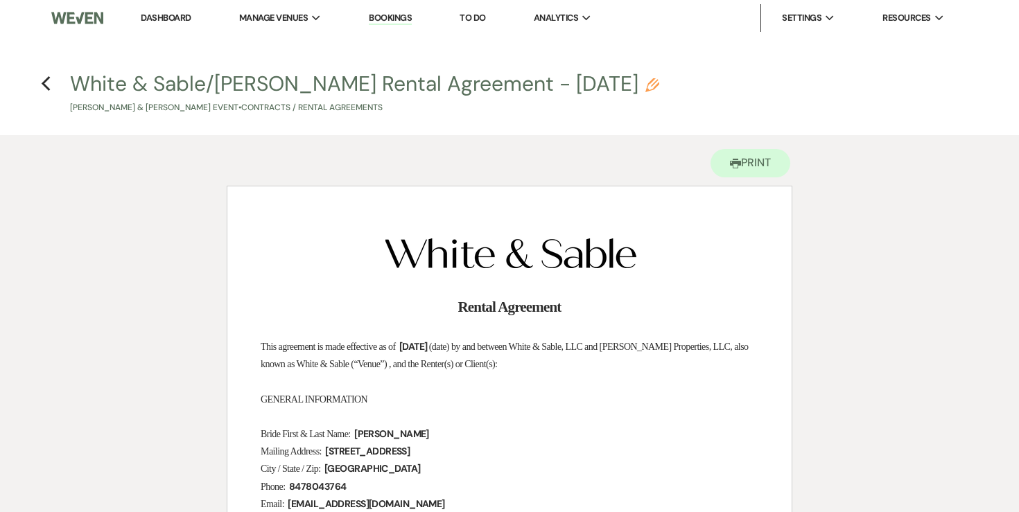
click at [164, 22] on link "Dashboard" at bounding box center [166, 18] width 50 height 12
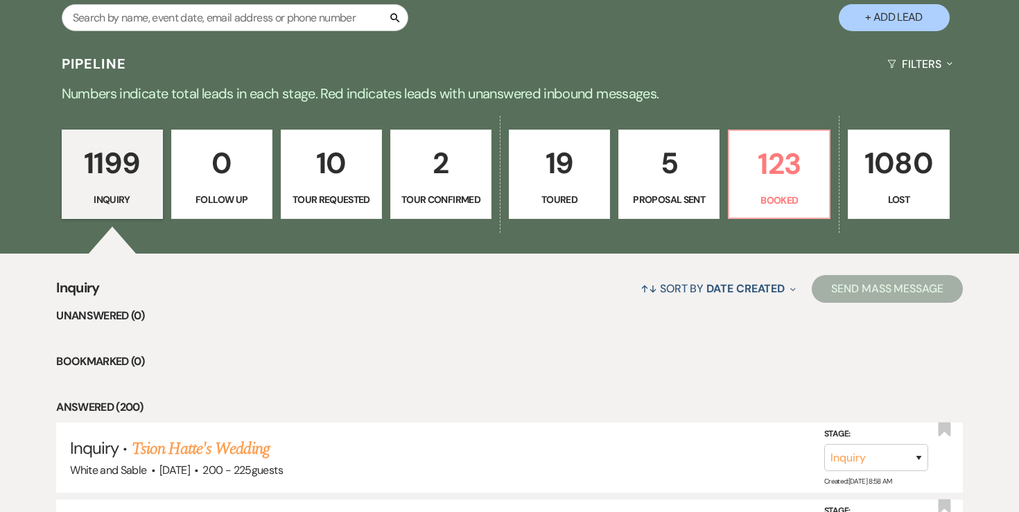
scroll to position [286, 0]
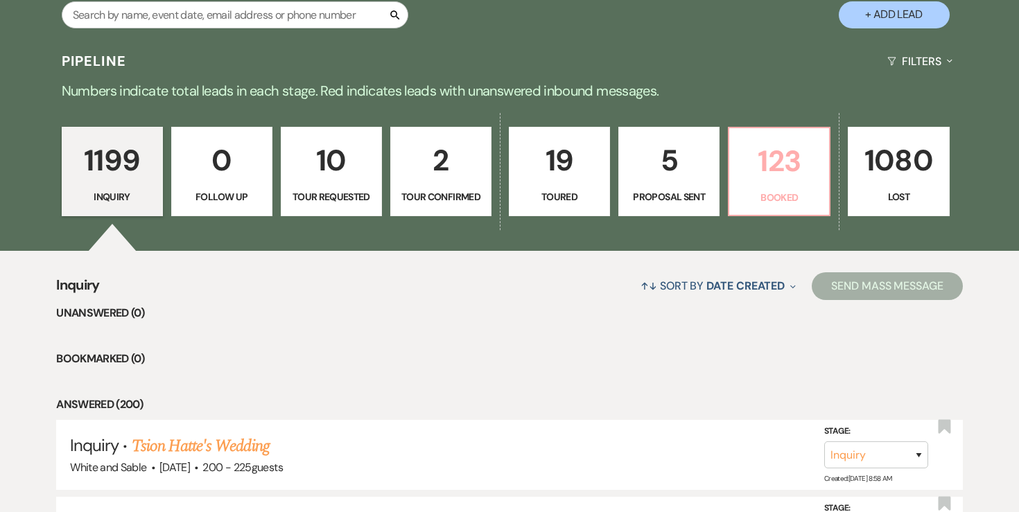
click at [772, 184] on link "123 Booked" at bounding box center [779, 172] width 103 height 90
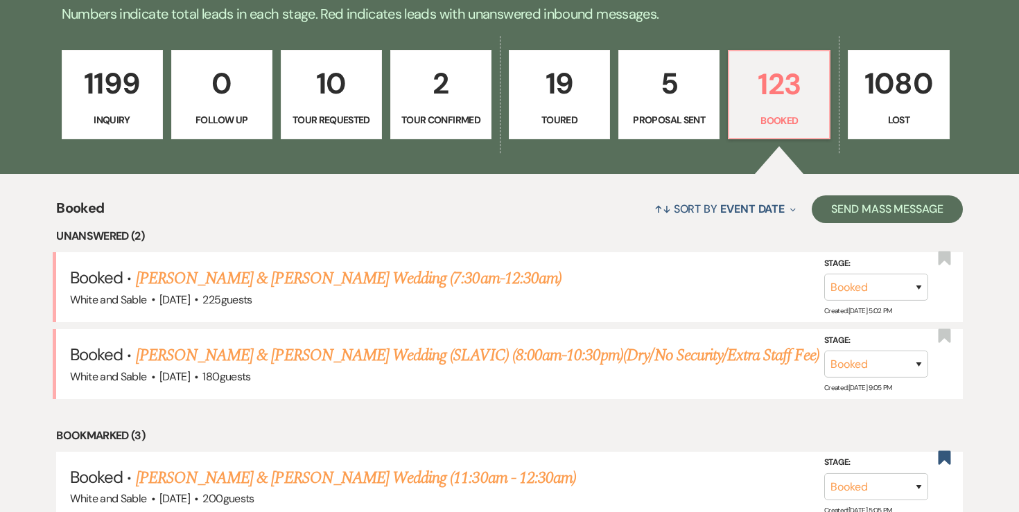
scroll to position [365, 0]
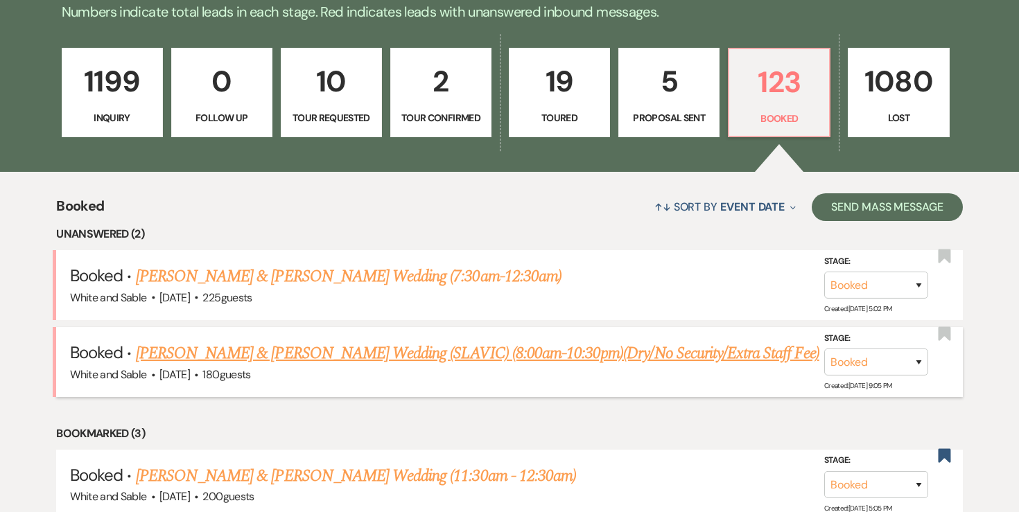
click at [424, 347] on link "[PERSON_NAME] & [PERSON_NAME] Wedding (SLAVIC) (8:00am-10:30pm)(Dry/No Security…" at bounding box center [477, 353] width 683 height 25
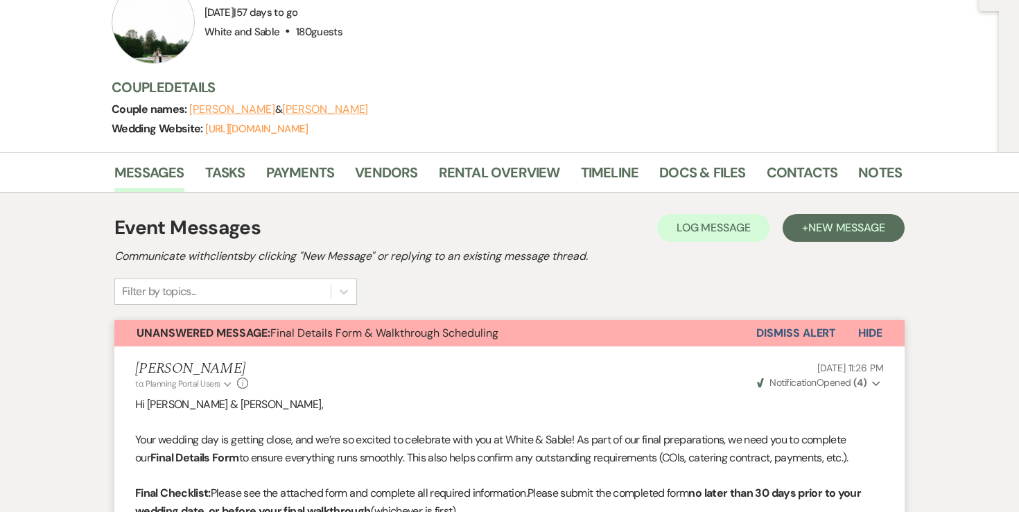
scroll to position [157, 0]
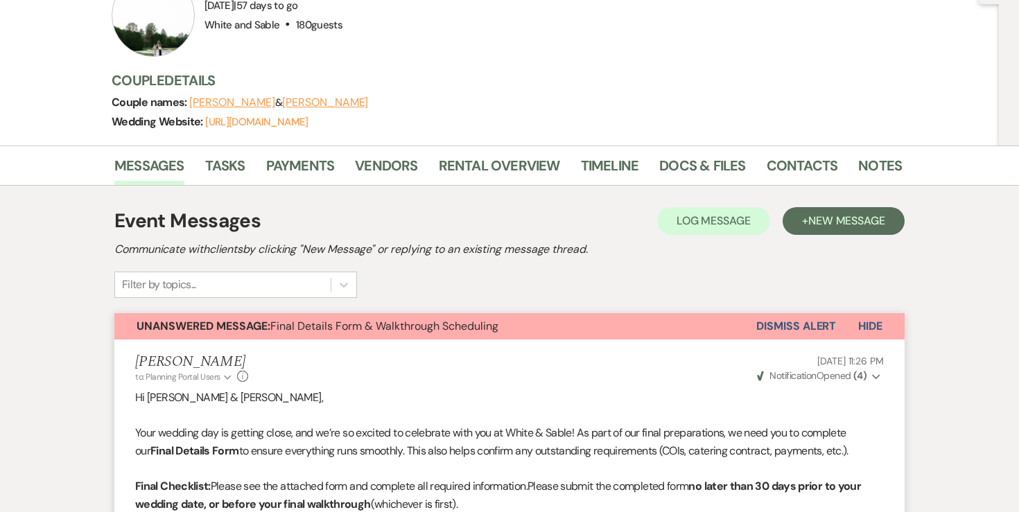
click at [833, 326] on button "Dismiss Alert" at bounding box center [796, 326] width 80 height 26
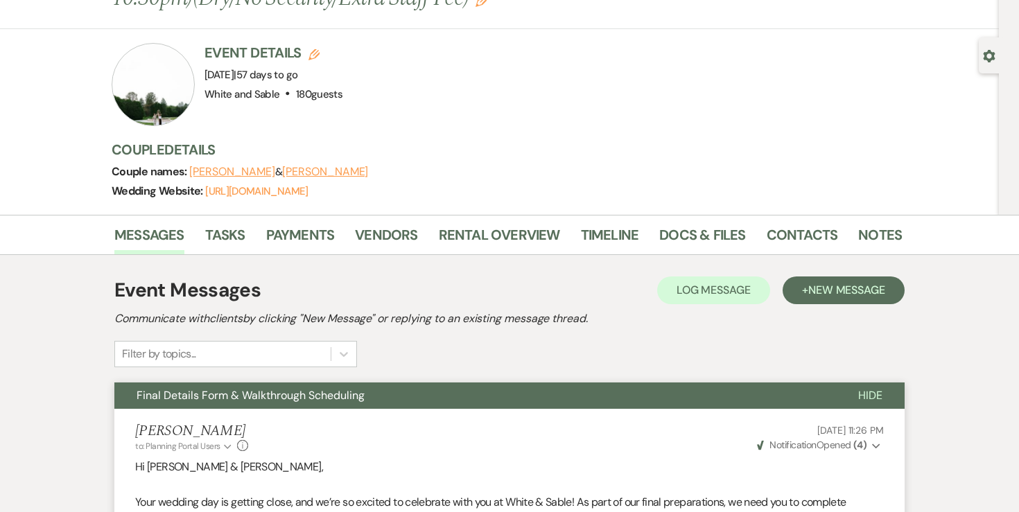
scroll to position [0, 0]
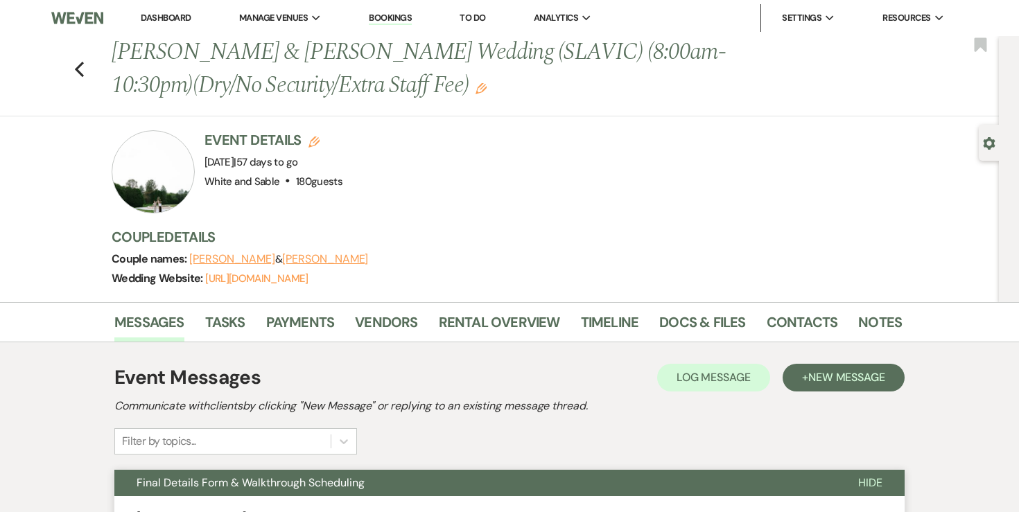
click at [178, 15] on link "Dashboard" at bounding box center [166, 18] width 50 height 12
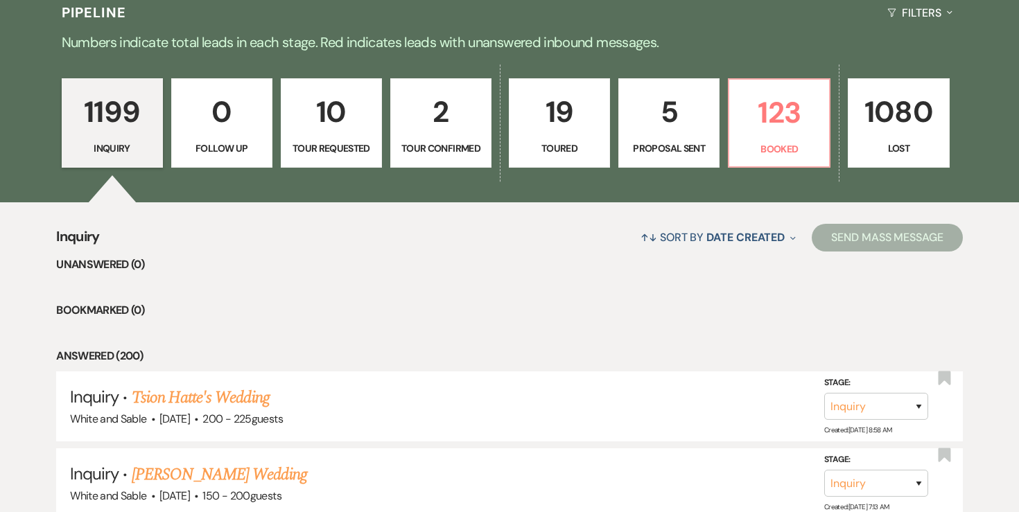
scroll to position [350, 0]
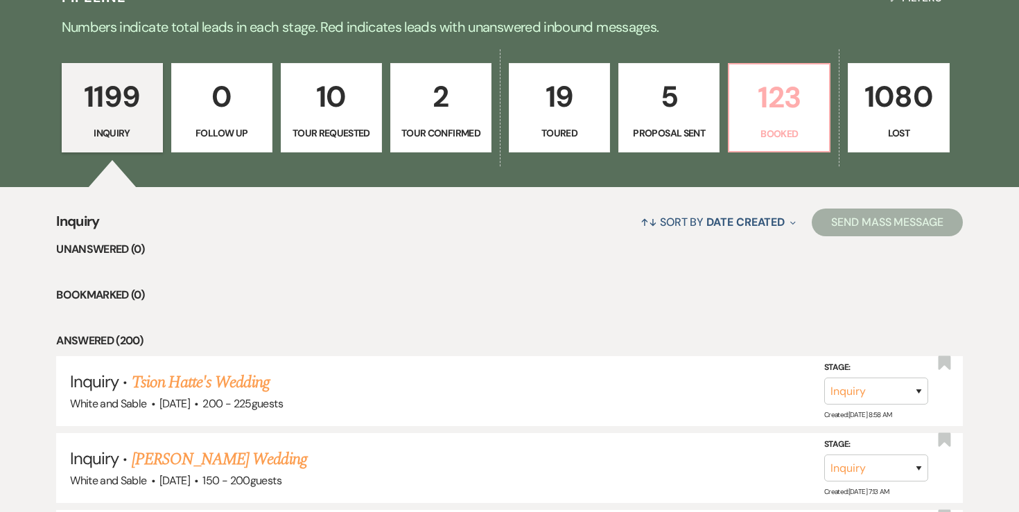
click at [742, 112] on p "123" at bounding box center [778, 97] width 83 height 46
